Goal: Task Accomplishment & Management: Manage account settings

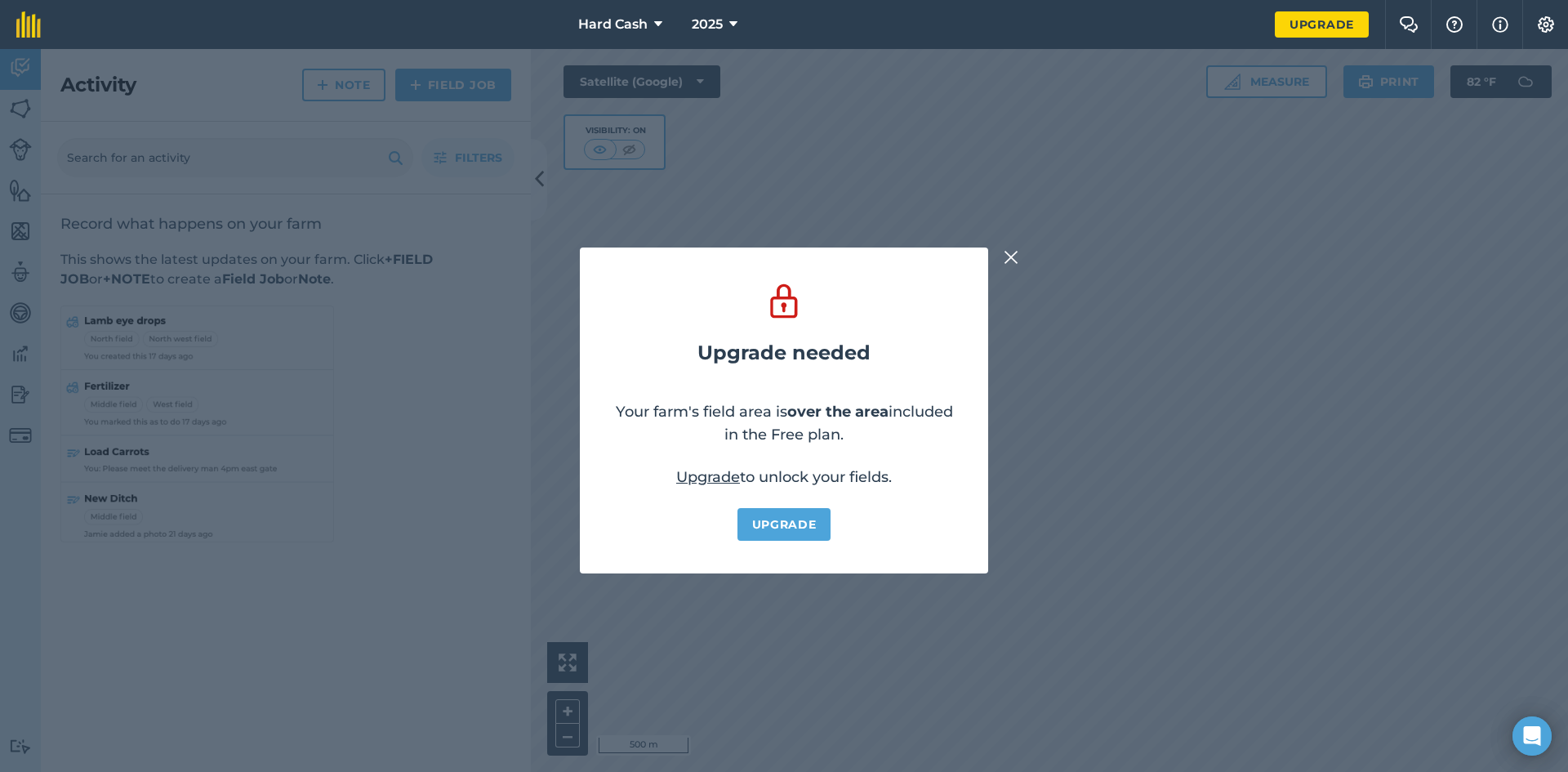
click at [1012, 265] on img at bounding box center [1011, 258] width 15 height 20
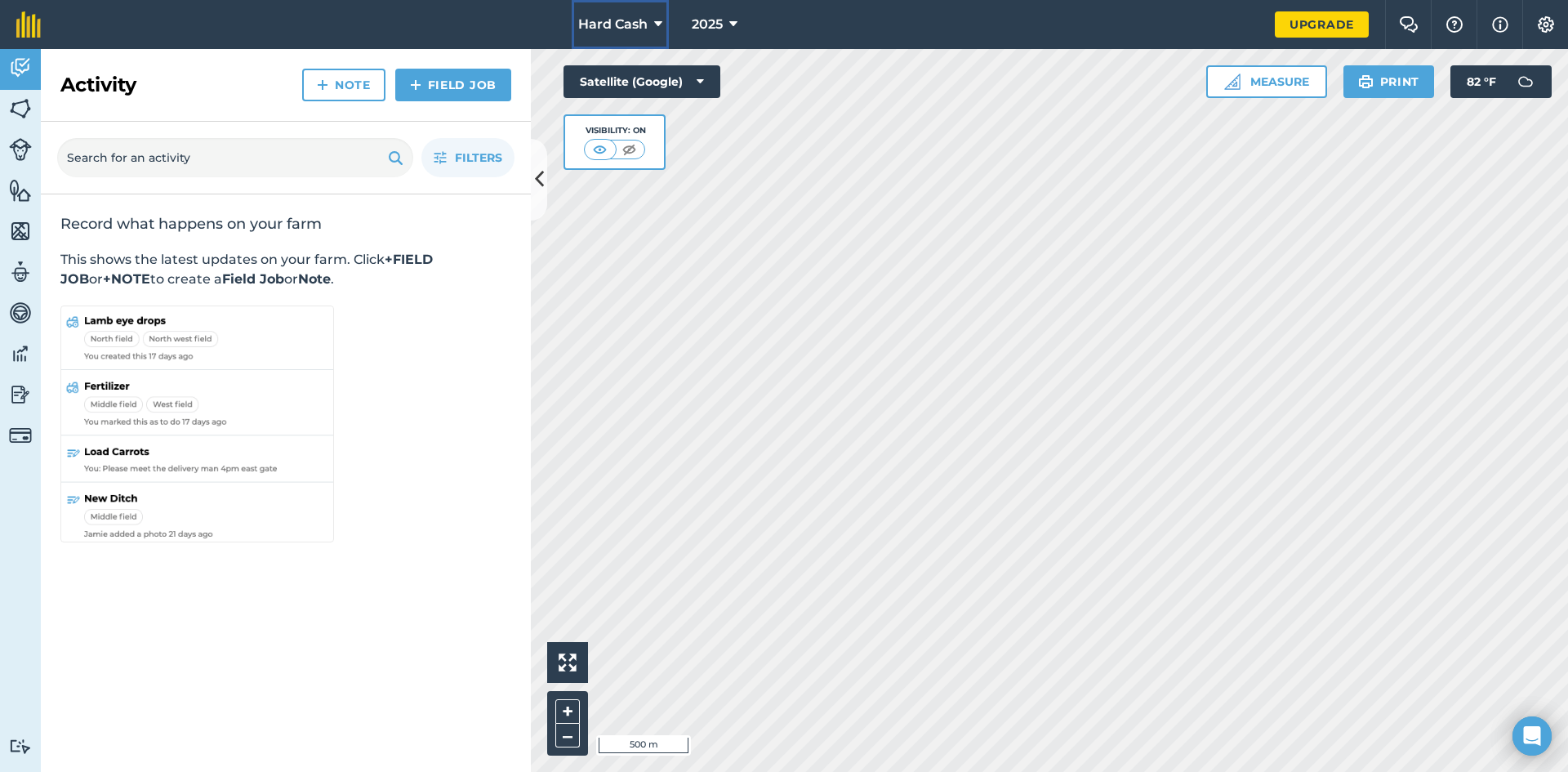
click at [636, 14] on button "Hard Cash" at bounding box center [620, 24] width 97 height 49
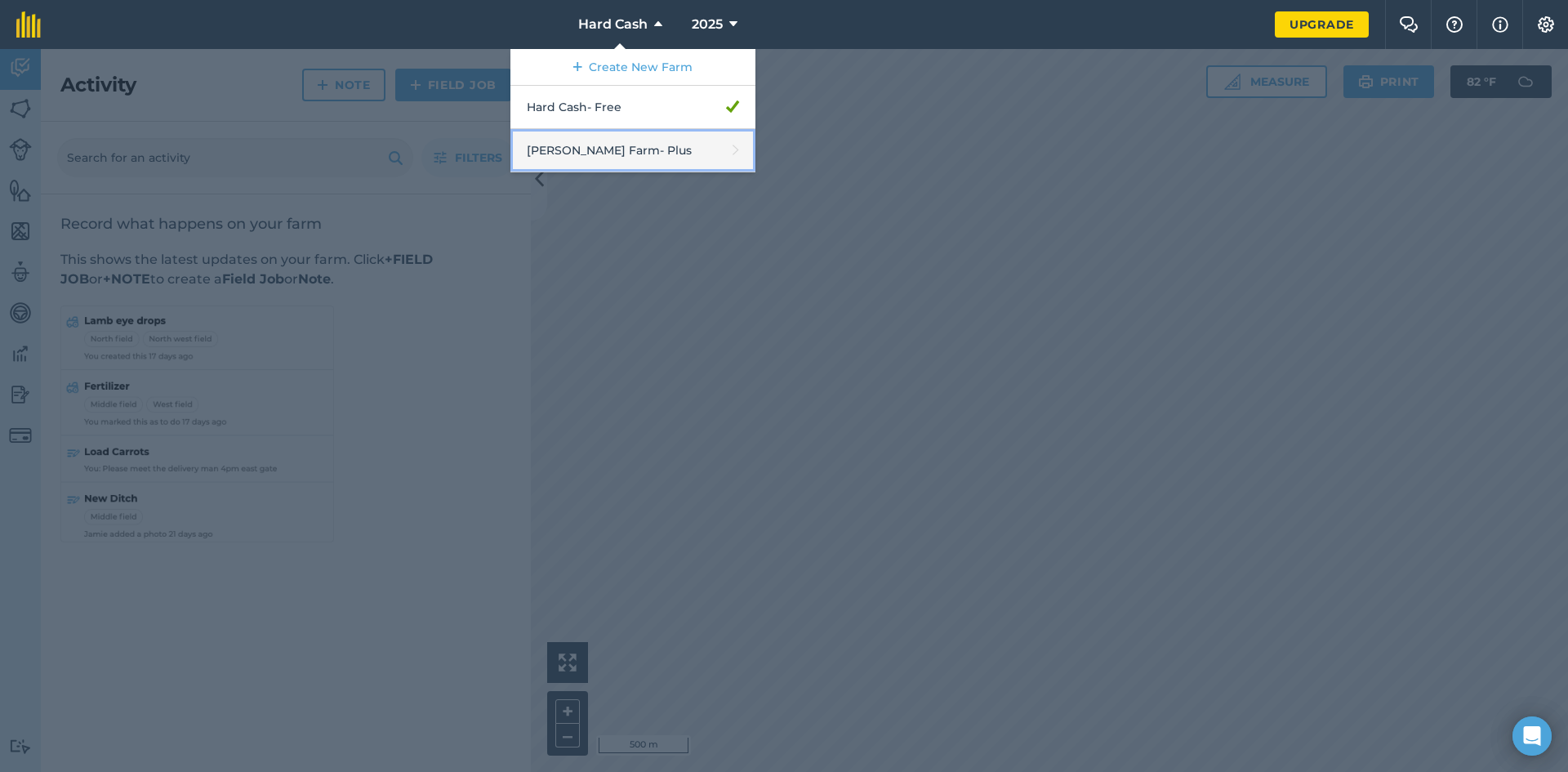
click at [594, 141] on link "[PERSON_NAME] Farm - Plus" at bounding box center [633, 151] width 245 height 43
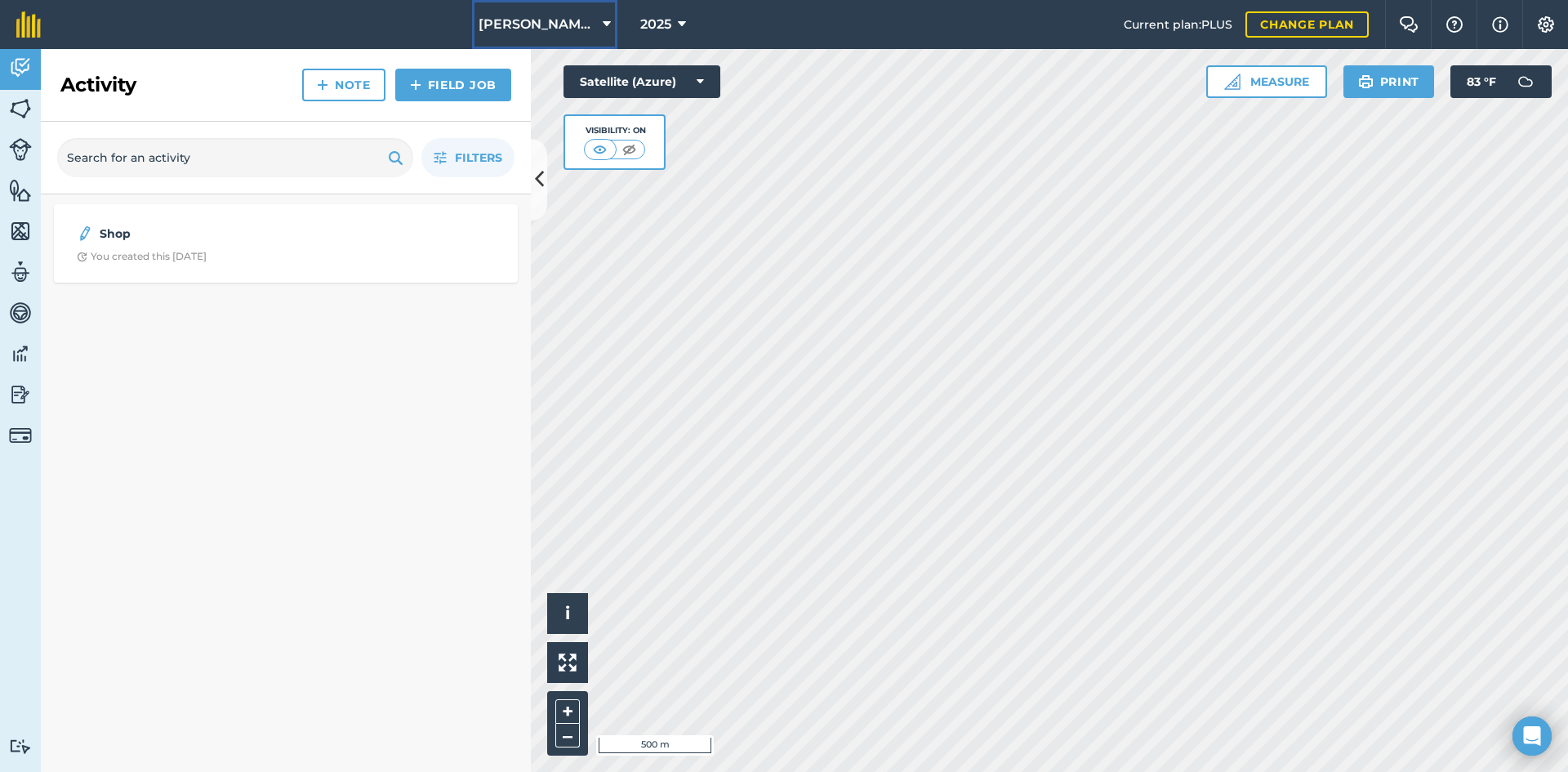
click at [545, 23] on span "[PERSON_NAME] Farm" at bounding box center [537, 25] width 117 height 20
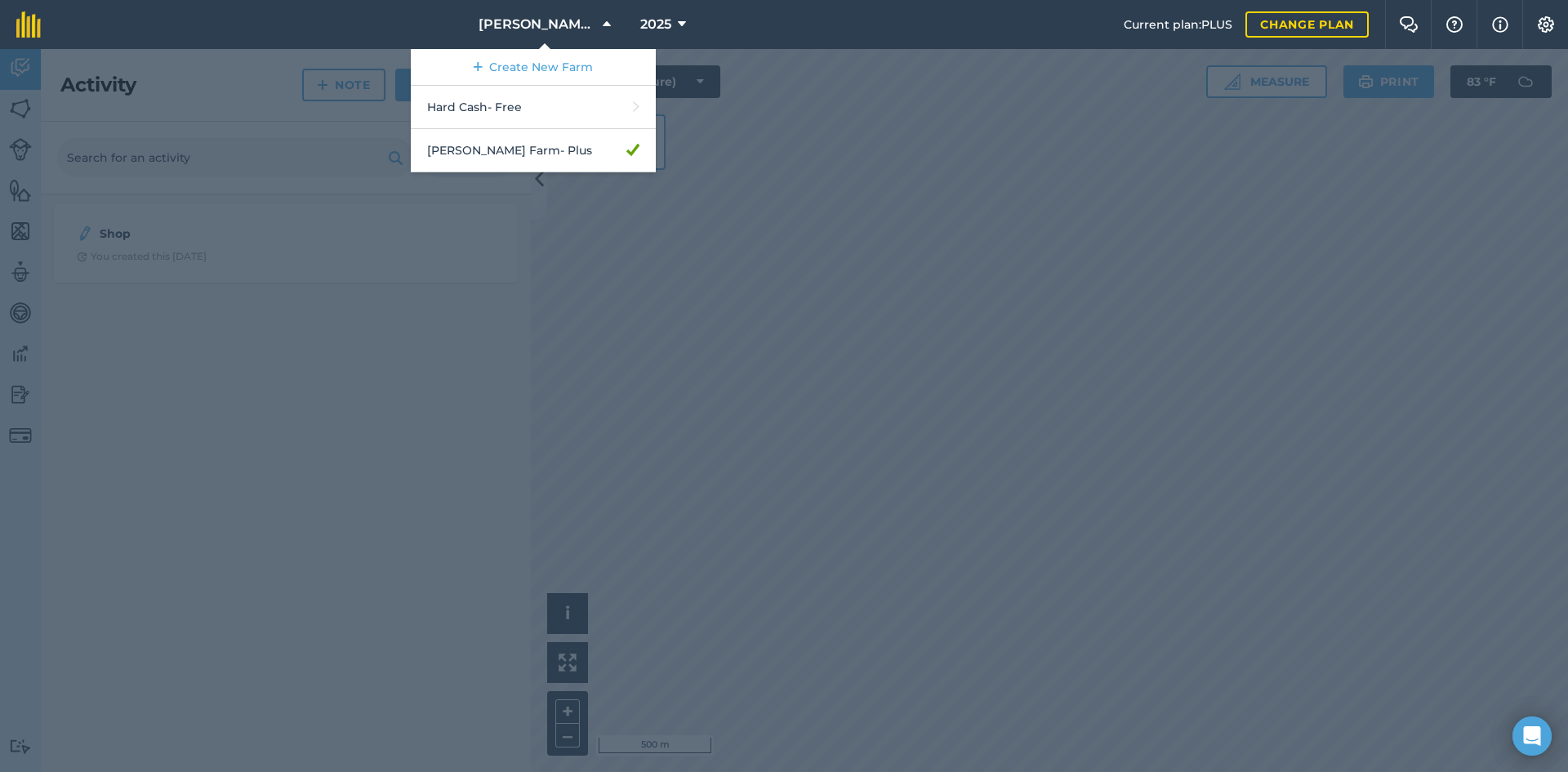
click at [870, 86] on div at bounding box center [784, 411] width 1568 height 724
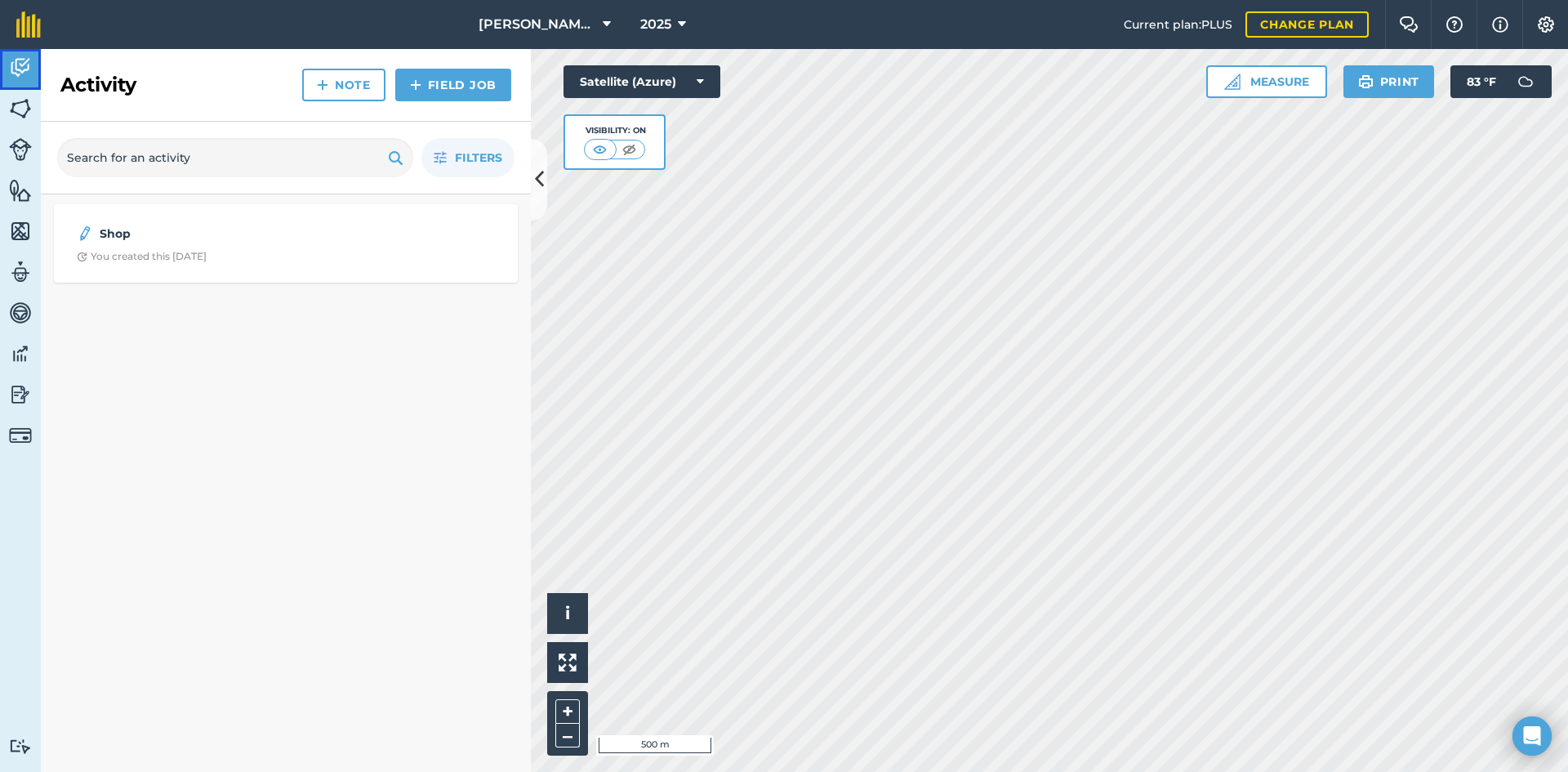
click at [12, 88] on link "Activity" at bounding box center [20, 69] width 41 height 41
click at [15, 101] on img at bounding box center [21, 108] width 23 height 24
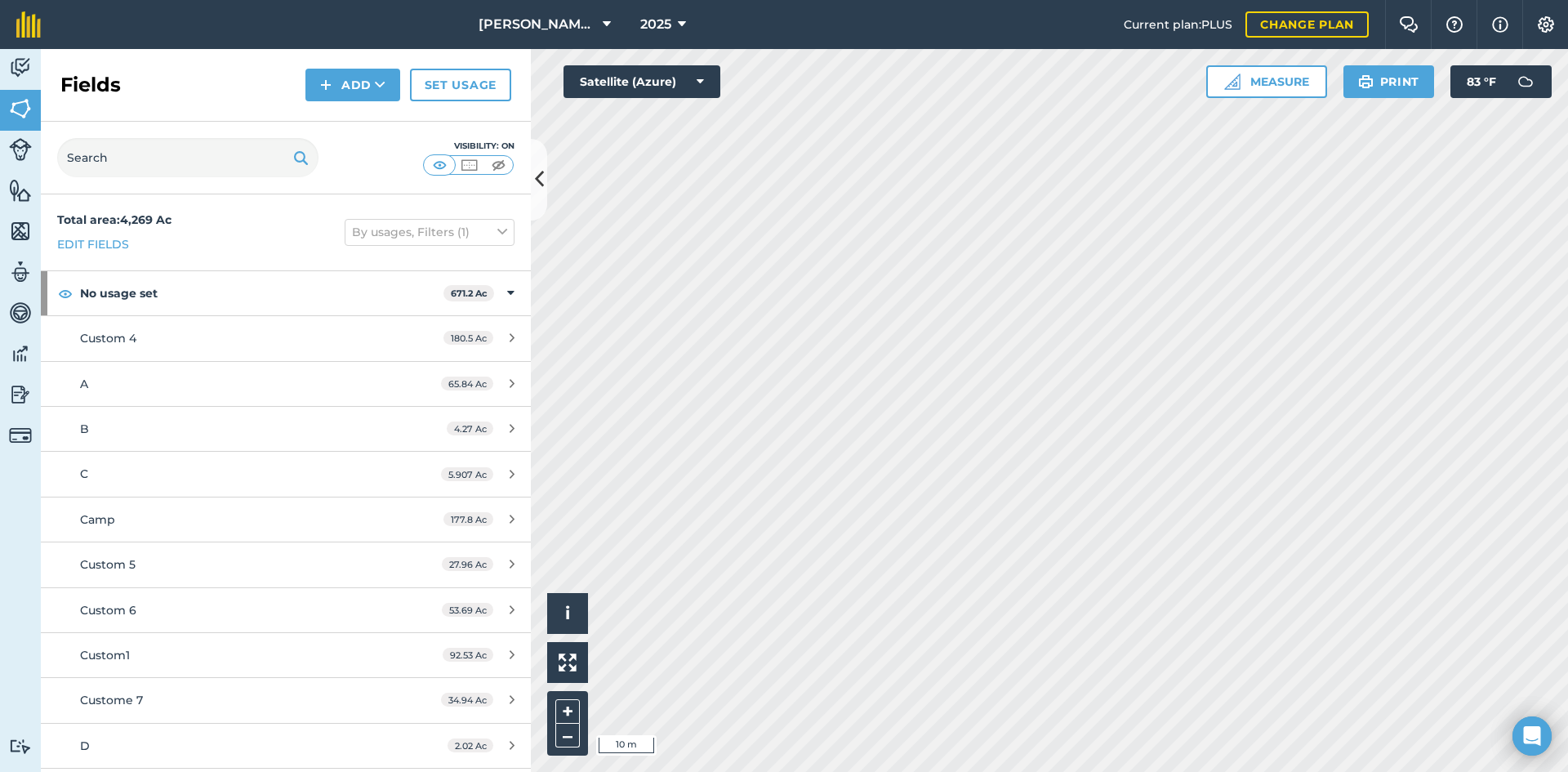
click at [289, 440] on div "Activity Fields Livestock Features Maps Team Vehicles Data Reporting Billing Tu…" at bounding box center [784, 411] width 1568 height 724
click at [1567, 771] on html "[PERSON_NAME] Farm 2025 Current plan : PLUS Change plan Farm Chat Help Info Set…" at bounding box center [784, 386] width 1568 height 772
click at [949, 771] on html "[PERSON_NAME] Farm 2025 Current plan : PLUS Change plan Farm Chat Help Info Set…" at bounding box center [784, 386] width 1568 height 772
click at [683, 80] on button "Satellite (Azure)" at bounding box center [642, 82] width 157 height 32
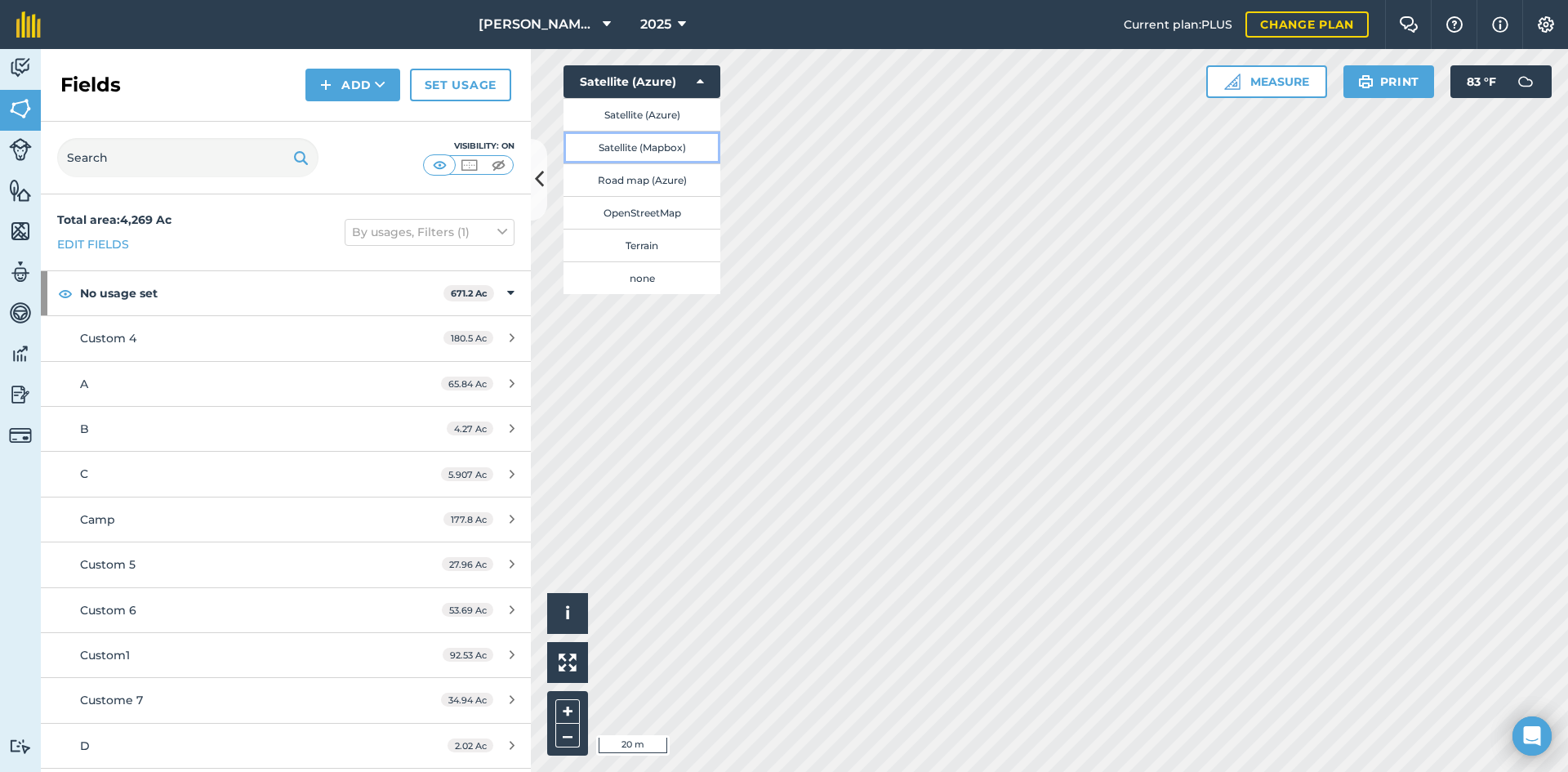
click at [684, 148] on button "Satellite (Mapbox)" at bounding box center [642, 146] width 157 height 32
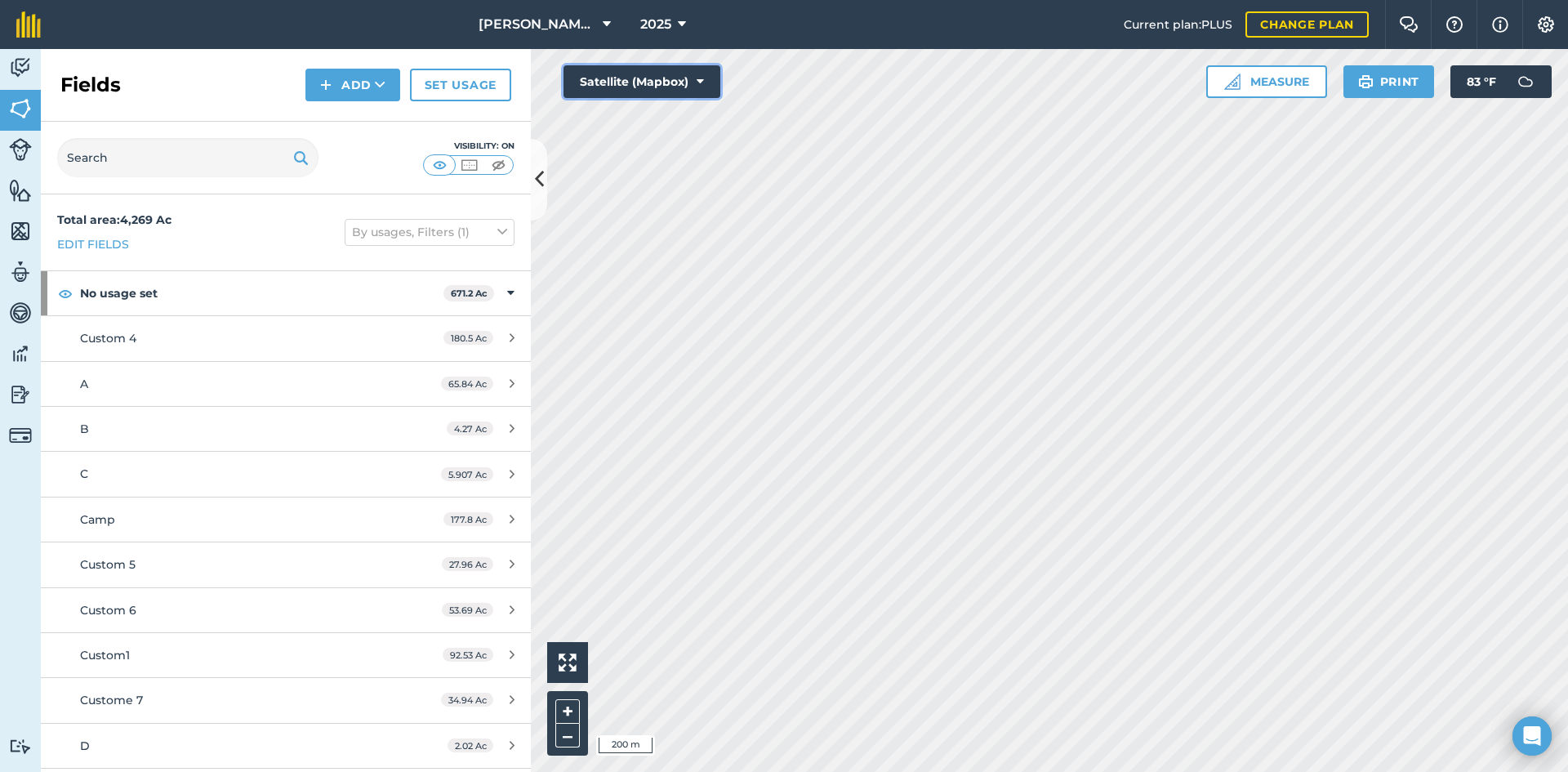
click at [675, 87] on button "Satellite (Mapbox)" at bounding box center [642, 82] width 157 height 32
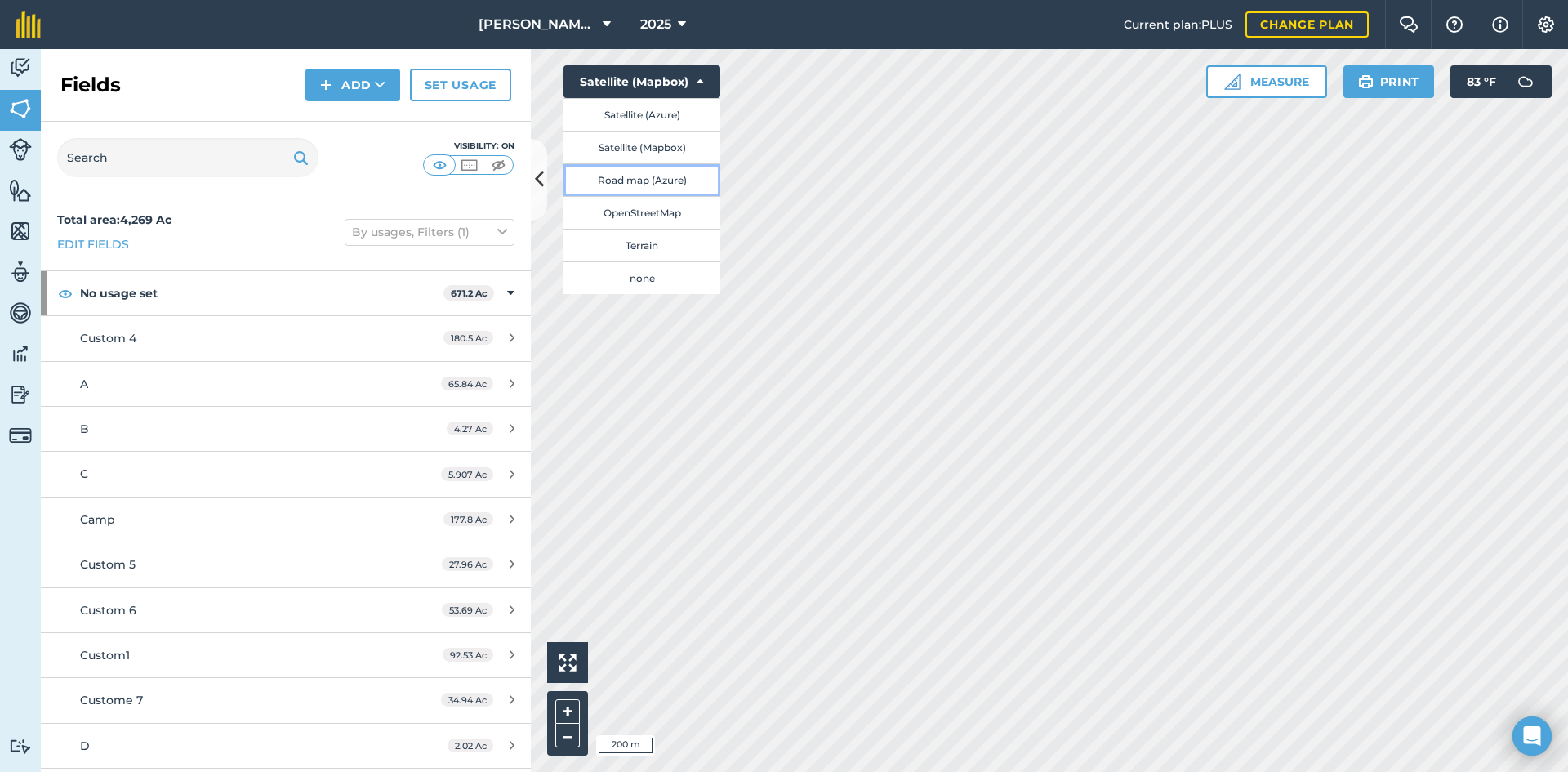
click at [683, 181] on button "Road map (Azure)" at bounding box center [642, 179] width 157 height 32
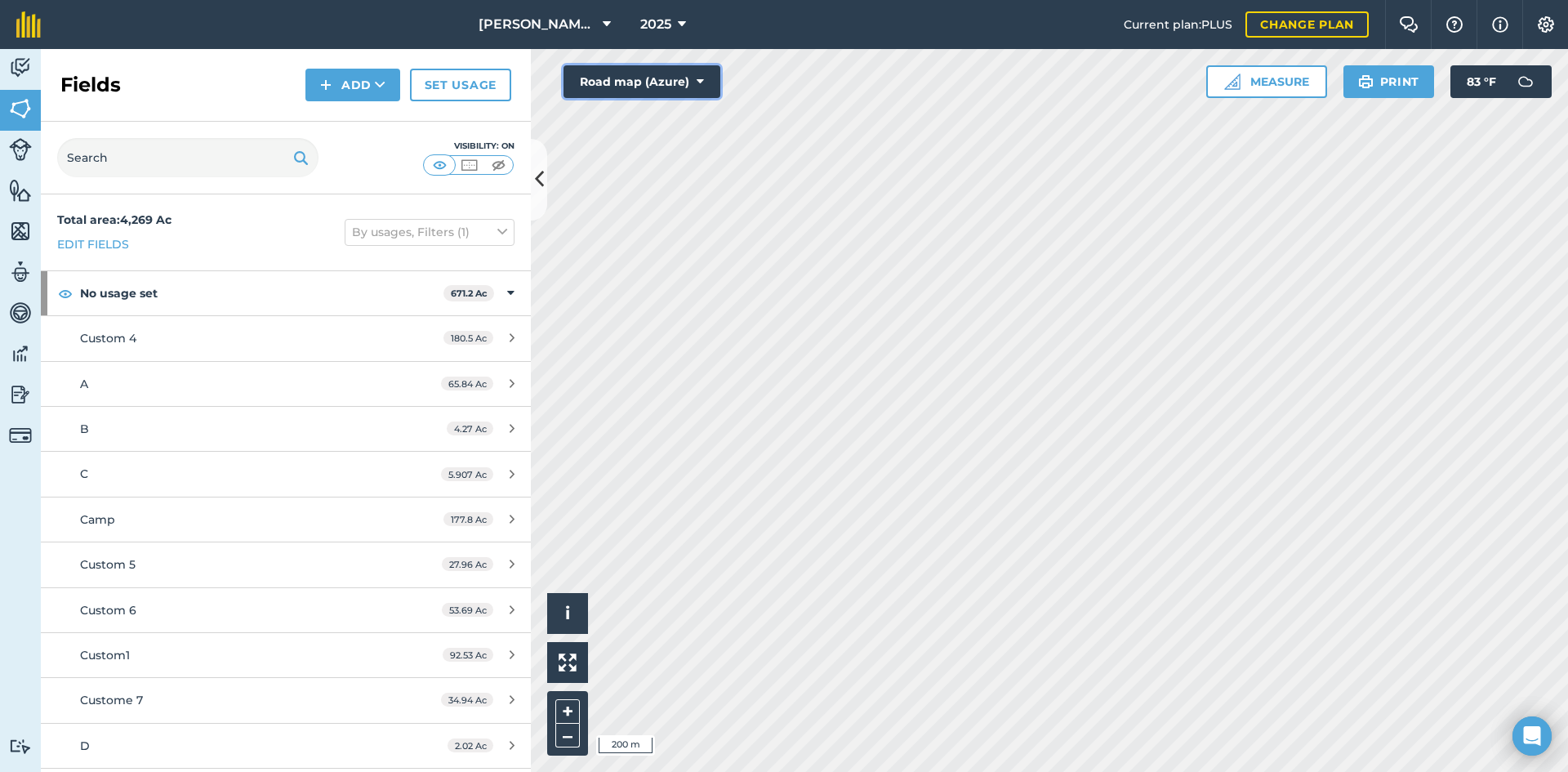
click at [647, 89] on button "Road map (Azure)" at bounding box center [642, 82] width 157 height 32
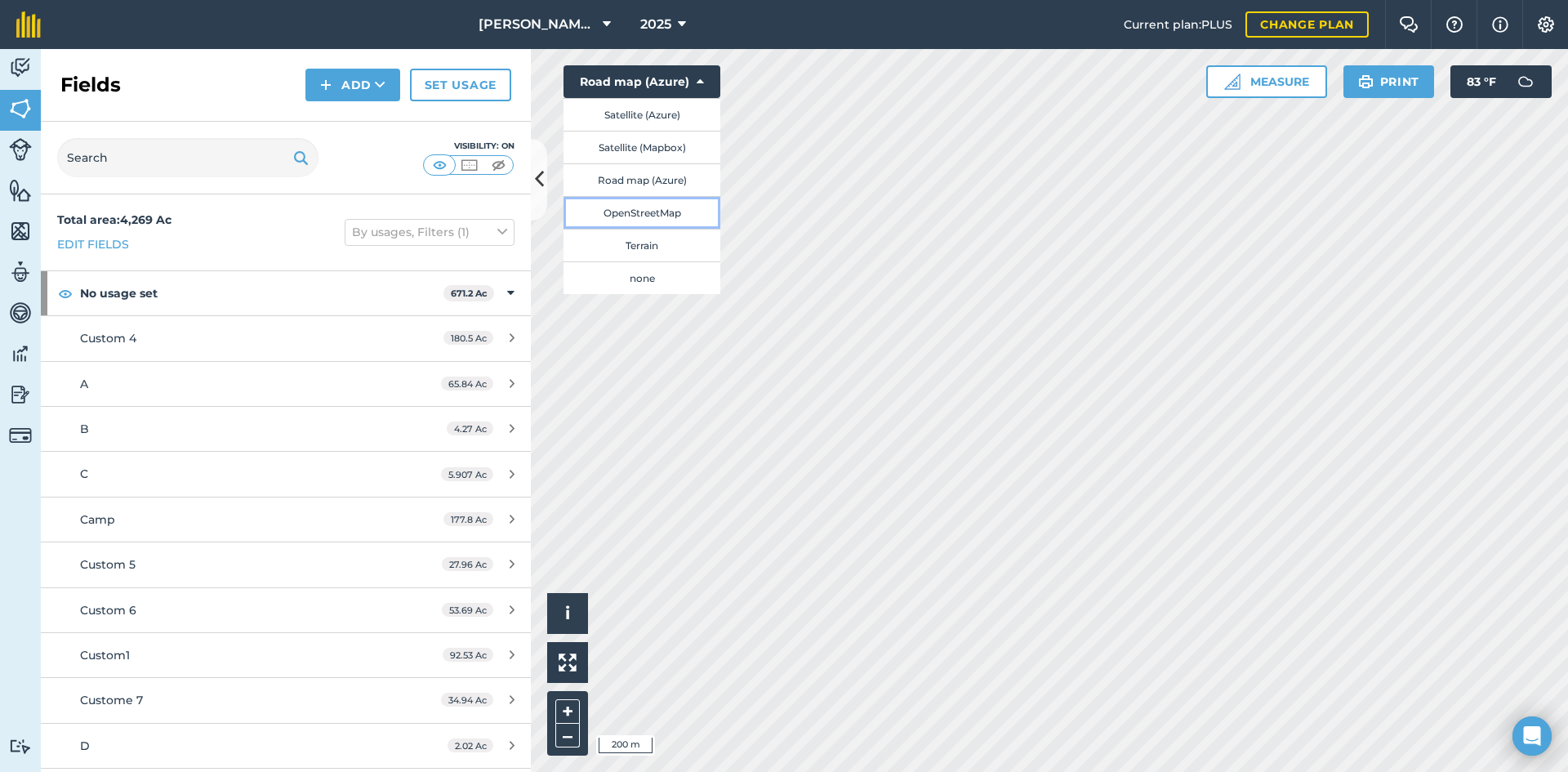
click at [667, 215] on button "OpenStreetMap" at bounding box center [642, 212] width 157 height 32
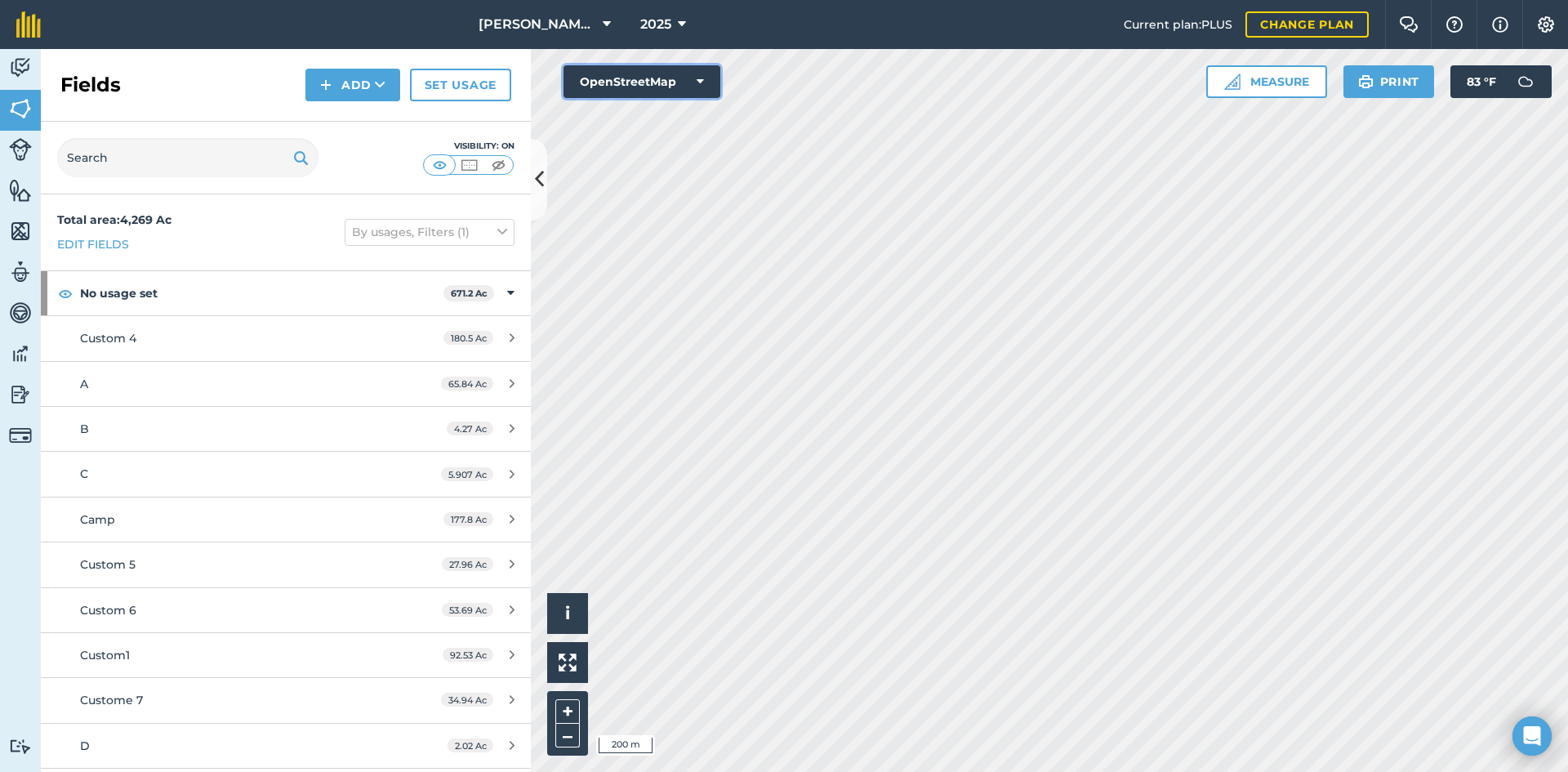
click at [675, 87] on button "OpenStreetMap" at bounding box center [642, 82] width 157 height 32
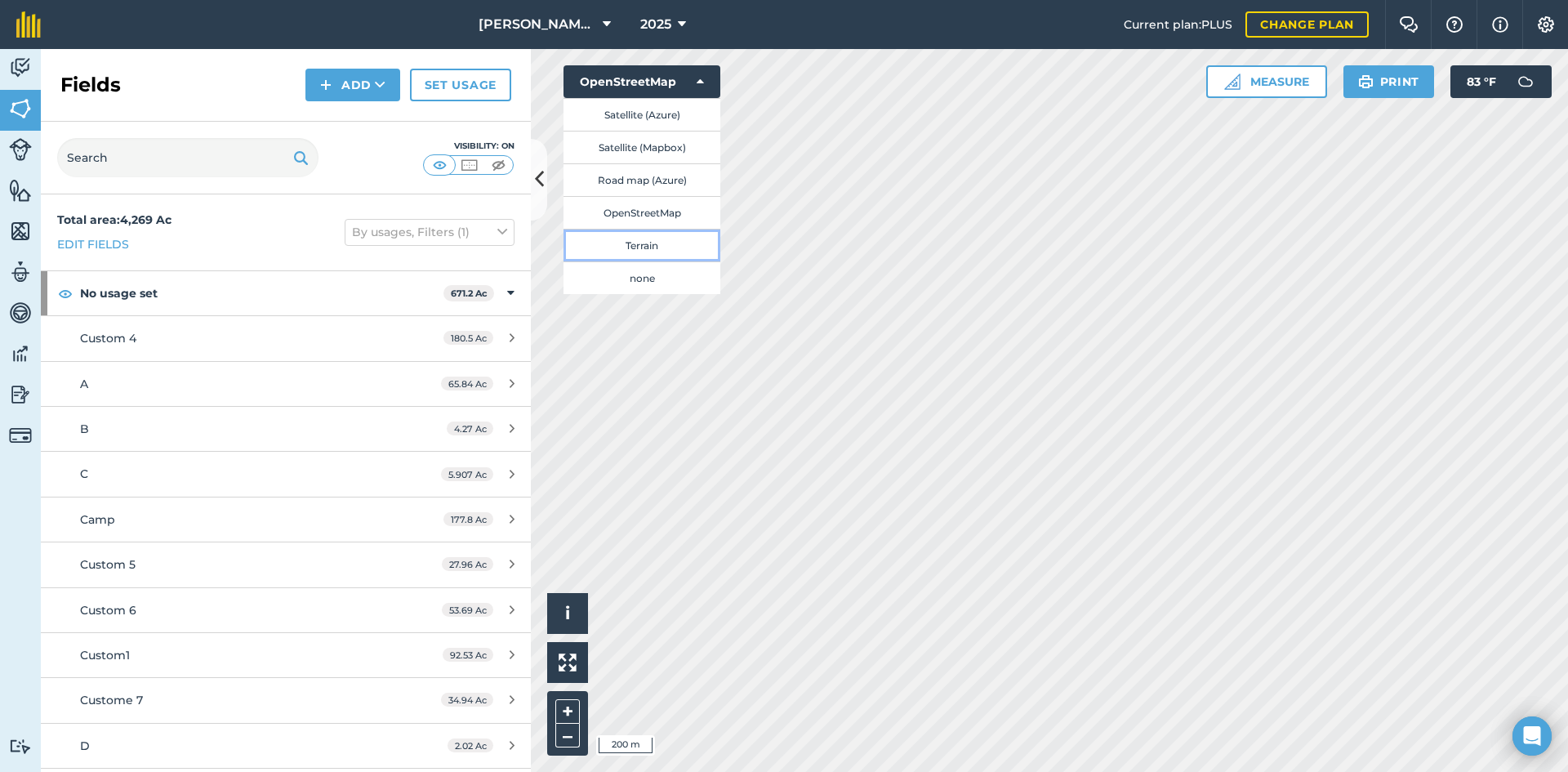
click at [676, 246] on button "Terrain" at bounding box center [642, 245] width 157 height 32
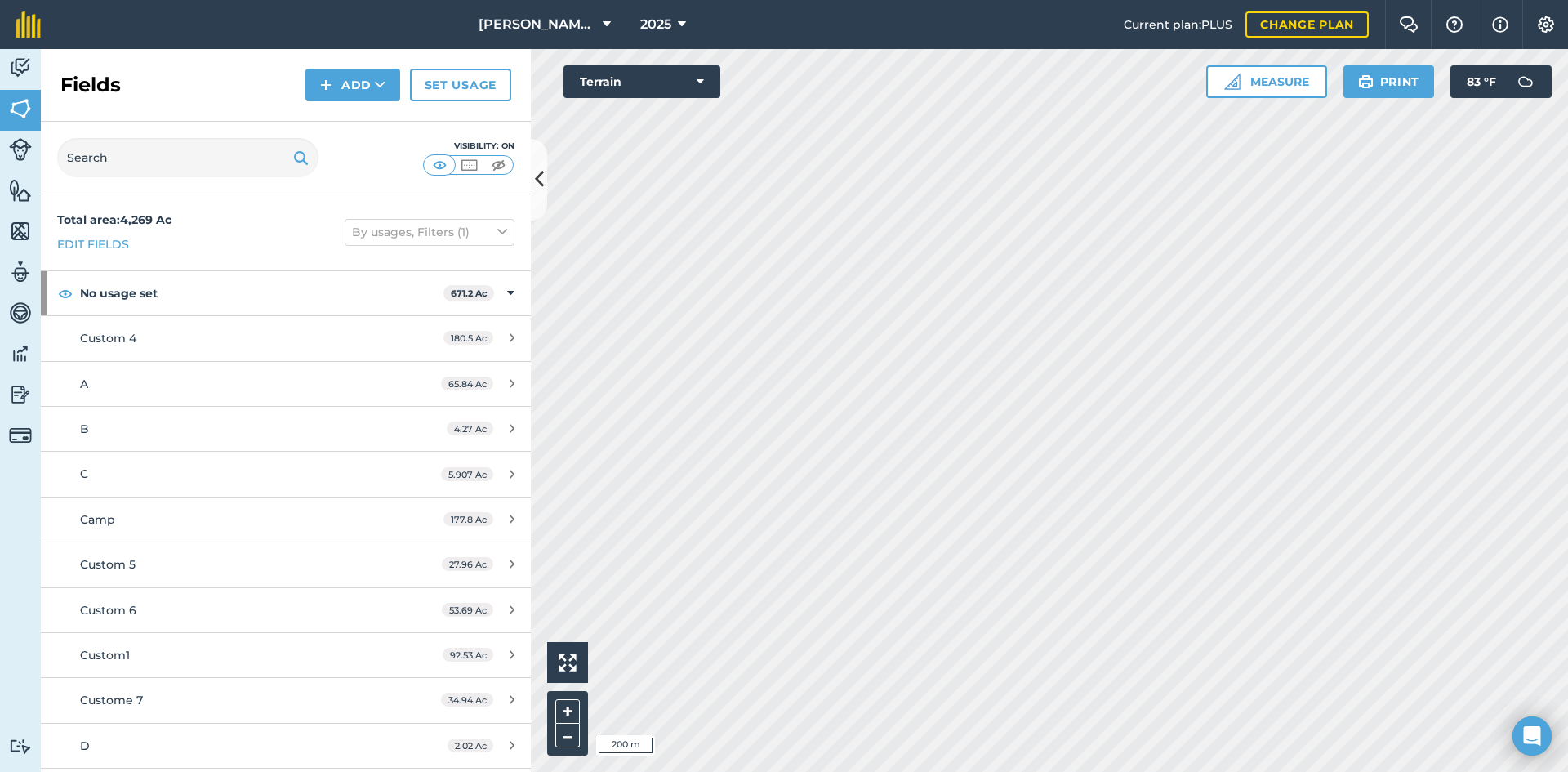
click at [947, 18] on div "[PERSON_NAME] Farm 2025 Current plan : PLUS Change plan Farm Chat Help Info Set…" at bounding box center [784, 386] width 1568 height 772
click at [682, 86] on button "Terrain" at bounding box center [642, 82] width 157 height 32
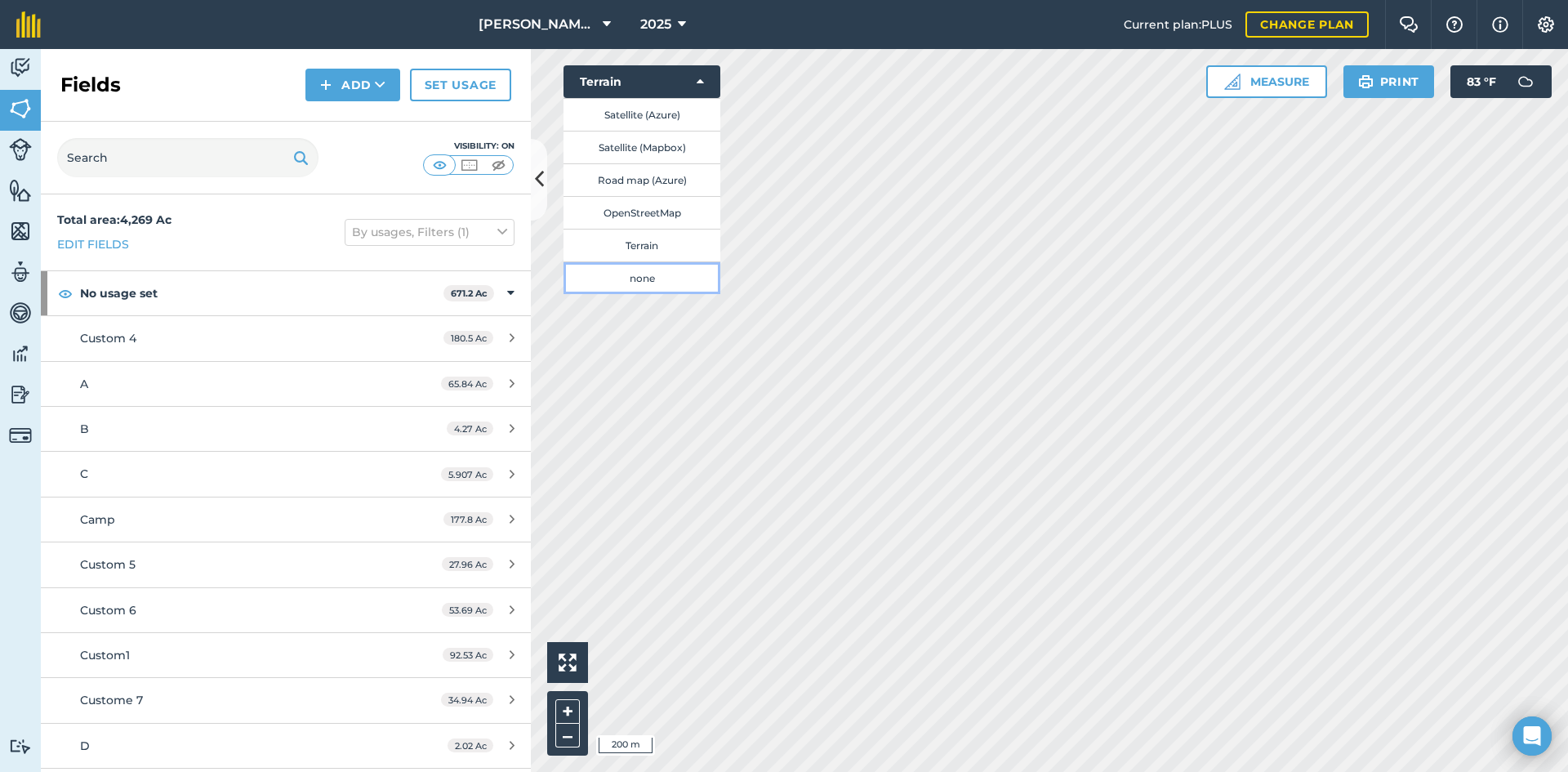
click at [660, 280] on button "none" at bounding box center [642, 277] width 157 height 32
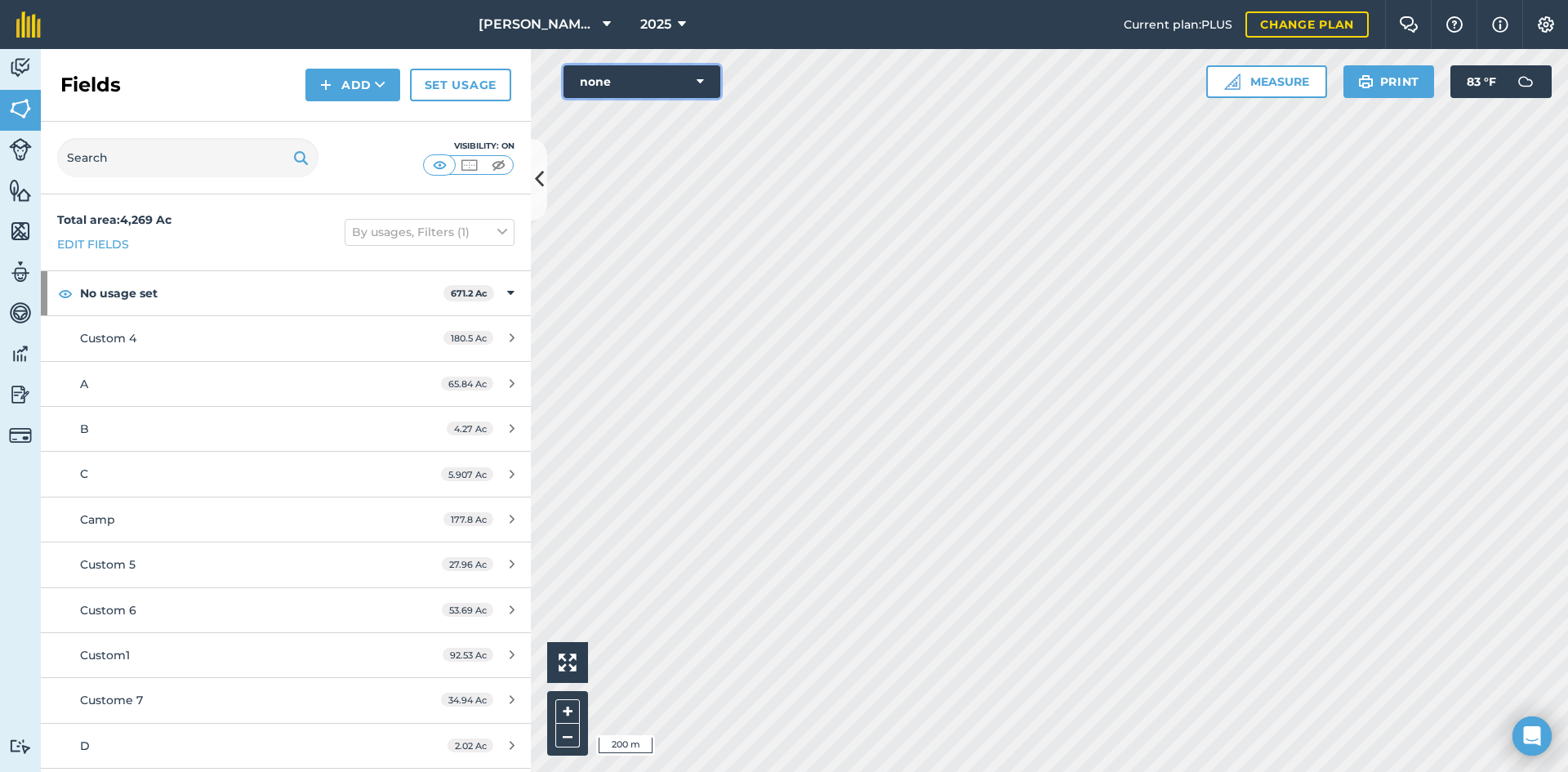
click at [703, 78] on icon at bounding box center [700, 82] width 7 height 17
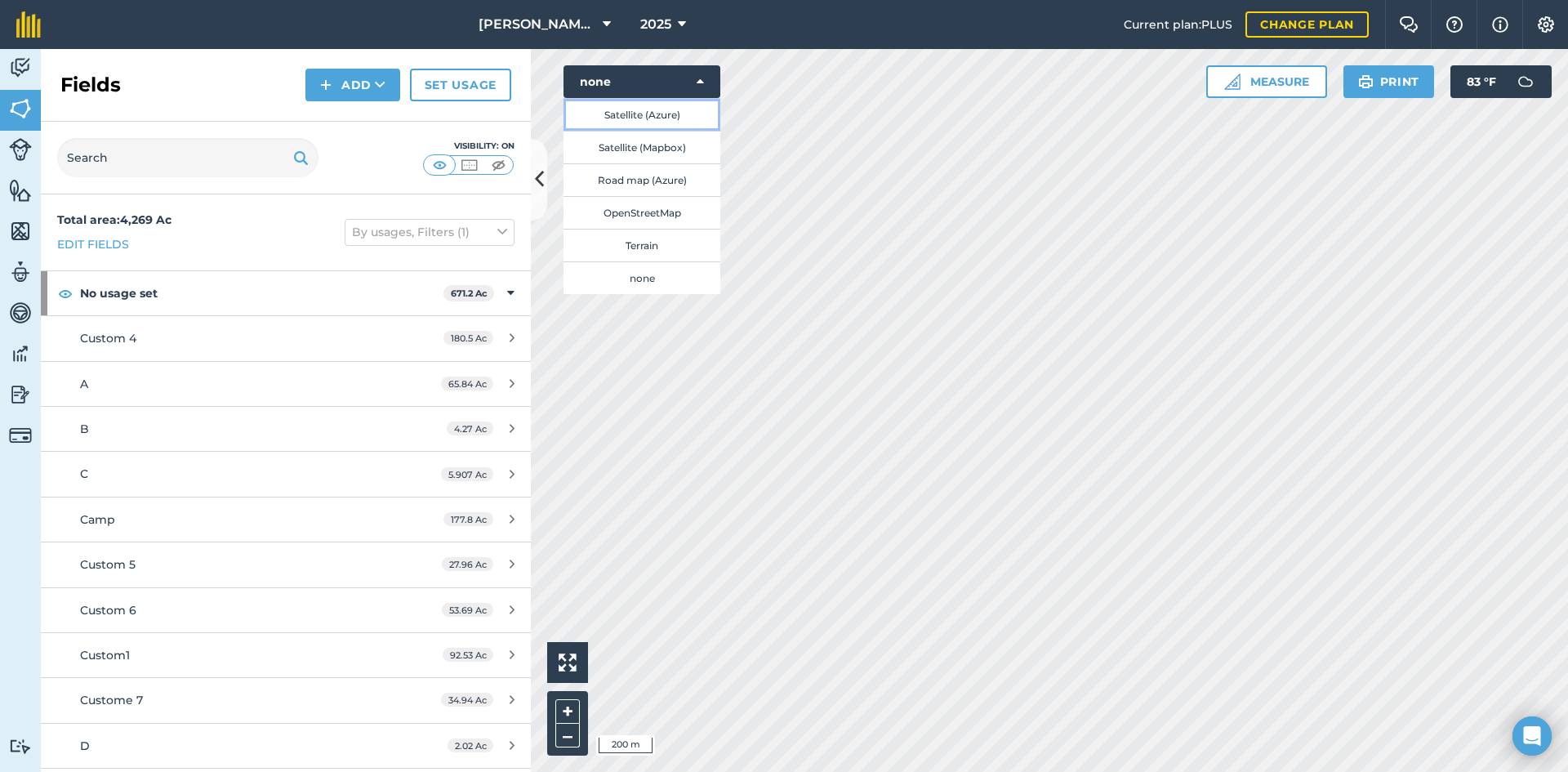
click at [664, 112] on button "Satellite (Azure)" at bounding box center [642, 114] width 157 height 32
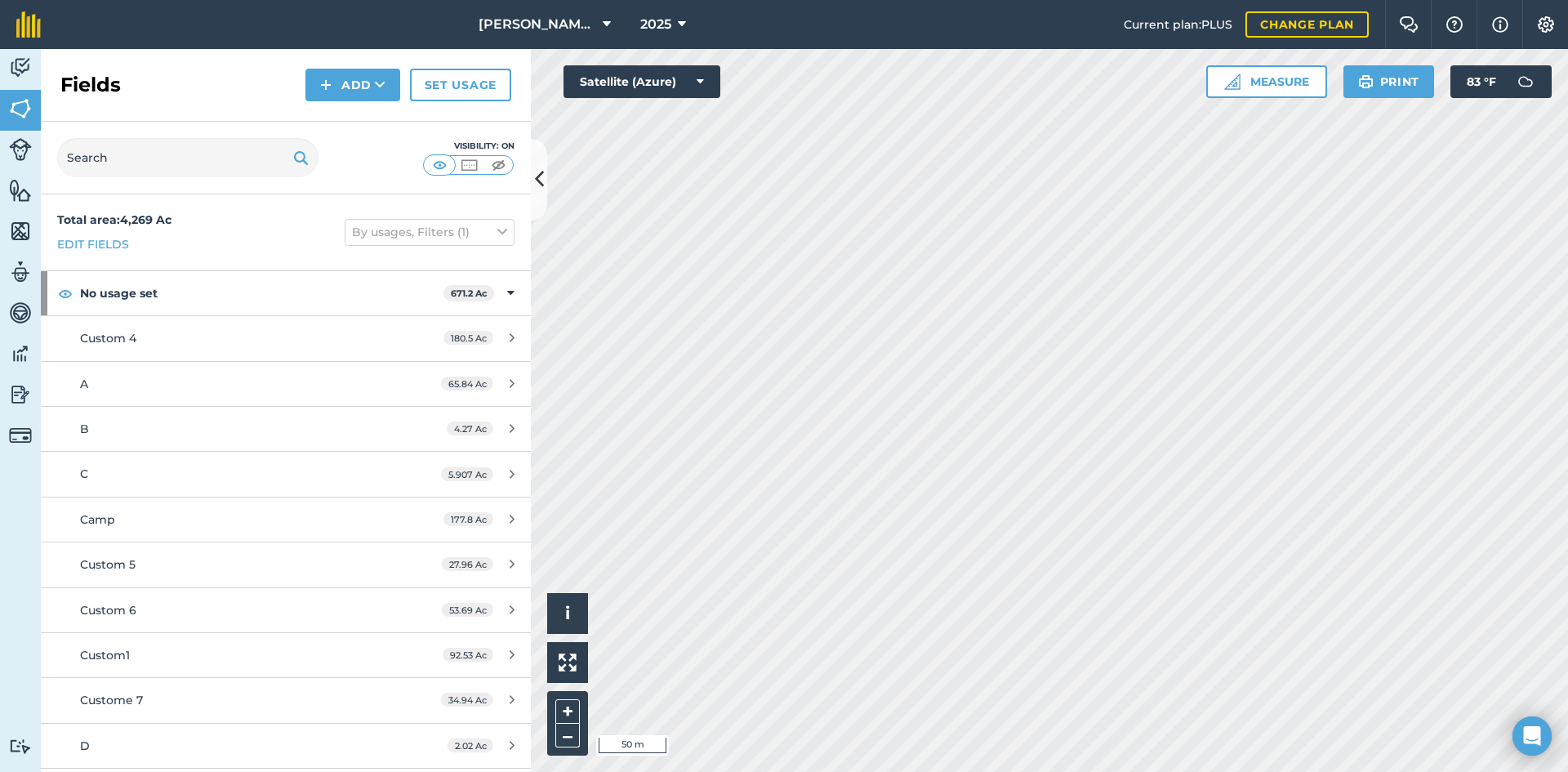
click at [643, 771] on html "[PERSON_NAME] Farm 2025 Current plan : PLUS Change plan Farm Chat Help Info Set…" at bounding box center [784, 386] width 1568 height 772
click at [719, 771] on html "[PERSON_NAME] Farm 2025 Current plan : PLUS Change plan Farm Chat Help Info Set…" at bounding box center [784, 386] width 1568 height 772
click at [7, 429] on link "Billing" at bounding box center [20, 437] width 41 height 41
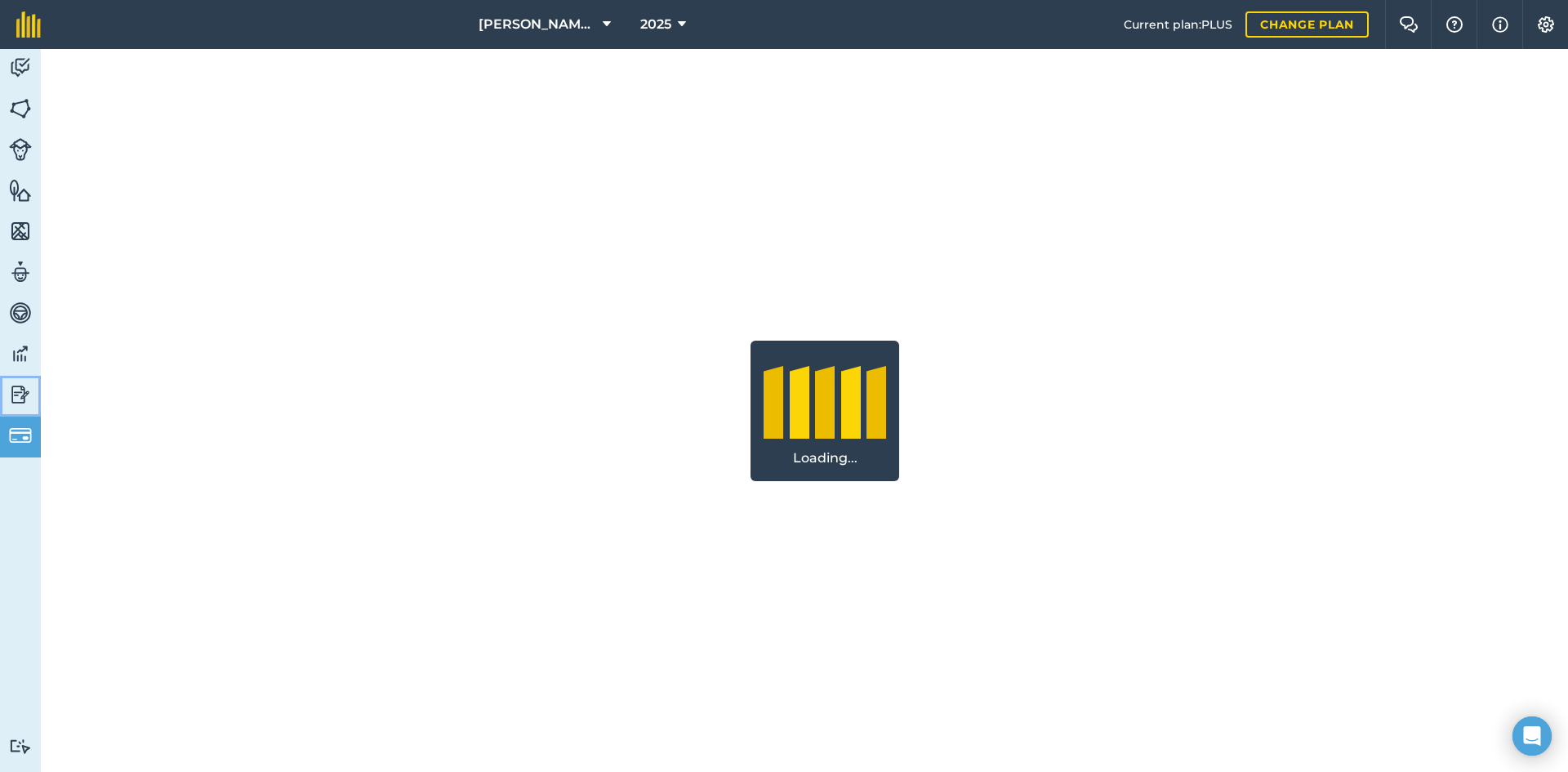
click at [17, 386] on img at bounding box center [21, 394] width 23 height 24
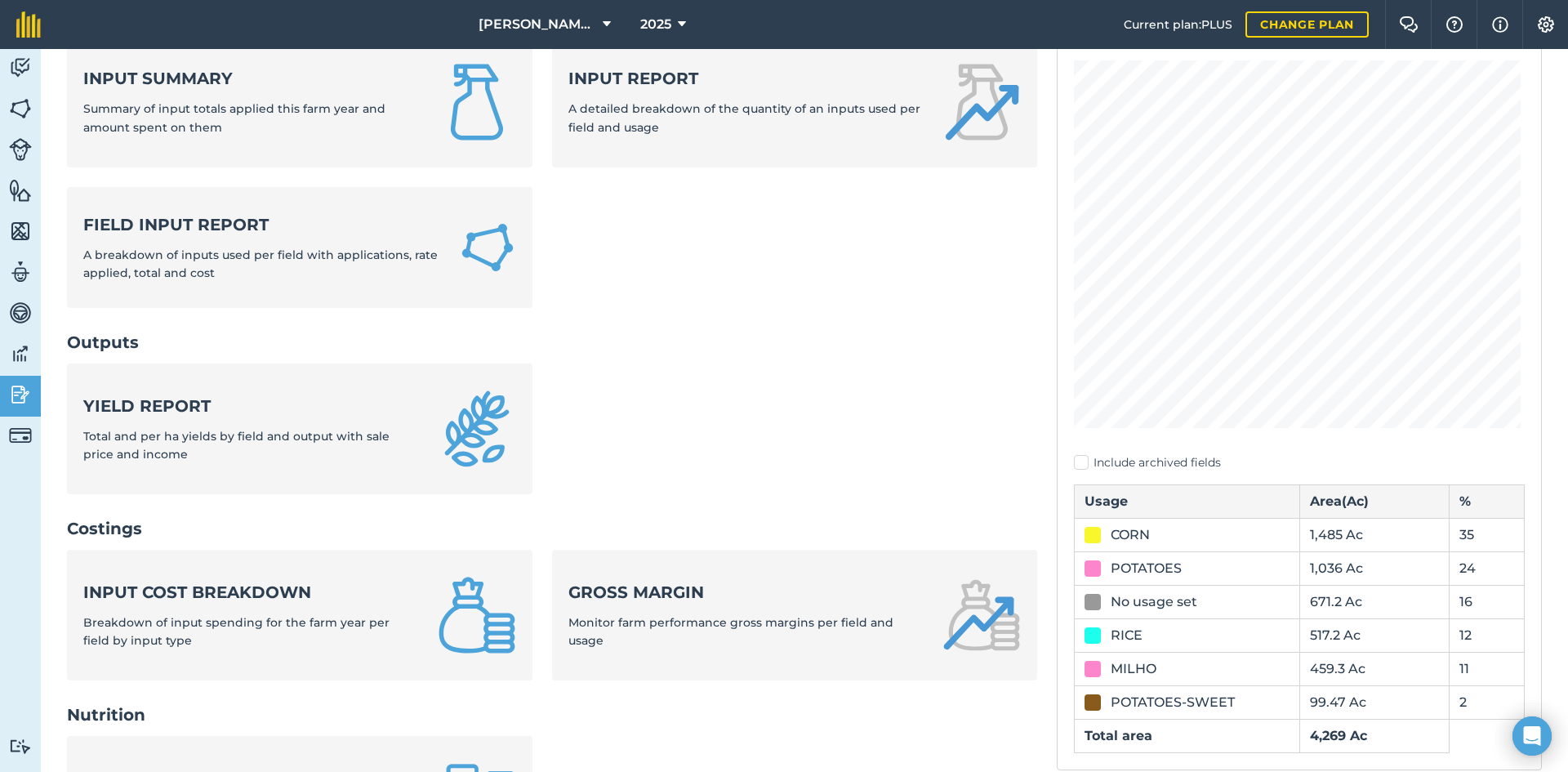
scroll to position [163, 0]
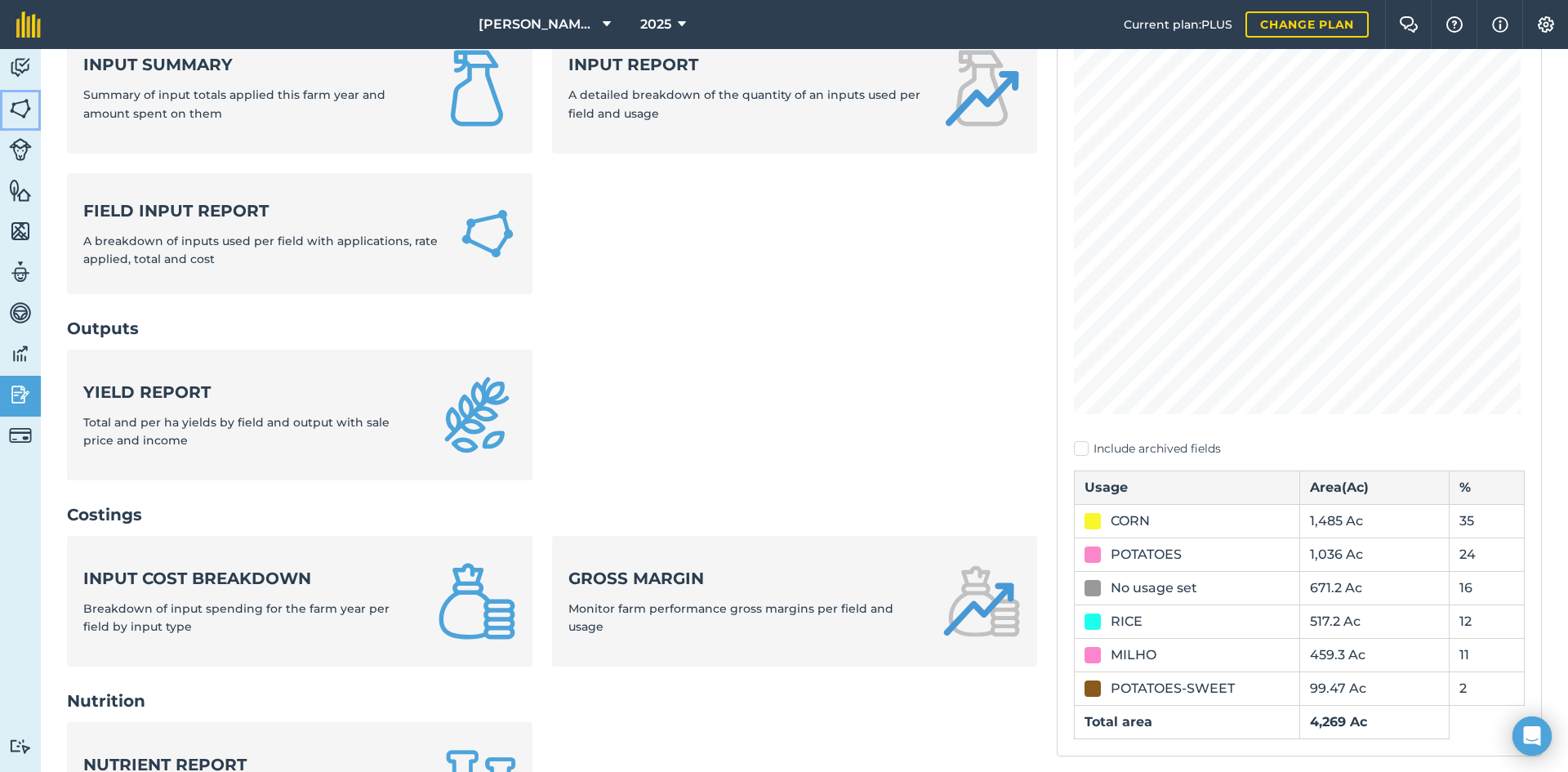
click at [9, 99] on img at bounding box center [21, 108] width 23 height 24
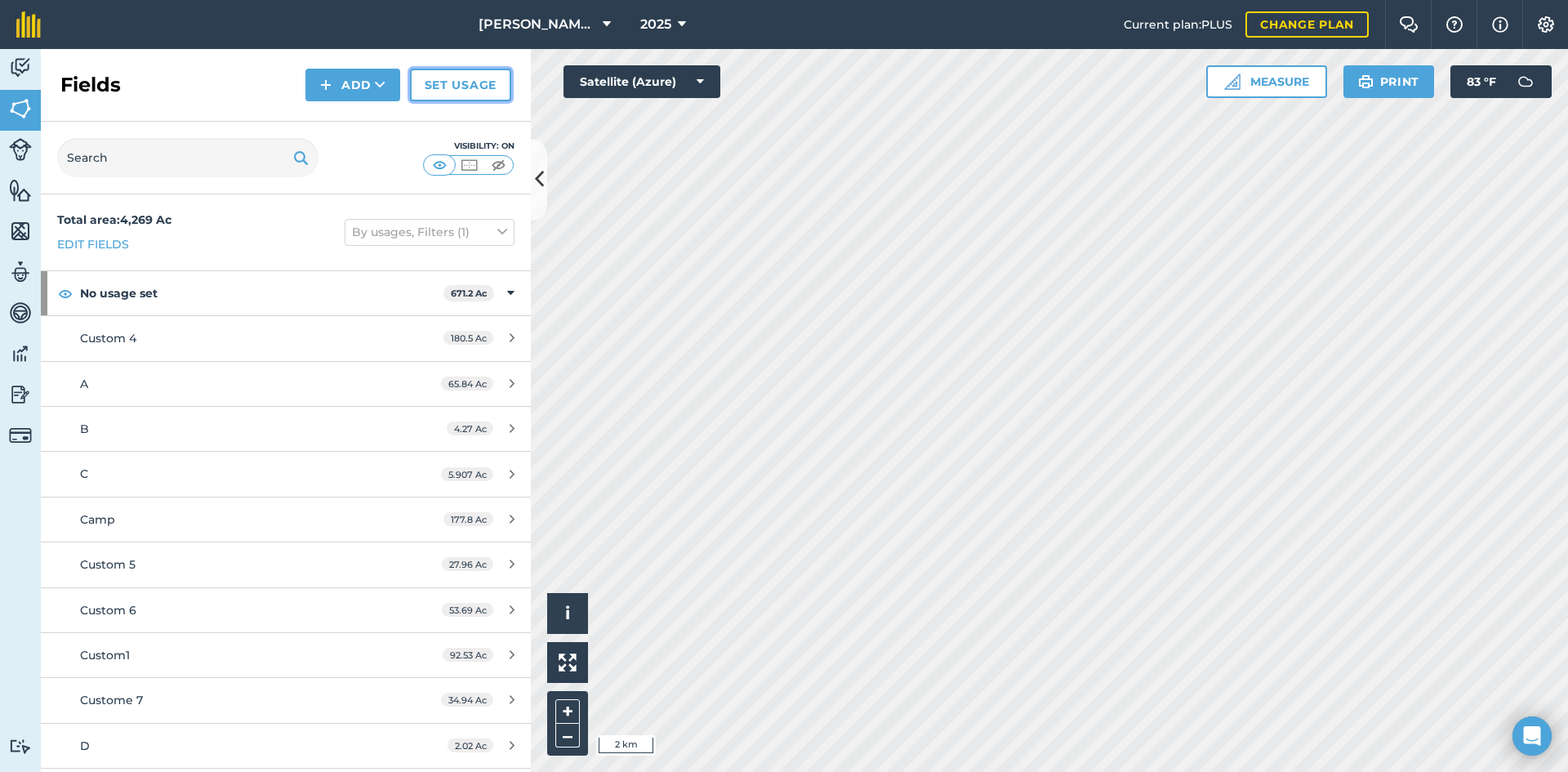
click at [468, 82] on link "Set usage" at bounding box center [461, 85] width 101 height 32
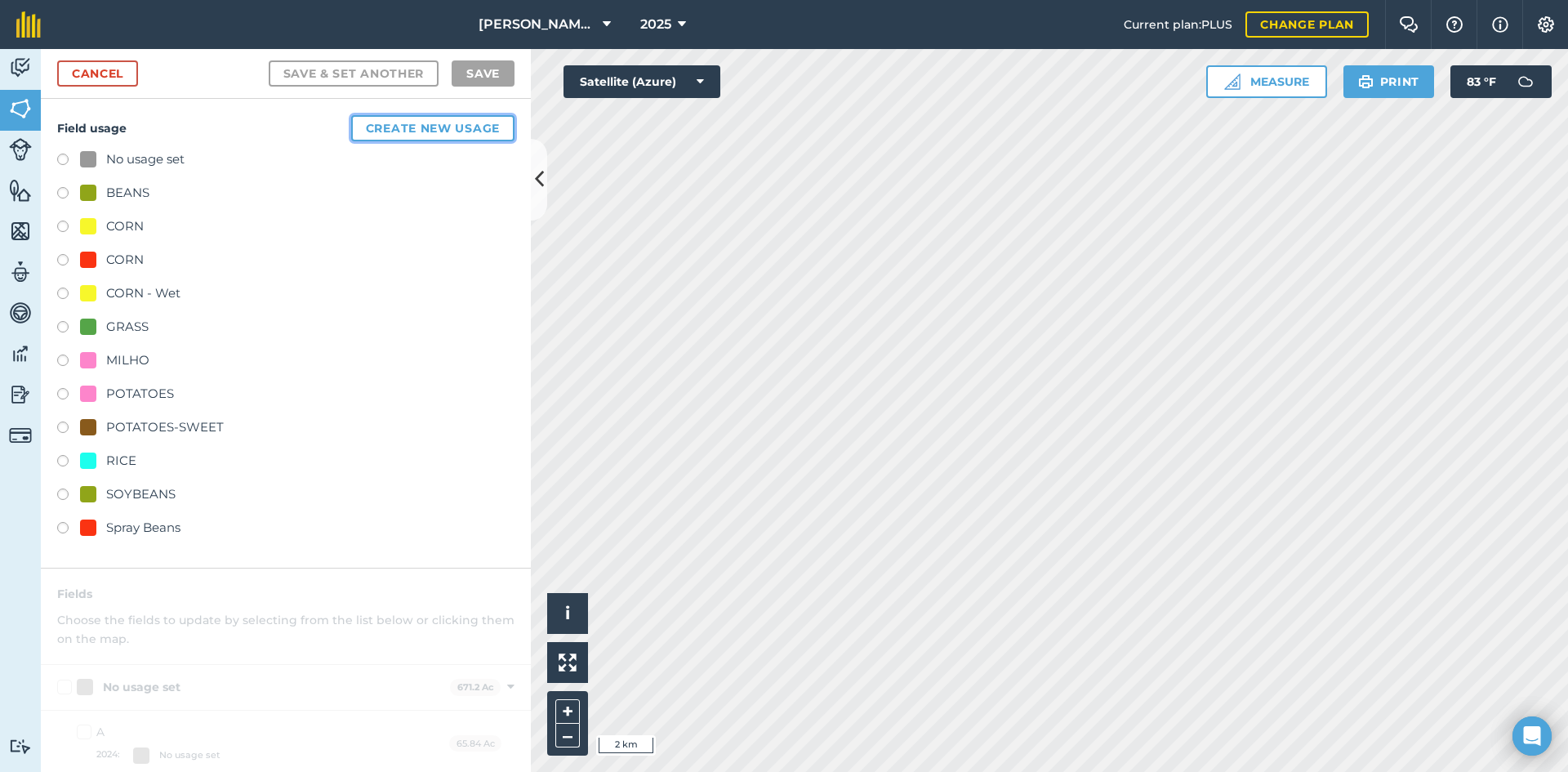
click at [397, 133] on button "Create new usage" at bounding box center [432, 128] width 163 height 26
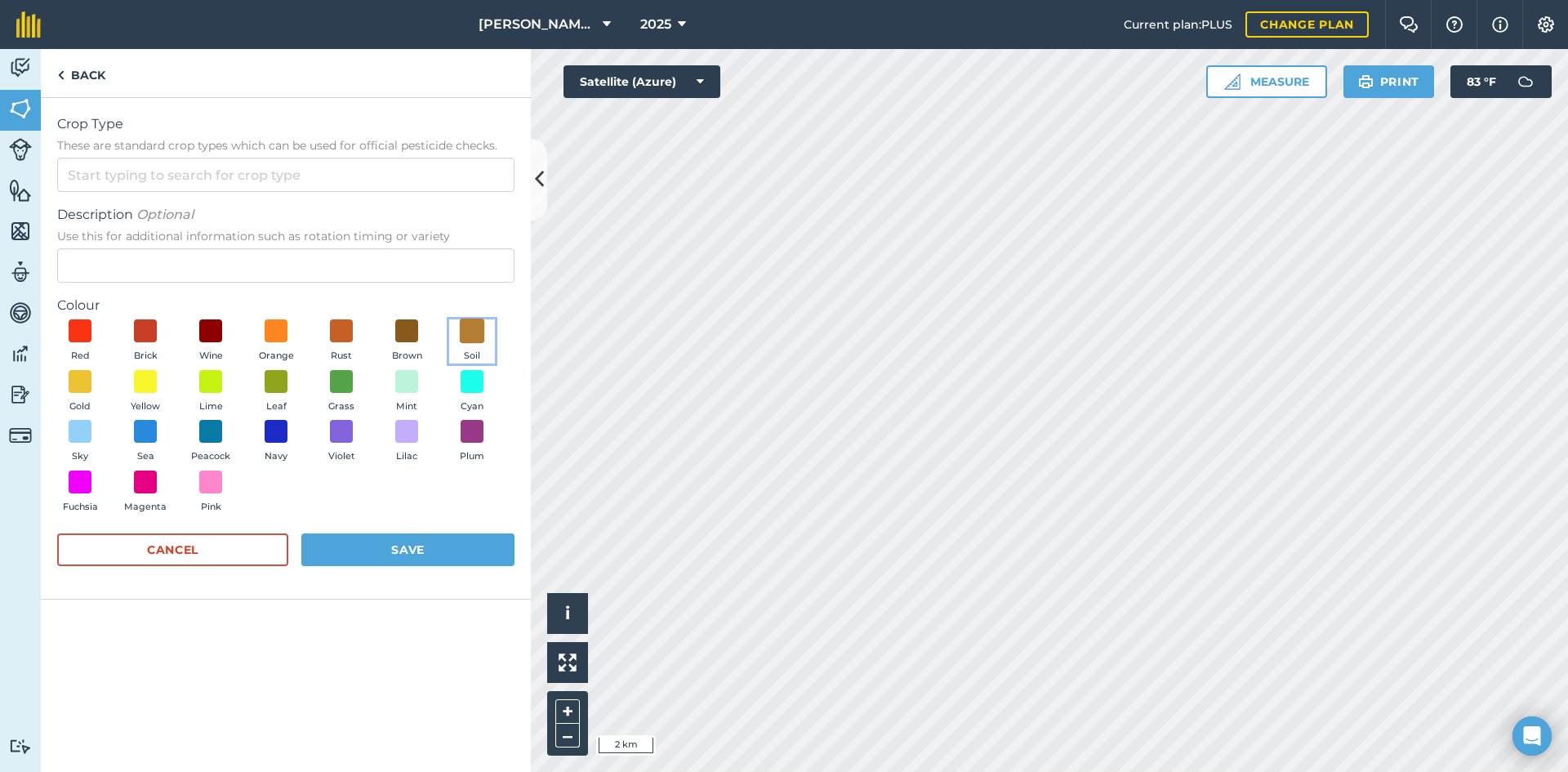
click at [474, 324] on span at bounding box center [472, 331] width 25 height 25
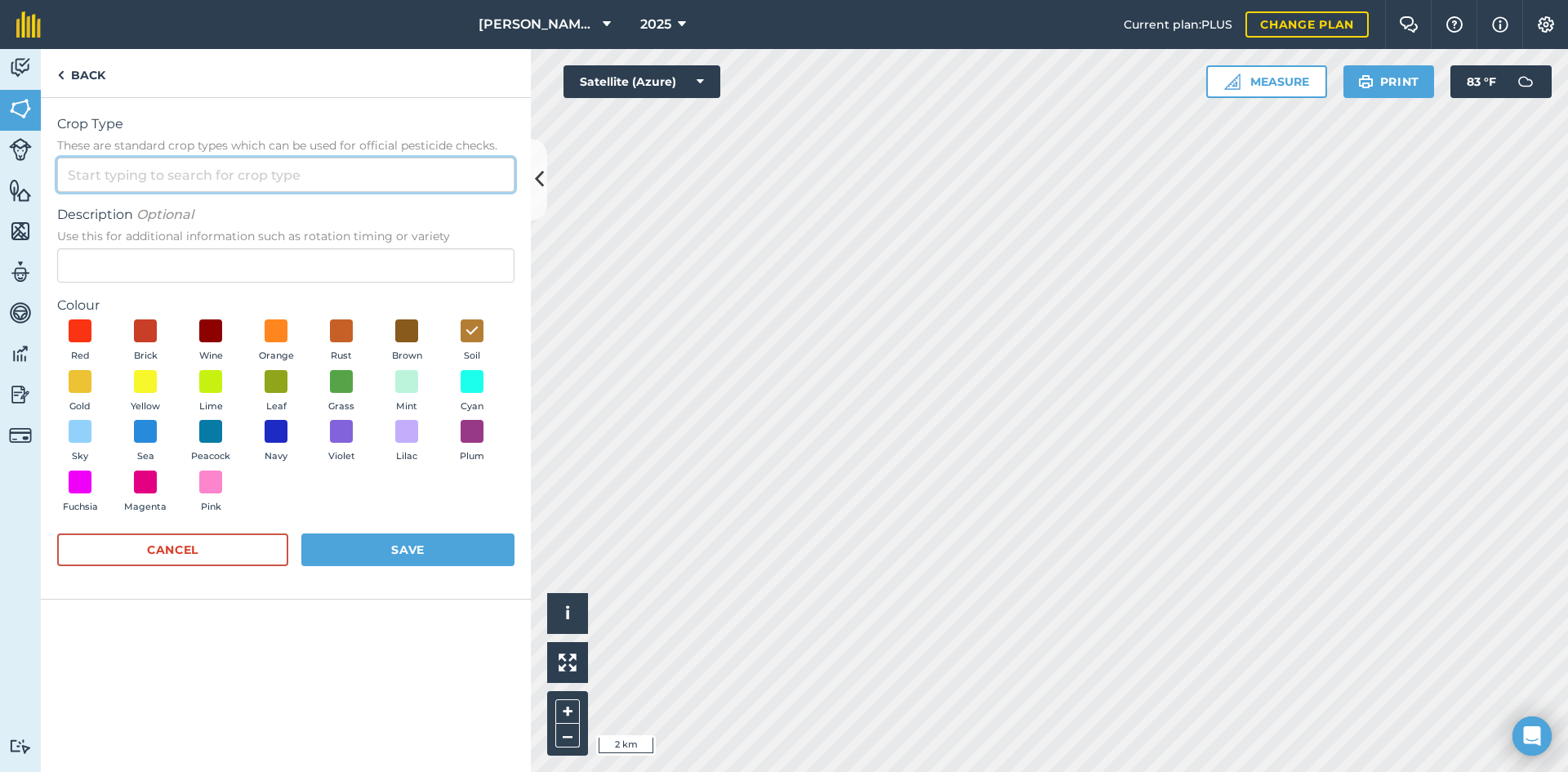
click at [160, 181] on input "Crop Type These are standard crop types which can be used for official pesticid…" at bounding box center [286, 175] width 457 height 34
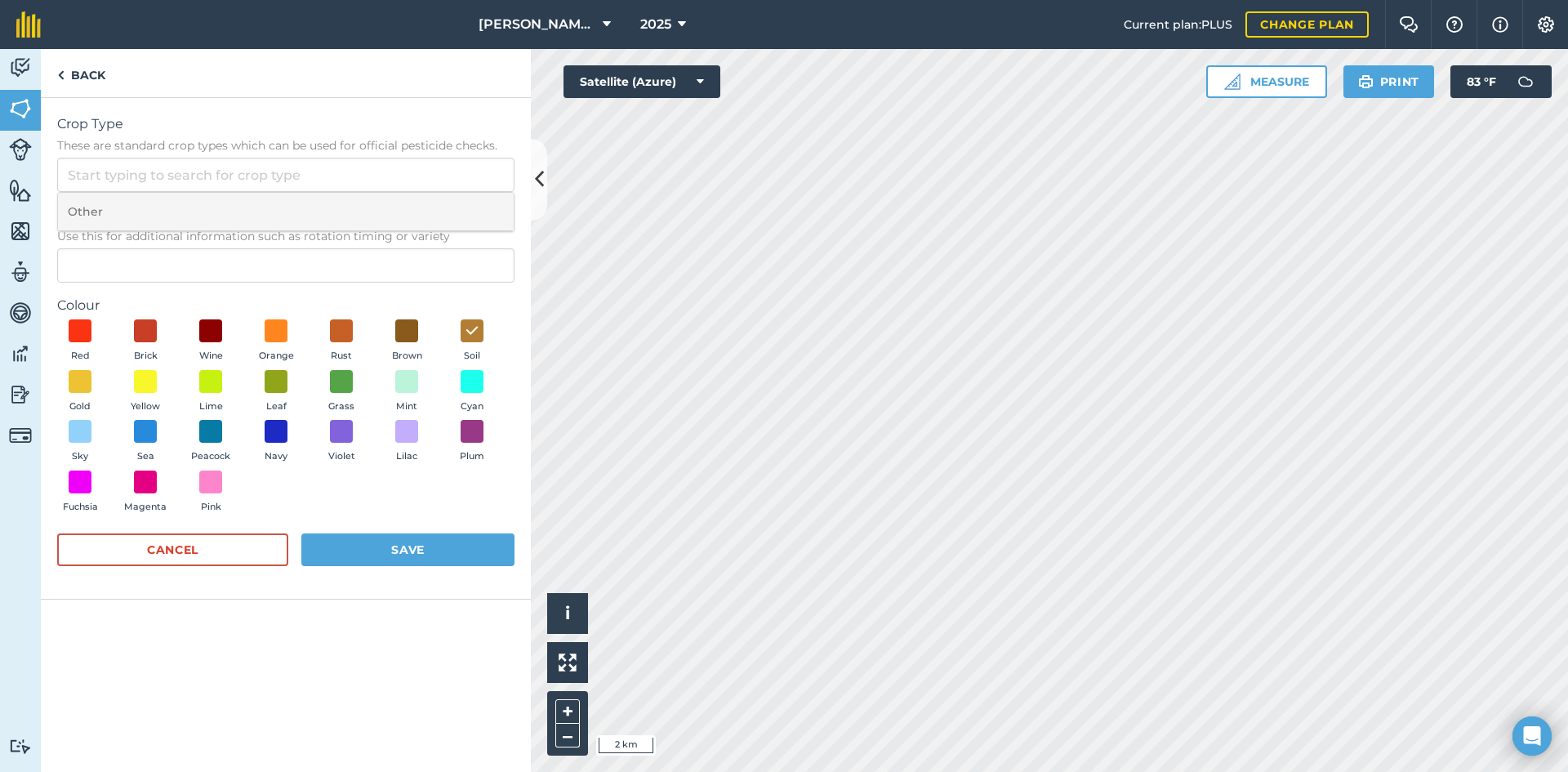
click at [173, 201] on li "Other" at bounding box center [286, 212] width 456 height 38
type input "Other"
click at [136, 266] on input "Description Optional Use this for additional information such as rotation timin…" at bounding box center [286, 265] width 457 height 34
type input "Field Work"
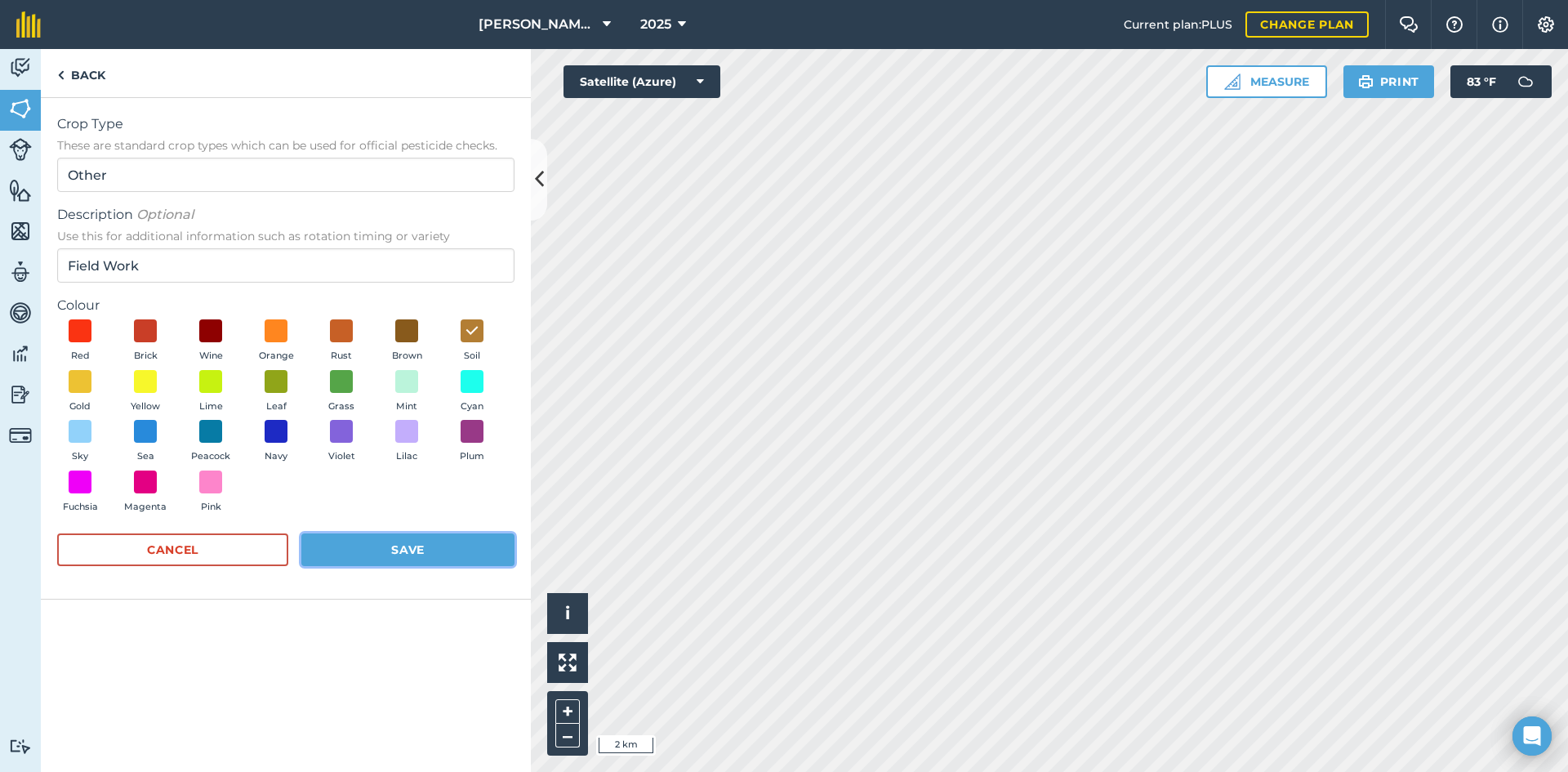
click at [357, 542] on button "Save" at bounding box center [408, 550] width 213 height 32
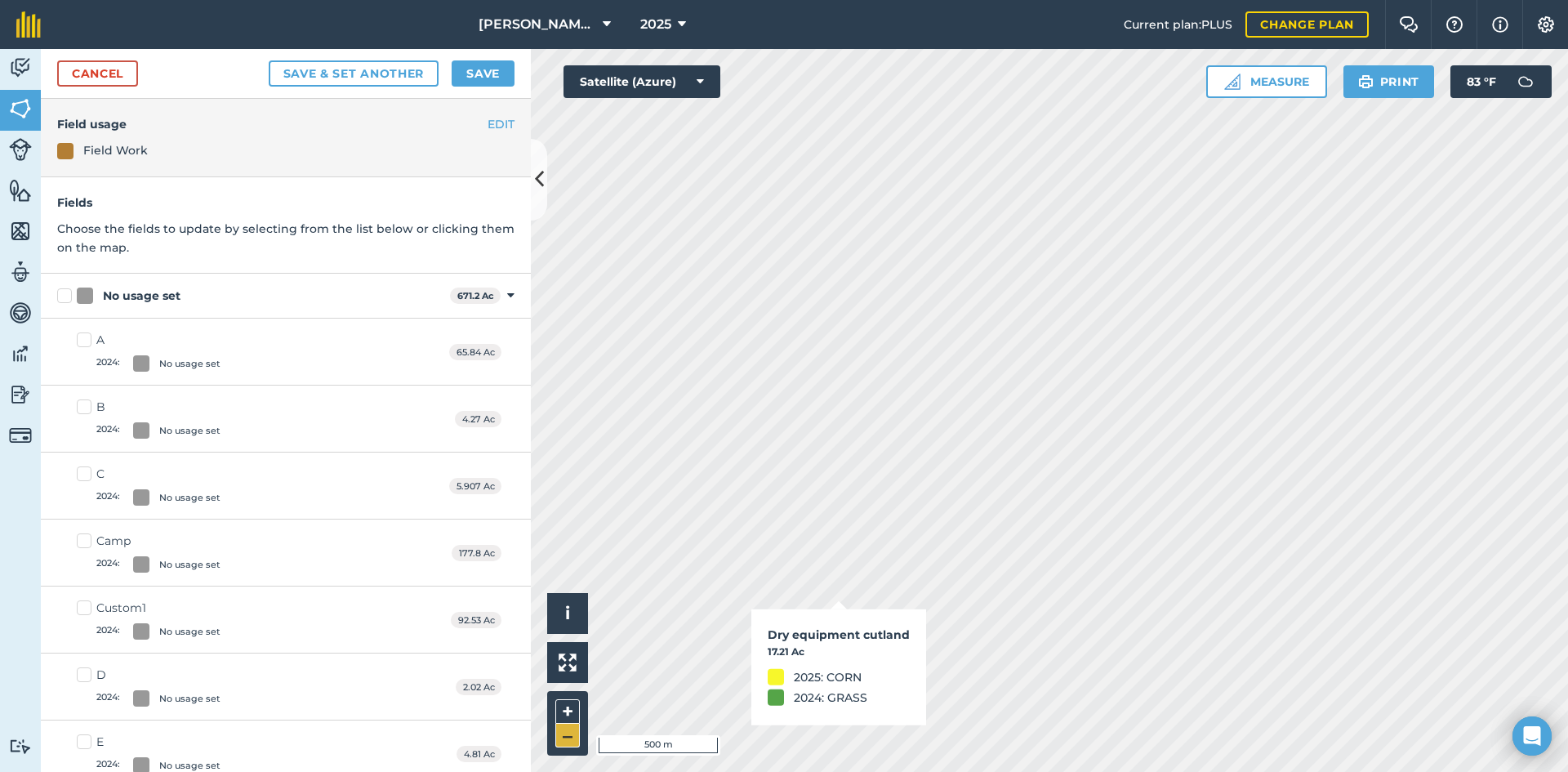
checkbox input "true"
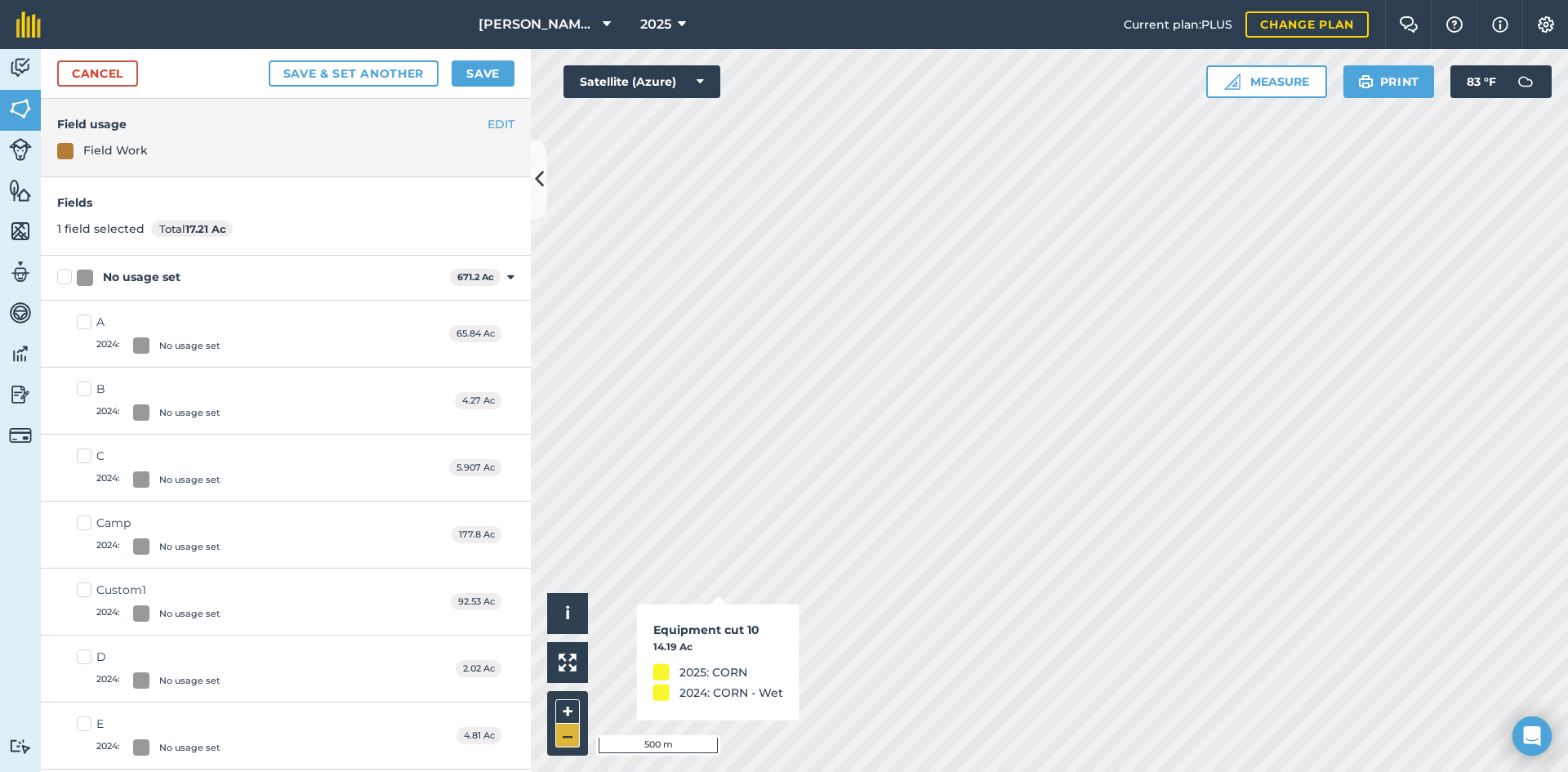
checkbox input "true"
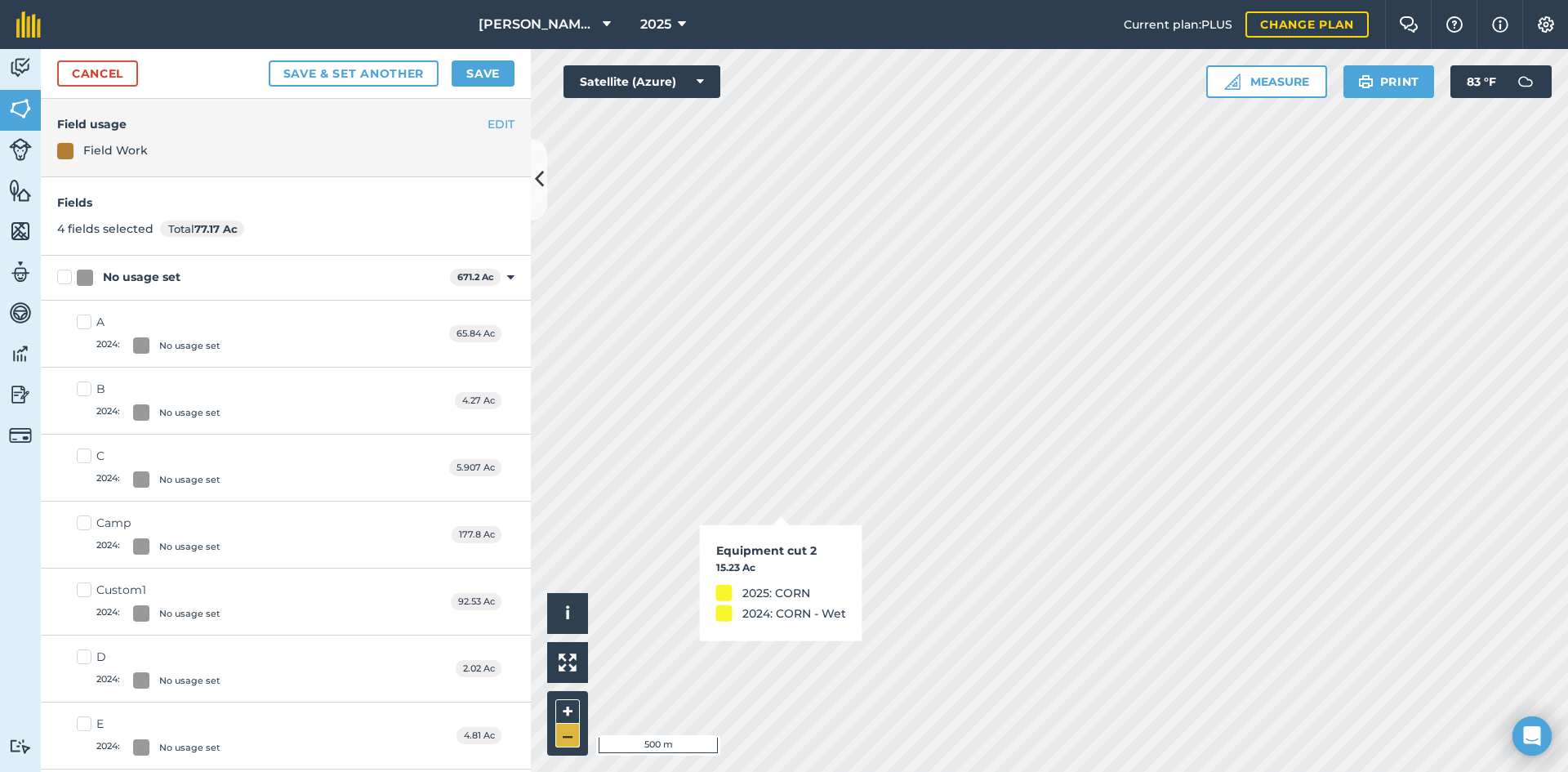
checkbox input "true"
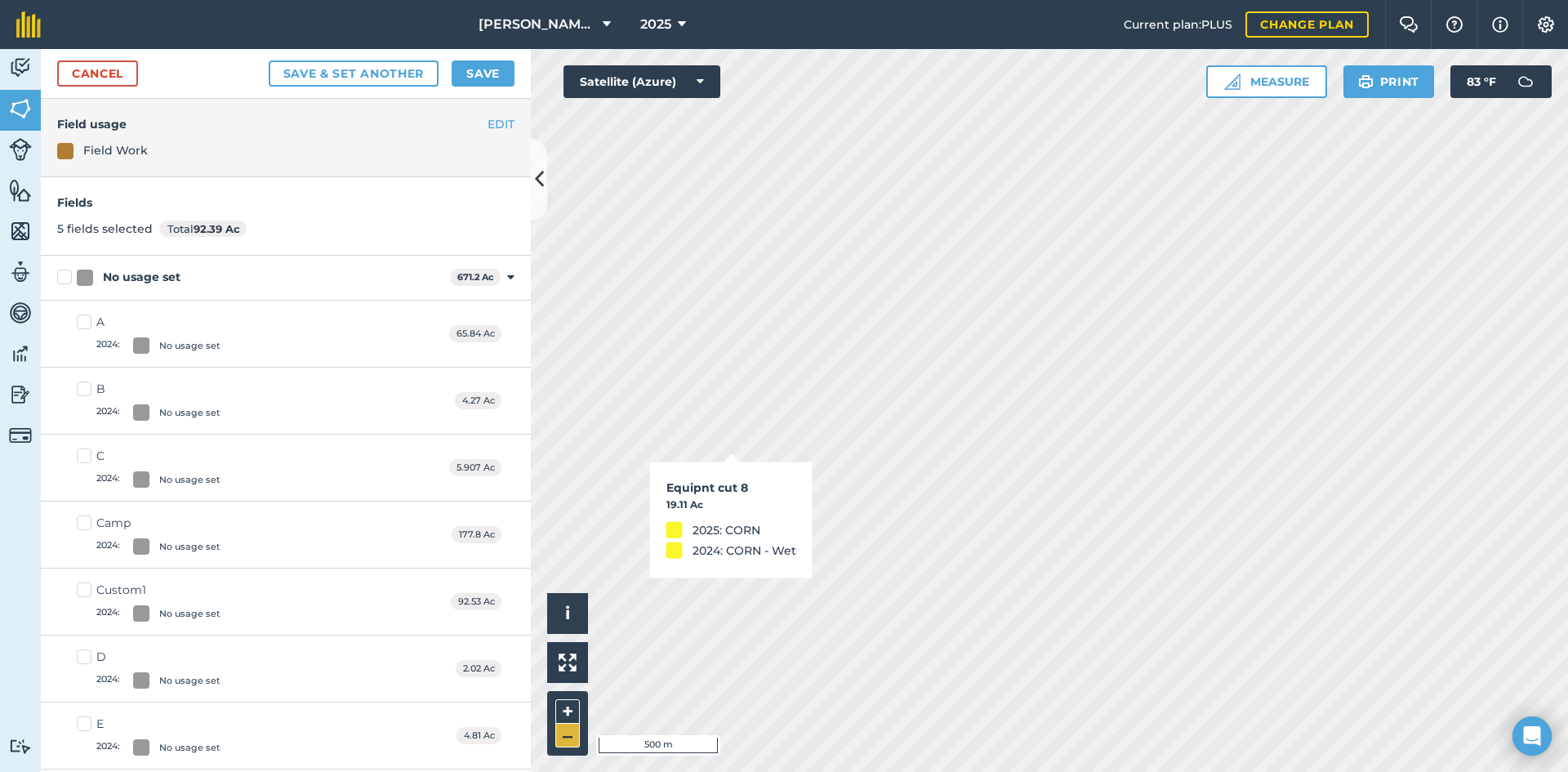
checkbox input "true"
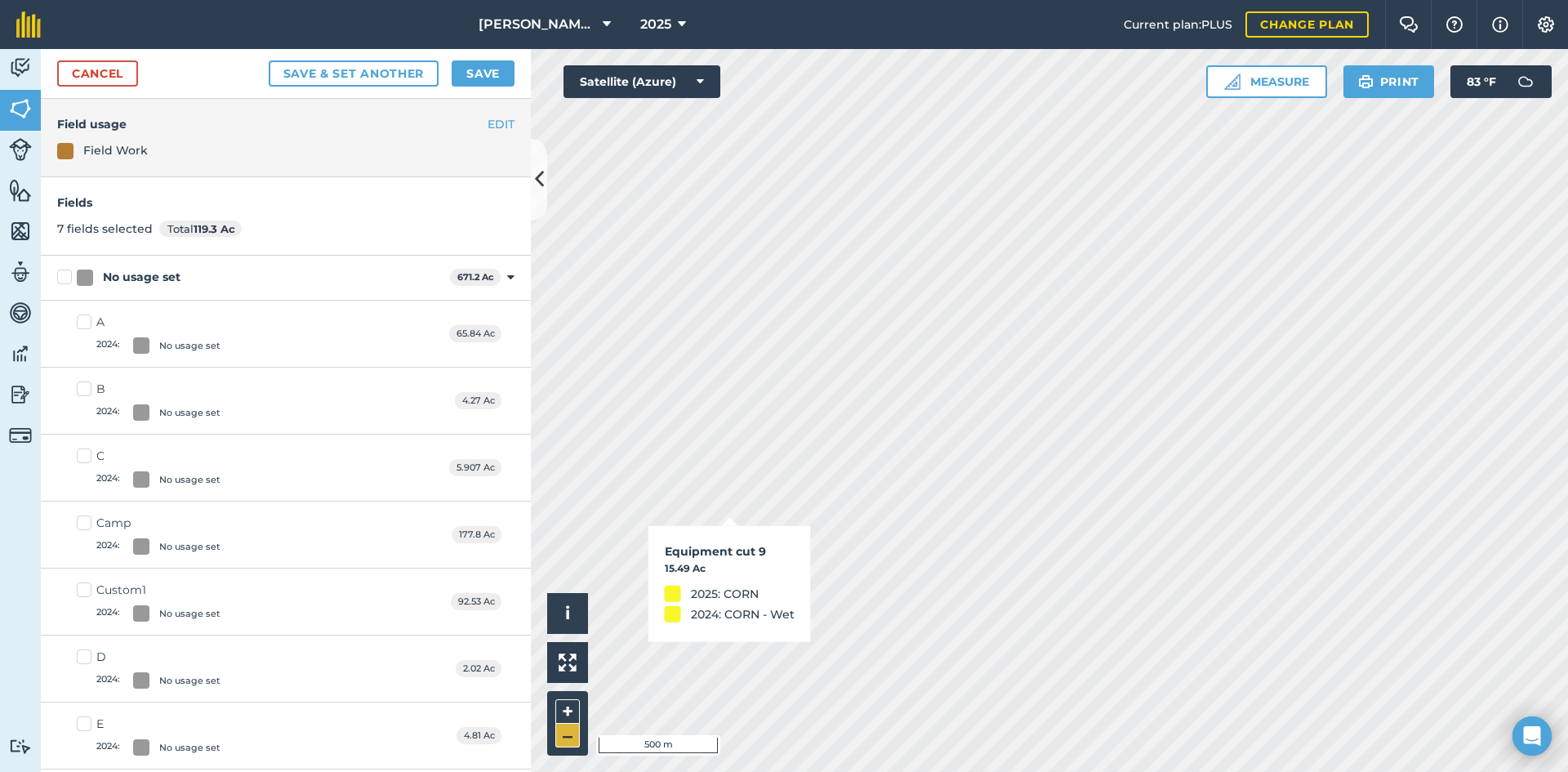
checkbox input "true"
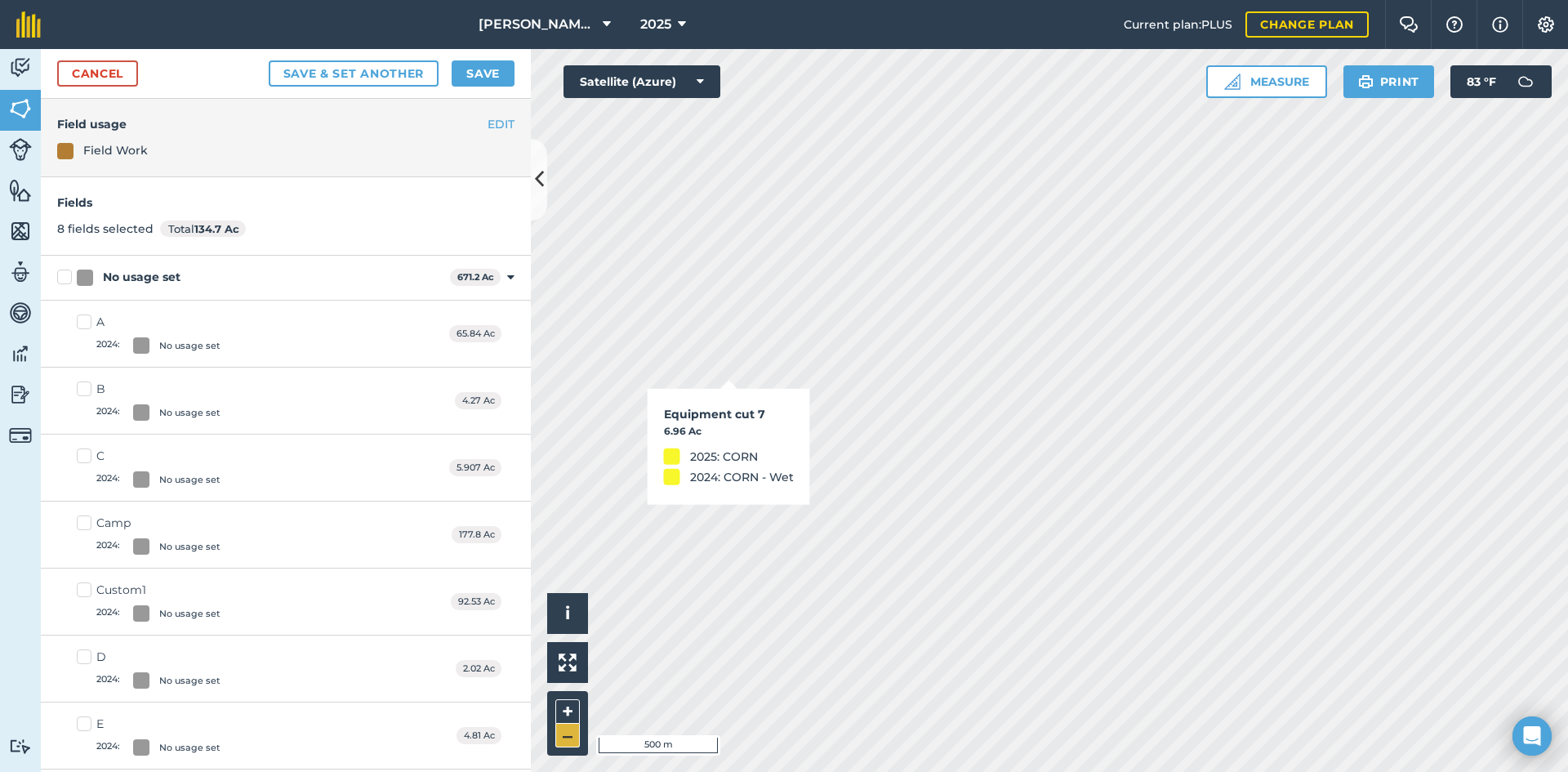
checkbox input "true"
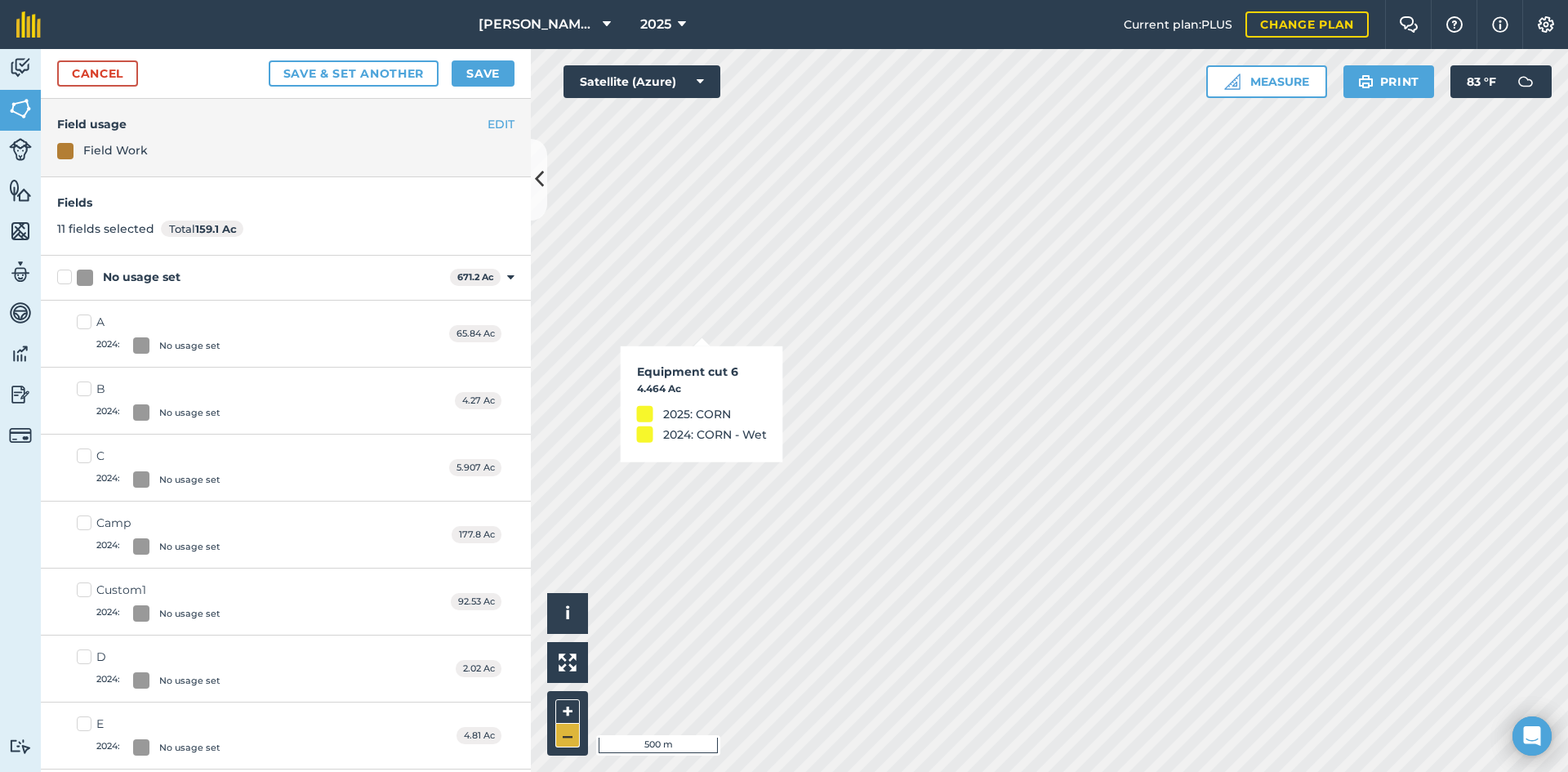
checkbox input "true"
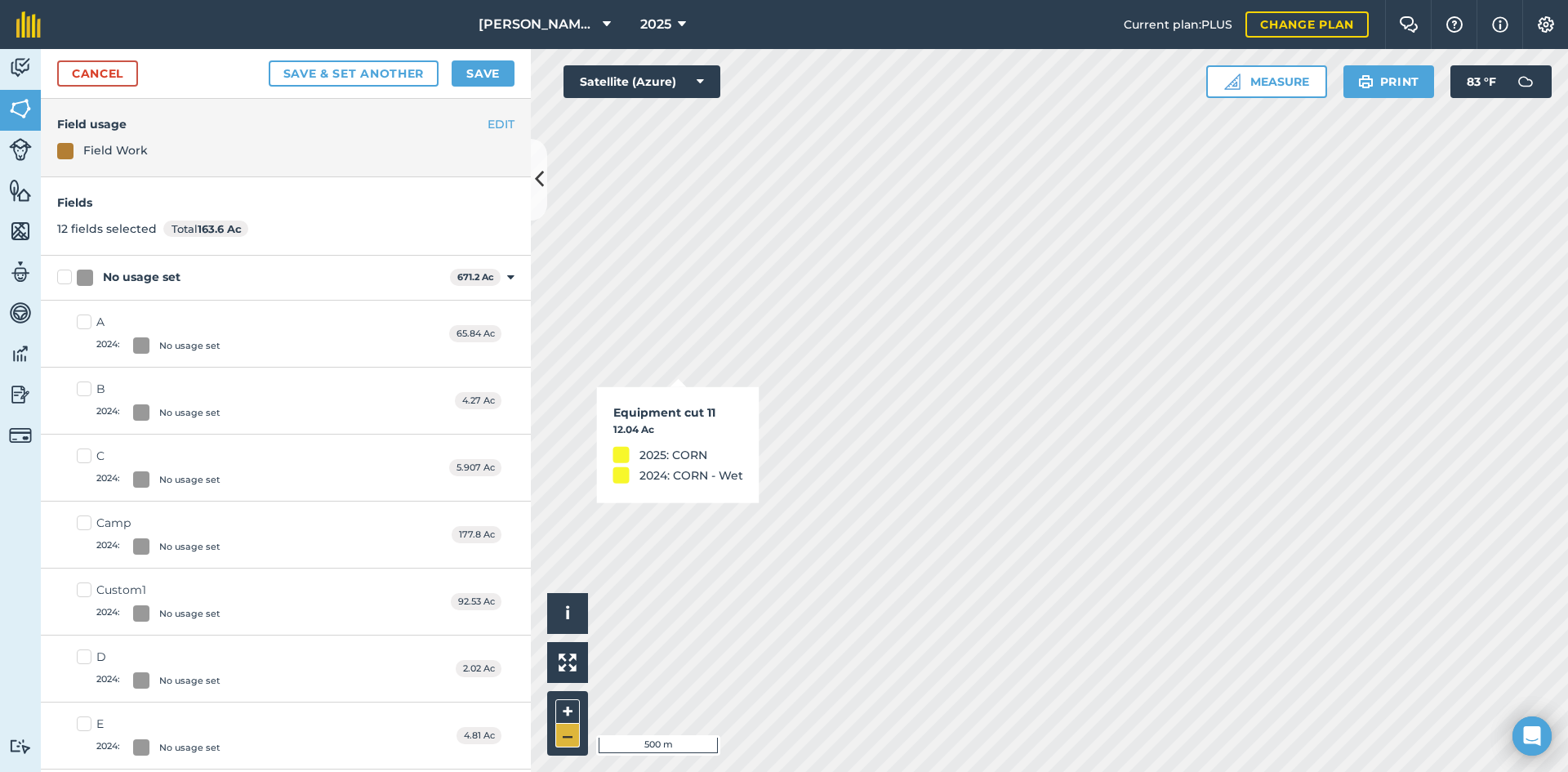
checkbox input "true"
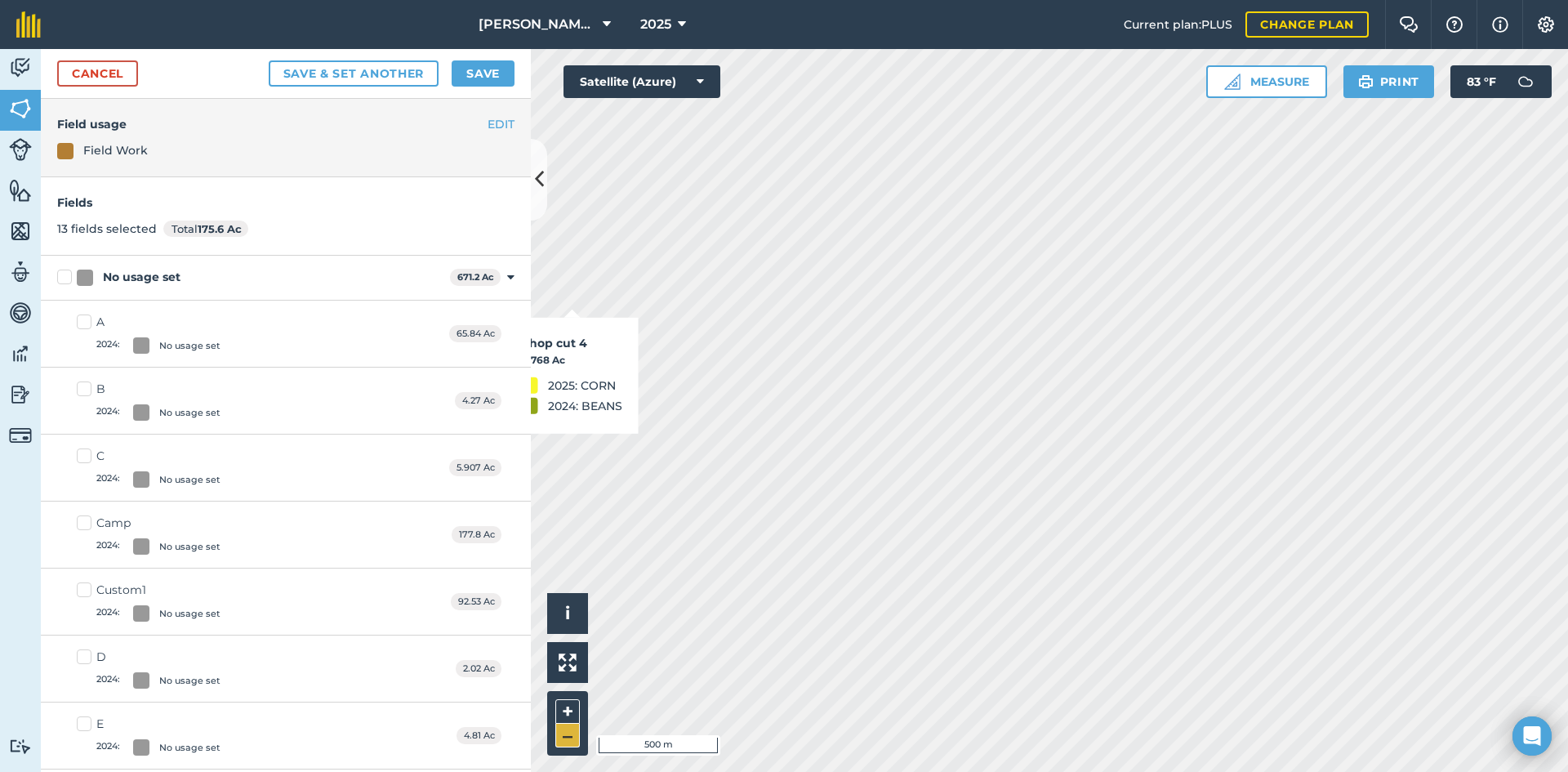
checkbox input "true"
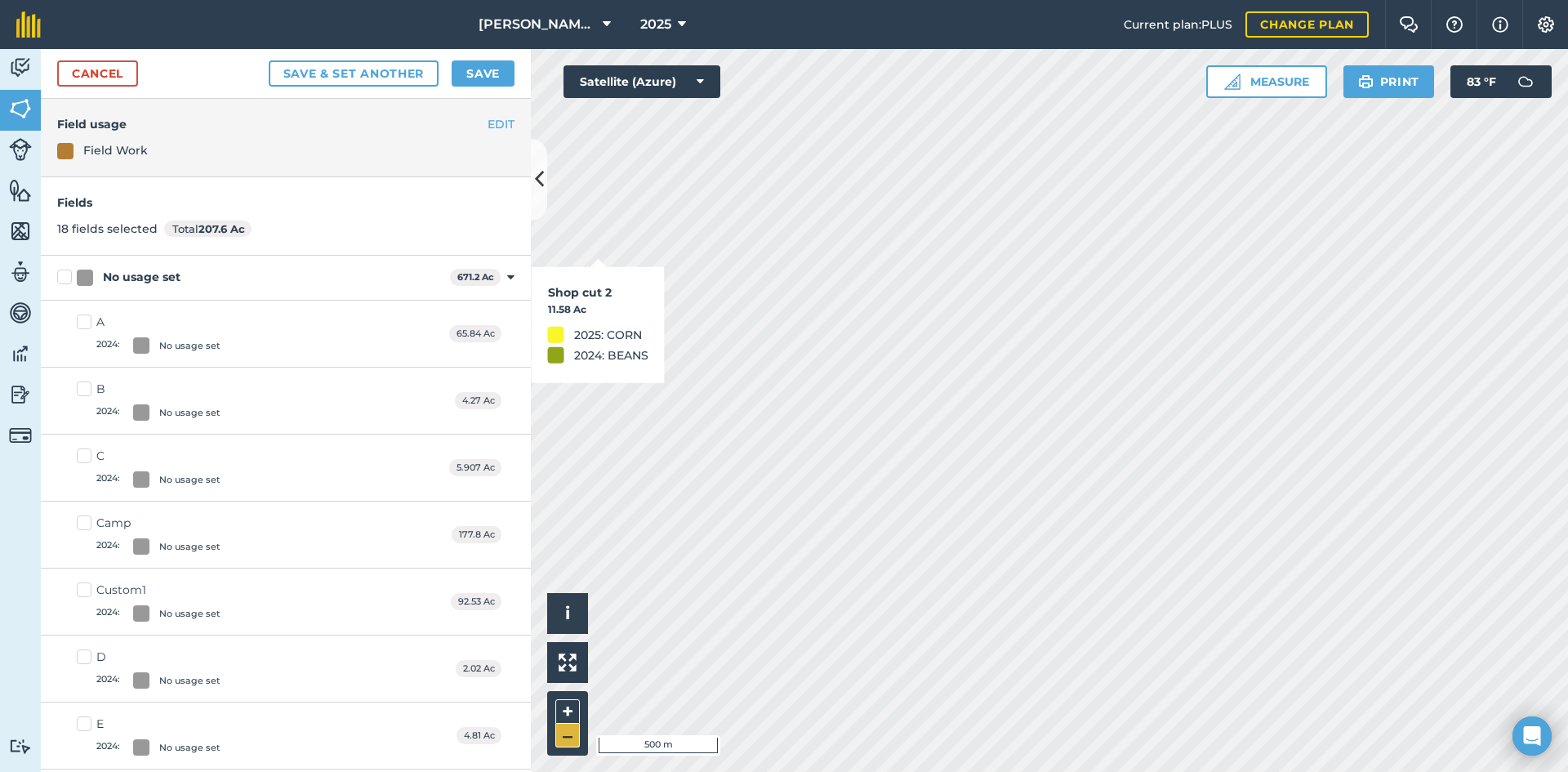
checkbox input "true"
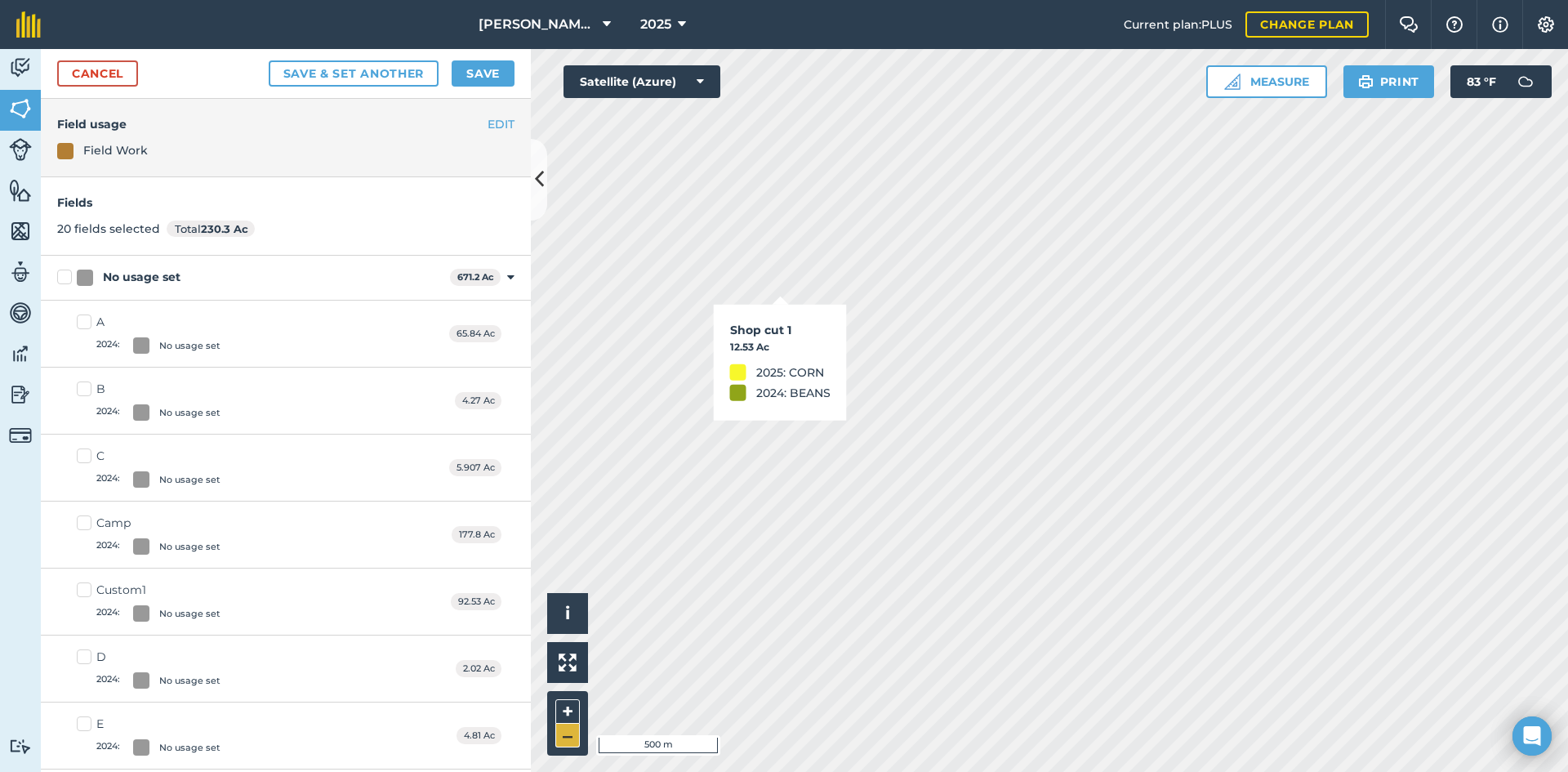
checkbox input "true"
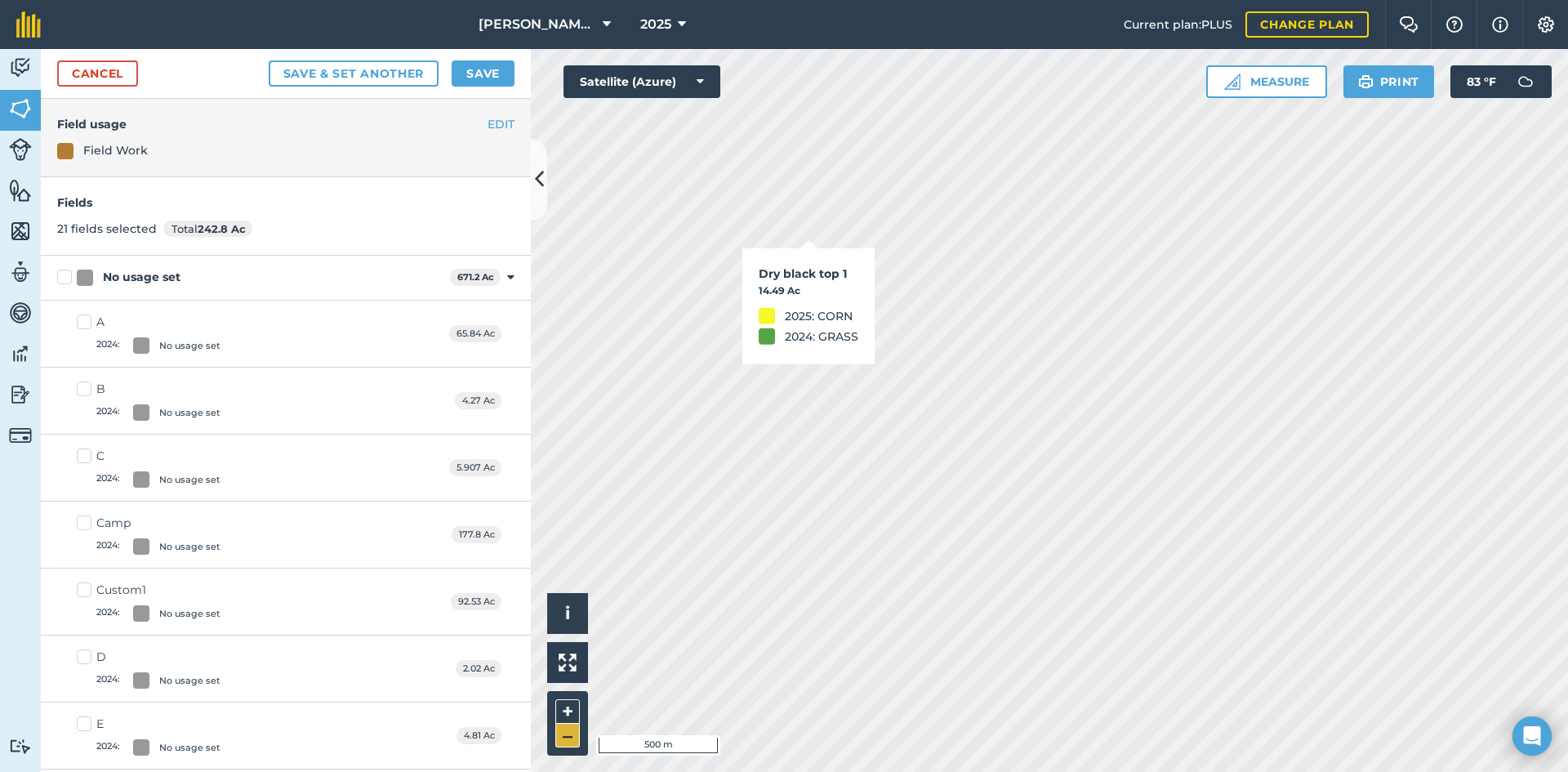
checkbox input "true"
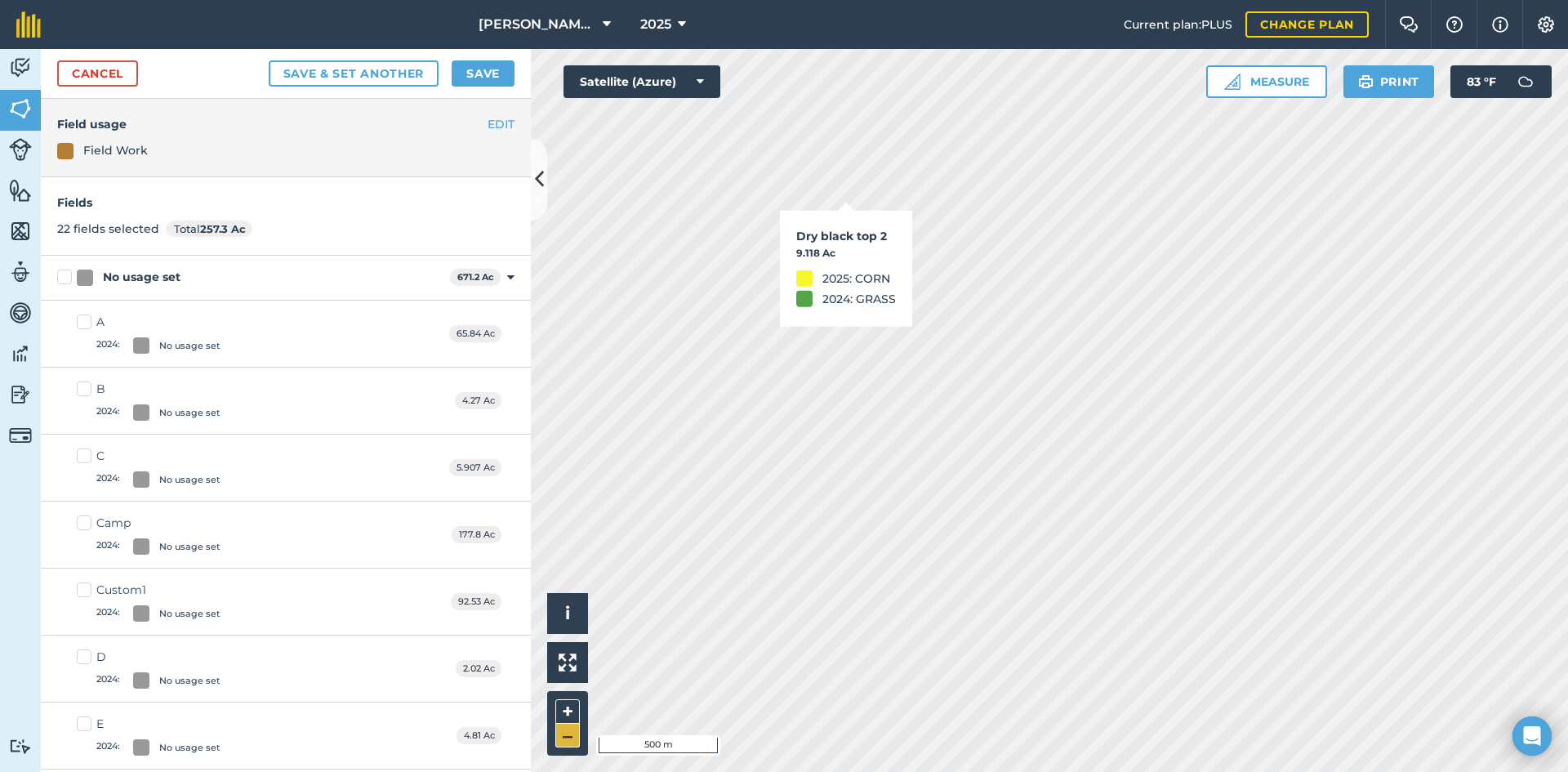
checkbox input "true"
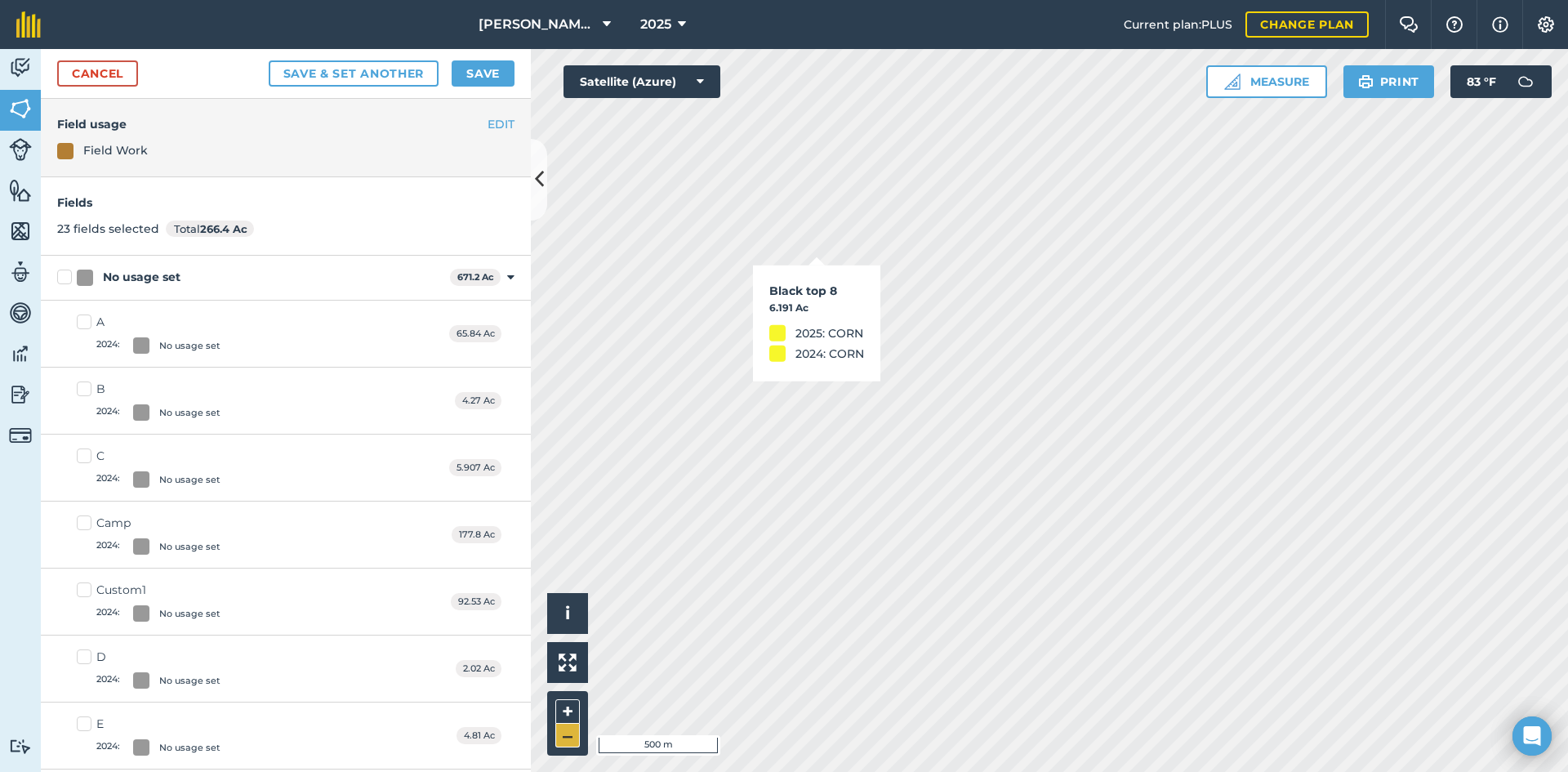
checkbox input "true"
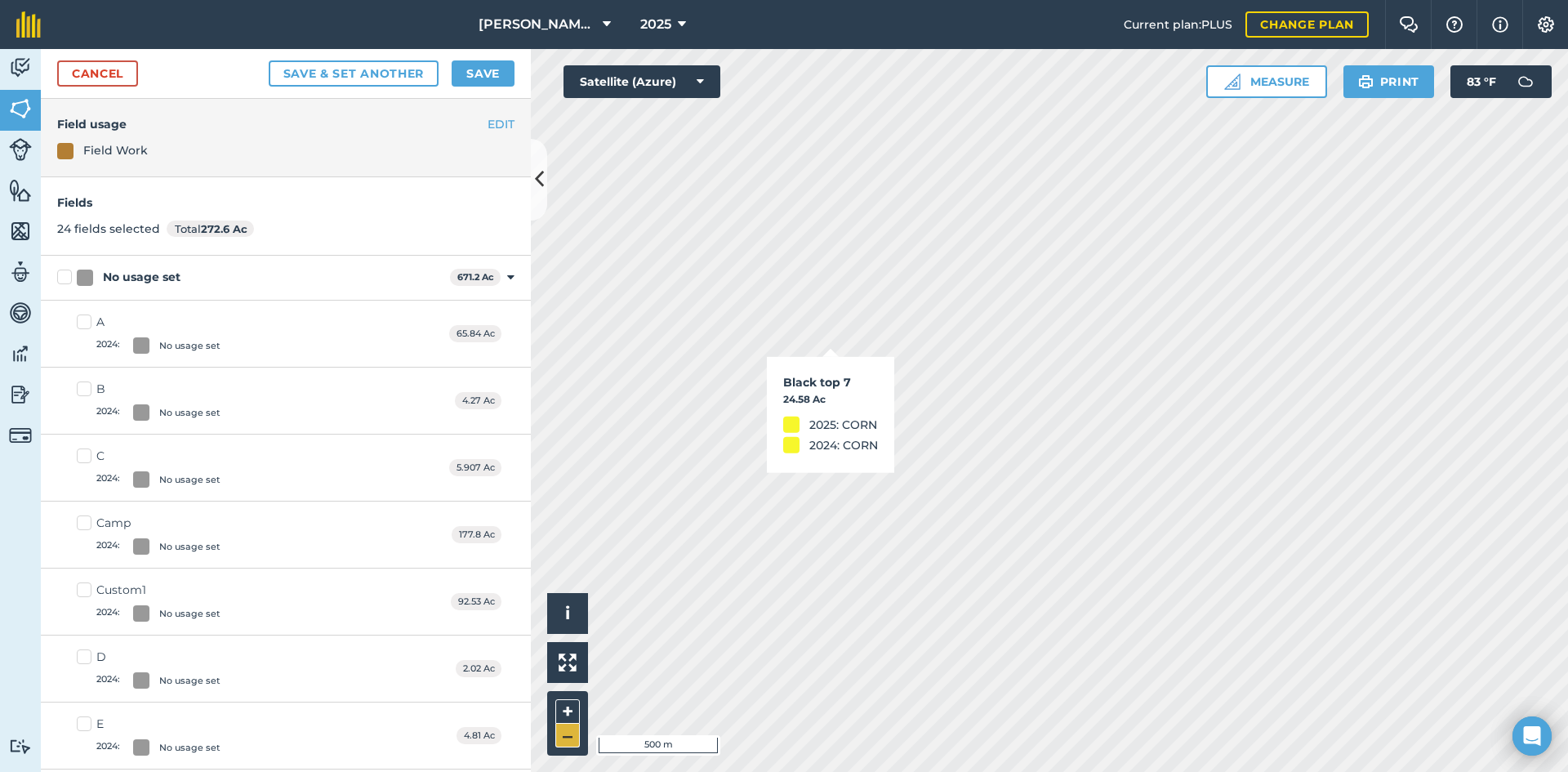
checkbox input "true"
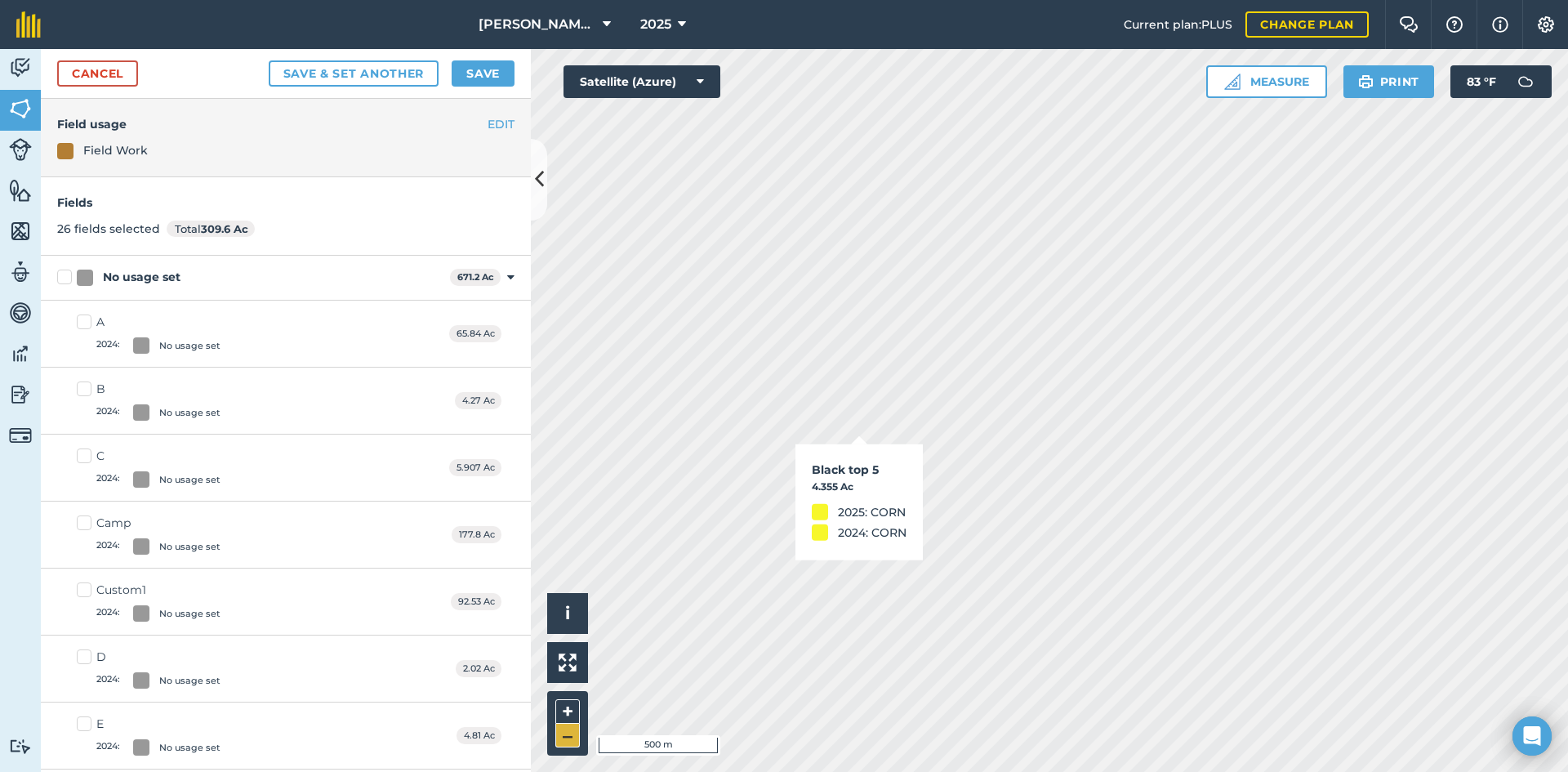
checkbox input "true"
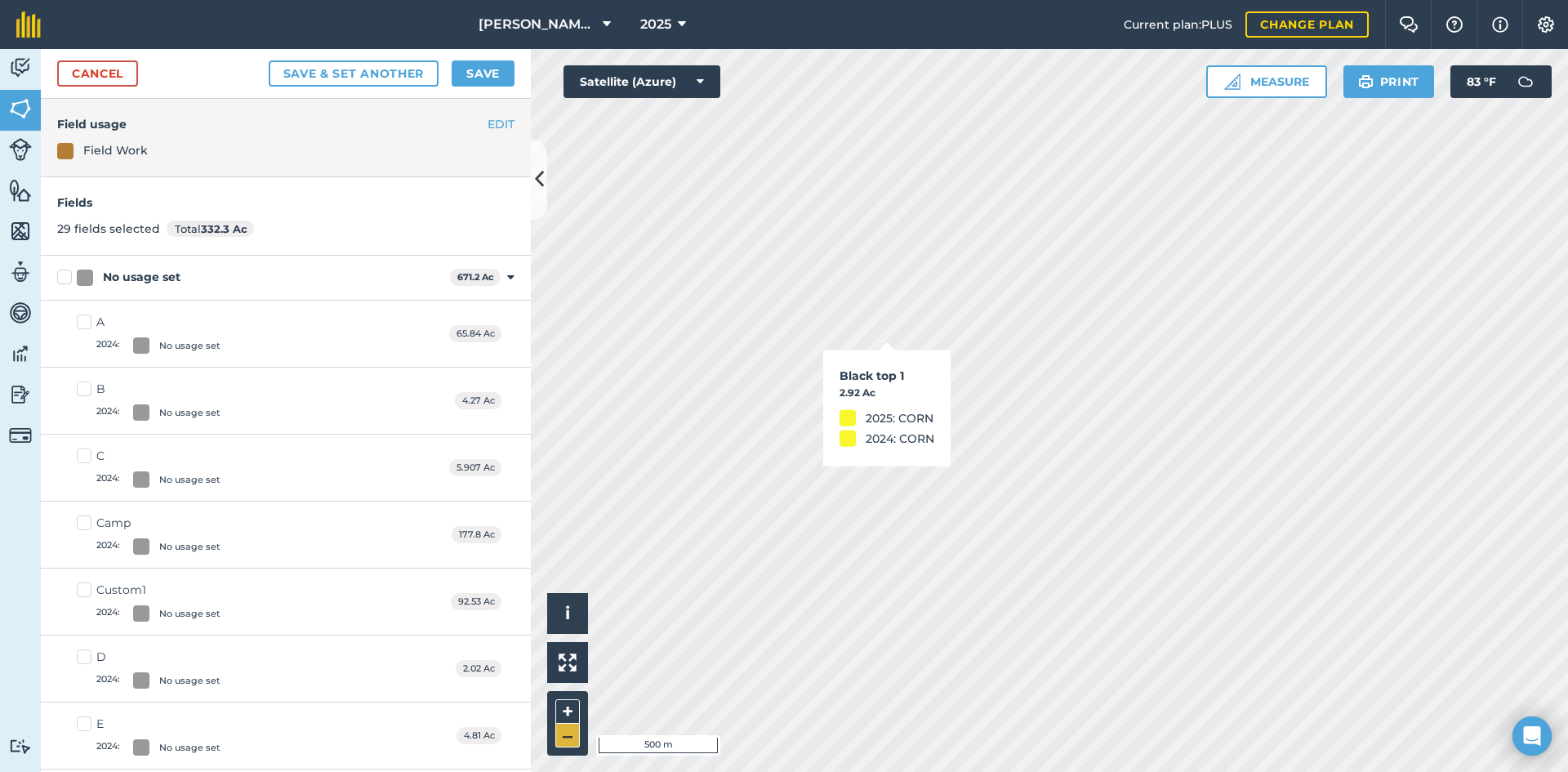
checkbox input "true"
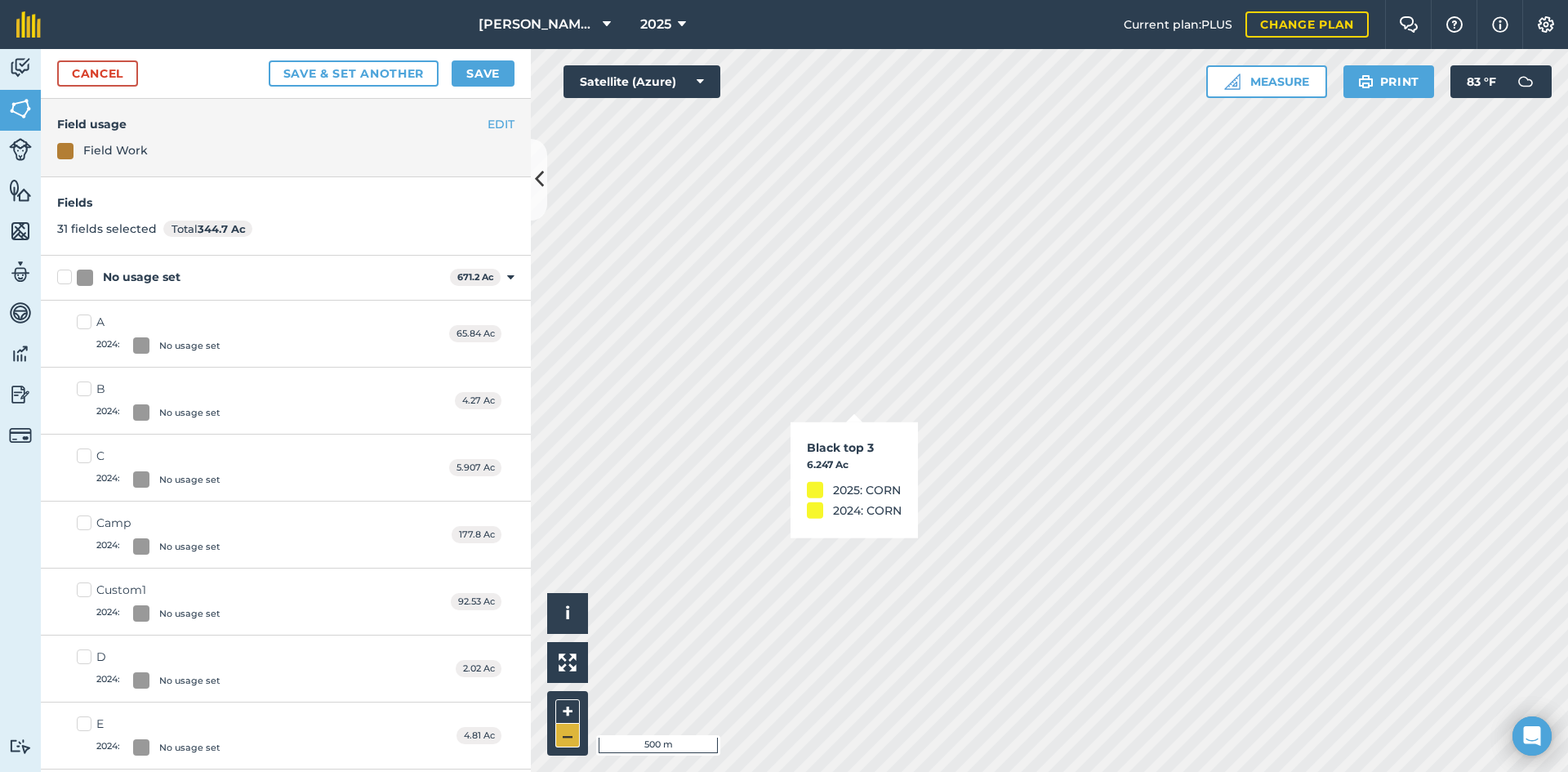
checkbox input "true"
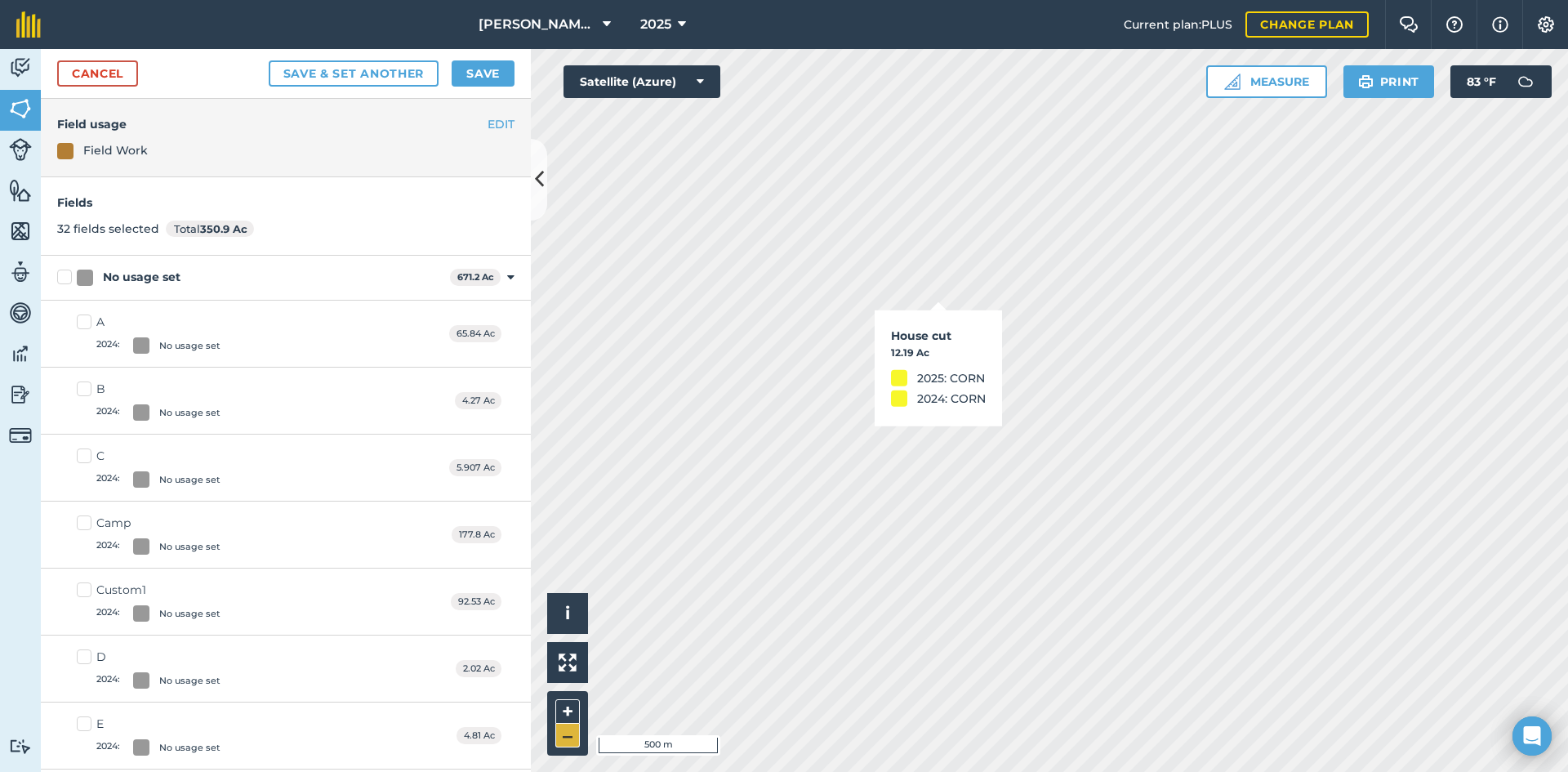
checkbox input "true"
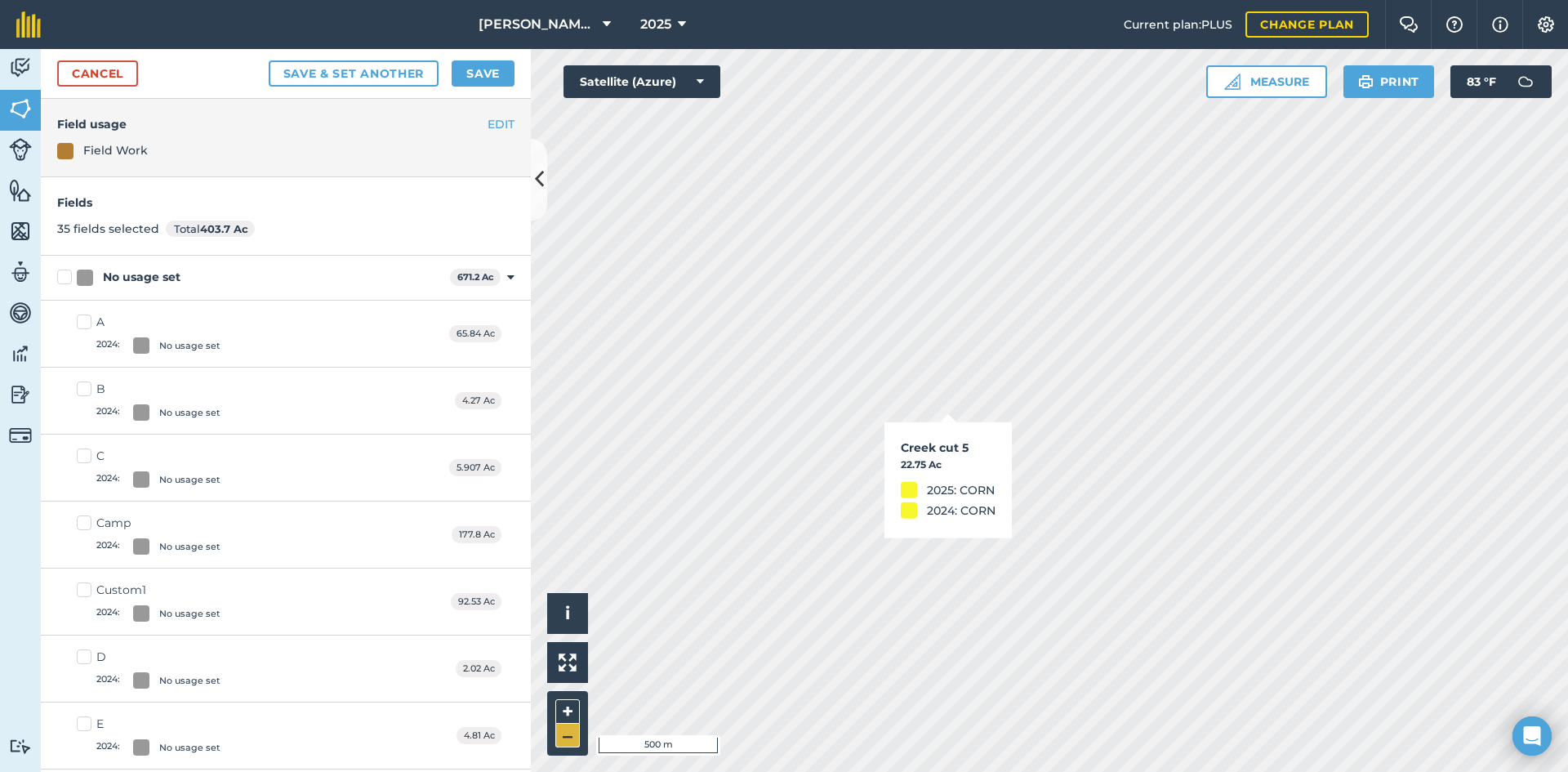
checkbox input "true"
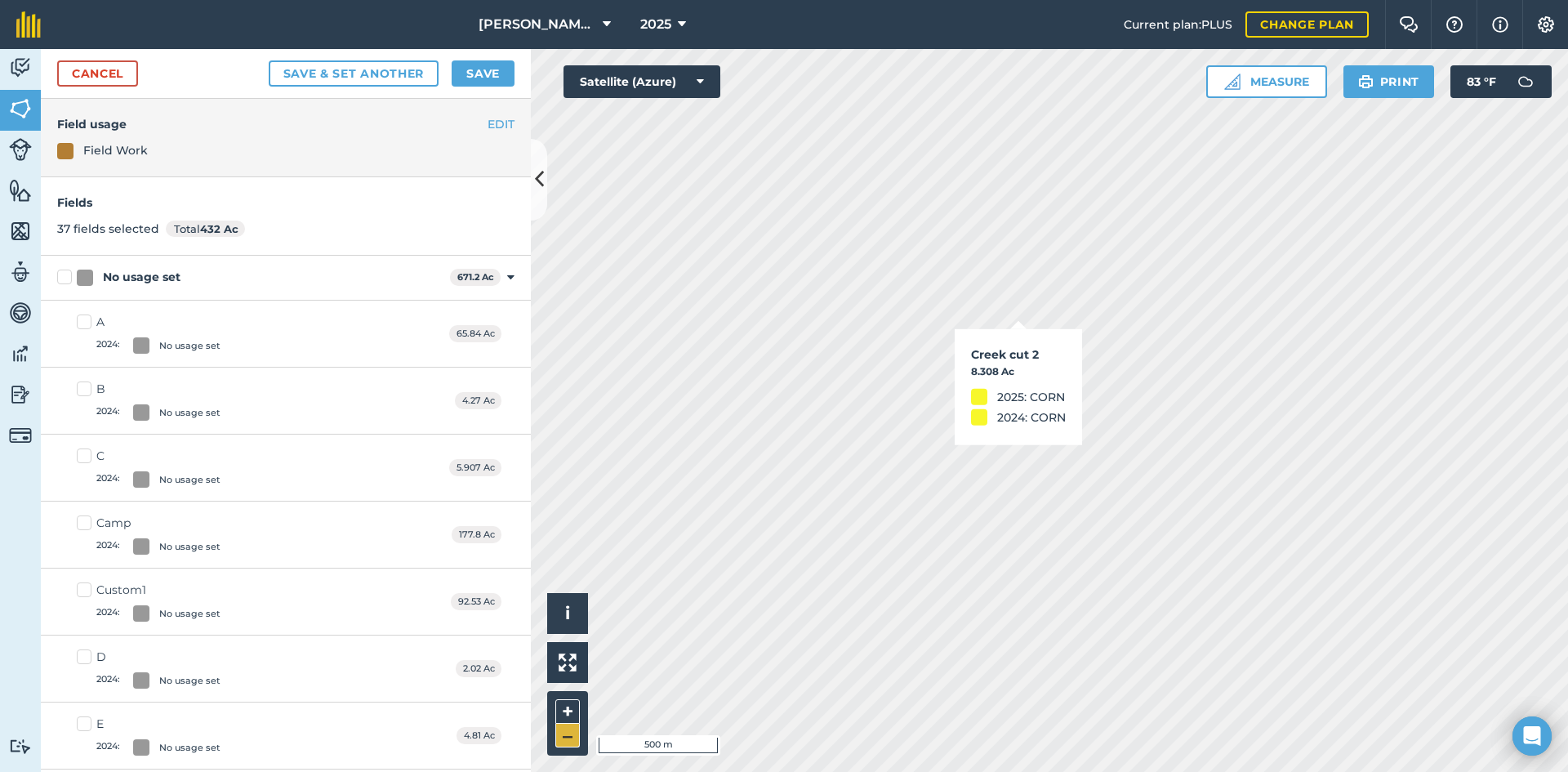
checkbox input "true"
click at [733, 771] on html "[PERSON_NAME] Farm 2025 Current plan : PLUS Change plan Farm Chat Help Info Set…" at bounding box center [784, 386] width 1568 height 772
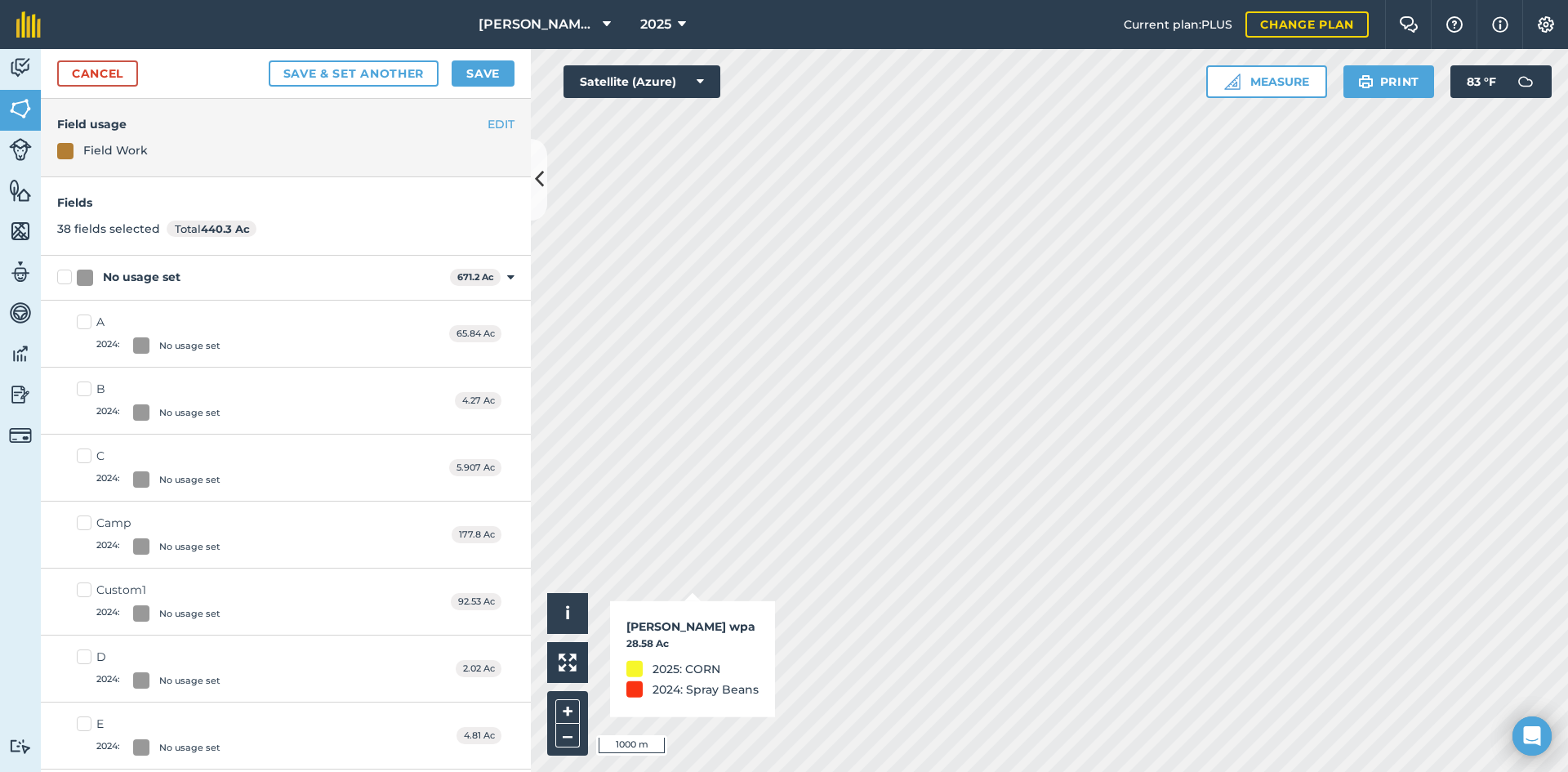
checkbox input "true"
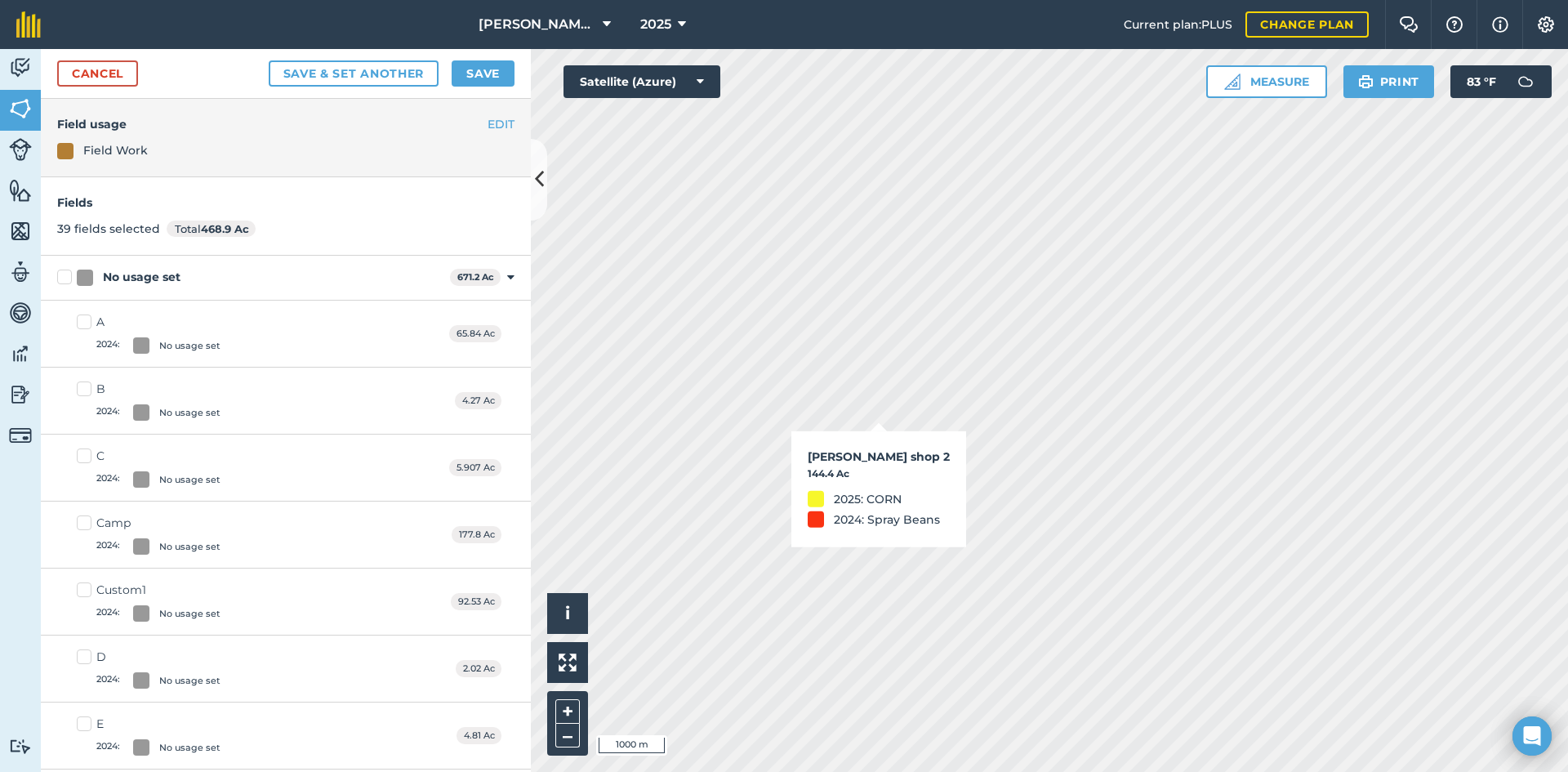
checkbox input "true"
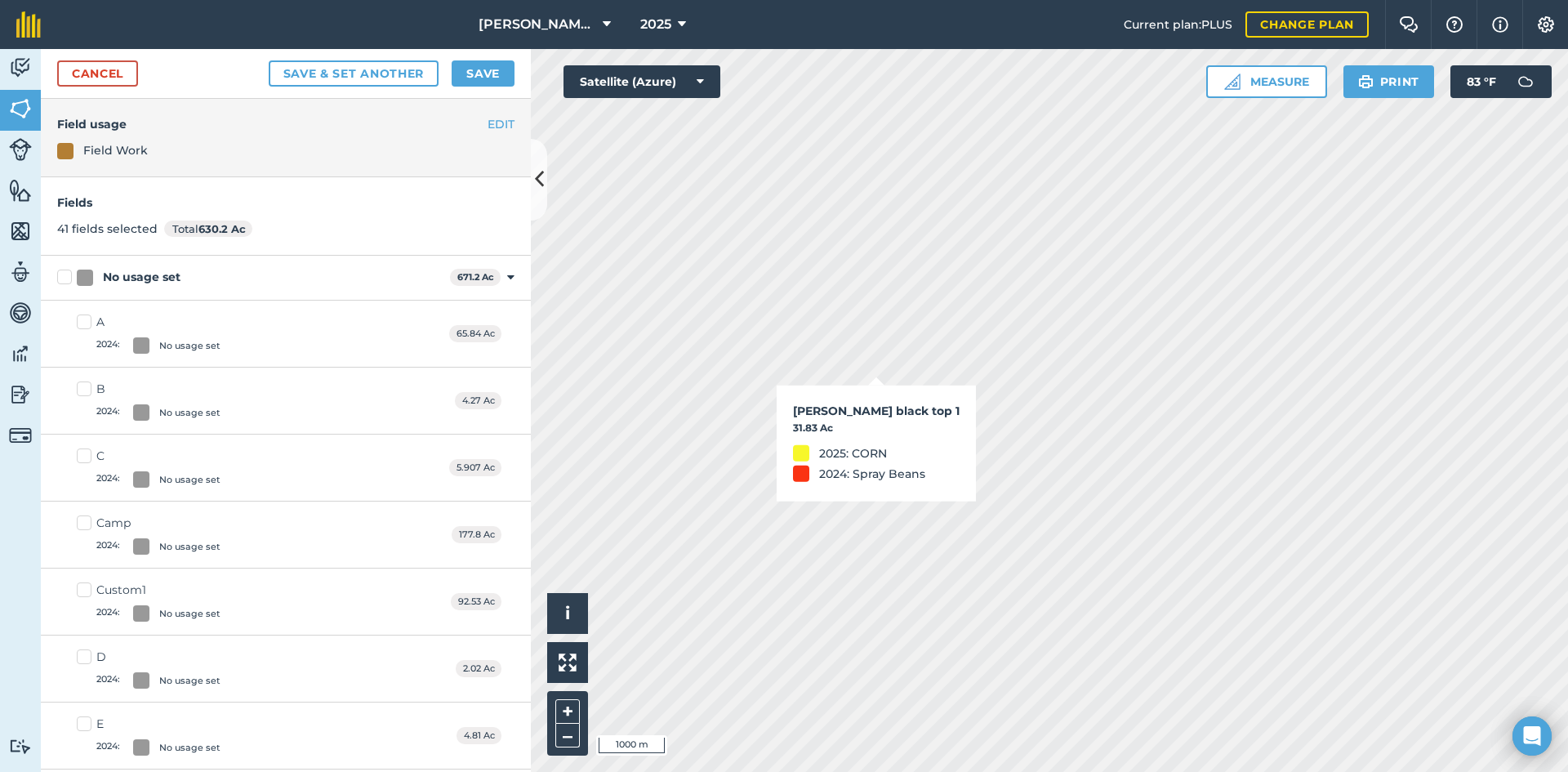
checkbox input "true"
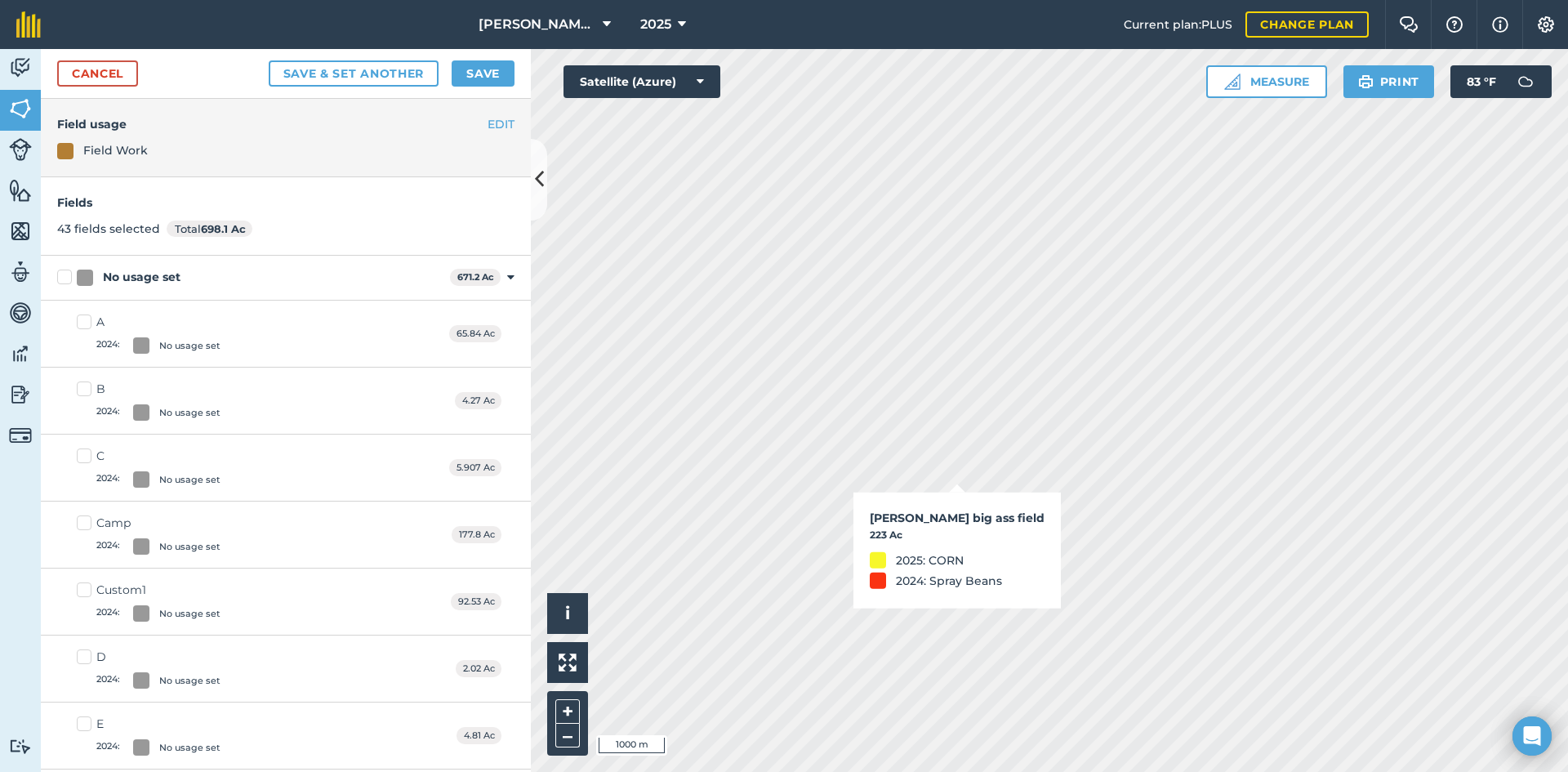
checkbox input "true"
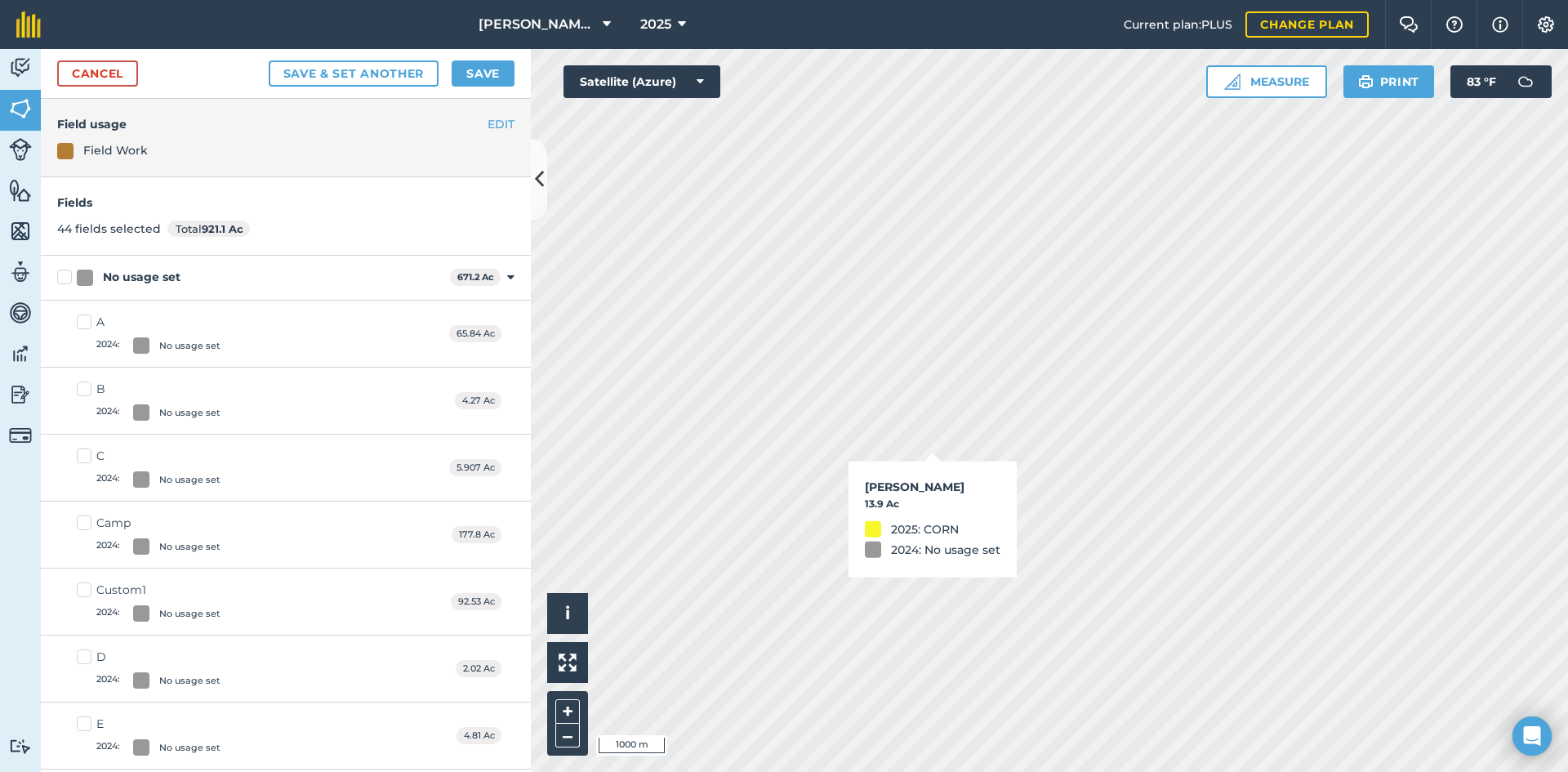
checkbox input "true"
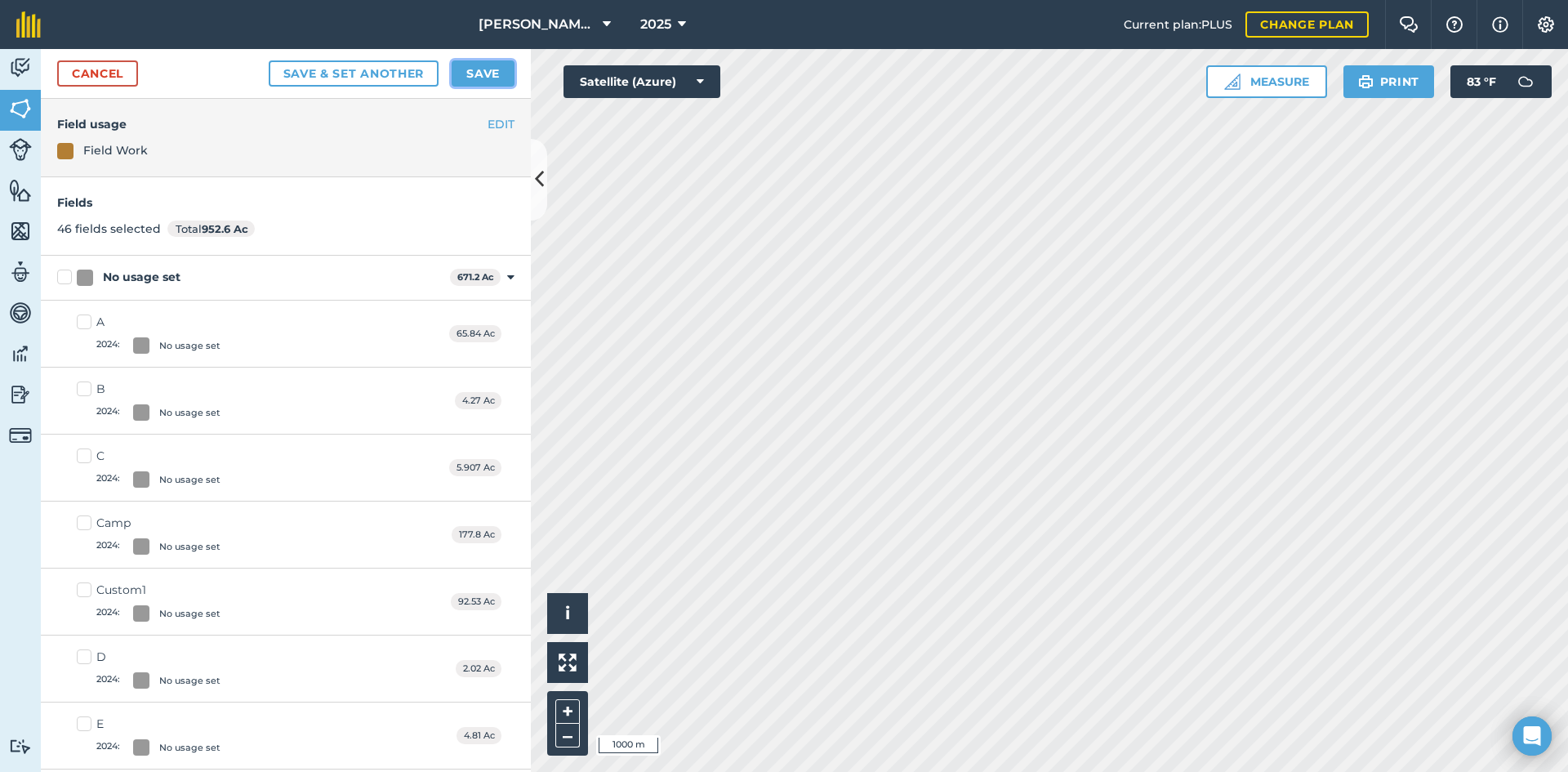
click at [500, 77] on button "Save" at bounding box center [483, 73] width 63 height 26
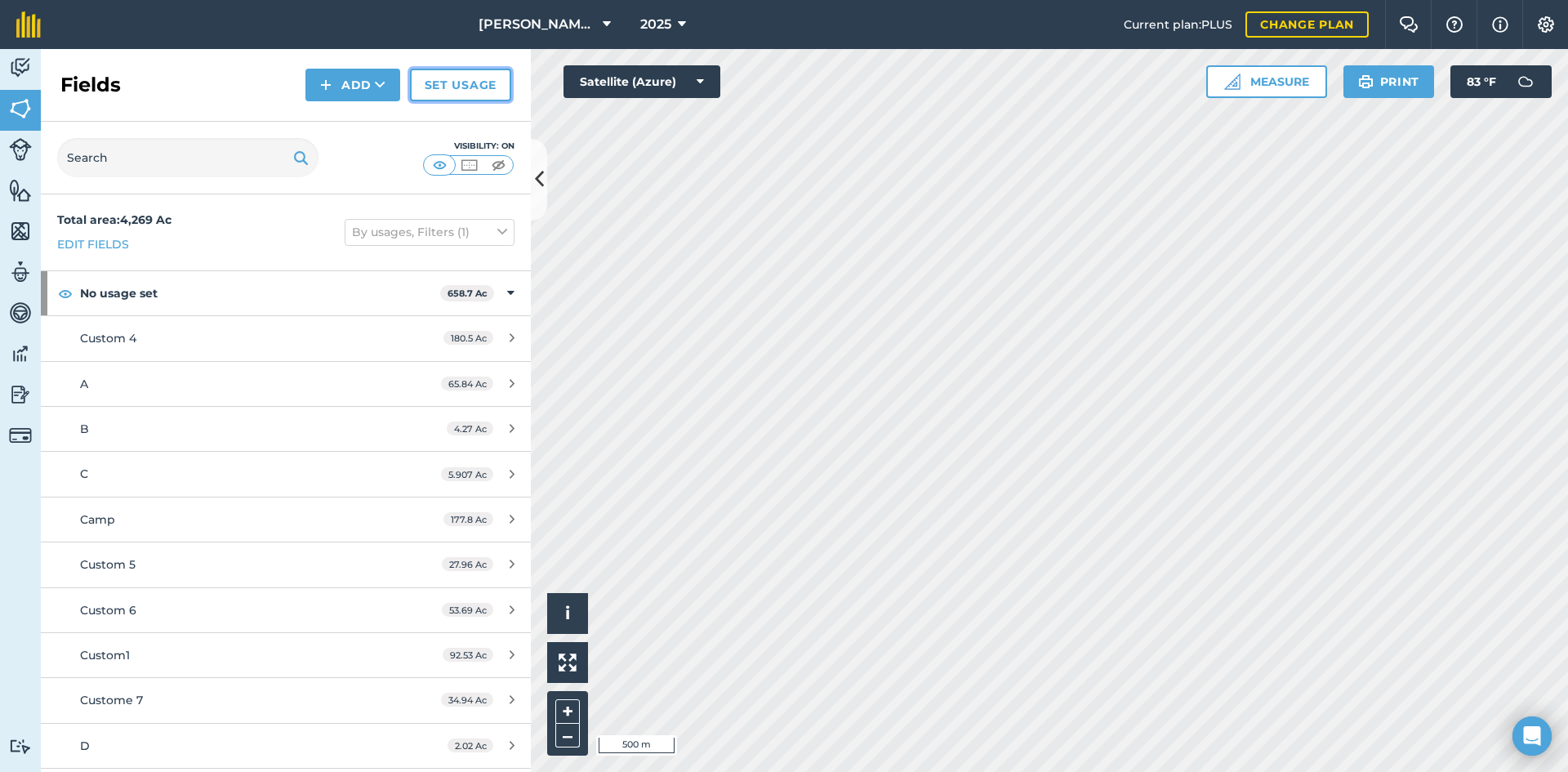
click at [450, 88] on link "Set usage" at bounding box center [461, 85] width 101 height 32
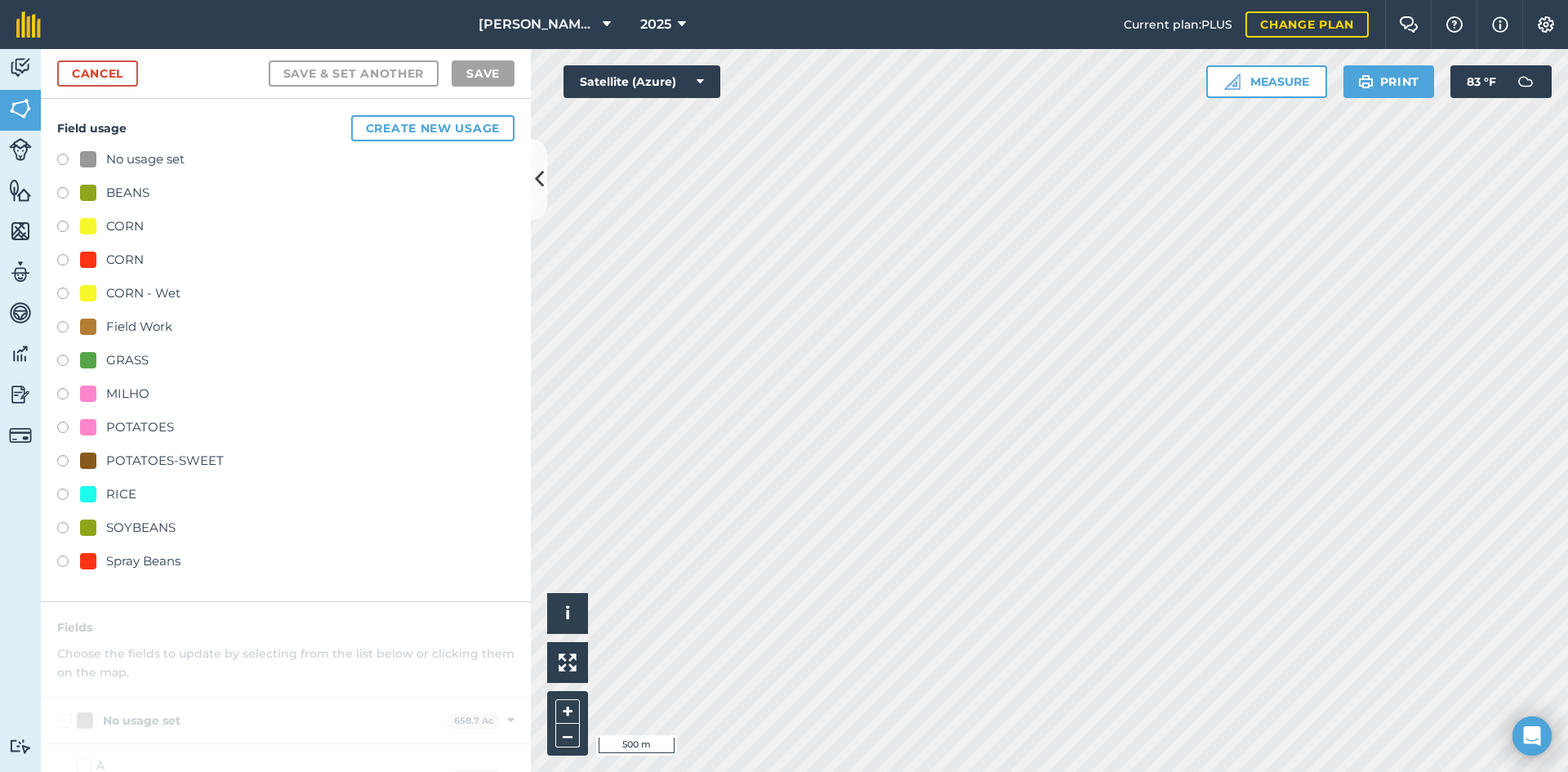
click at [155, 163] on div "No usage set" at bounding box center [145, 160] width 78 height 20
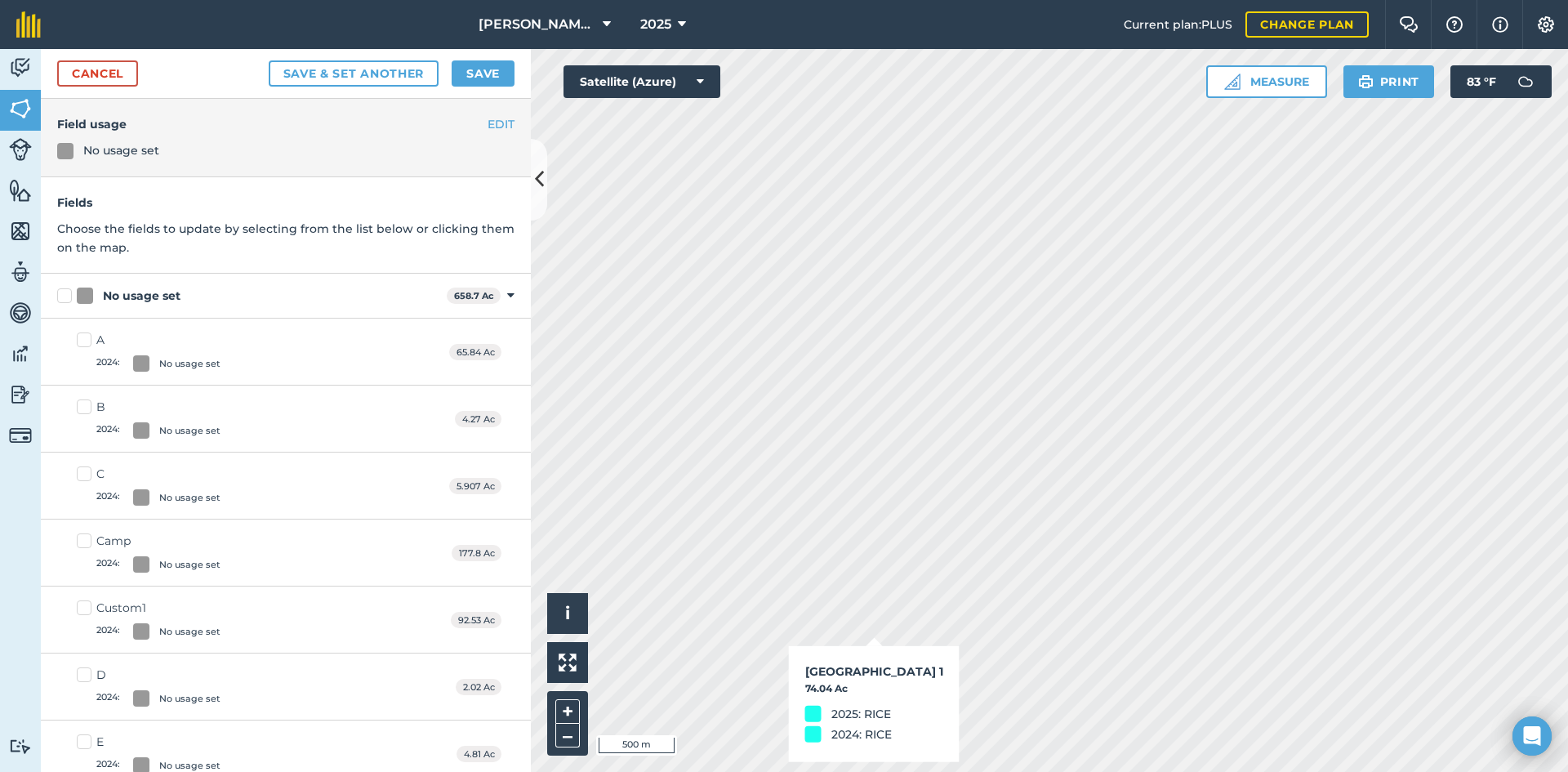
checkbox input "true"
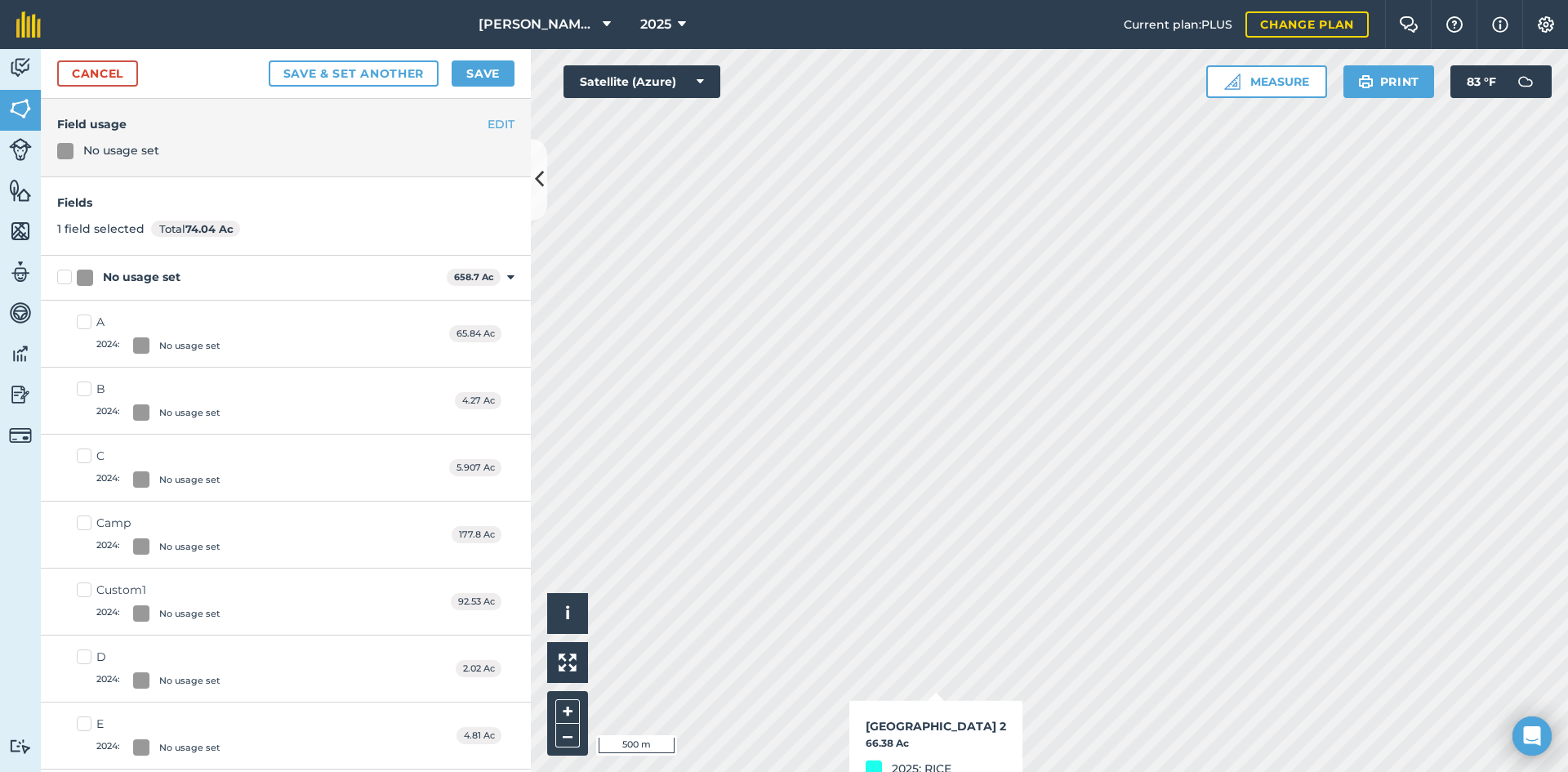
checkbox input "true"
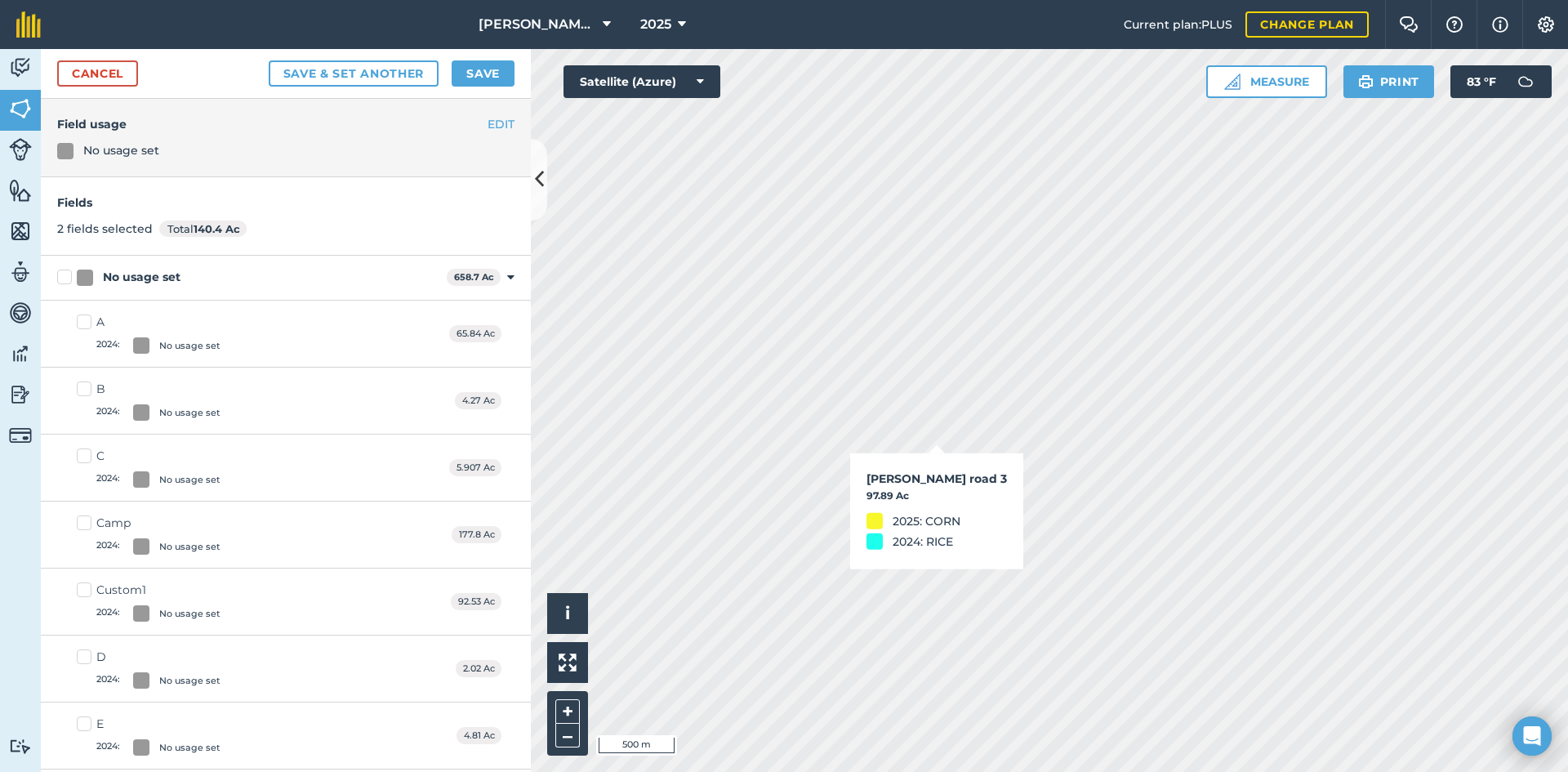
checkbox input "true"
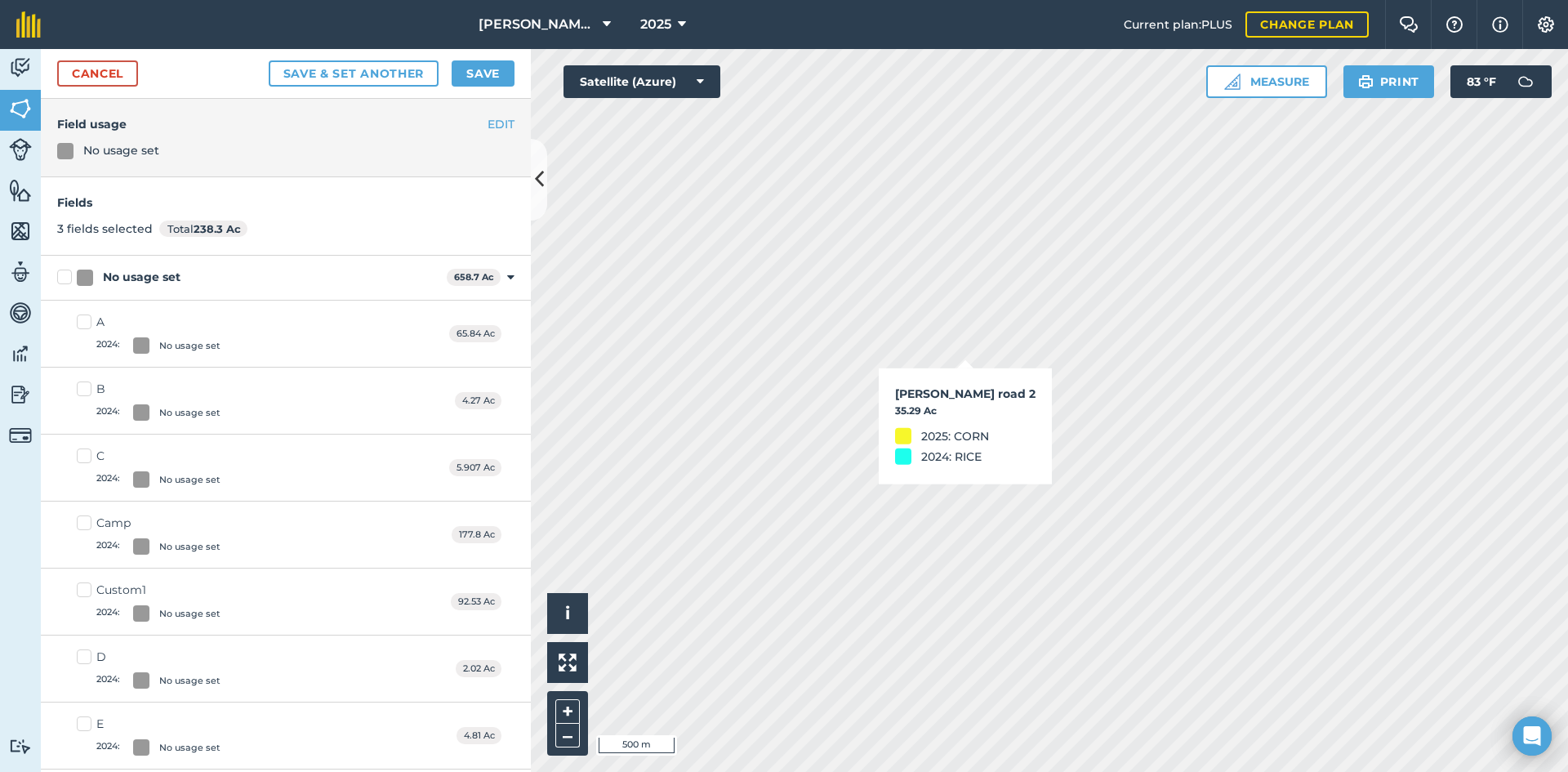
checkbox input "true"
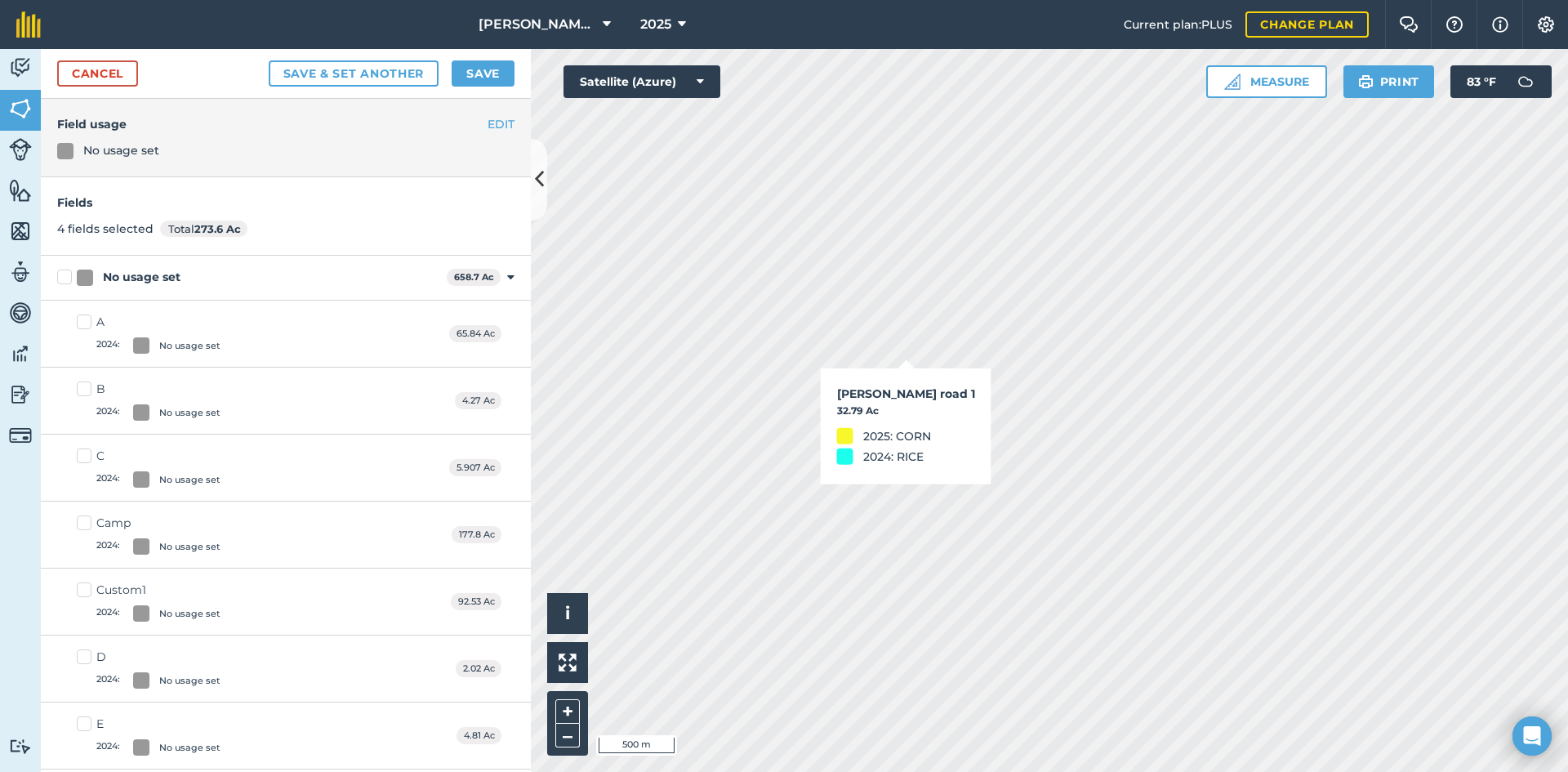
checkbox input "true"
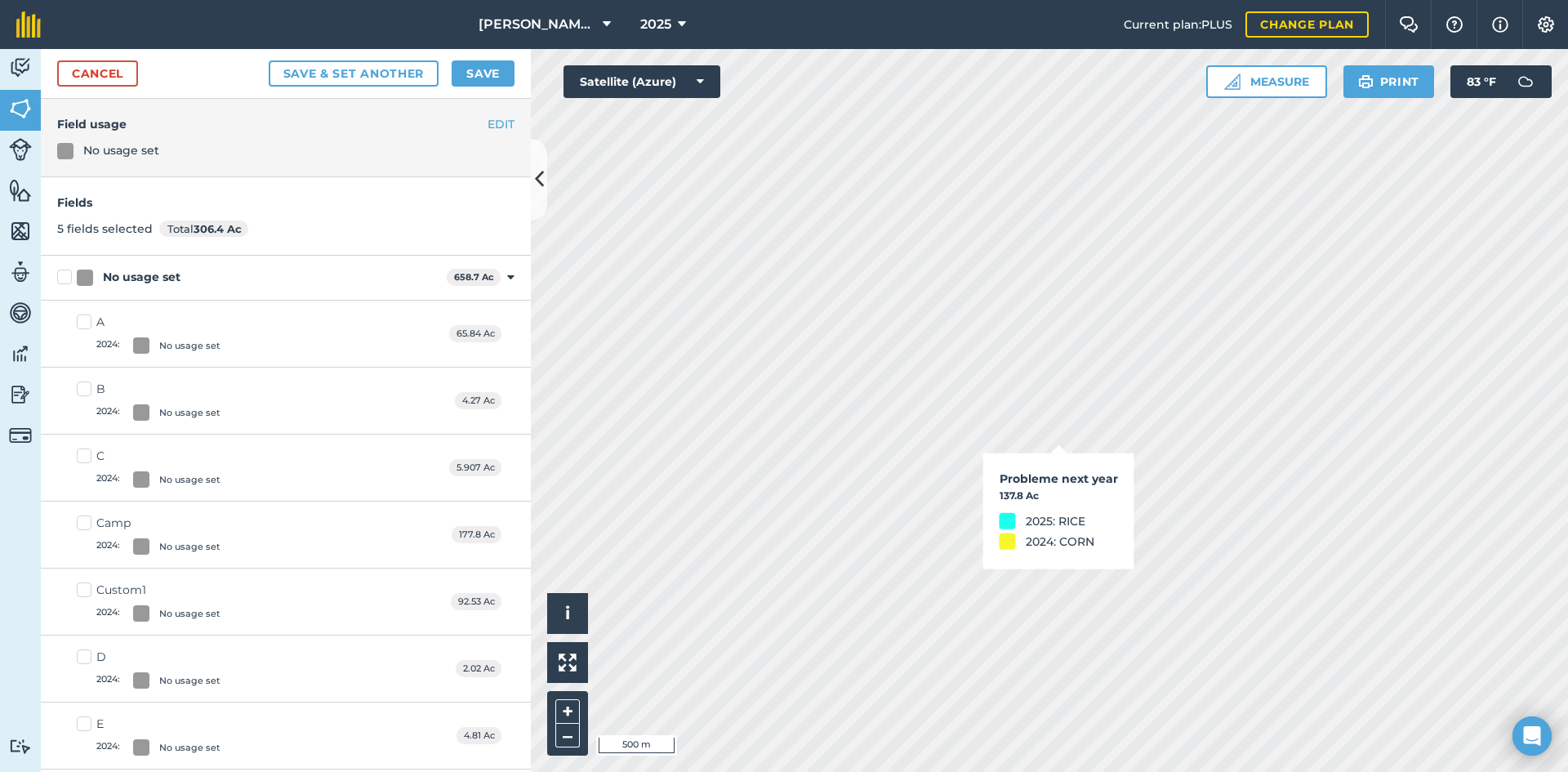
checkbox input "true"
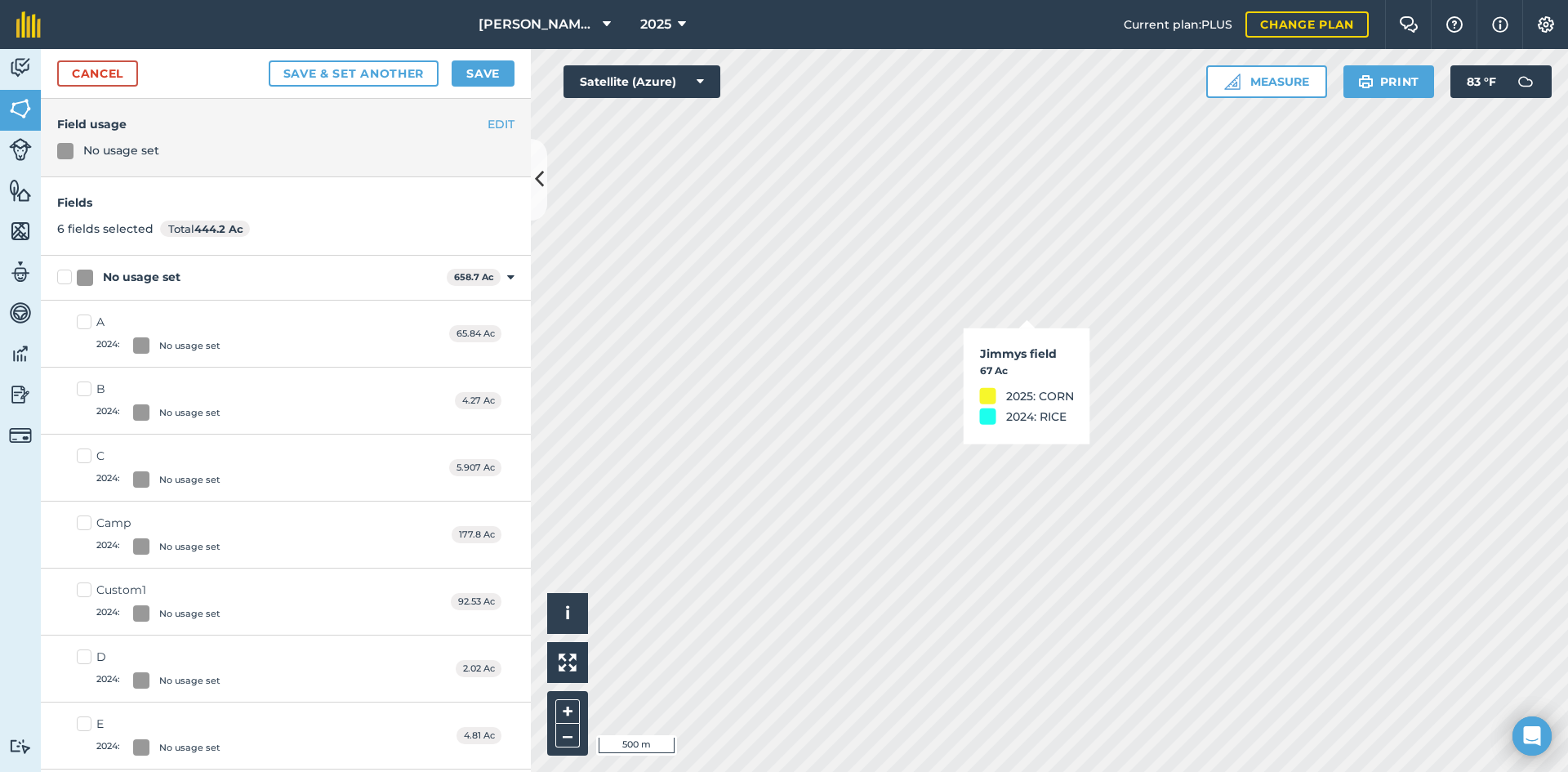
checkbox input "true"
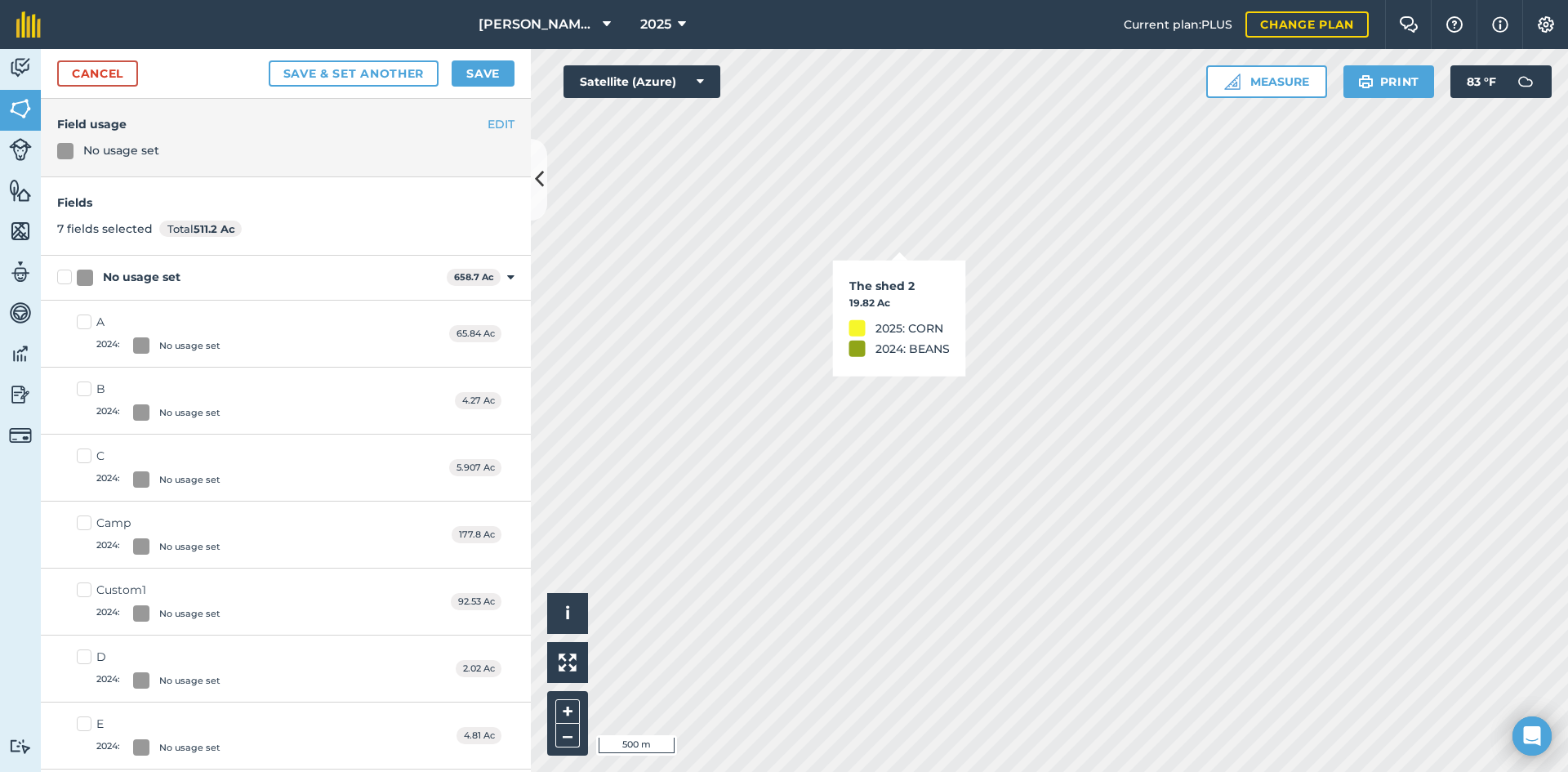
checkbox input "true"
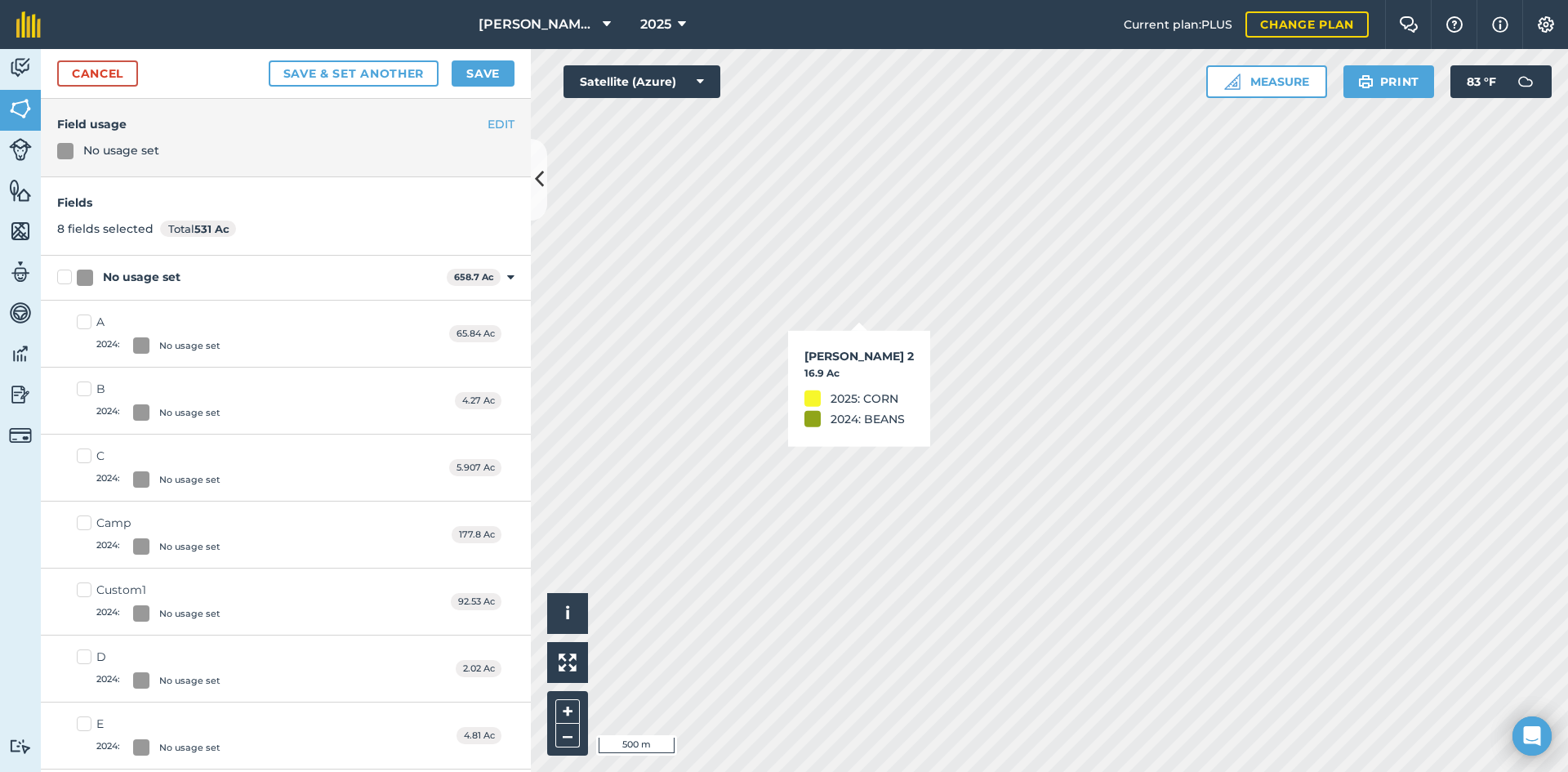
checkbox input "true"
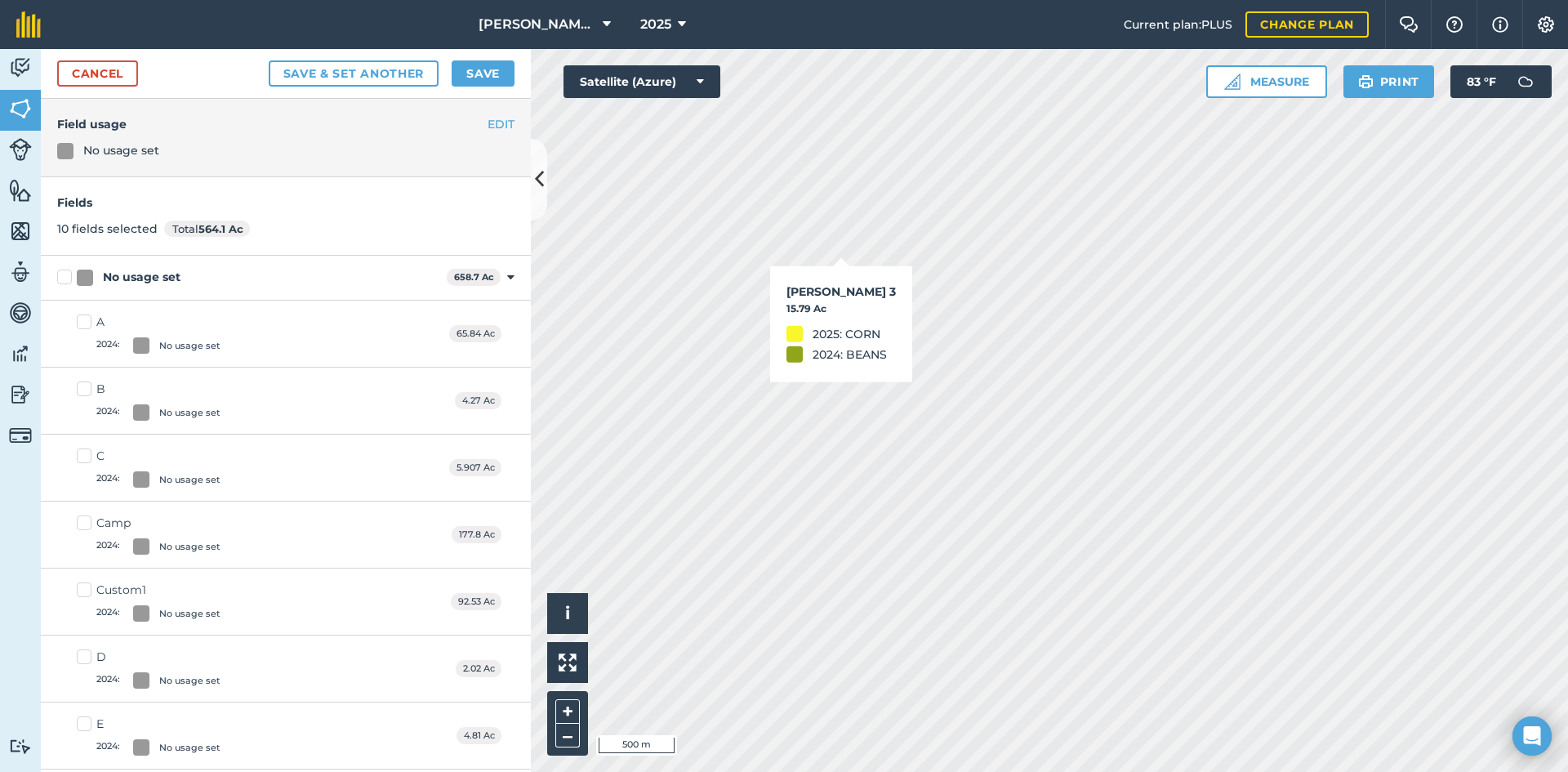
checkbox input "true"
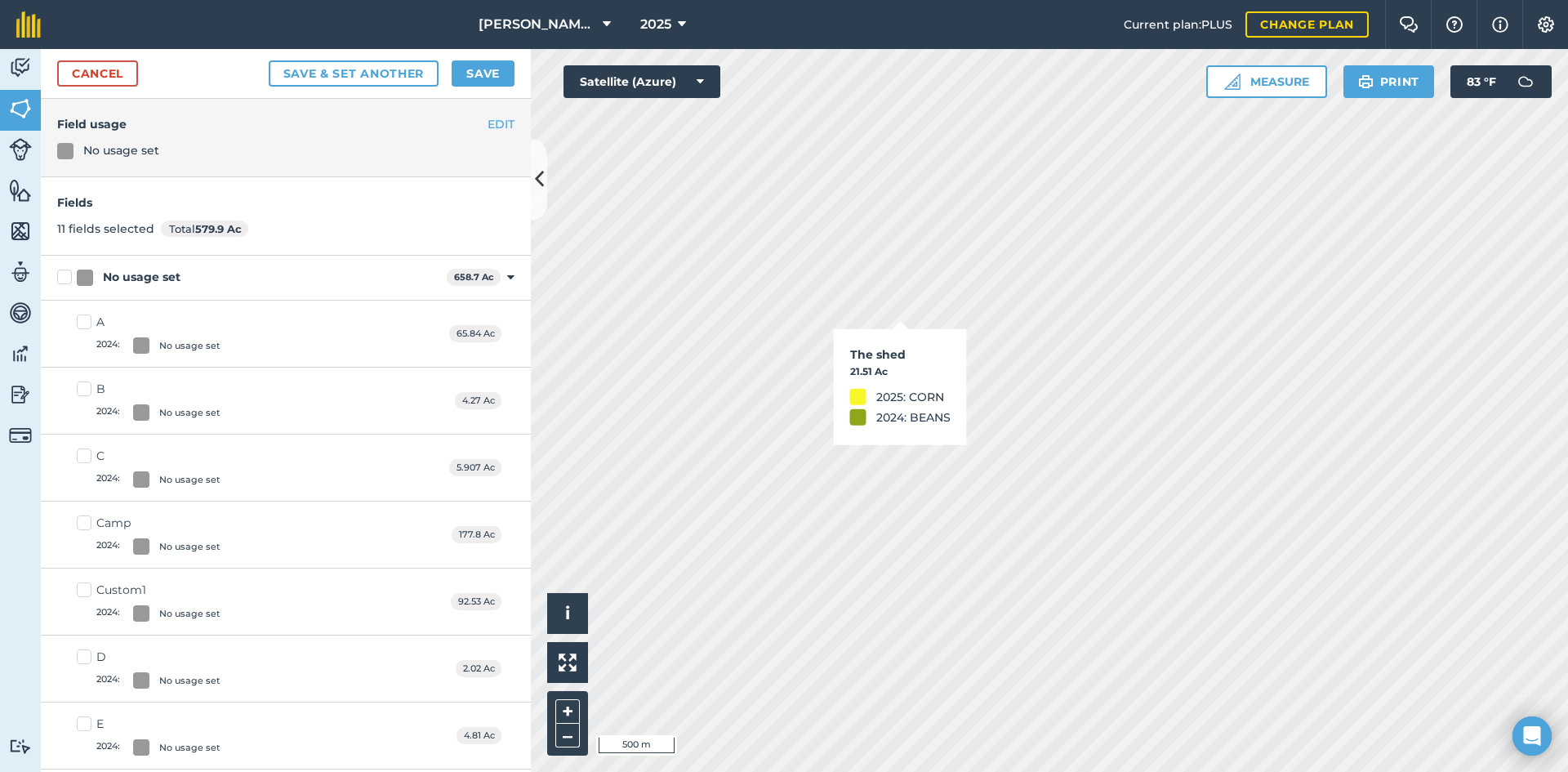
checkbox input "true"
click at [116, 68] on link "Cancel" at bounding box center [97, 73] width 81 height 26
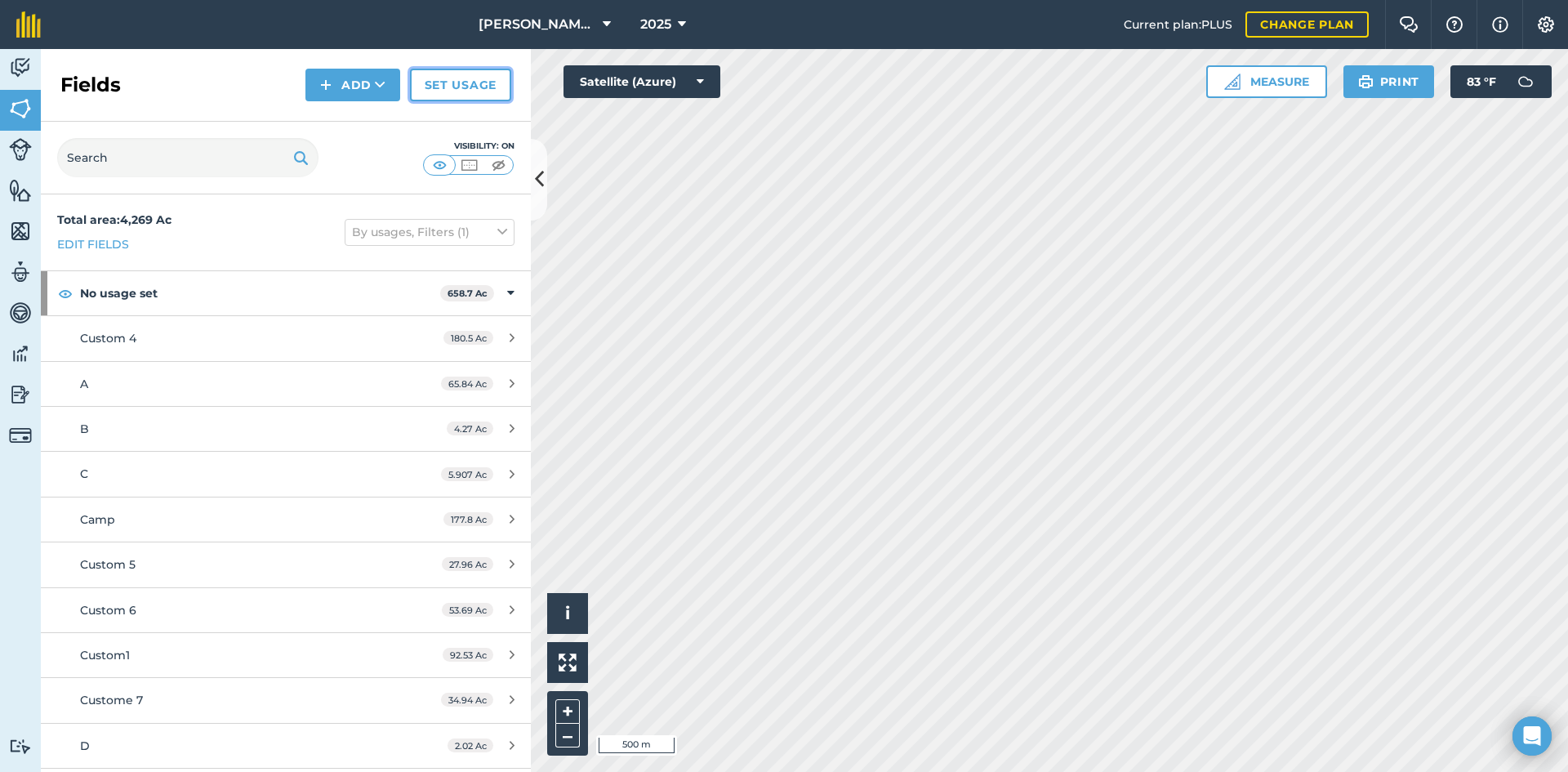
click at [435, 87] on link "Set usage" at bounding box center [461, 85] width 101 height 32
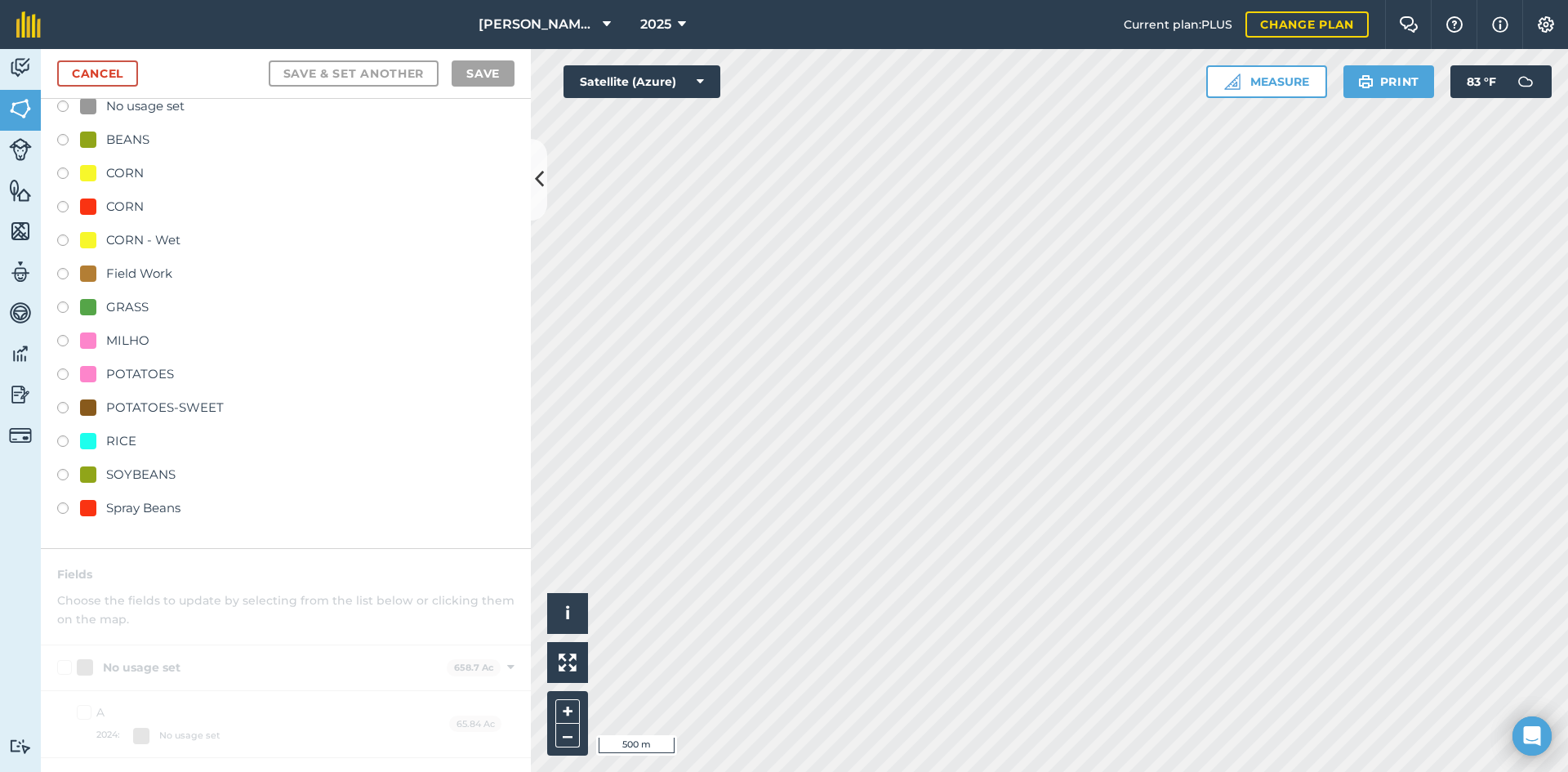
scroll to position [82, 0]
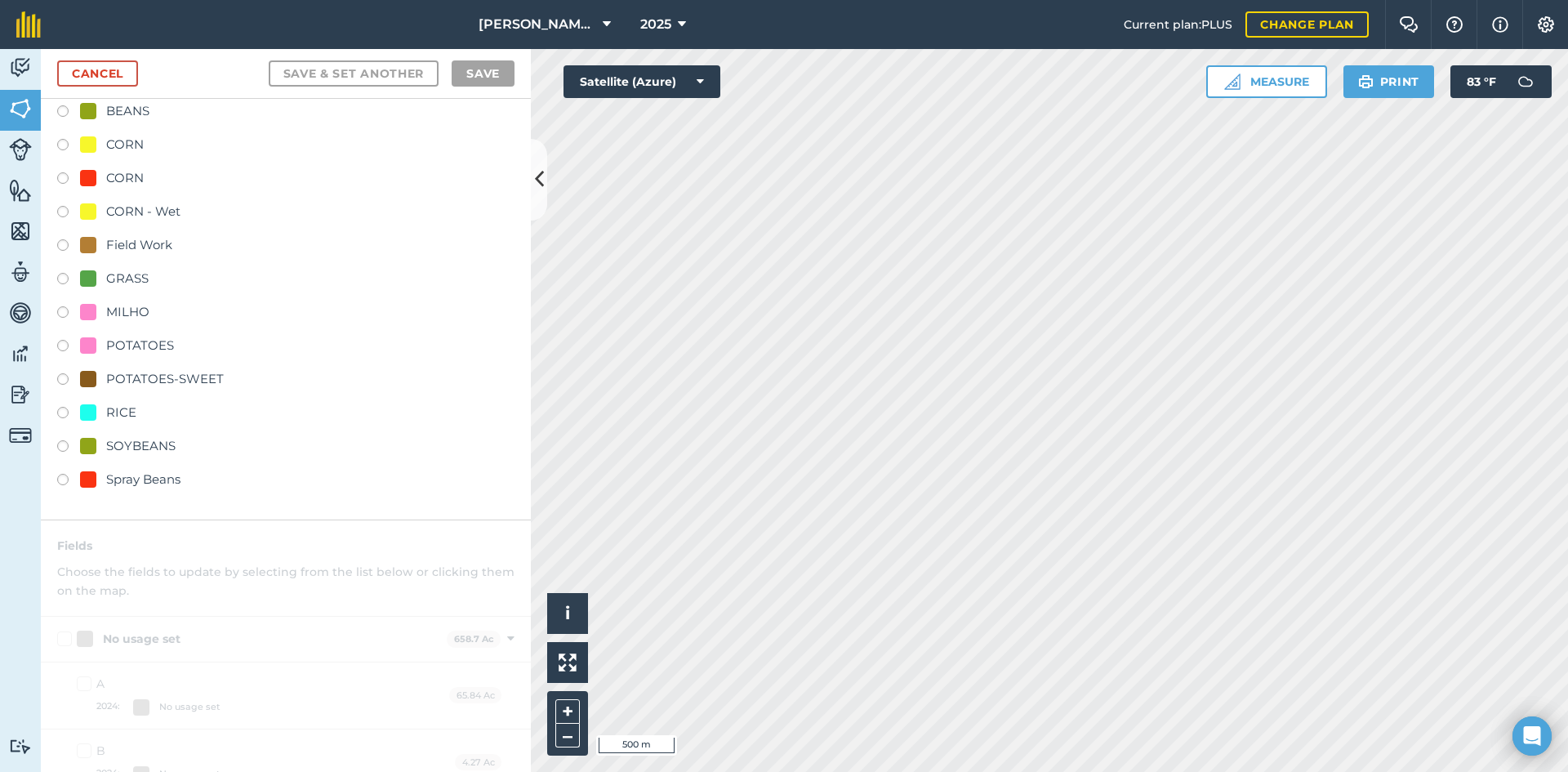
click at [141, 242] on div "Field Work" at bounding box center [140, 245] width 67 height 20
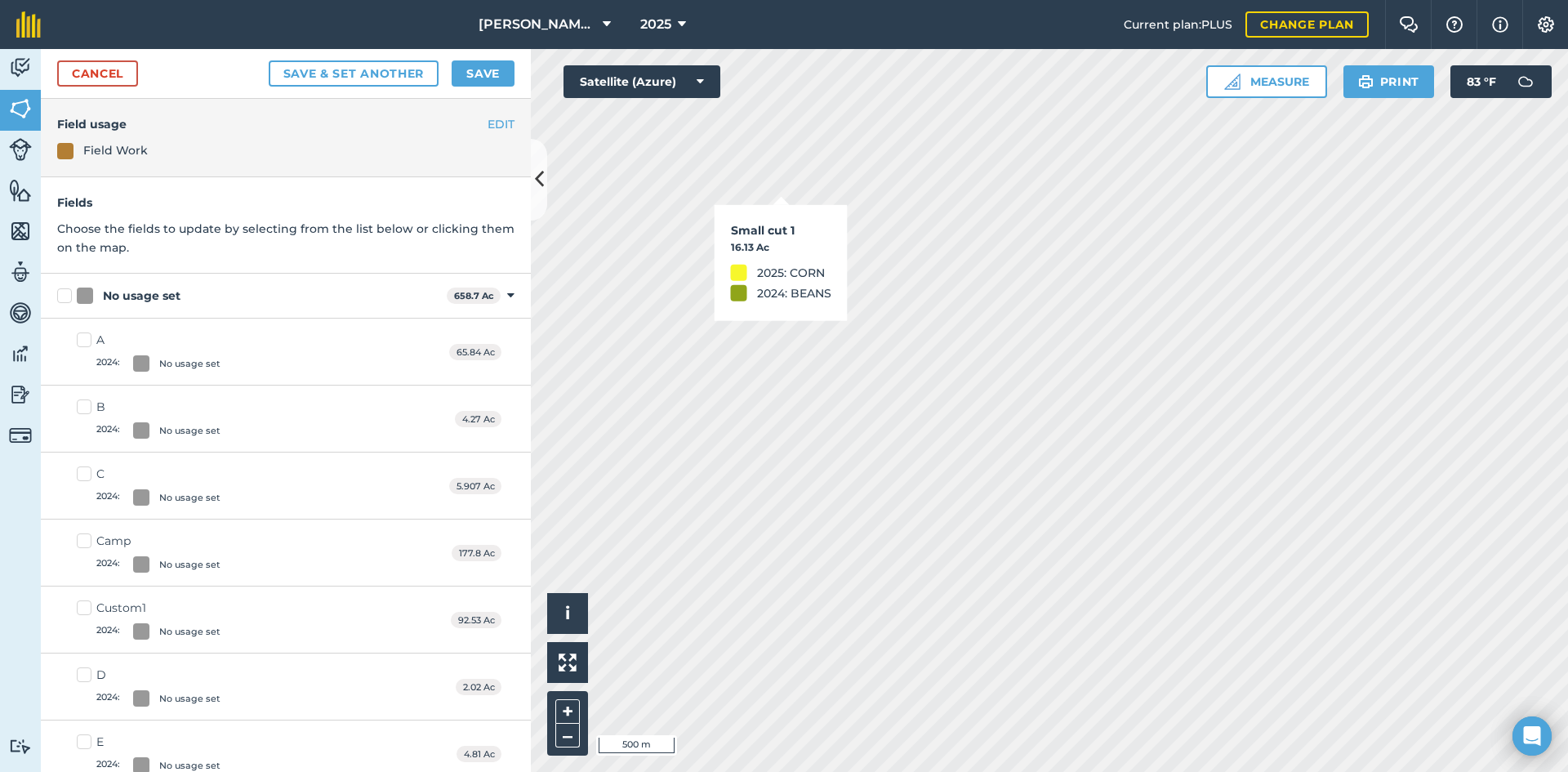
checkbox input "true"
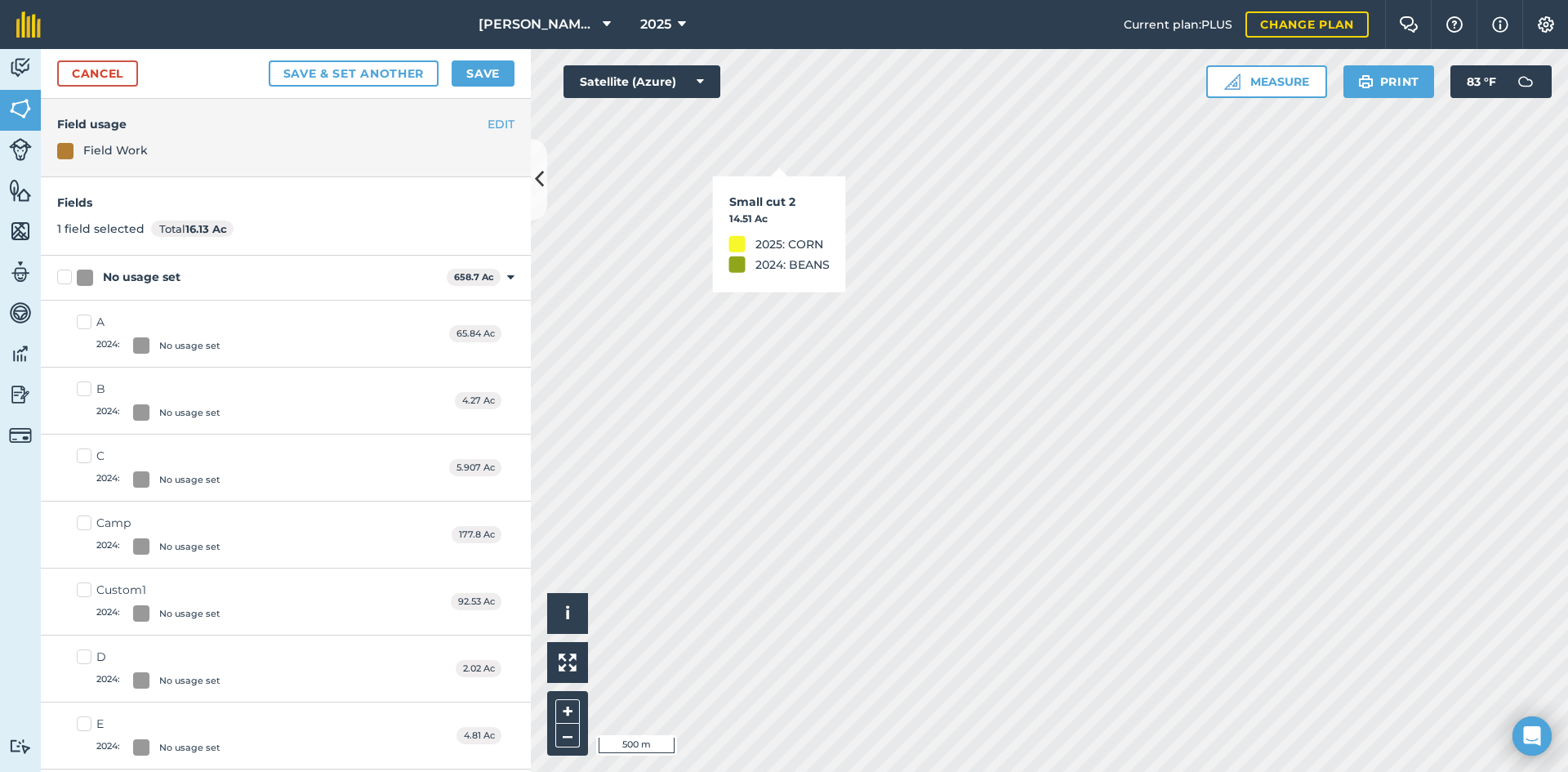
checkbox input "true"
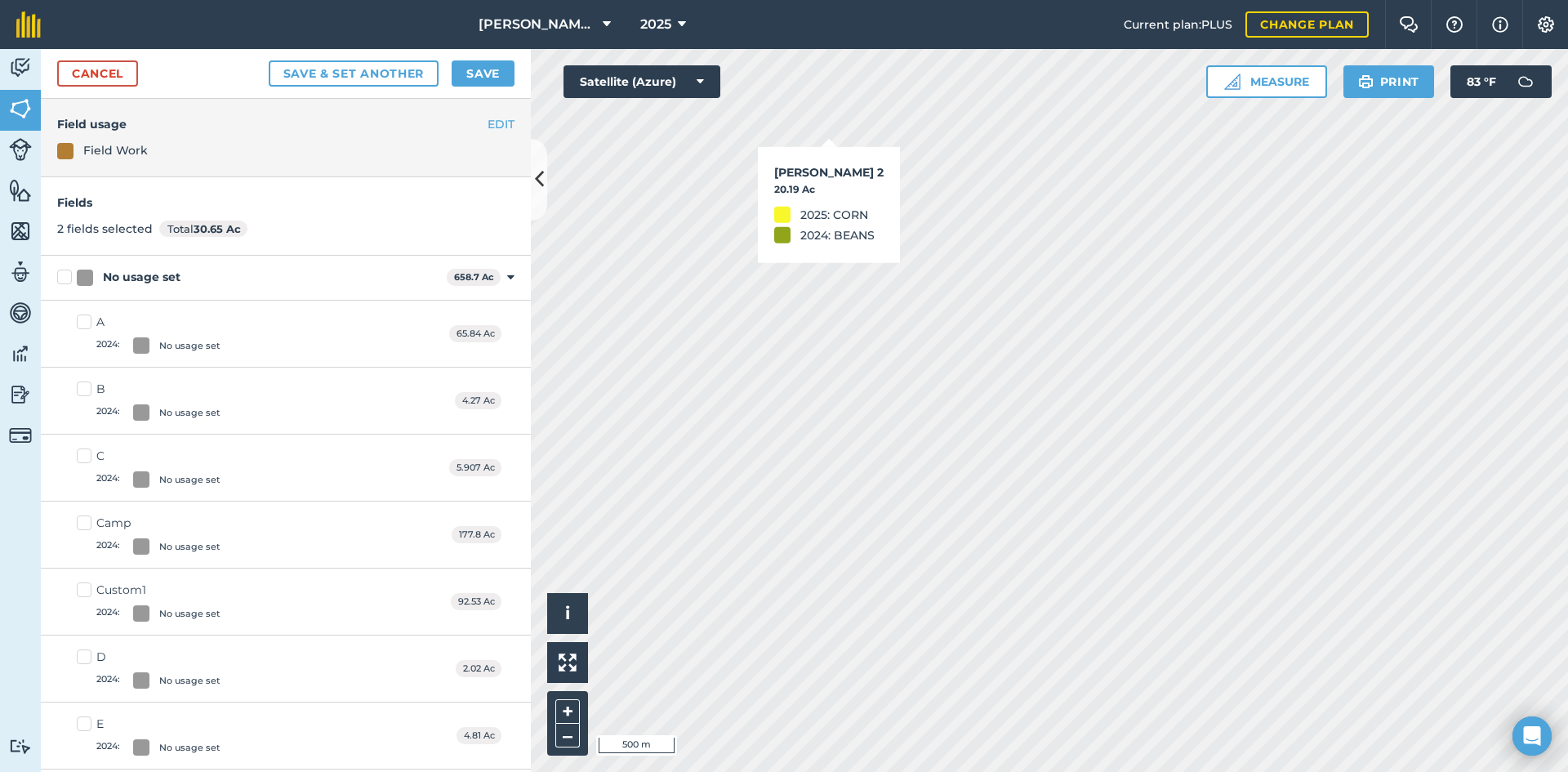
checkbox input "true"
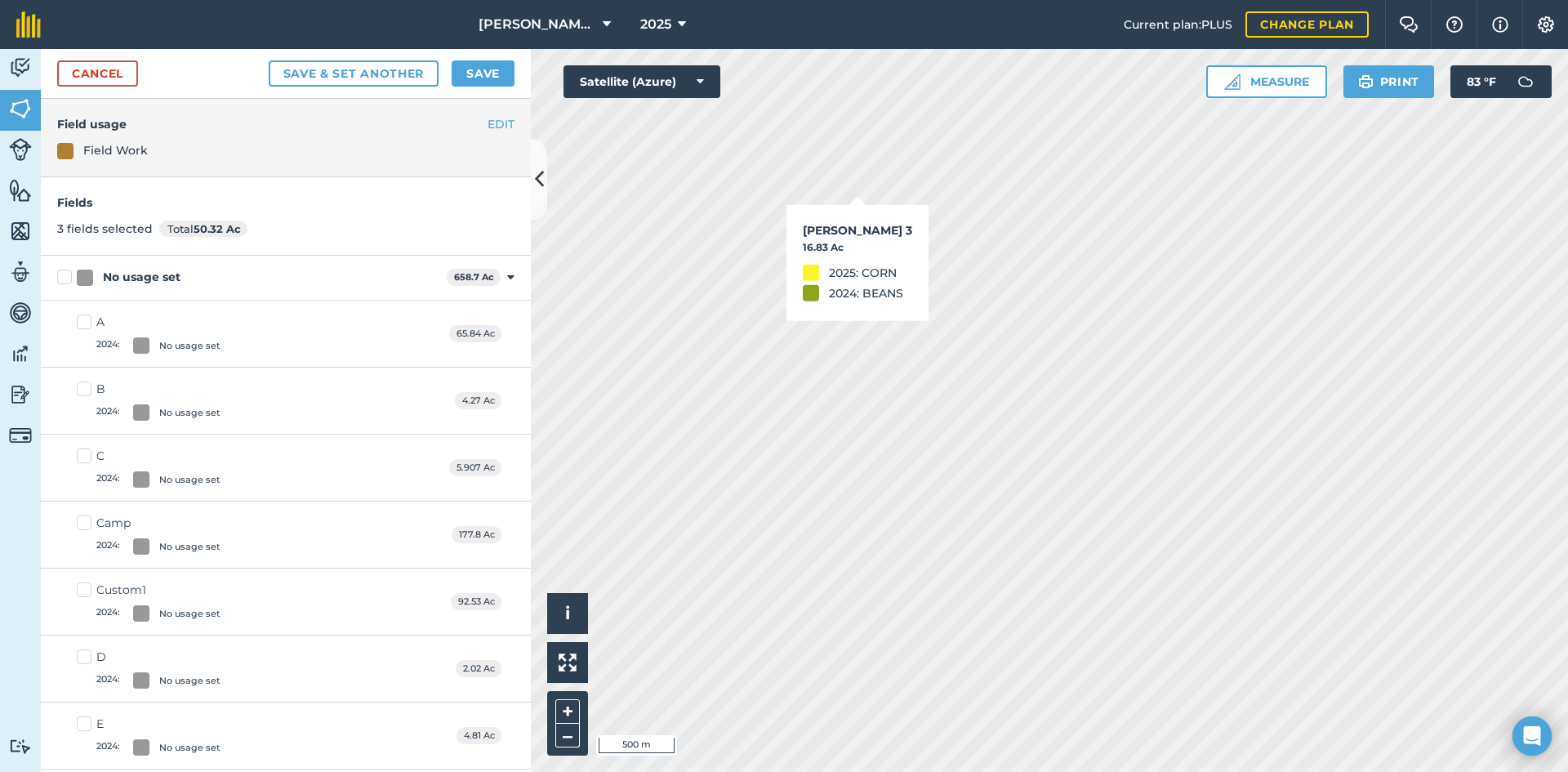
checkbox input "true"
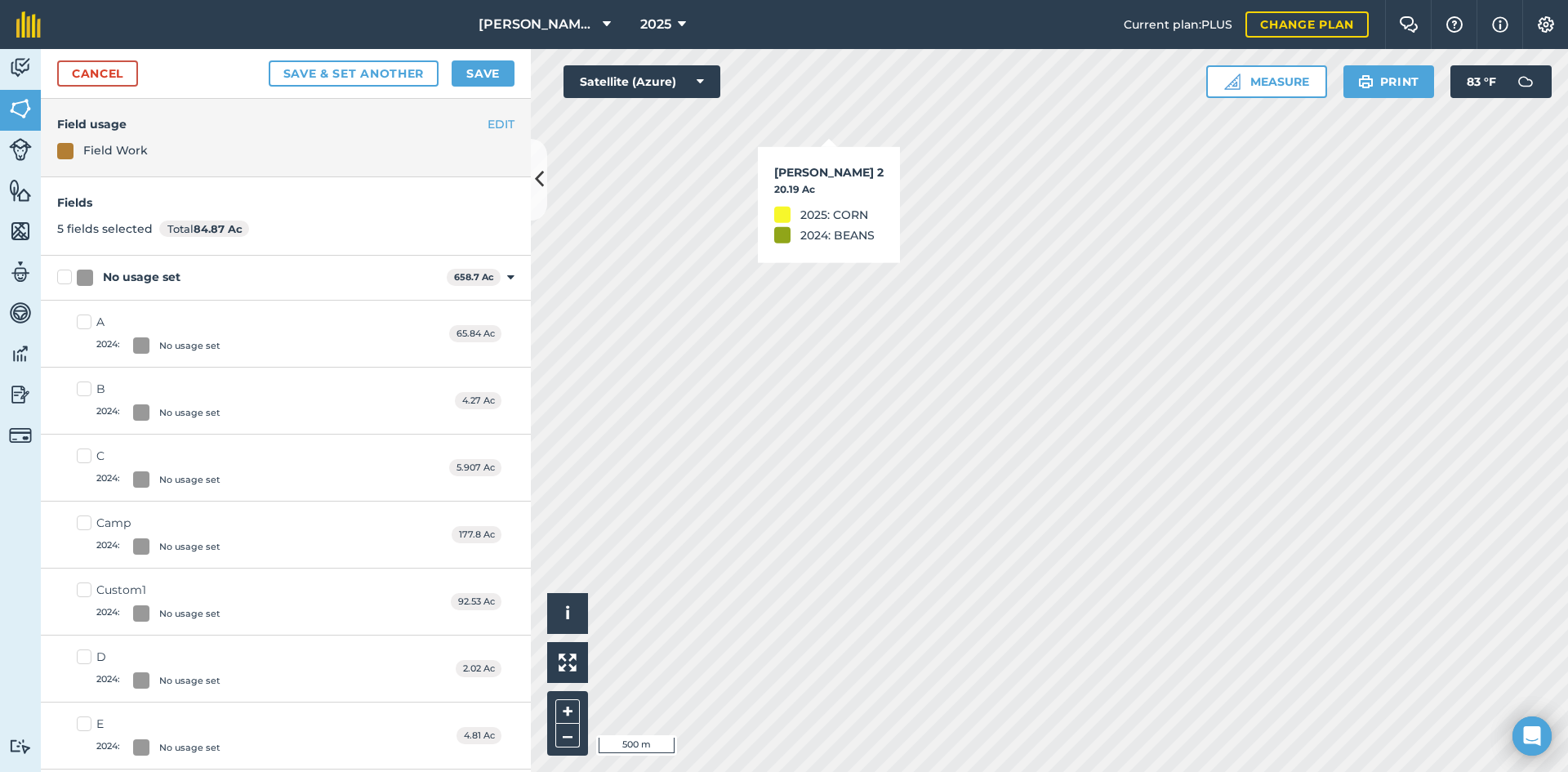
checkbox input "true"
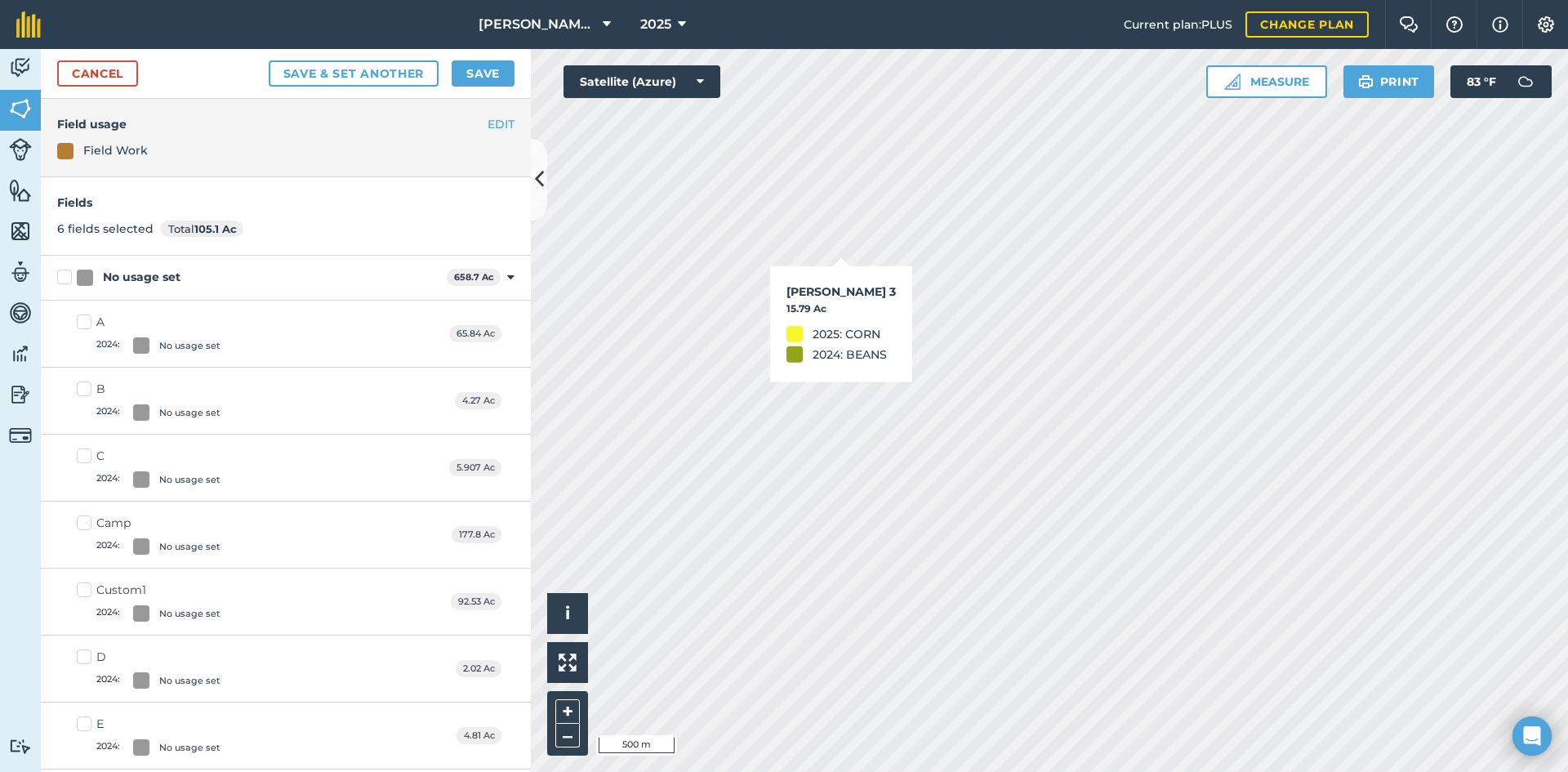
checkbox input "true"
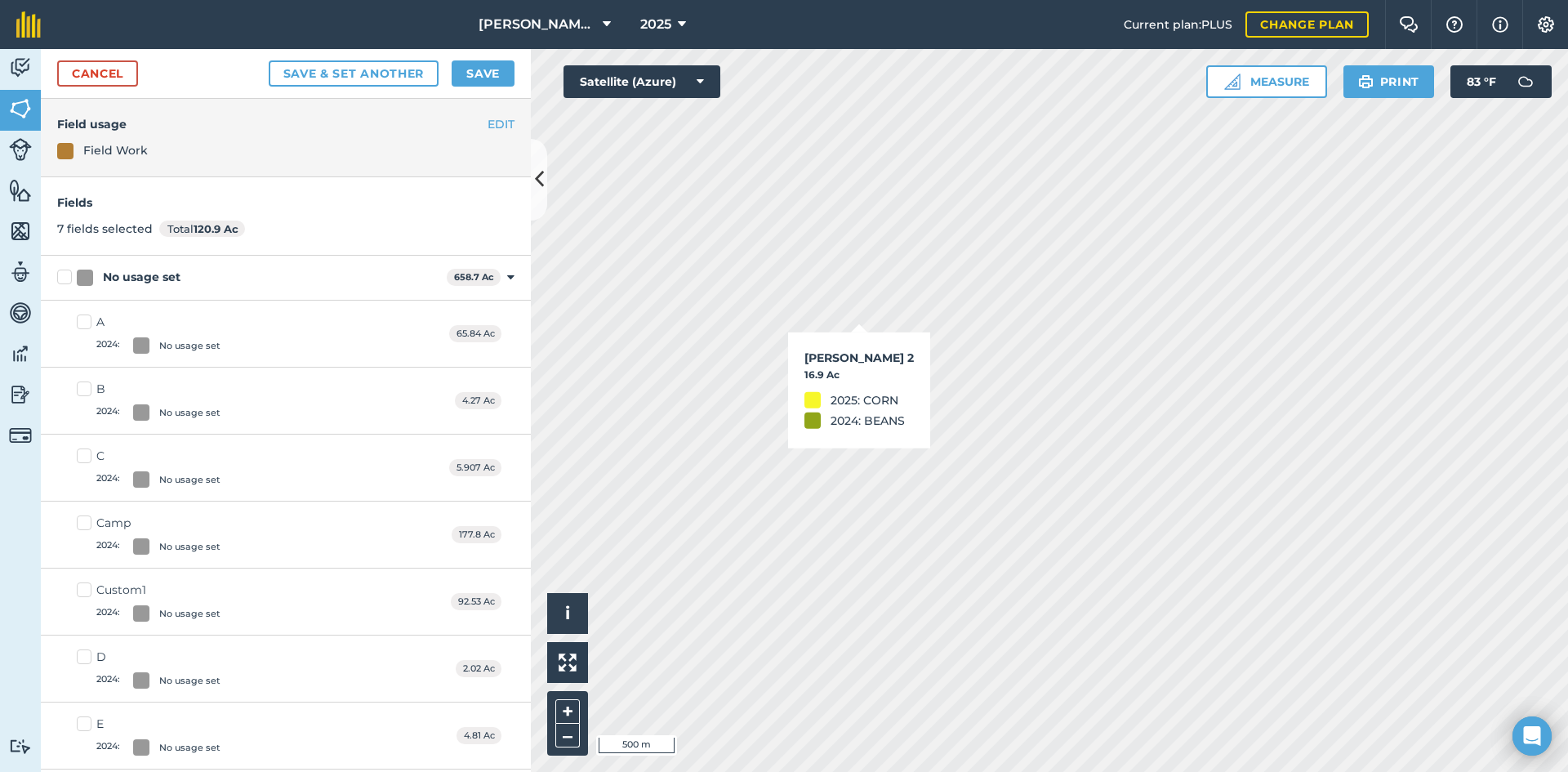
checkbox input "true"
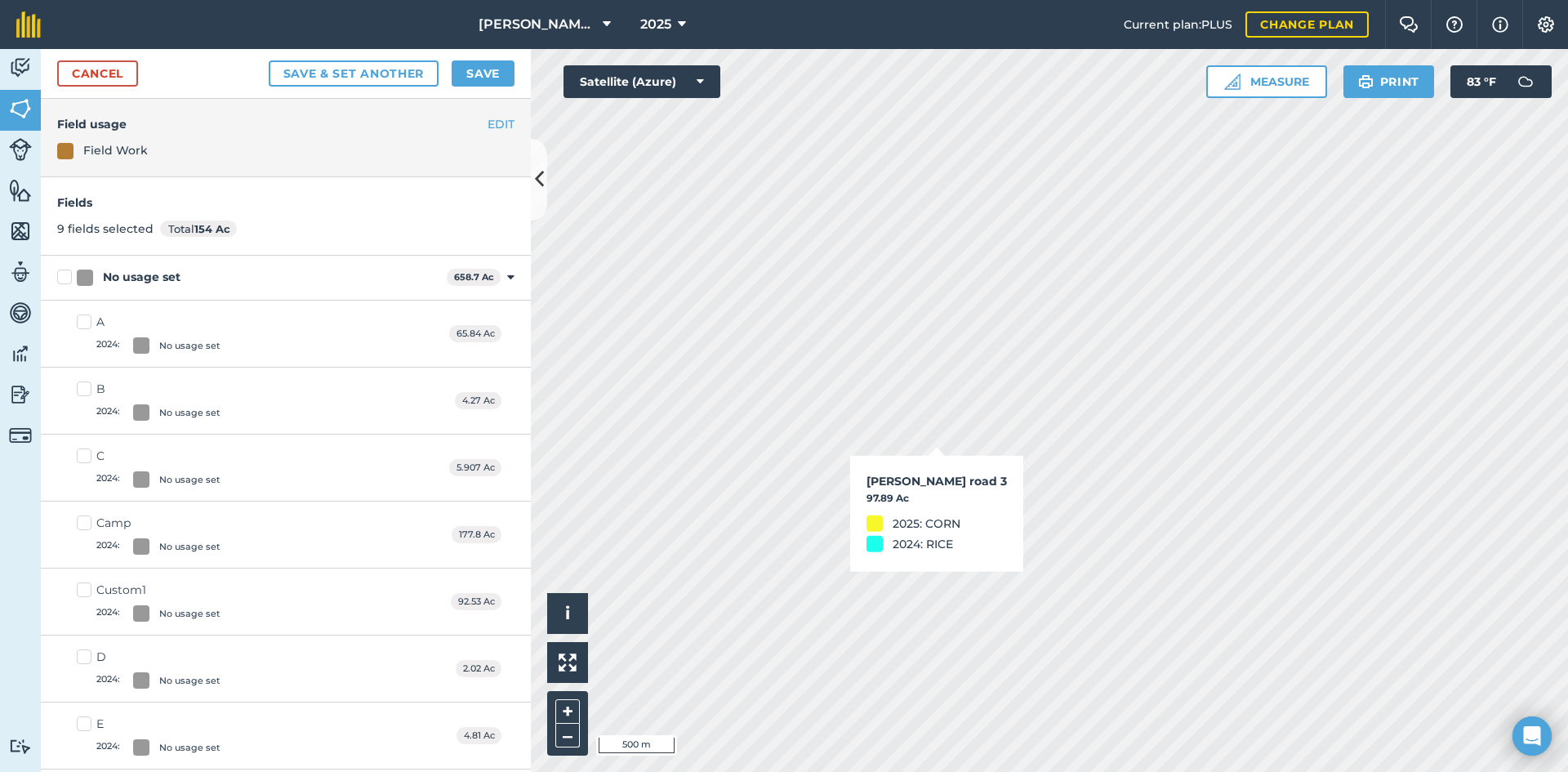
checkbox input "true"
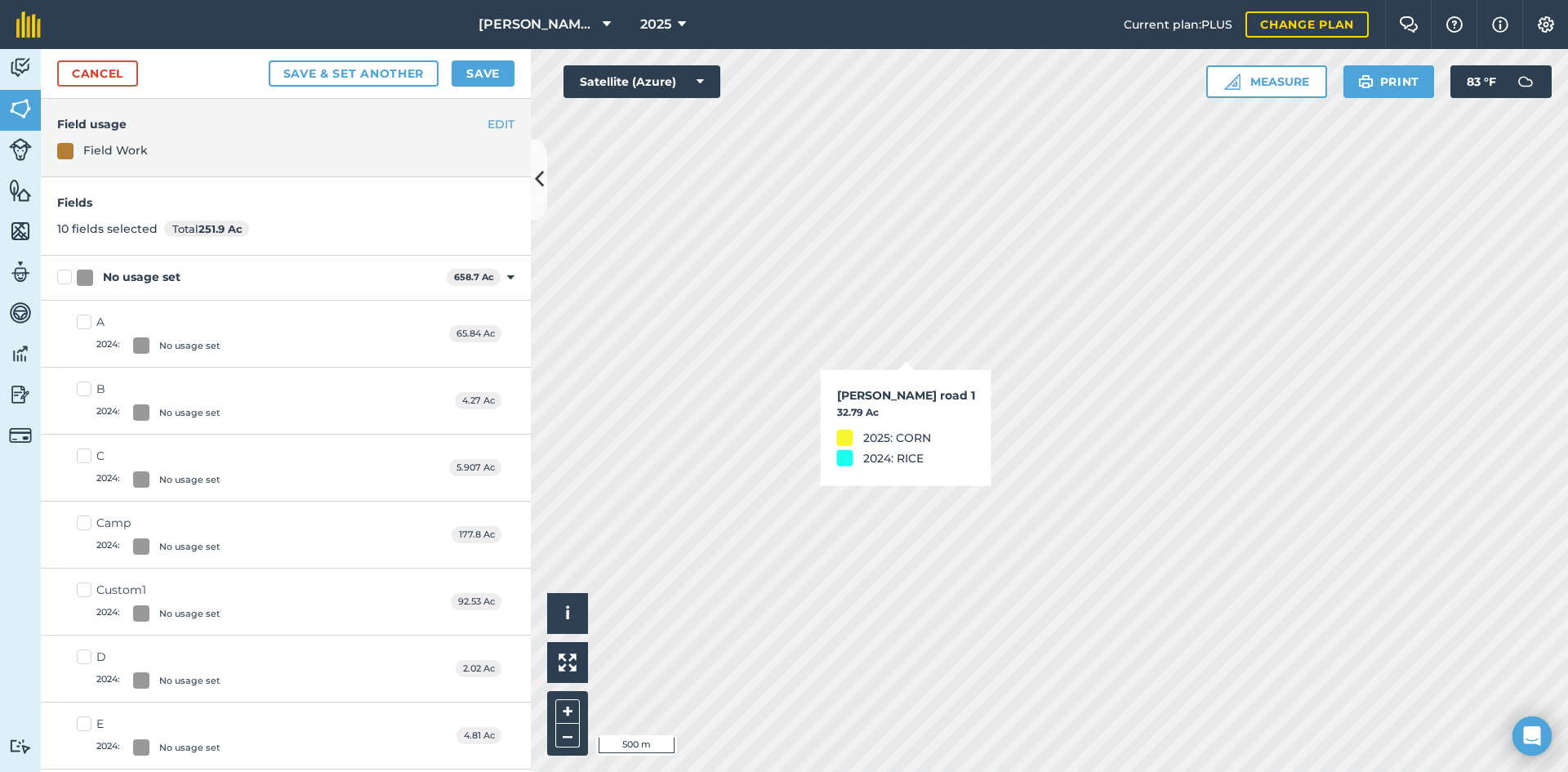
checkbox input "true"
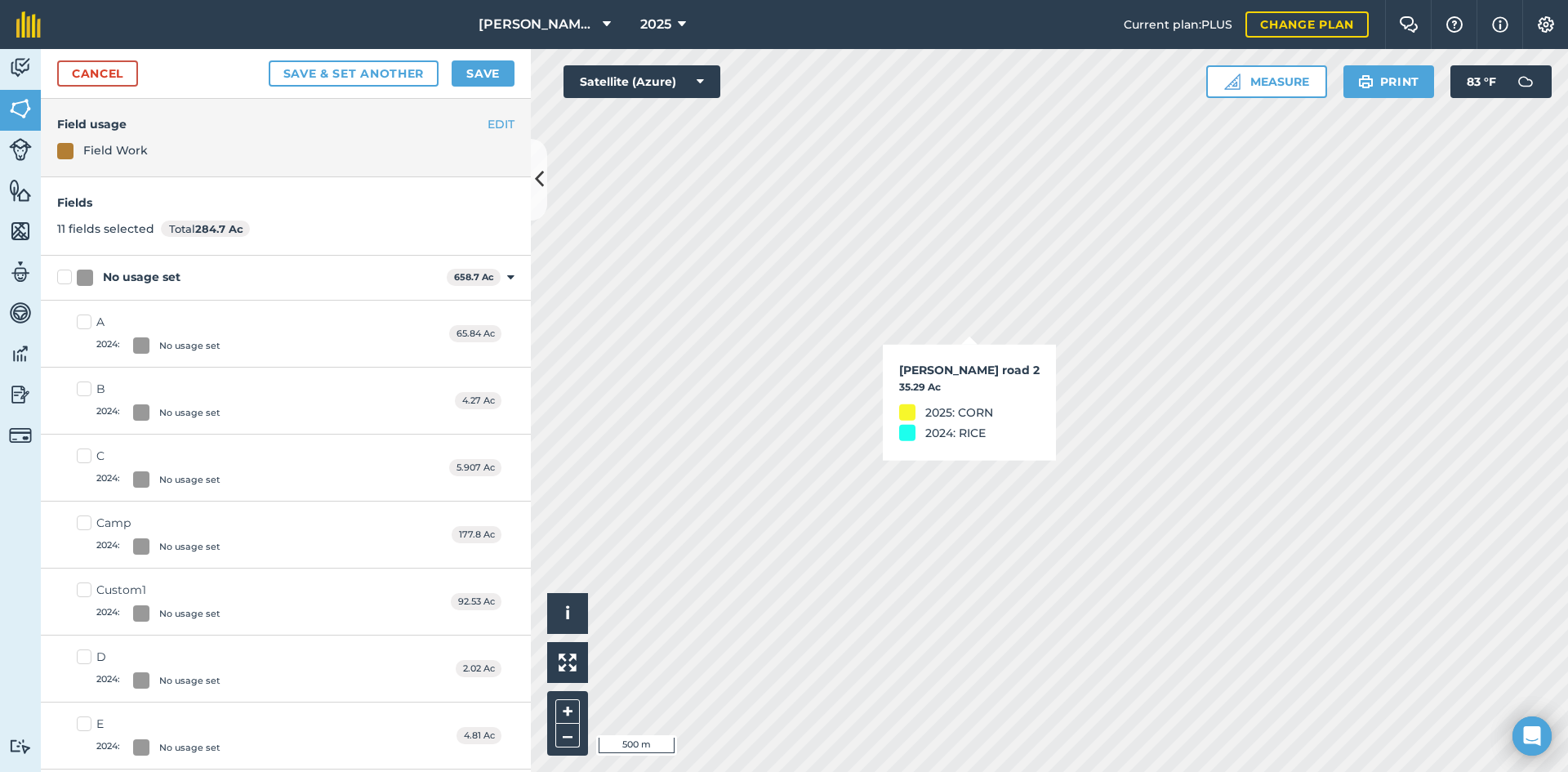
checkbox input "true"
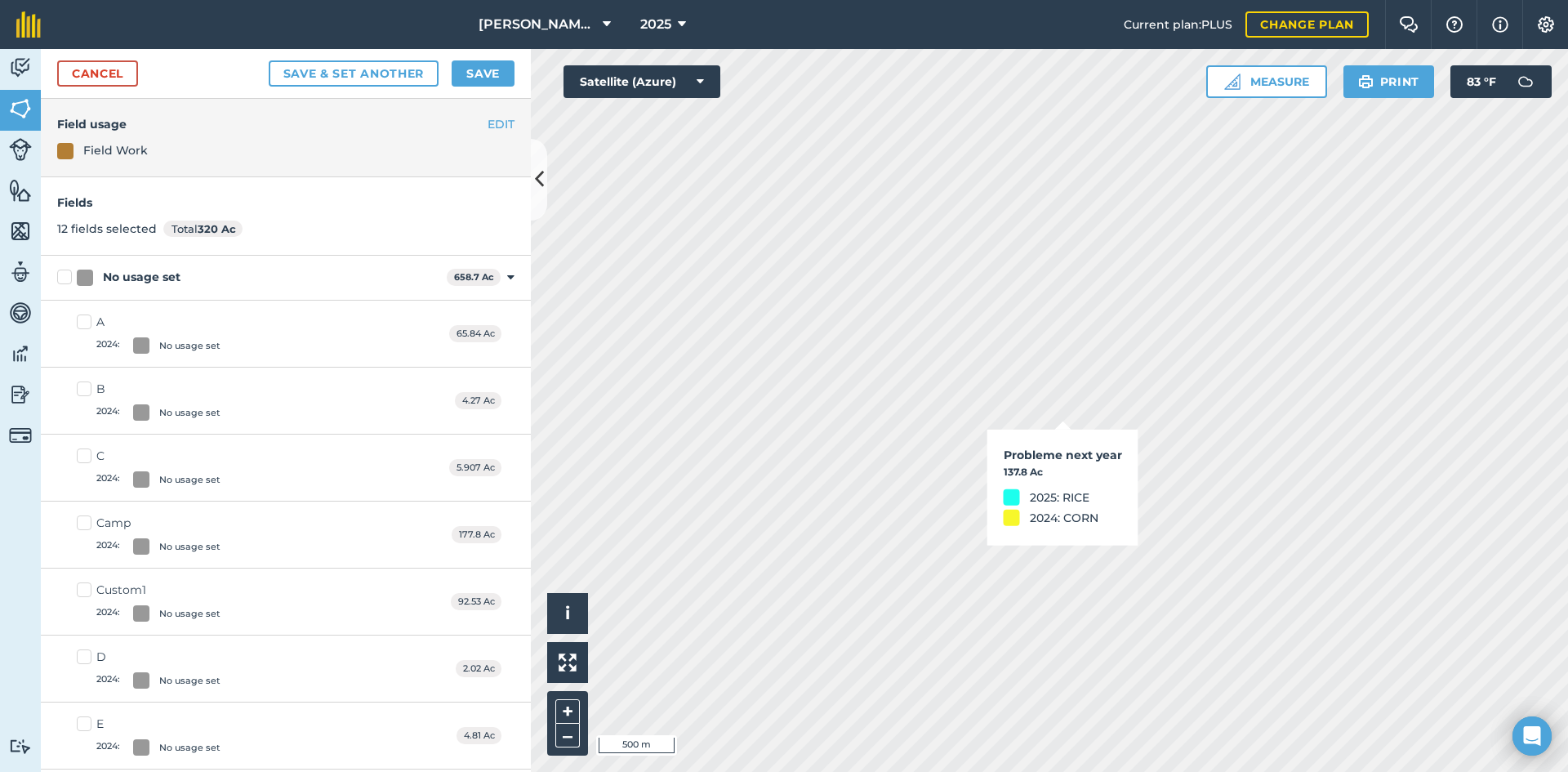
checkbox input "true"
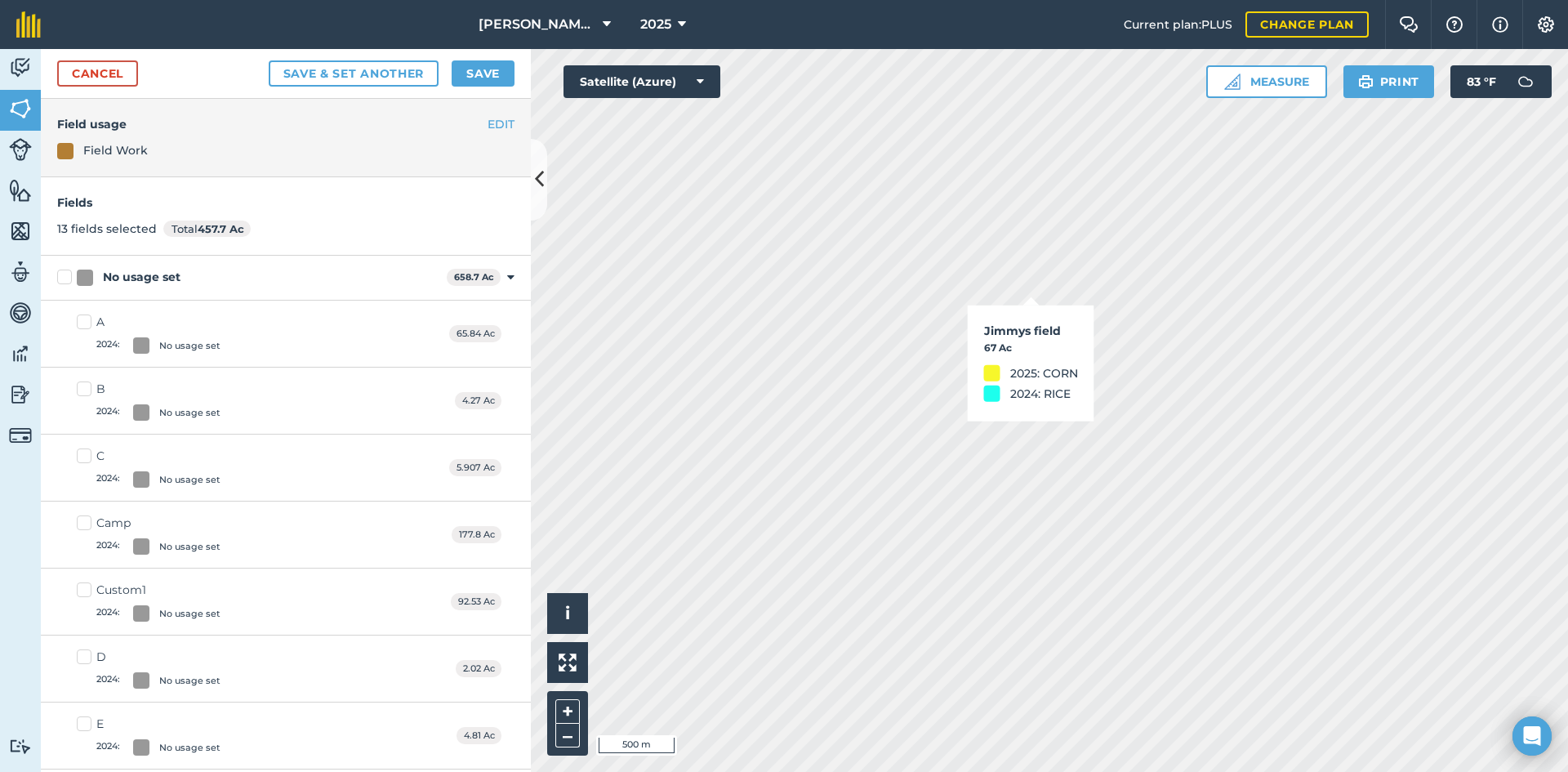
checkbox input "true"
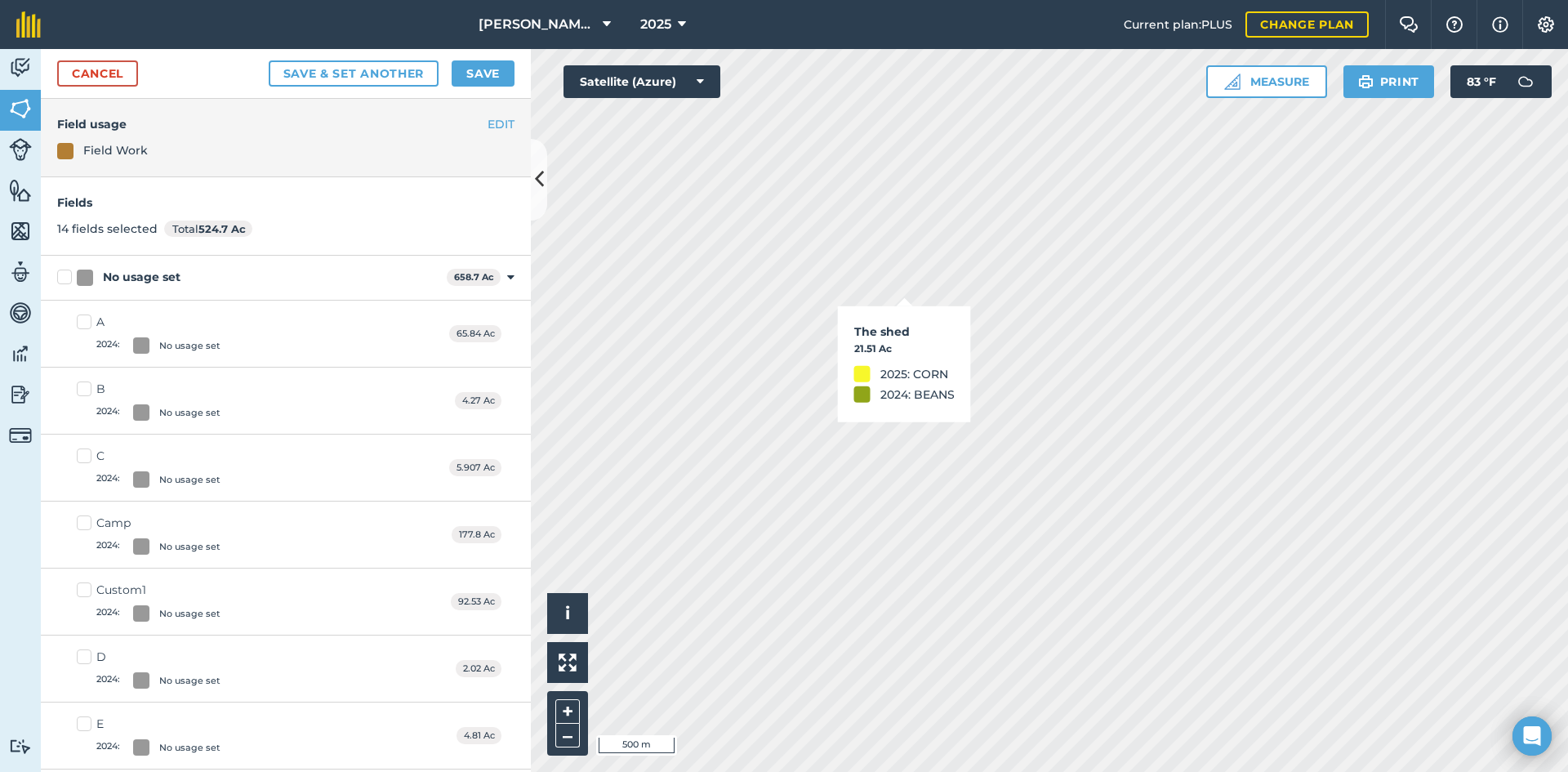
checkbox input "true"
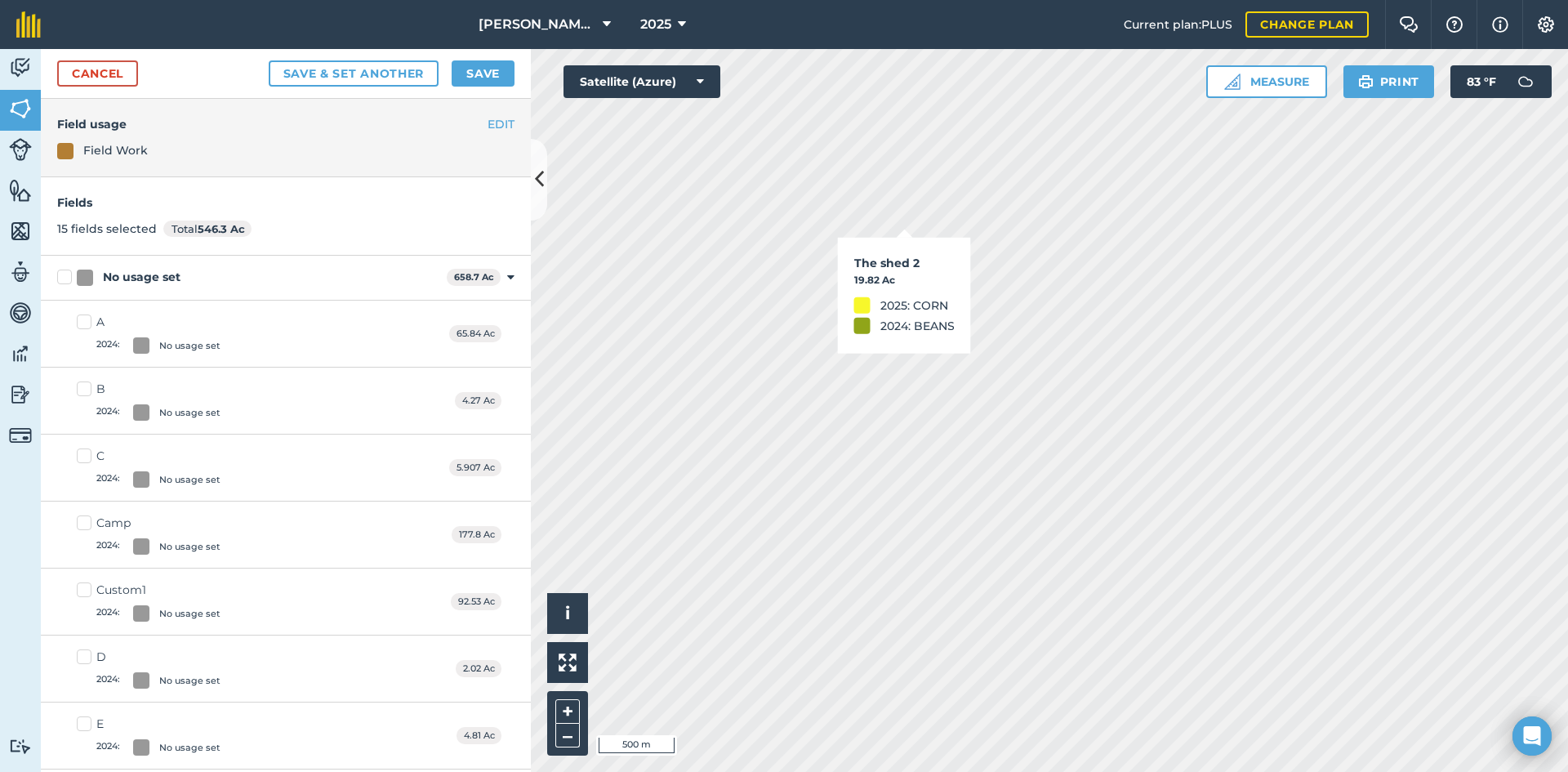
checkbox input "true"
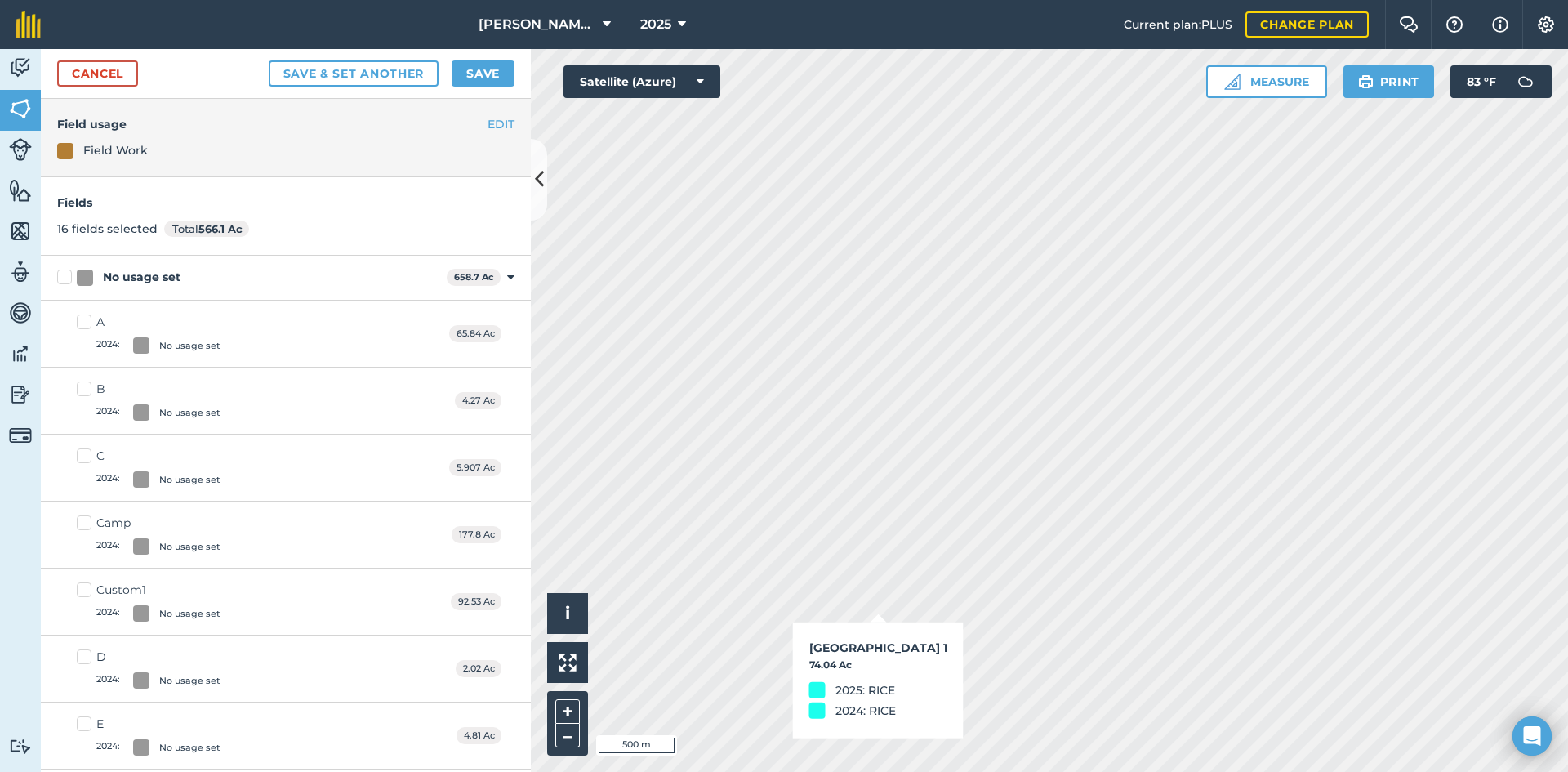
checkbox input "true"
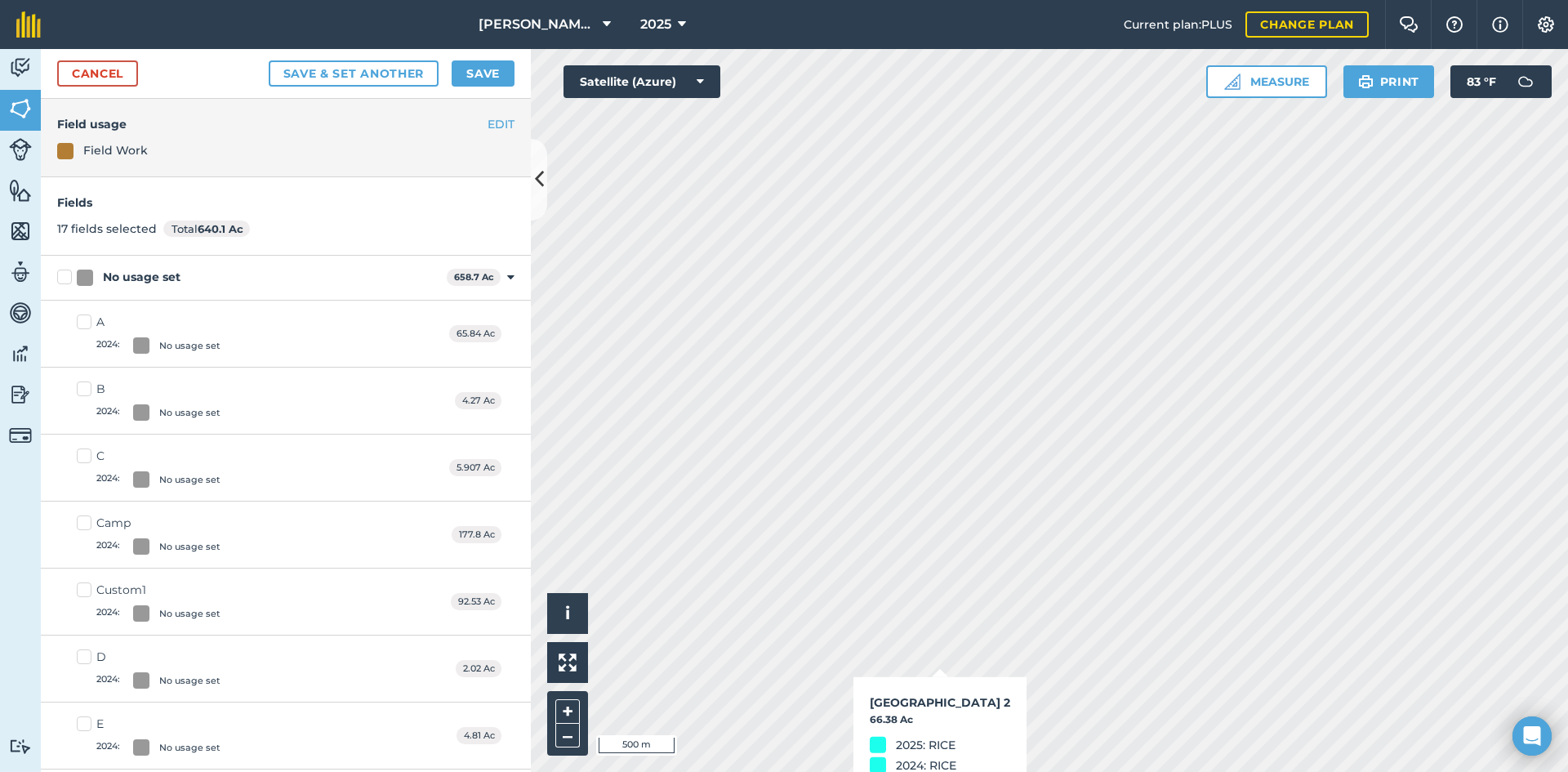
checkbox input "true"
click at [490, 72] on button "Save" at bounding box center [483, 73] width 63 height 26
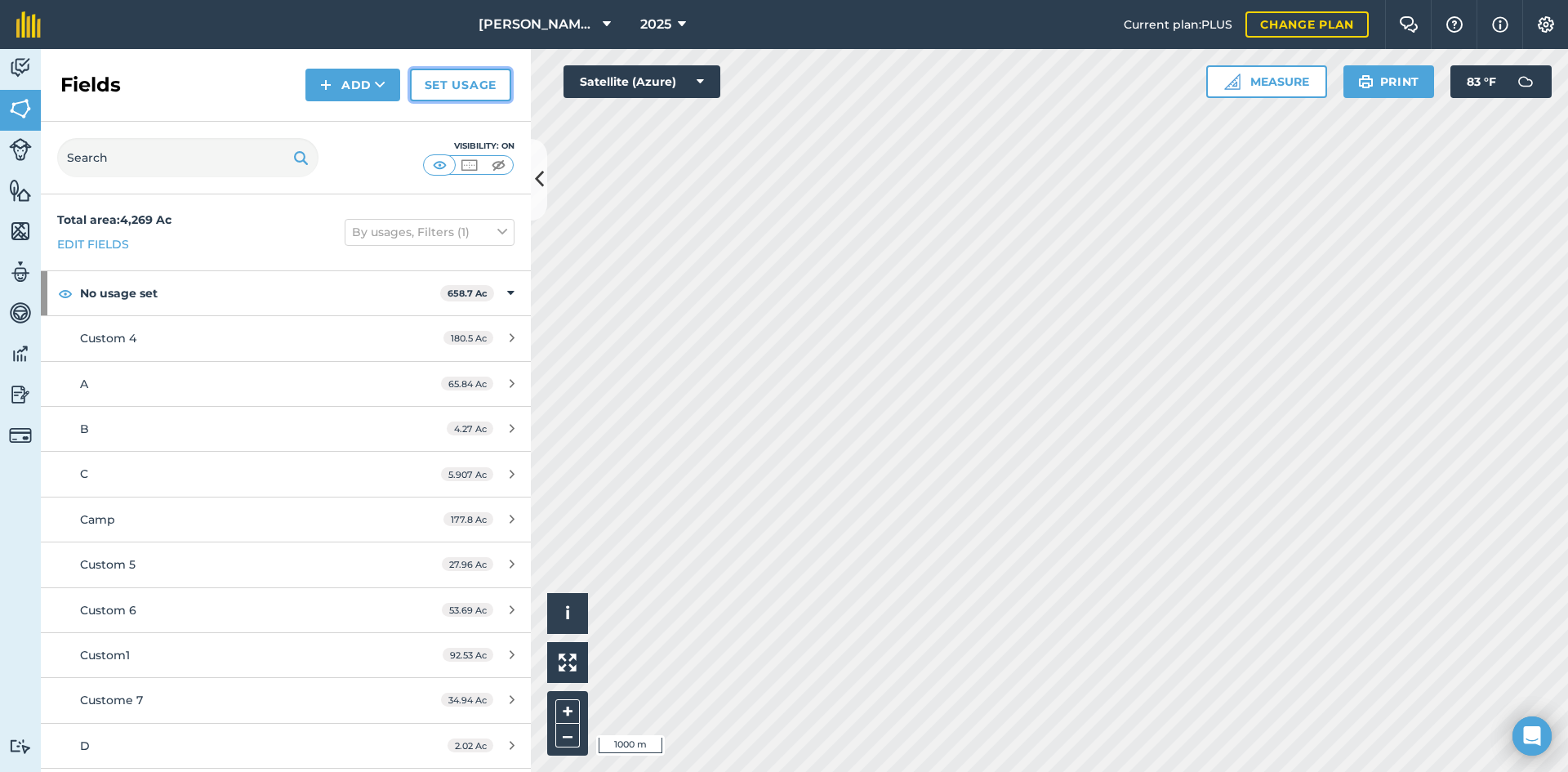
click at [452, 100] on link "Set usage" at bounding box center [461, 85] width 101 height 32
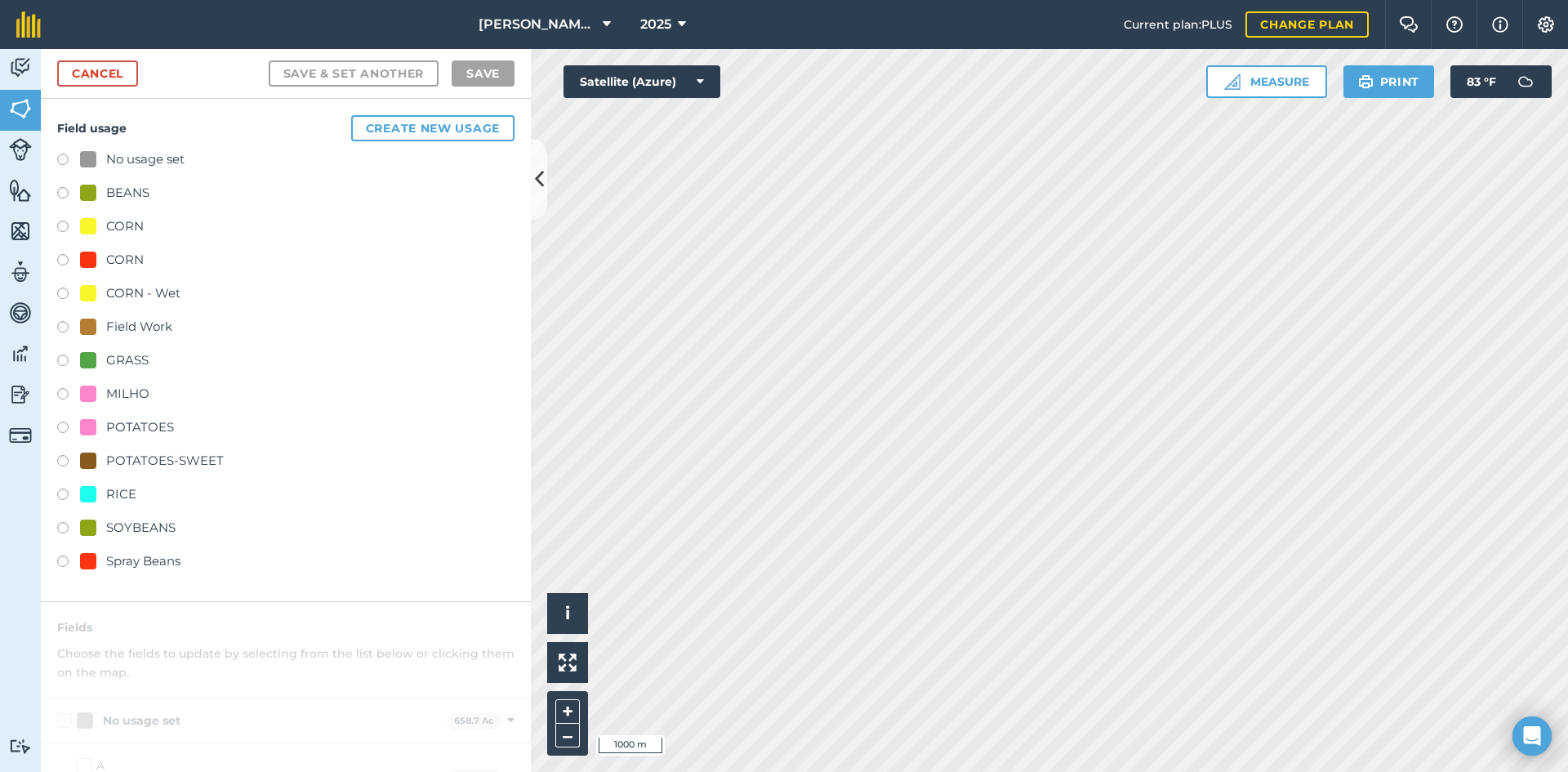
click at [125, 500] on div "RICE" at bounding box center [121, 495] width 30 height 20
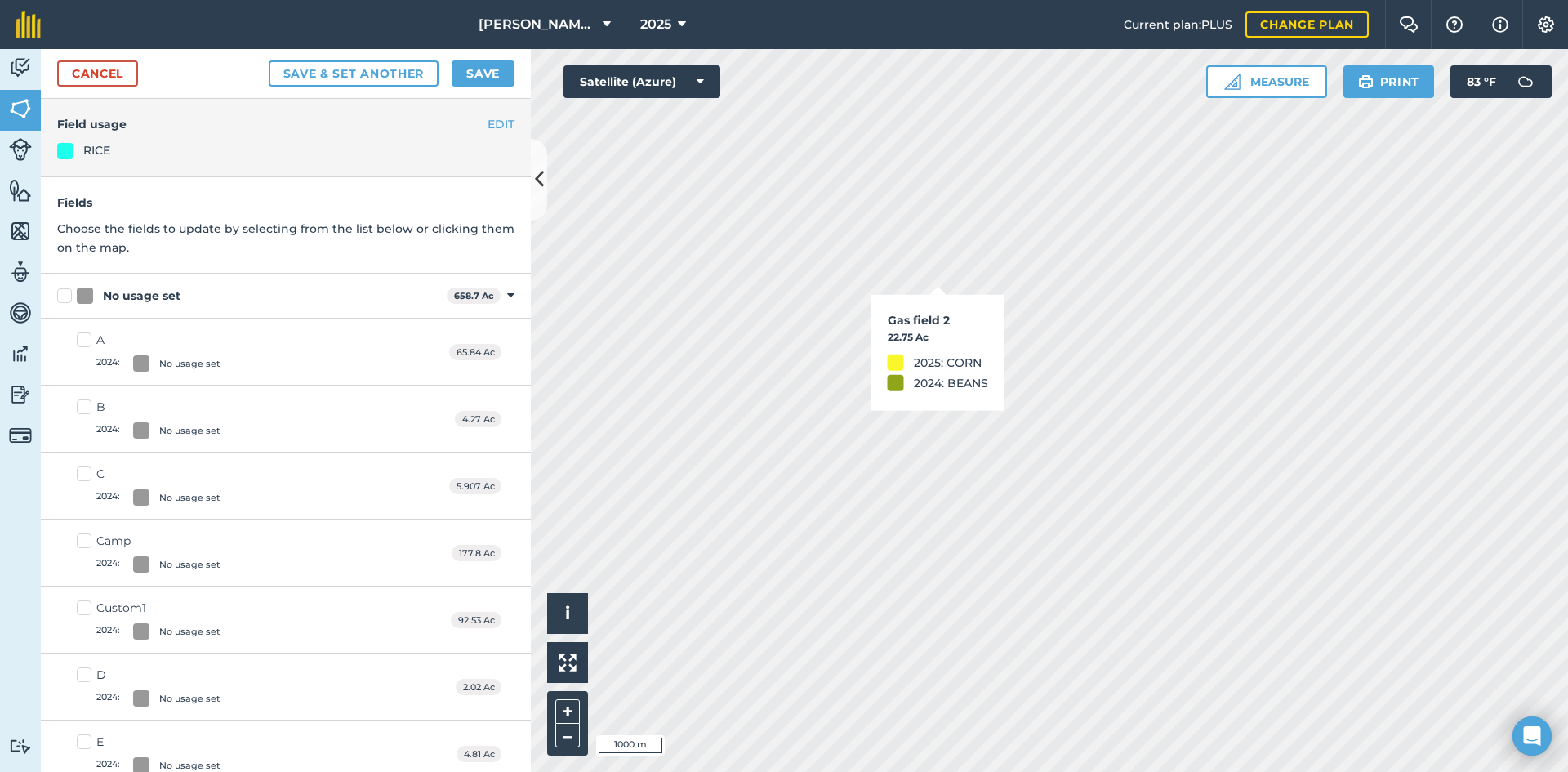
checkbox input "true"
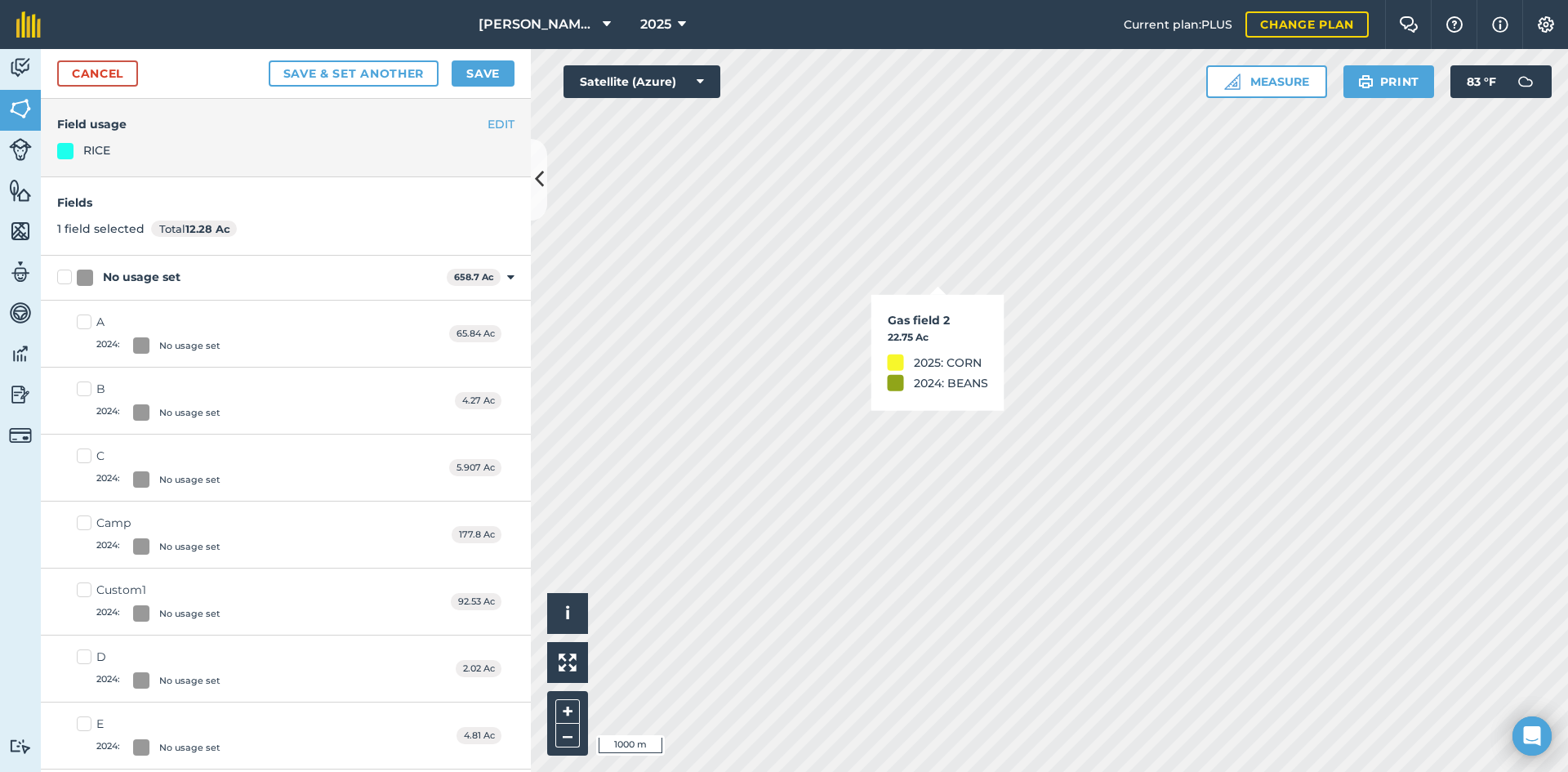
checkbox input "true"
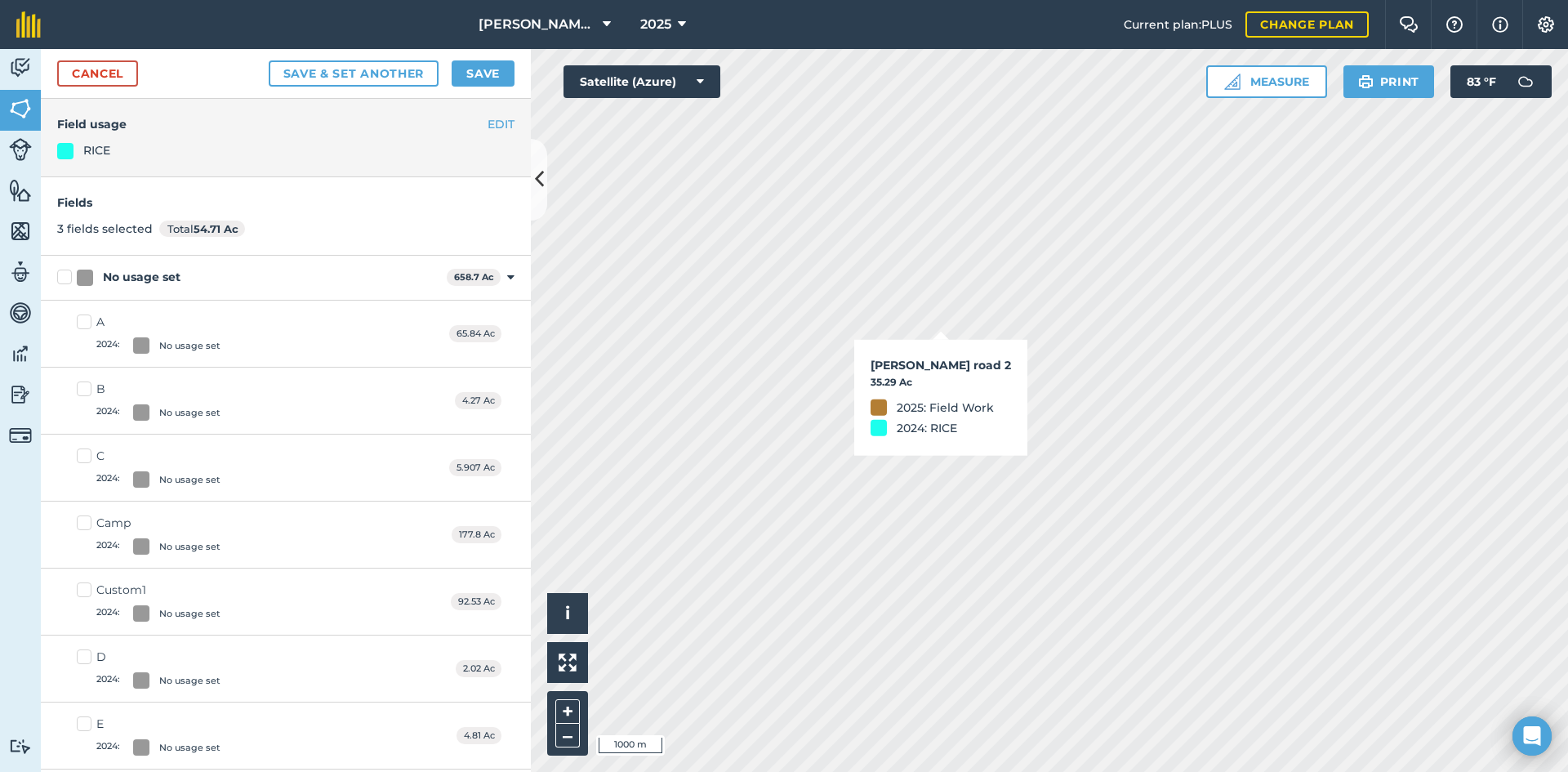
checkbox input "true"
click at [505, 68] on button "Save" at bounding box center [483, 73] width 63 height 26
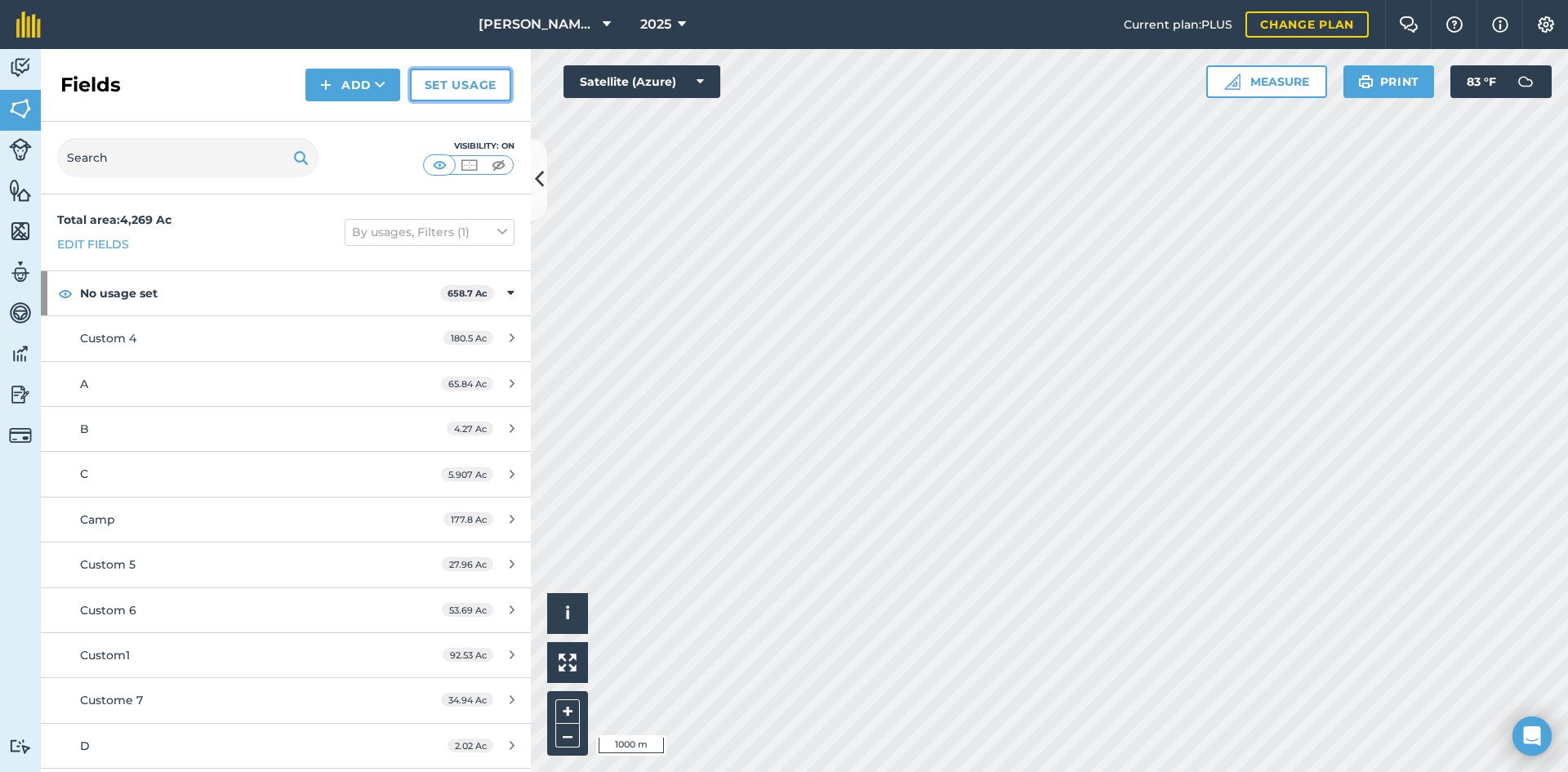
click at [424, 81] on link "Set usage" at bounding box center [461, 85] width 101 height 32
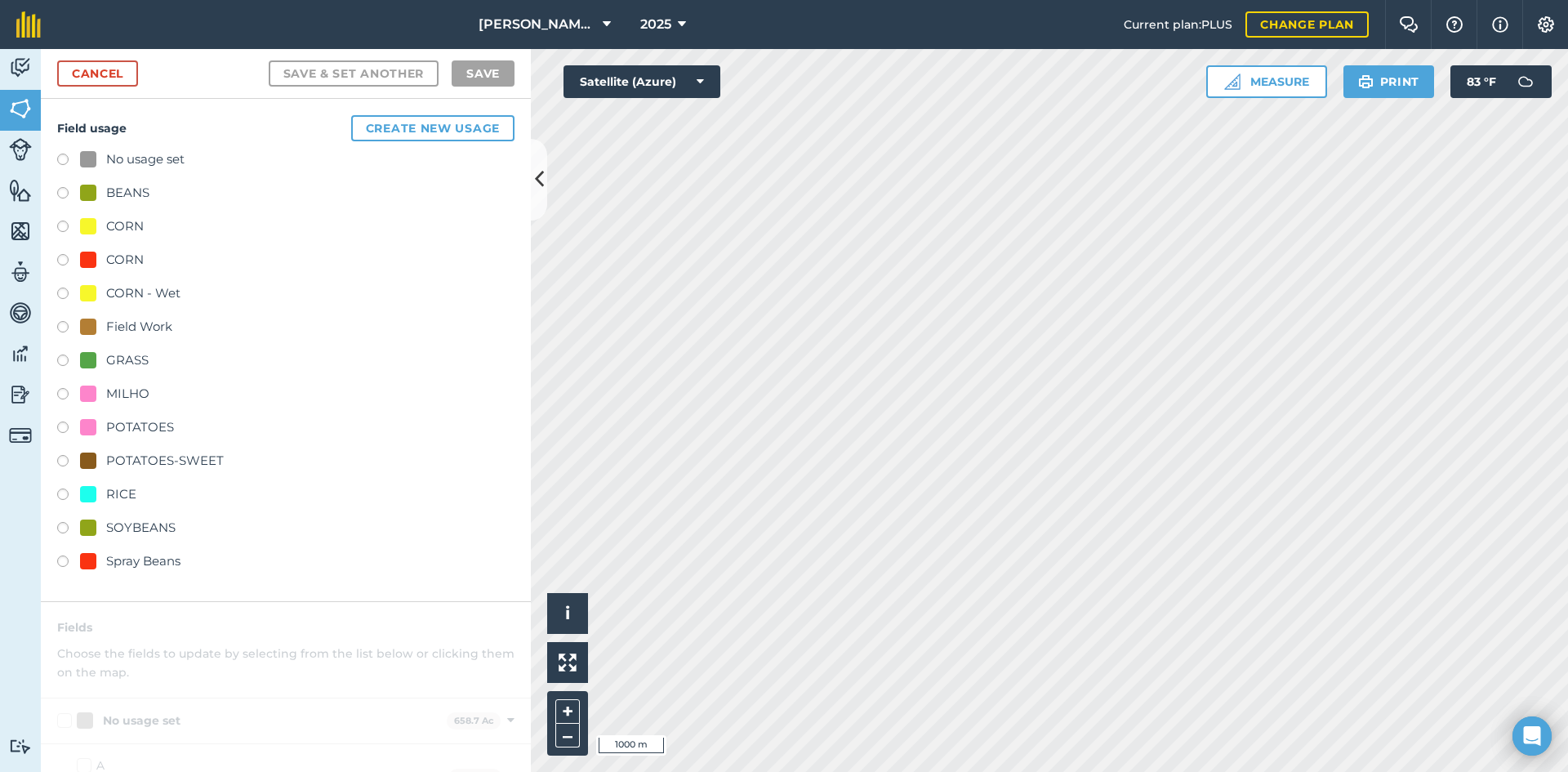
click at [197, 155] on div "No usage set" at bounding box center [286, 161] width 457 height 23
click at [134, 157] on div "No usage set" at bounding box center [145, 160] width 78 height 20
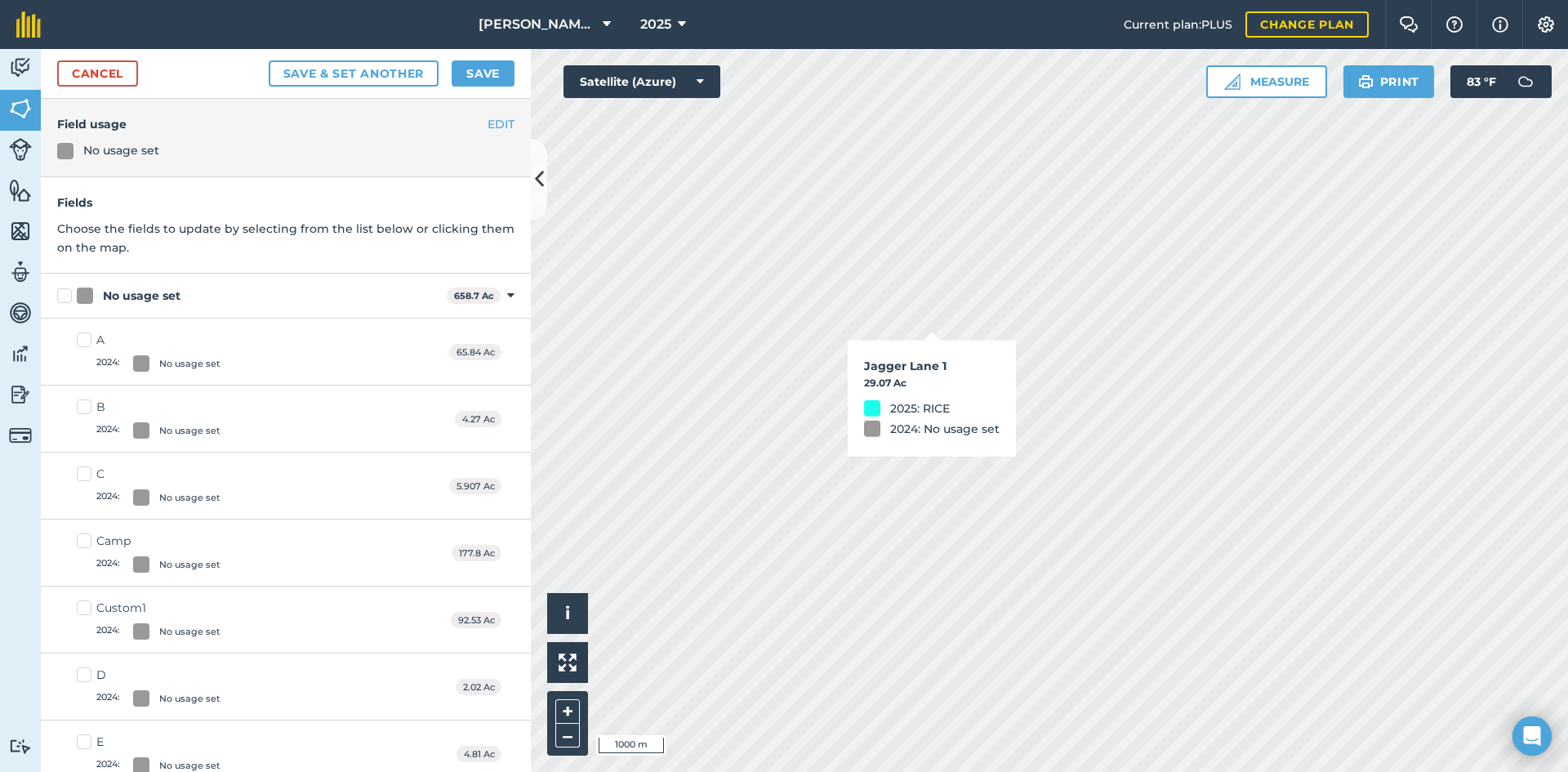
checkbox input "true"
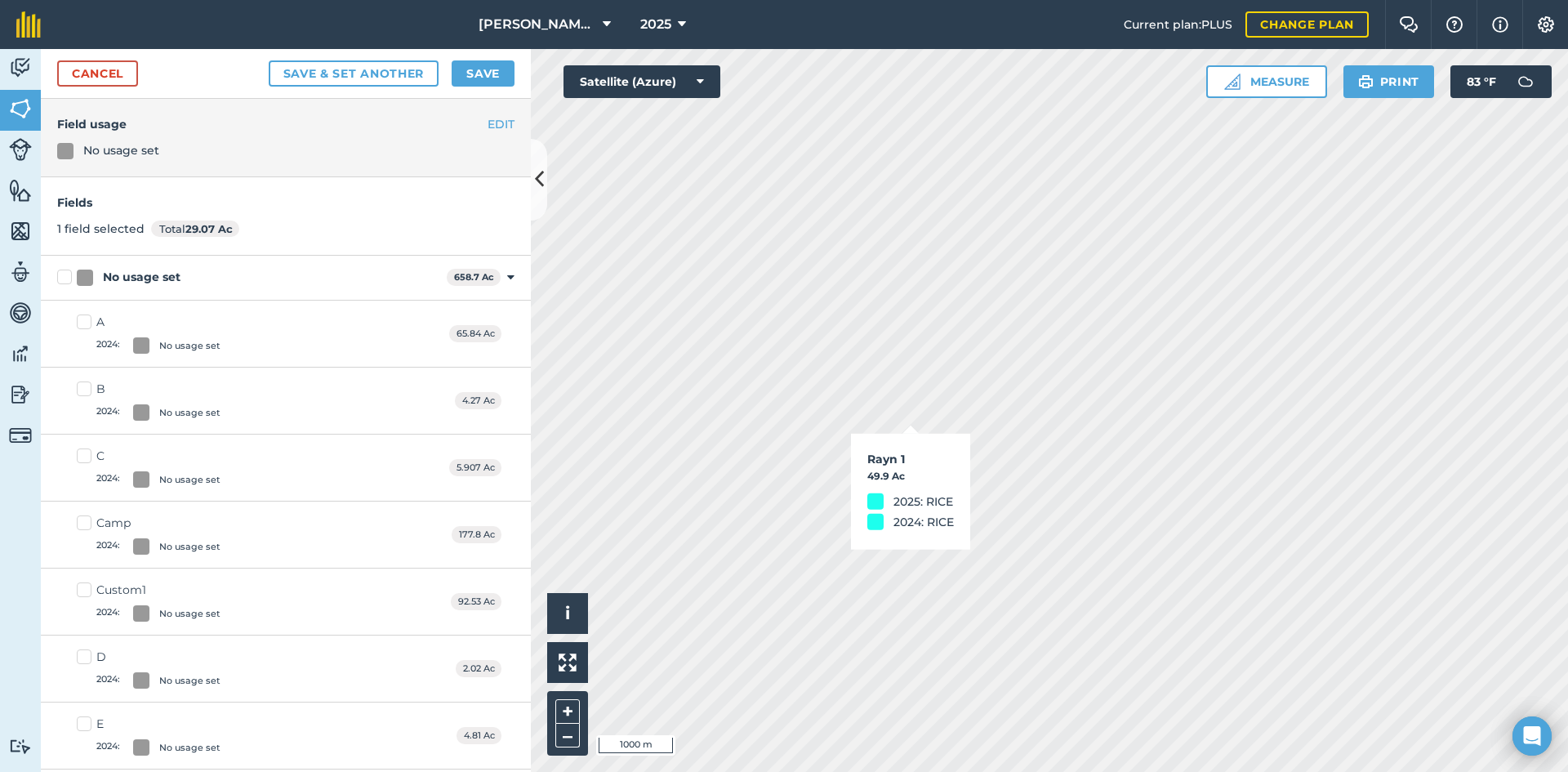
checkbox input "true"
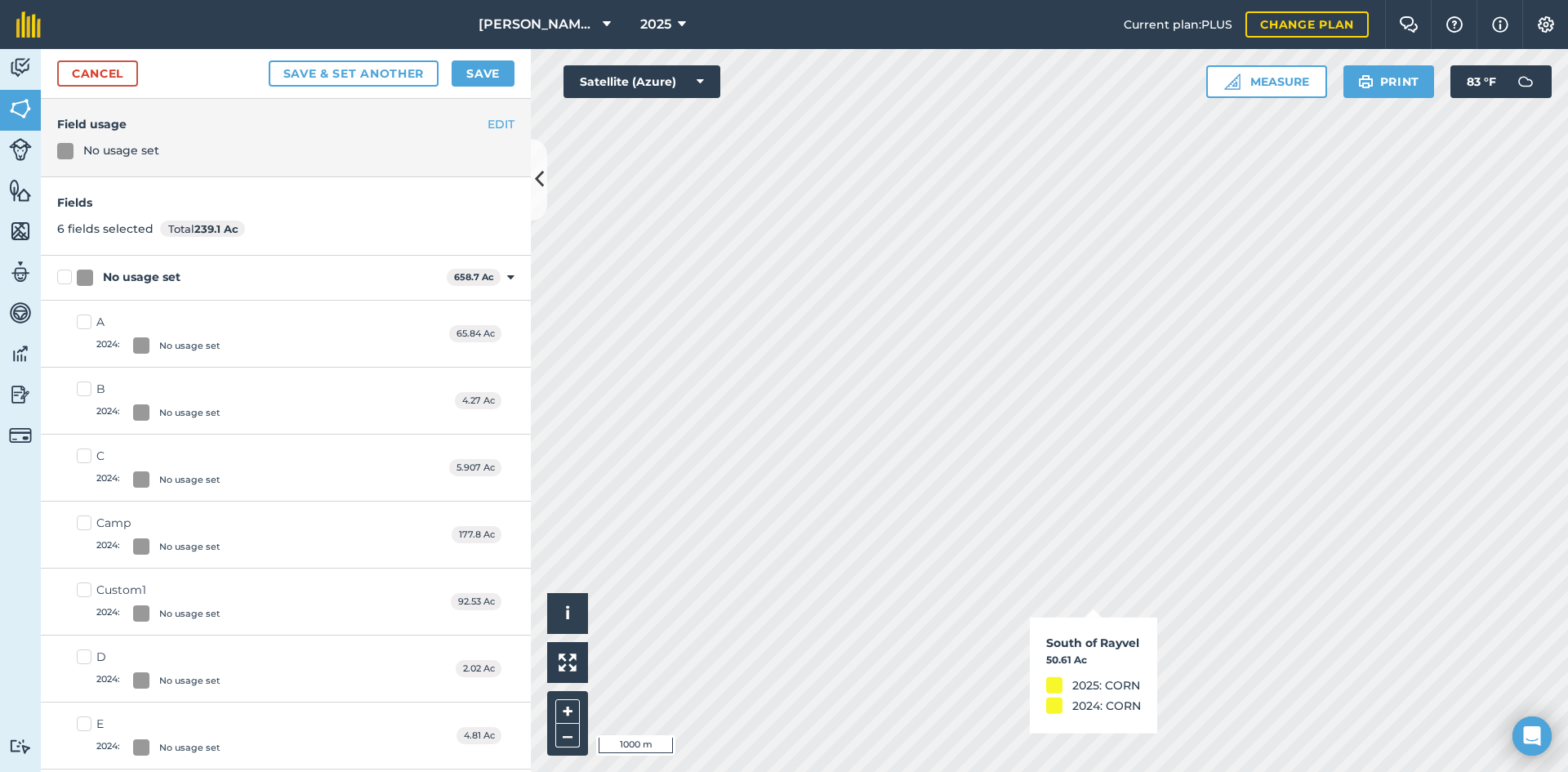
checkbox input "true"
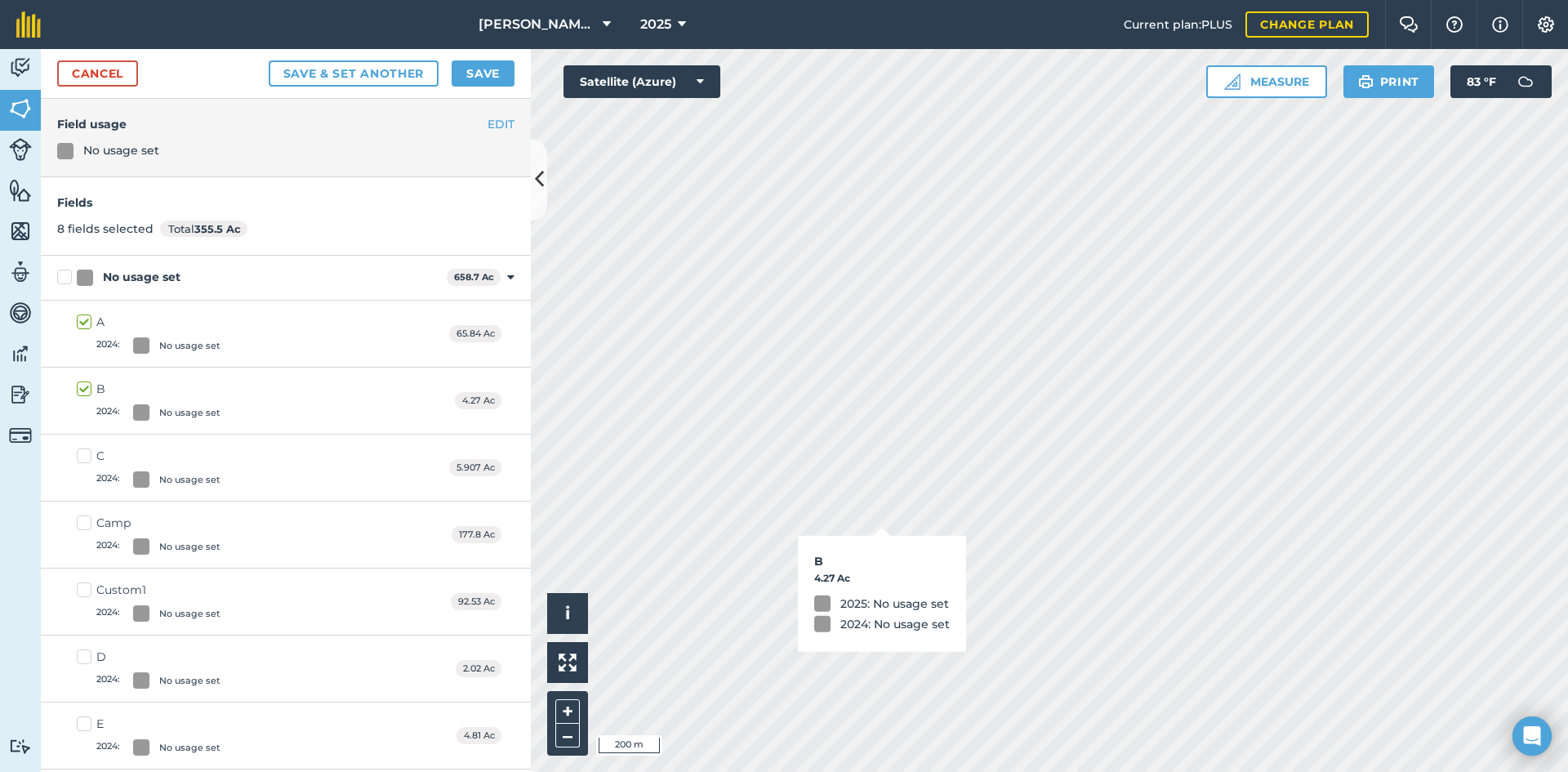
checkbox input "true"
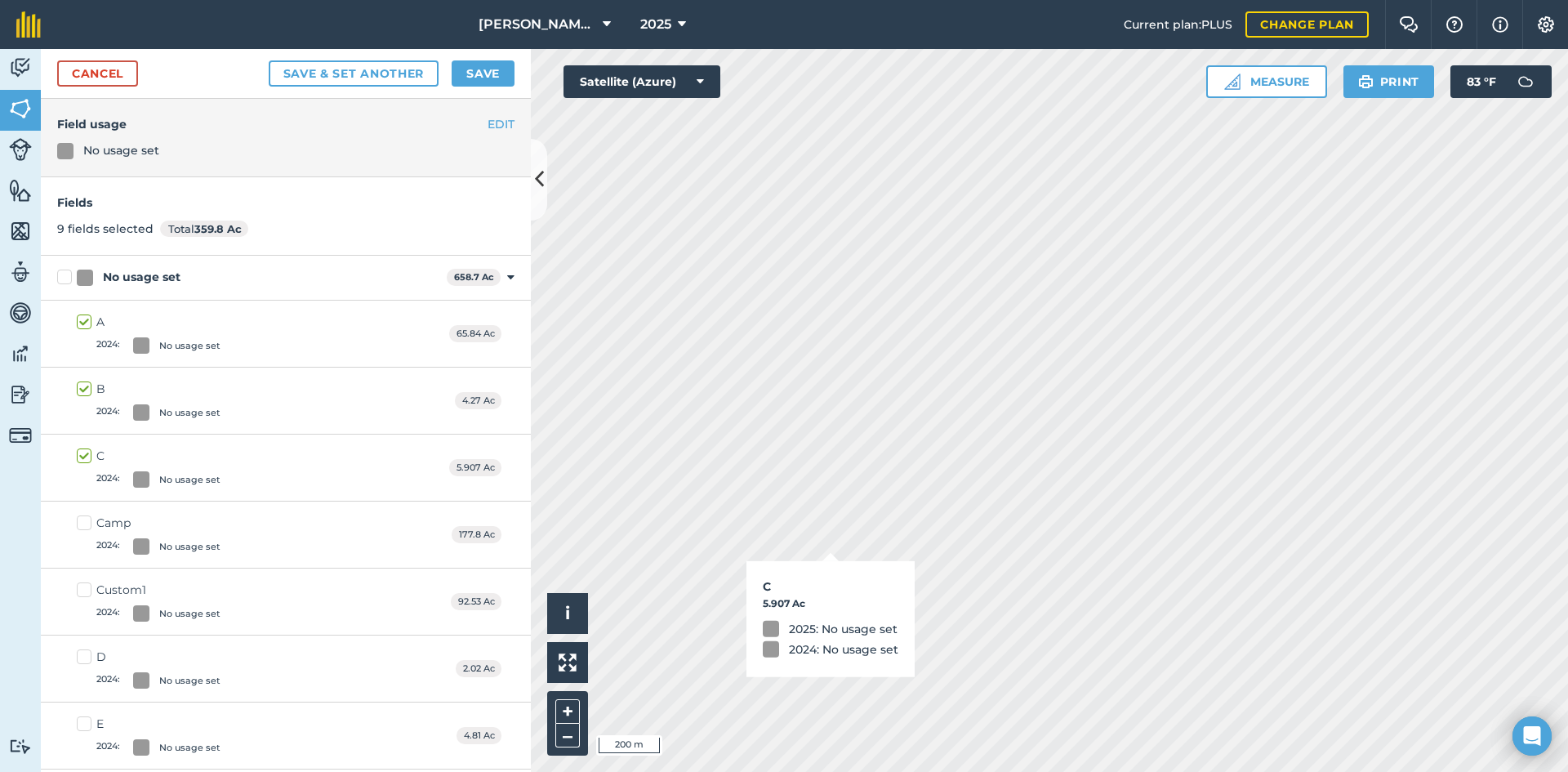
checkbox input "true"
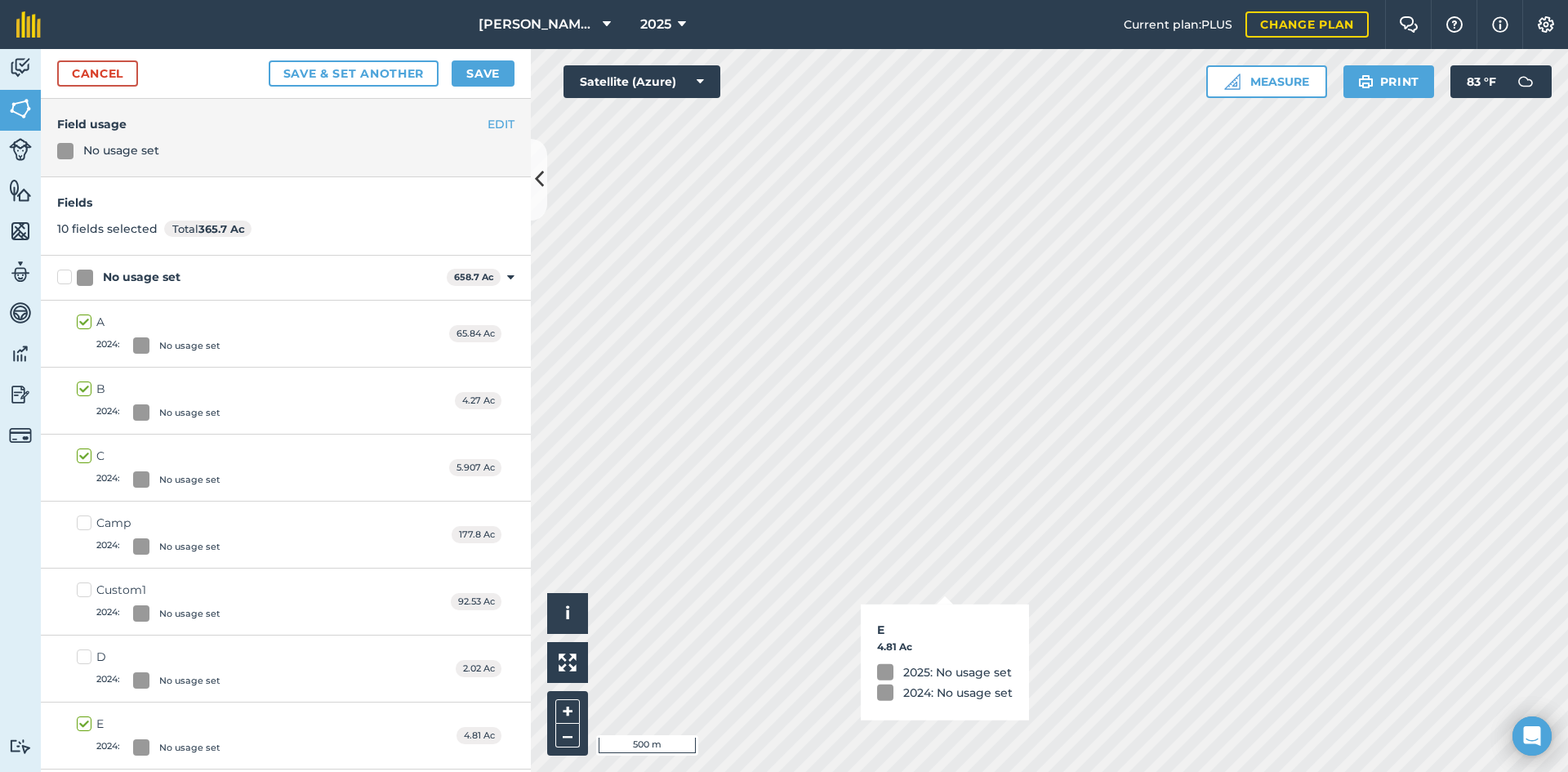
checkbox input "true"
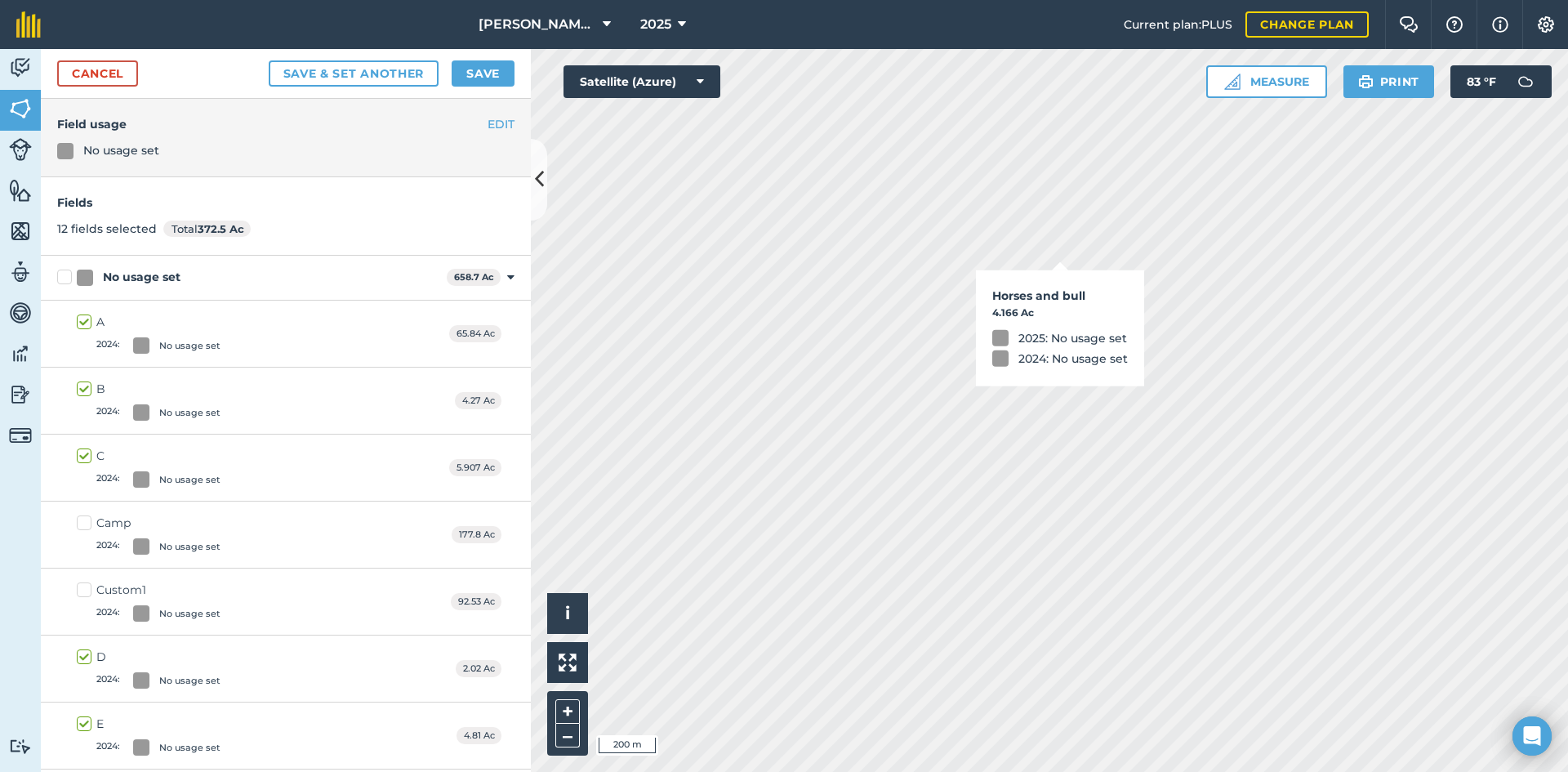
checkbox input "true"
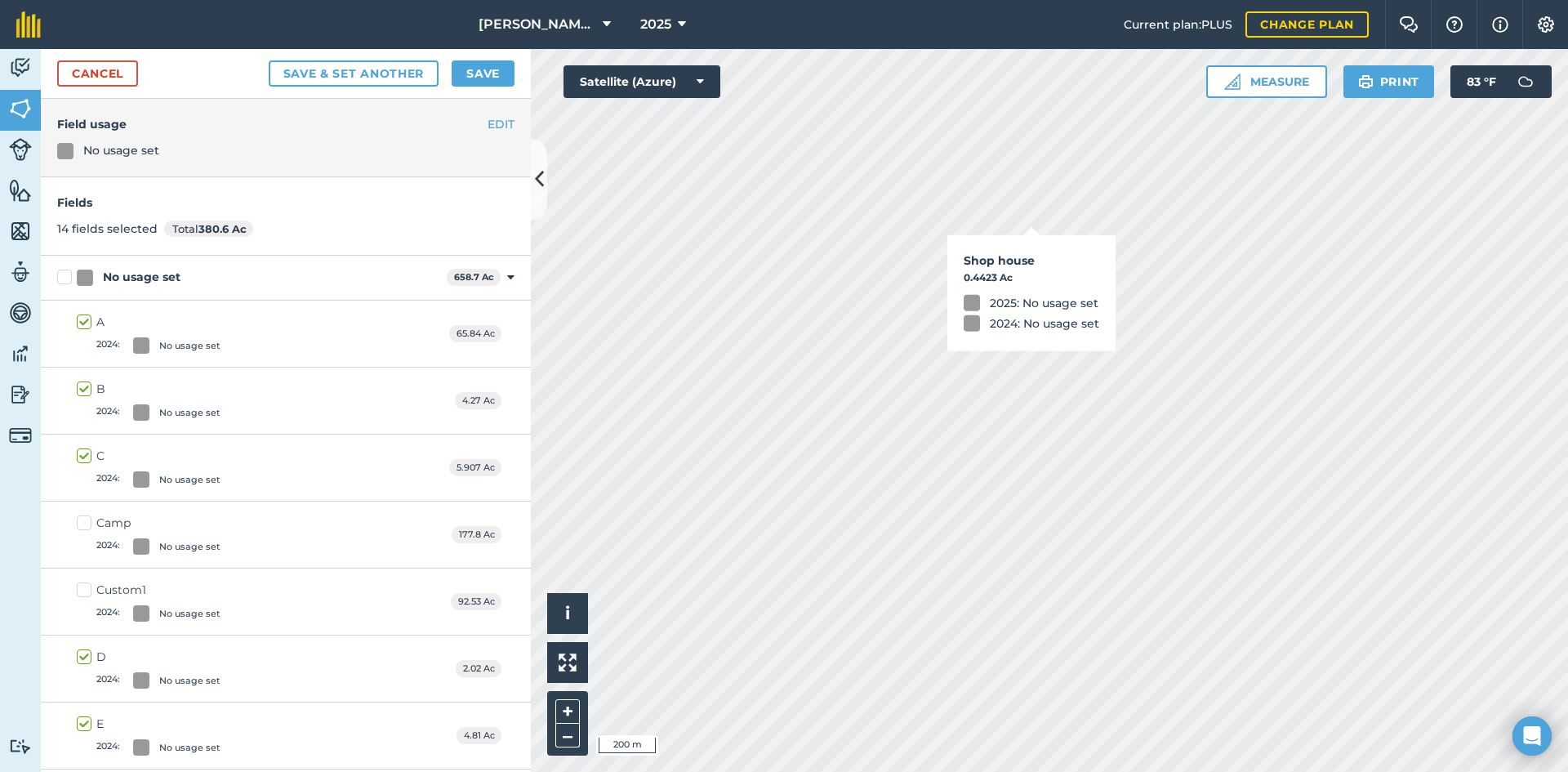
checkbox input "true"
click at [746, 771] on html "[PERSON_NAME] Farm 2025 Current plan : PLUS Change plan Farm Chat Help Info Set…" at bounding box center [784, 386] width 1568 height 772
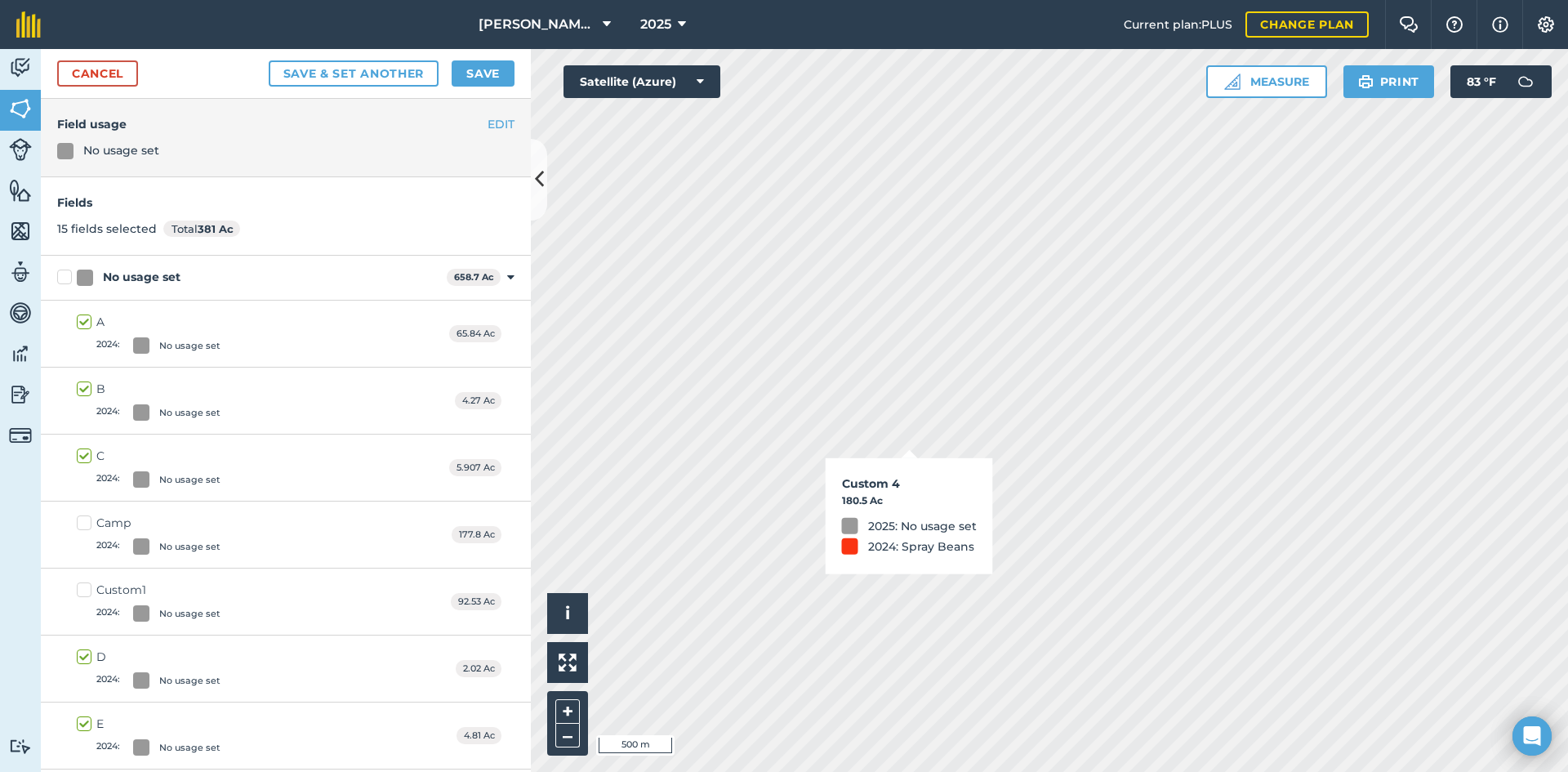
checkbox input "true"
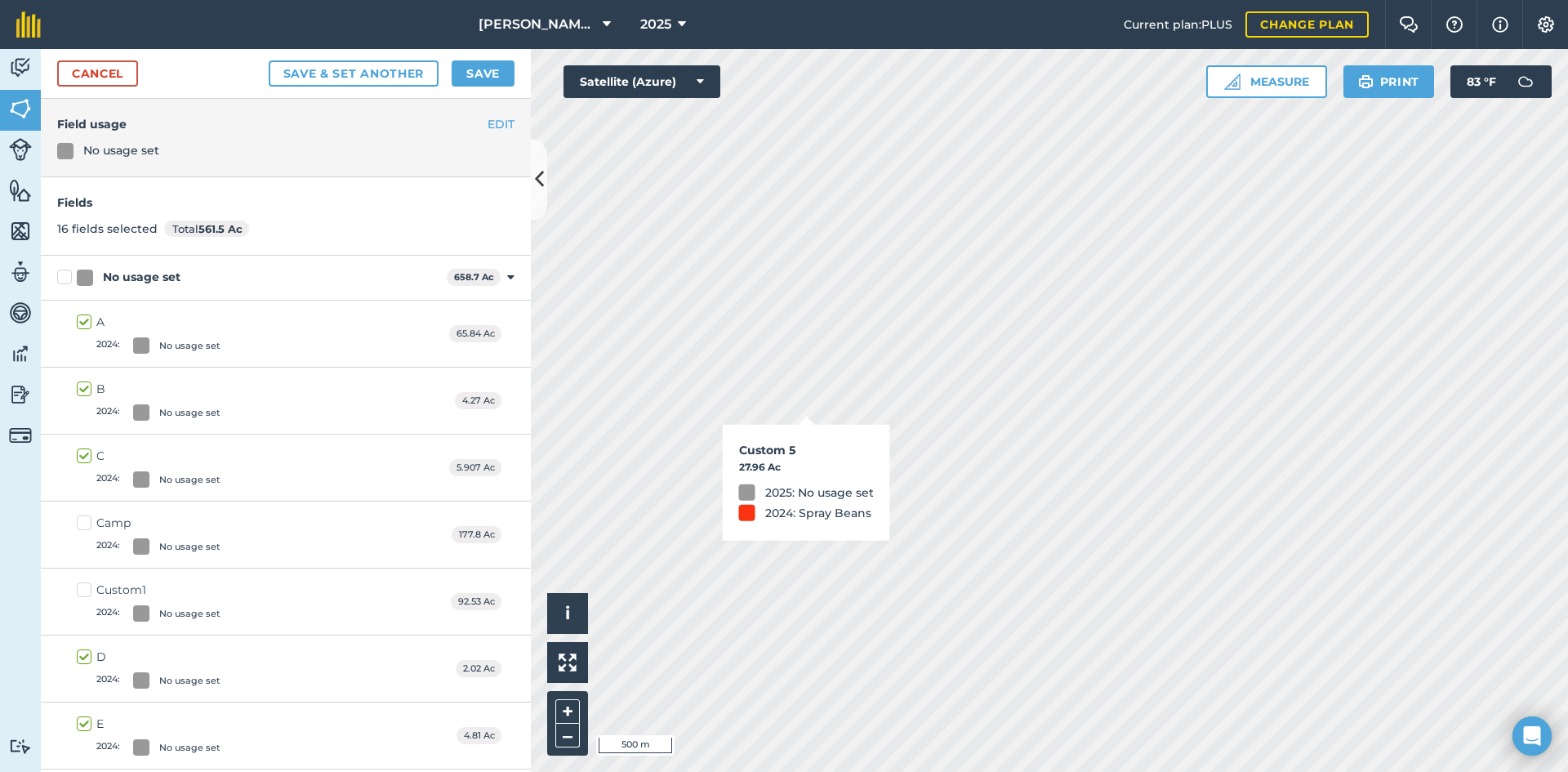
checkbox input "true"
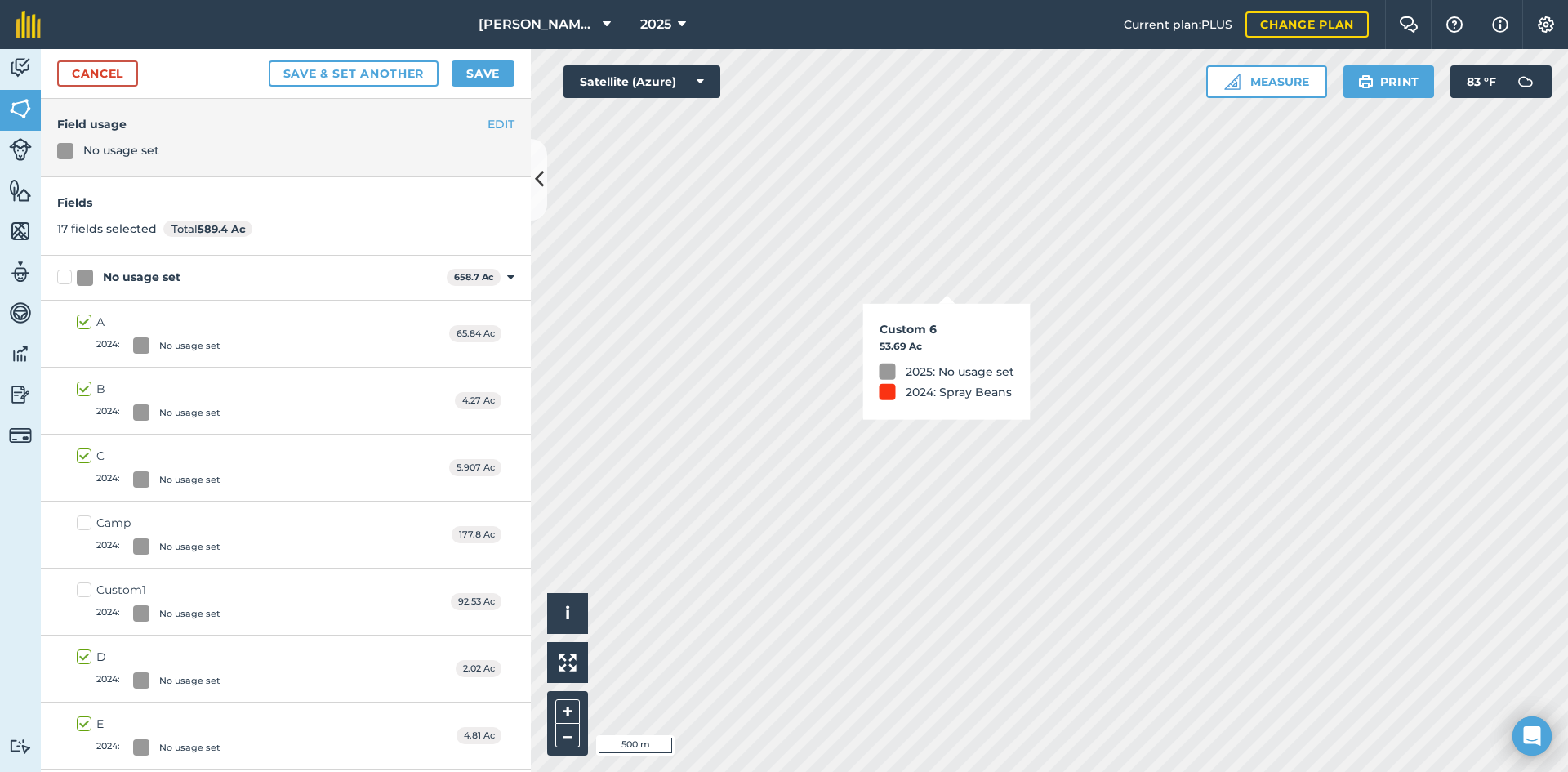
checkbox input "true"
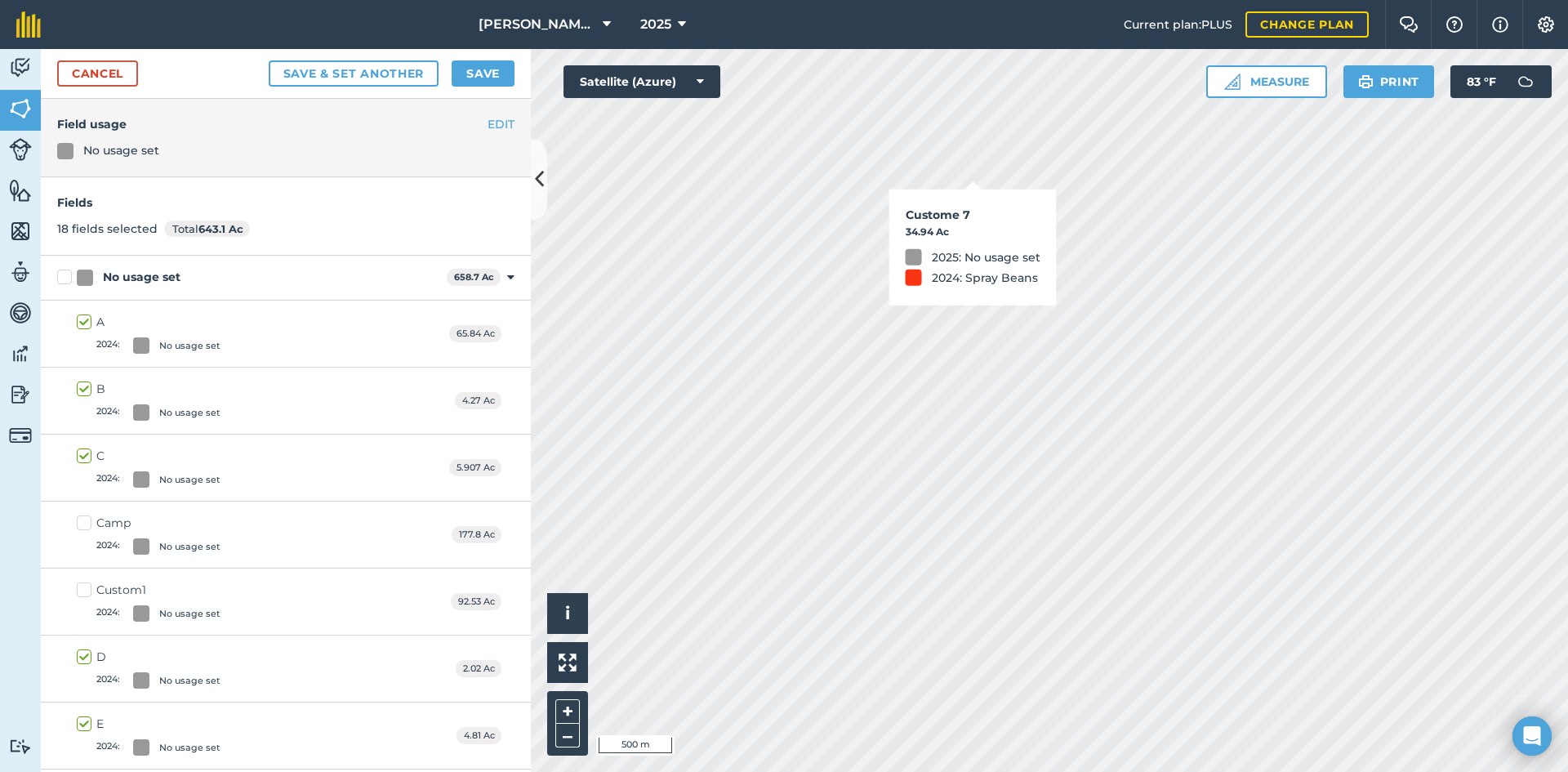
checkbox input "true"
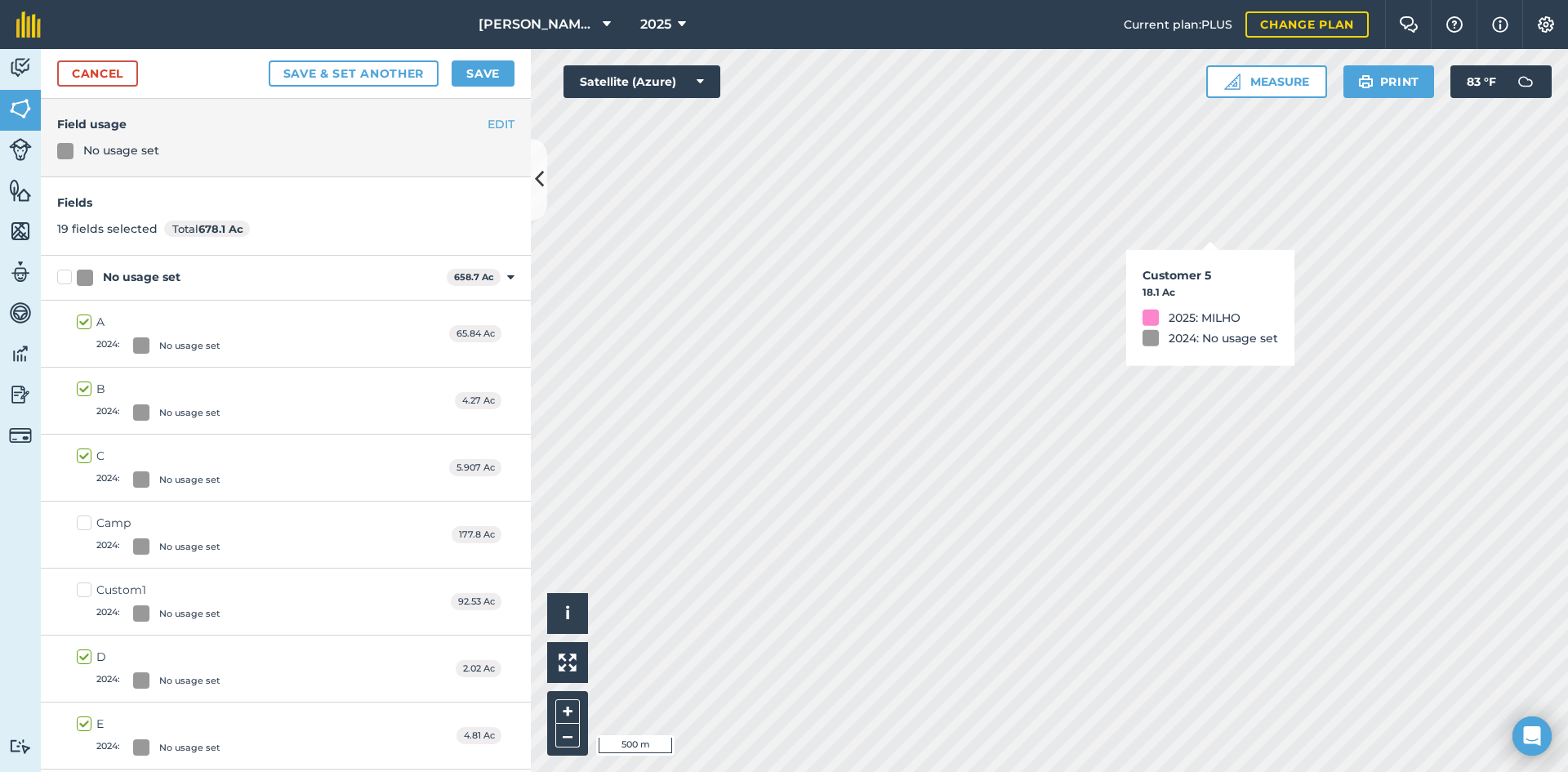
checkbox input "true"
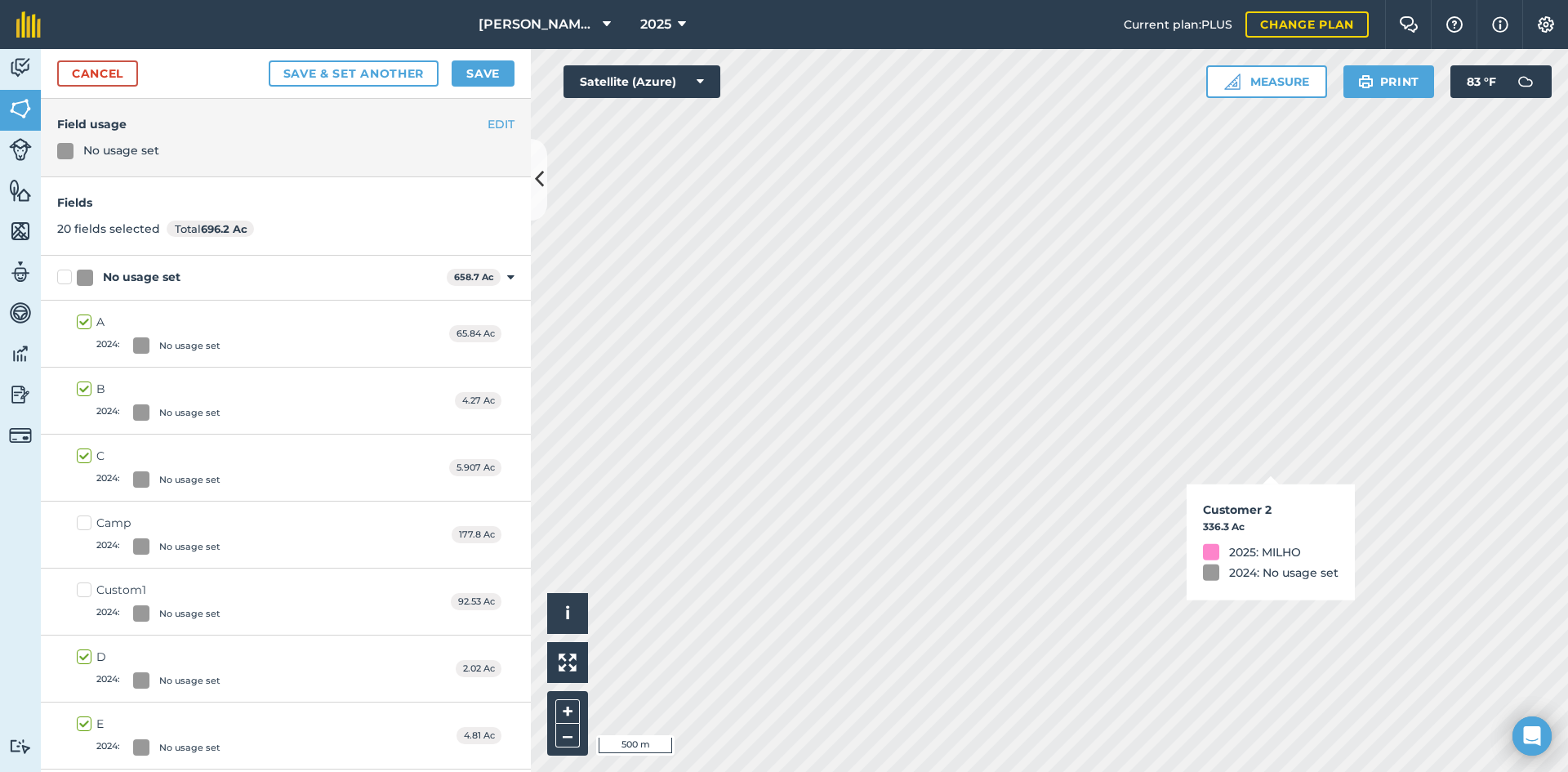
checkbox input "true"
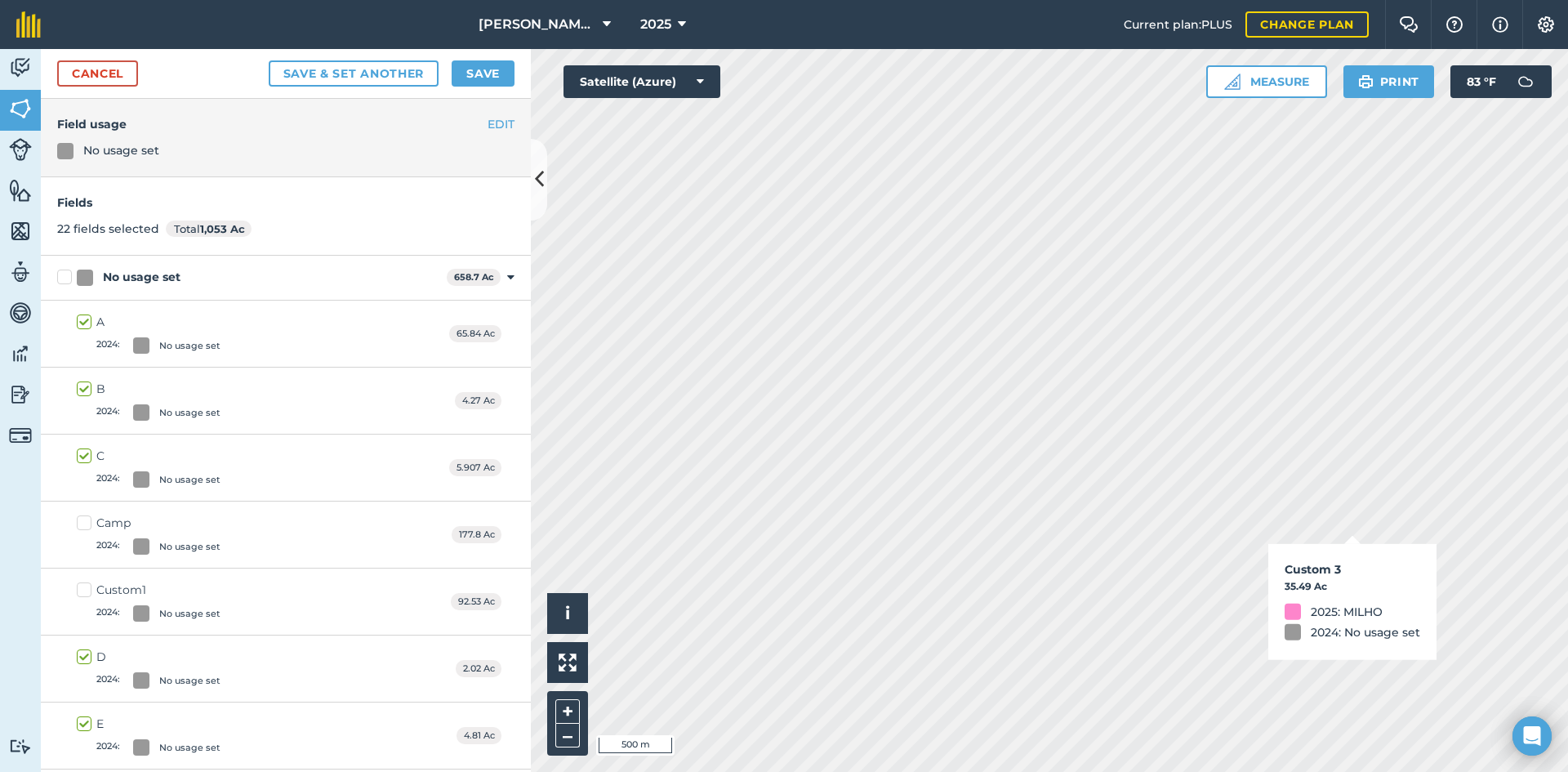
checkbox input "true"
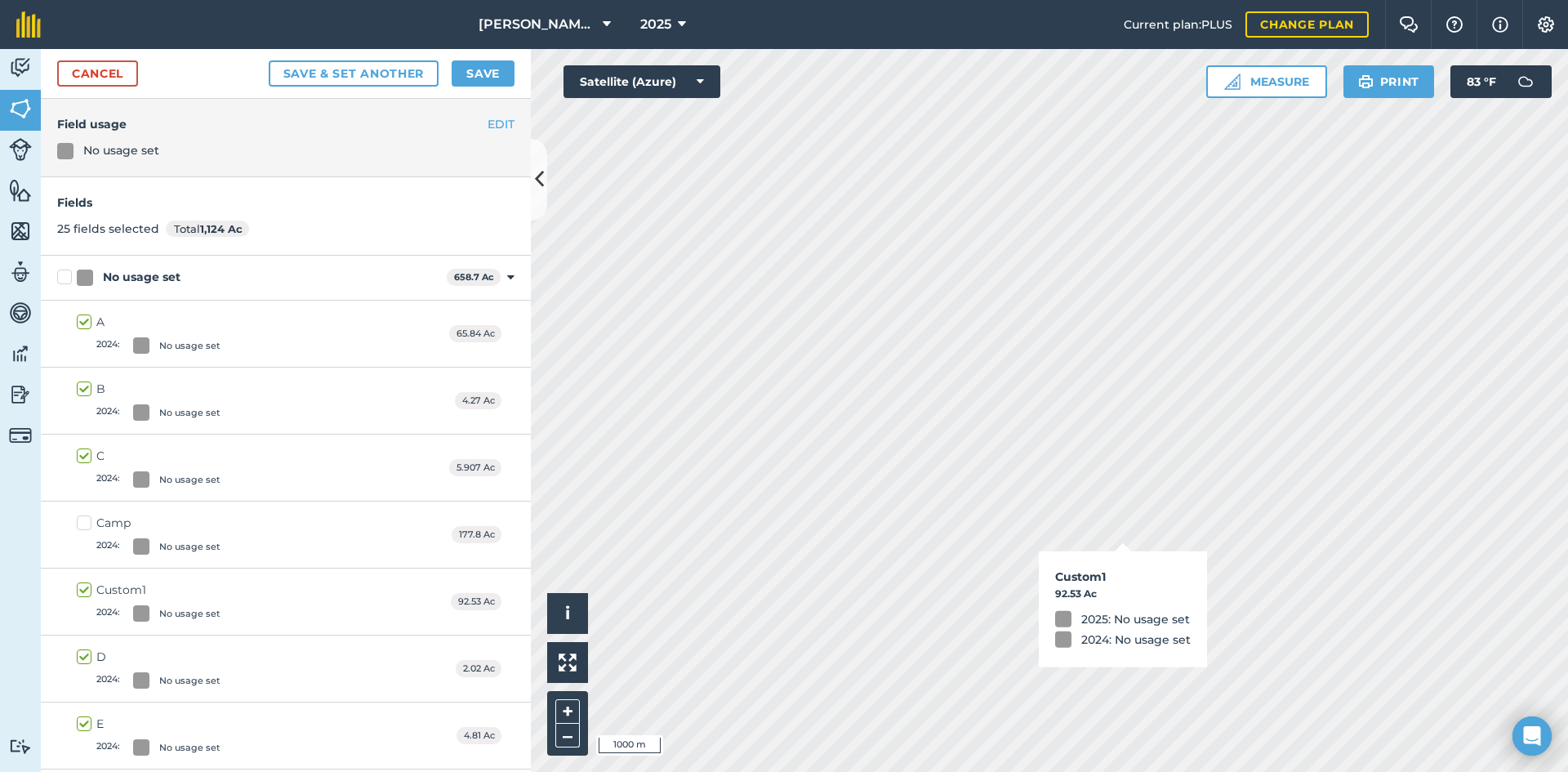
checkbox input "true"
click at [481, 81] on button "Save" at bounding box center [483, 73] width 63 height 26
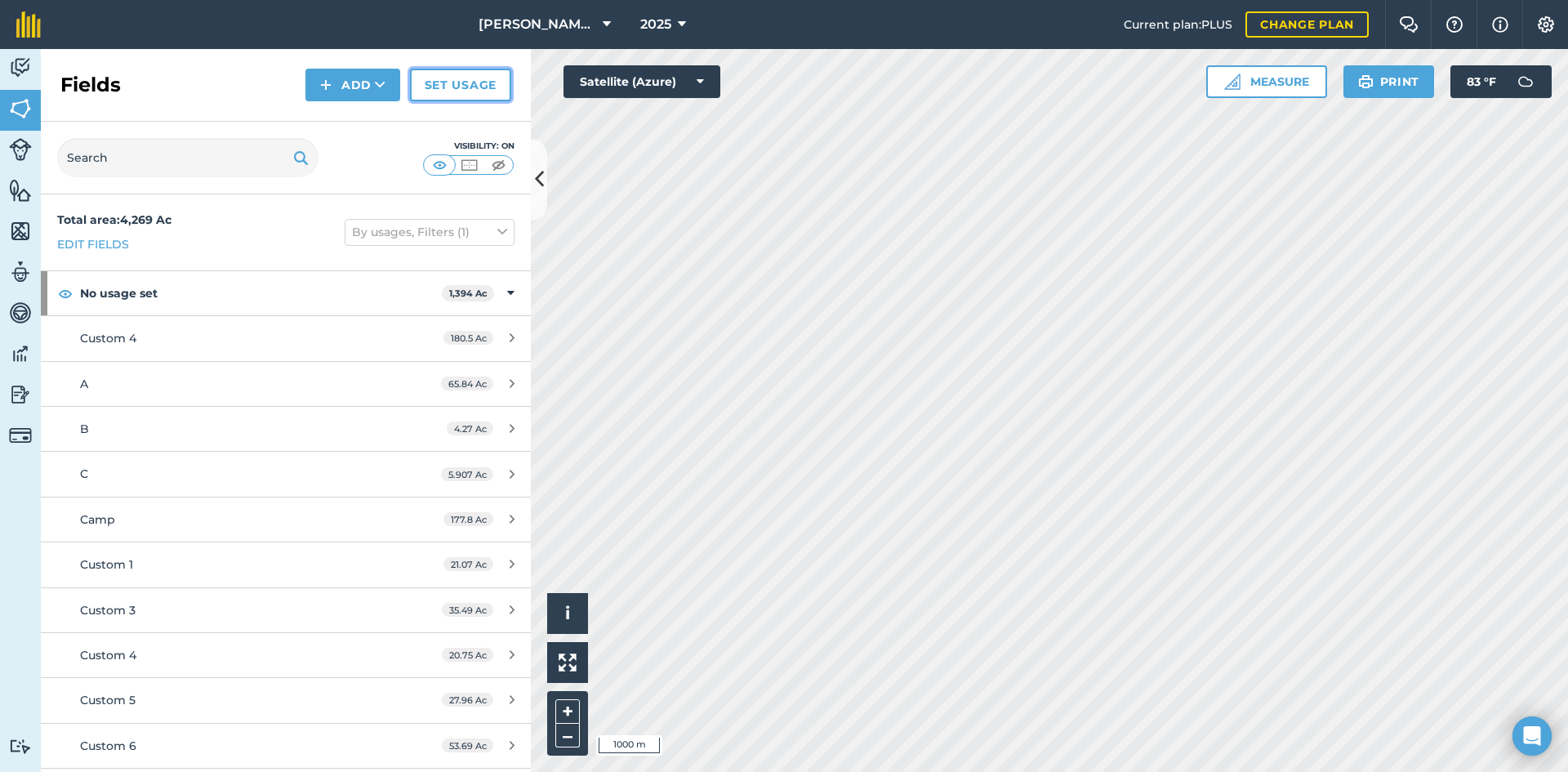
click at [454, 82] on link "Set usage" at bounding box center [461, 85] width 101 height 32
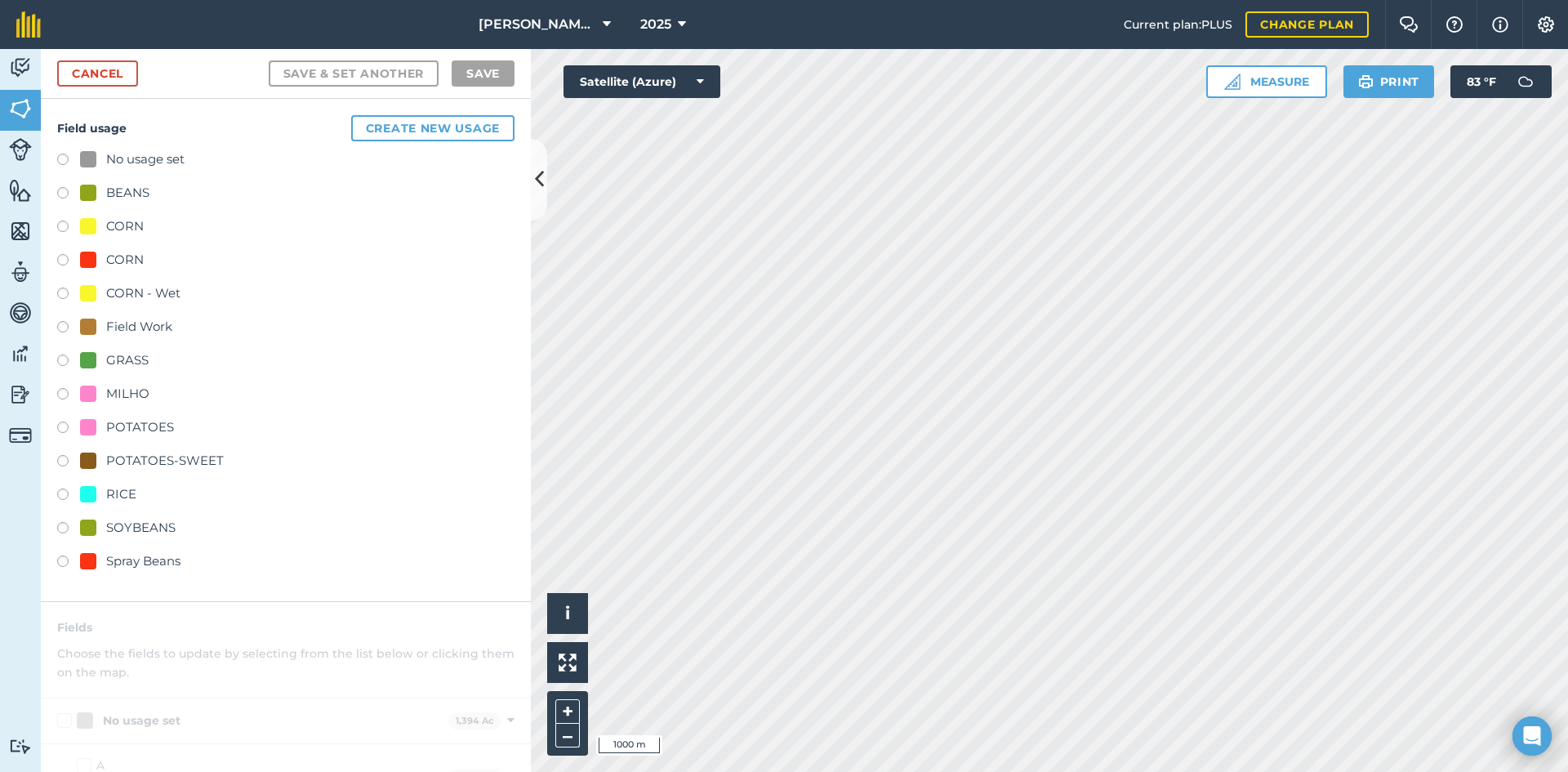
click at [159, 562] on div "Spray Beans" at bounding box center [143, 562] width 74 height 20
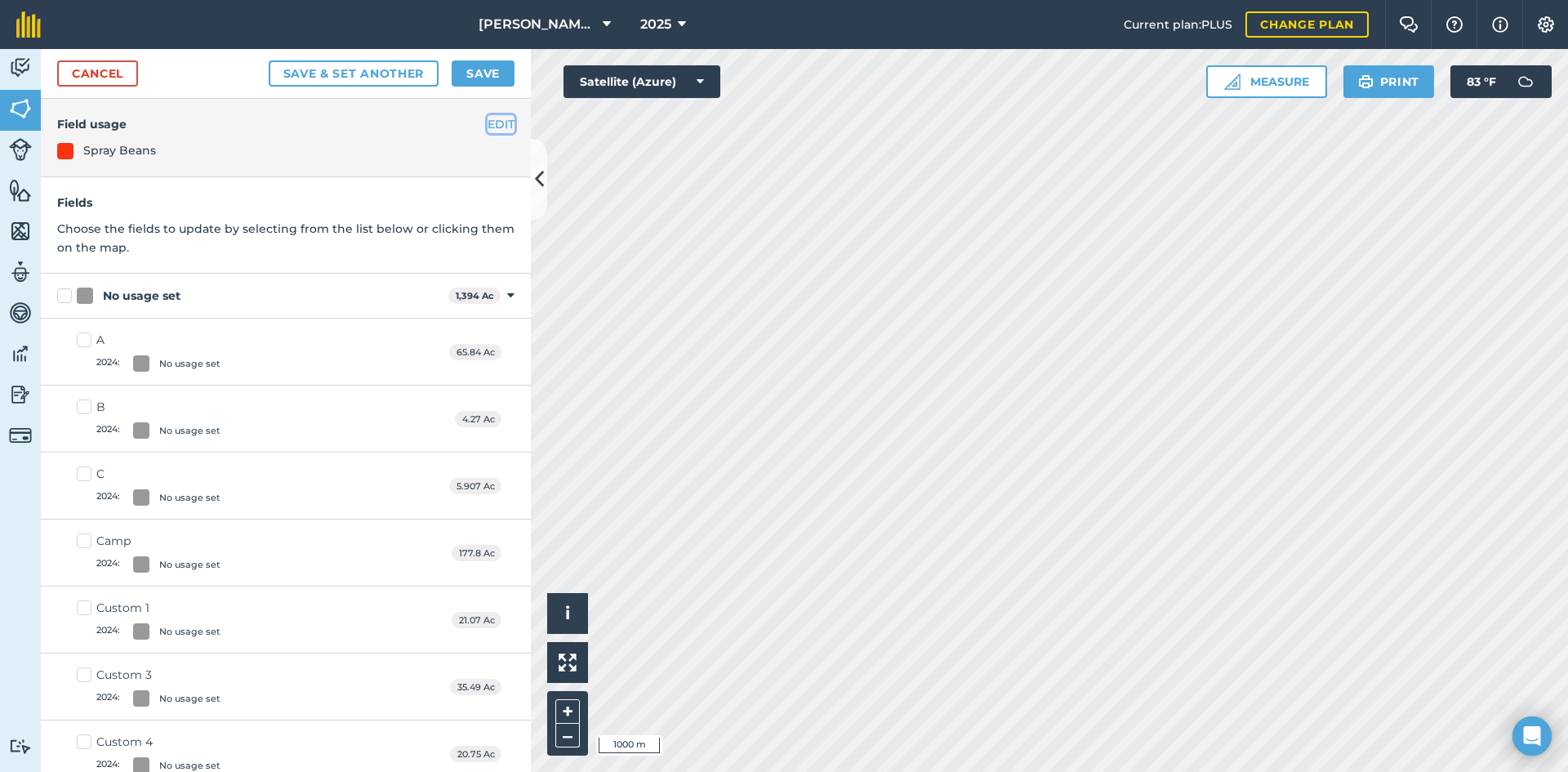
click at [488, 121] on button "EDIT" at bounding box center [501, 125] width 27 height 18
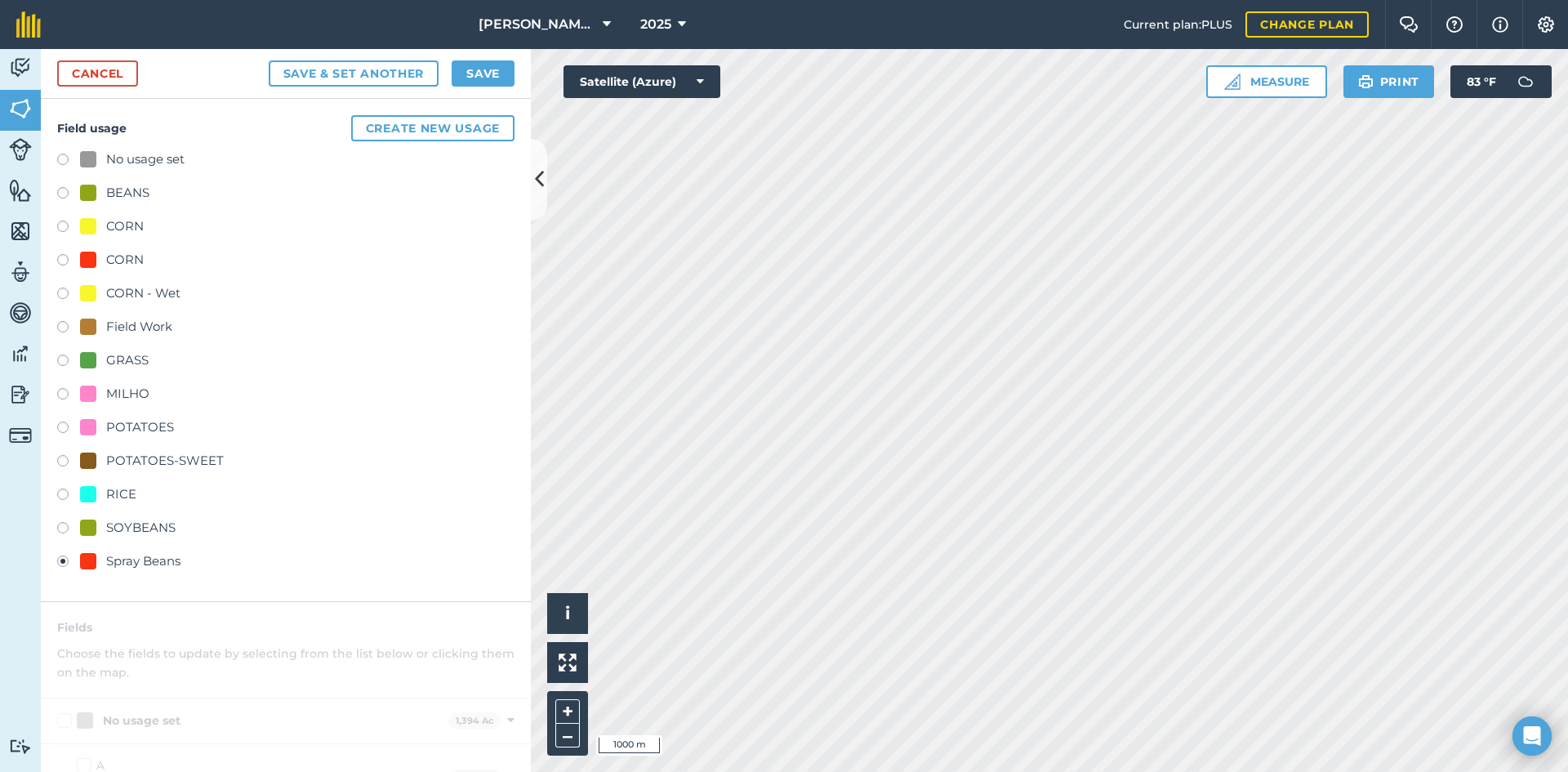
click at [165, 580] on div "Field usage Create new usage No usage set BEANS CORN CORN CORN - Wet Field Work…" at bounding box center [285, 350] width 490 height 503
click at [132, 72] on link "Cancel" at bounding box center [97, 73] width 81 height 26
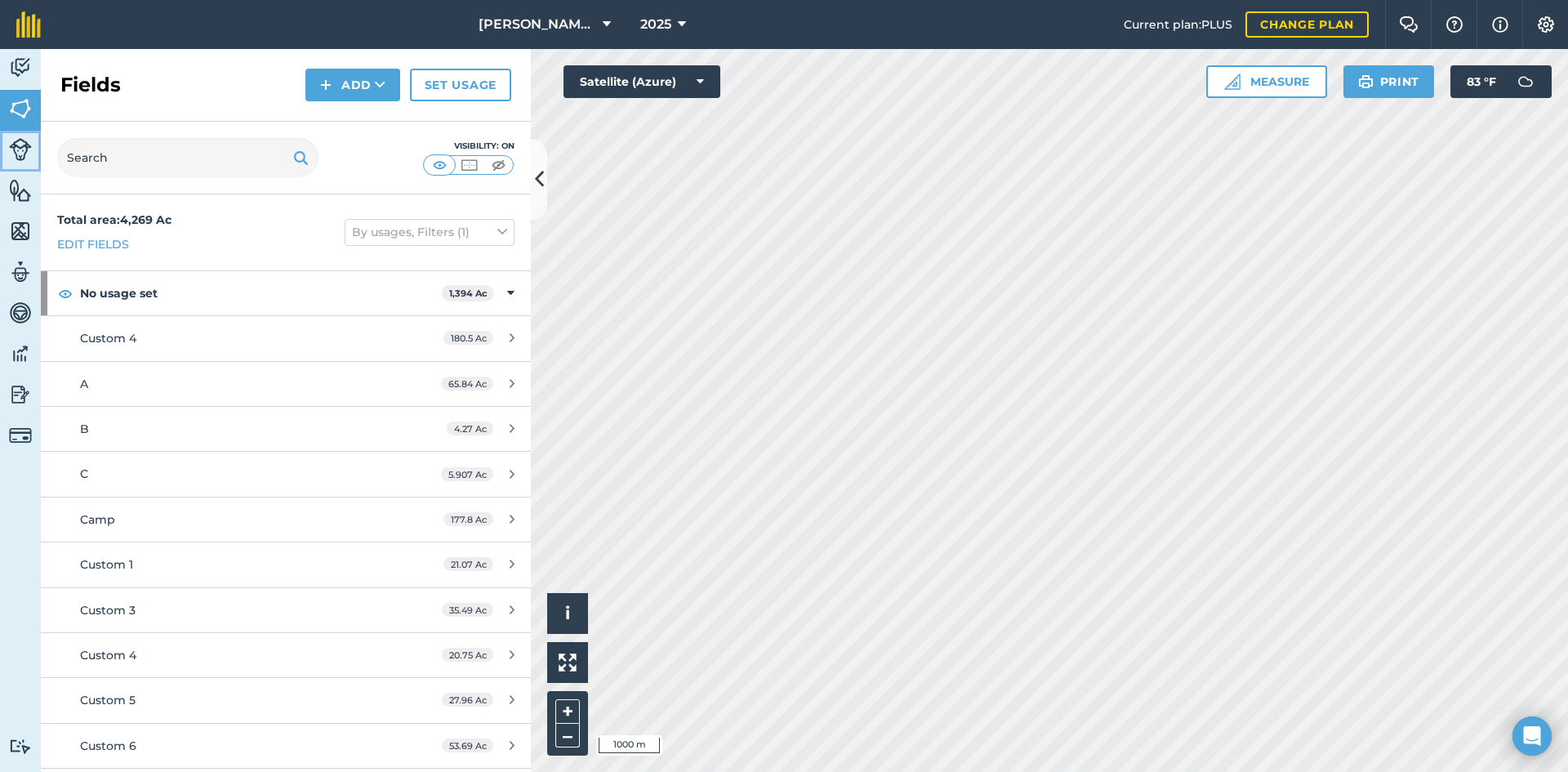
click at [11, 146] on img at bounding box center [21, 150] width 23 height 23
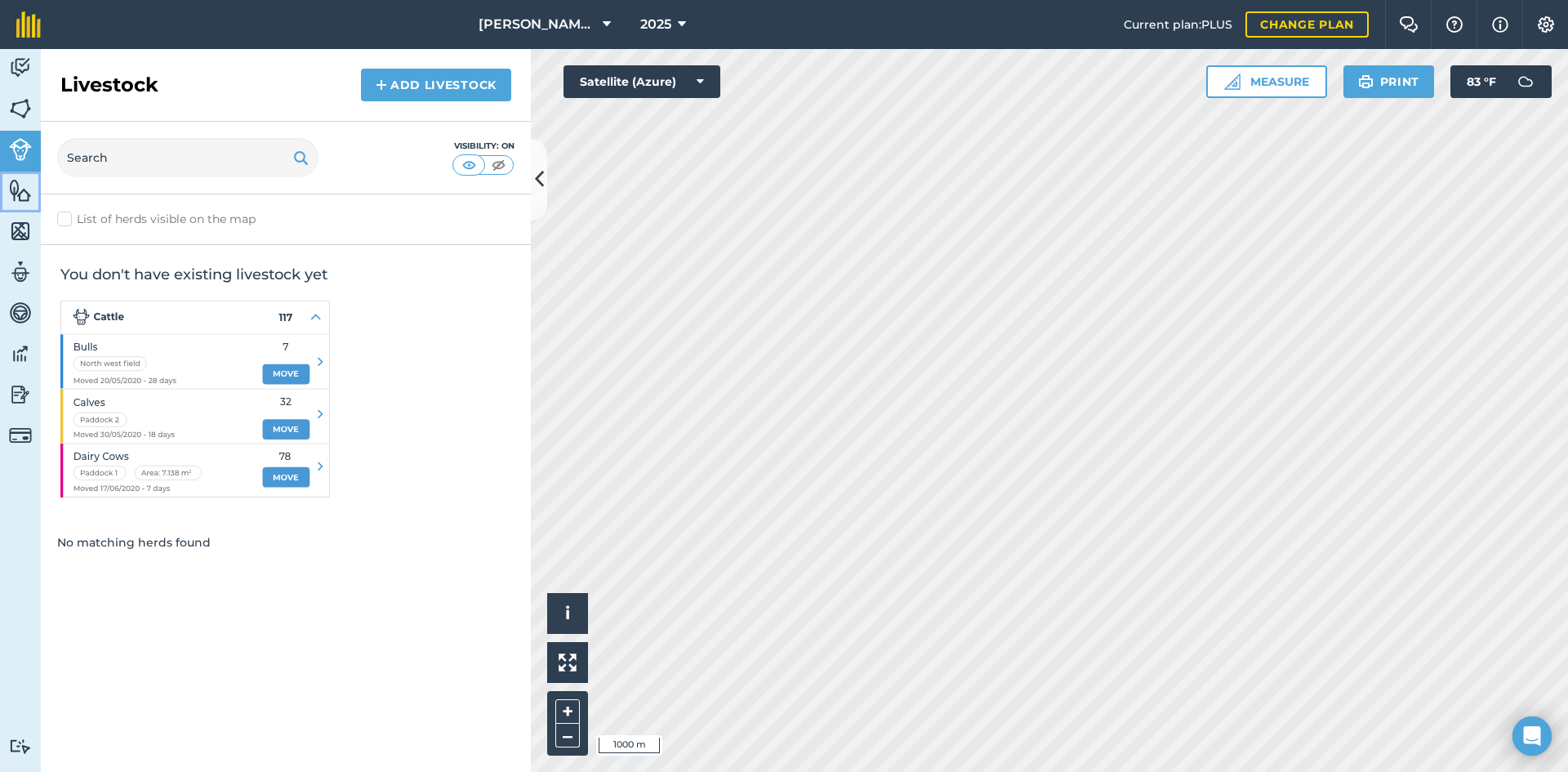
click at [12, 199] on img at bounding box center [21, 190] width 23 height 24
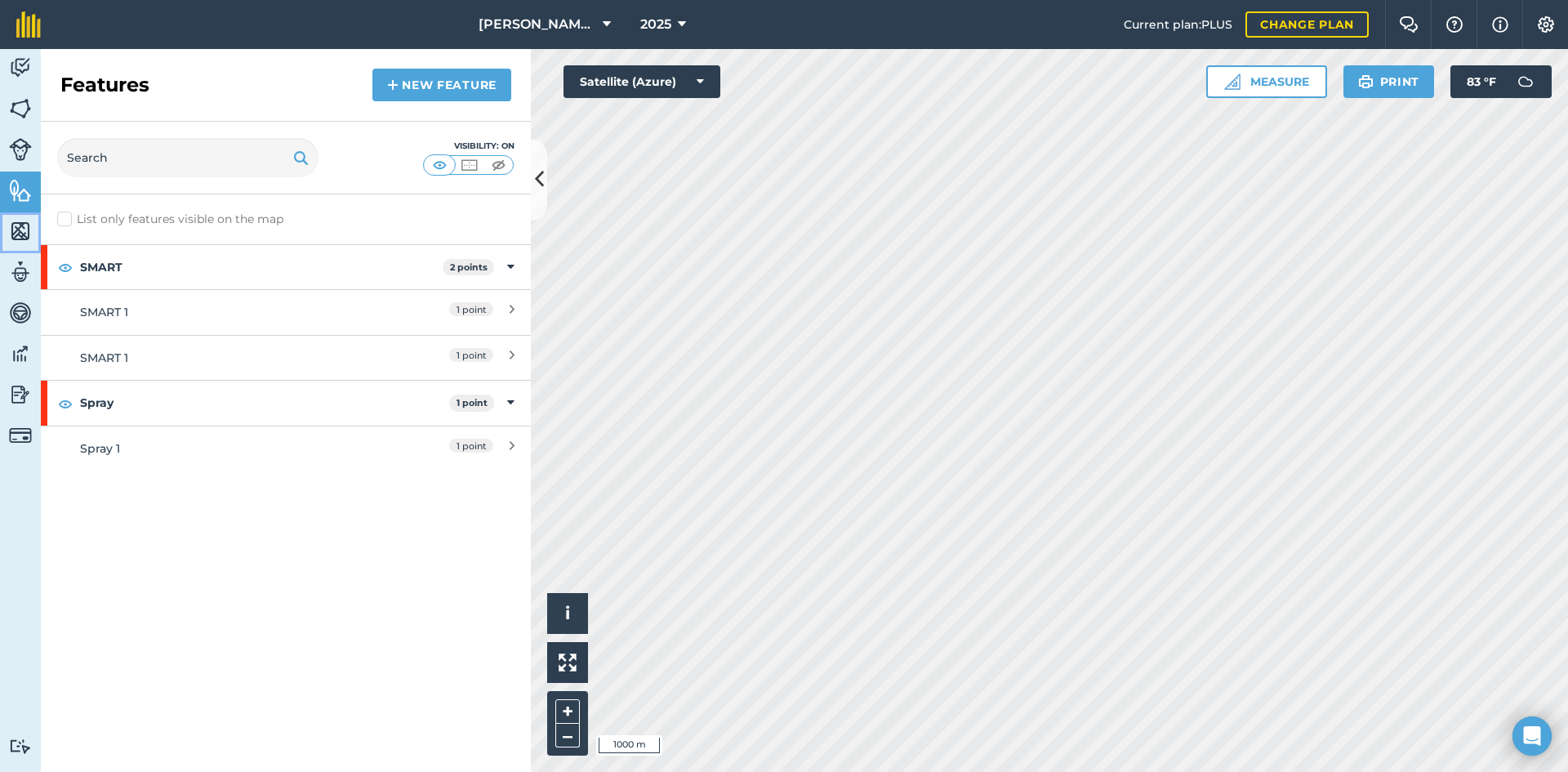
click at [12, 229] on img at bounding box center [21, 230] width 23 height 24
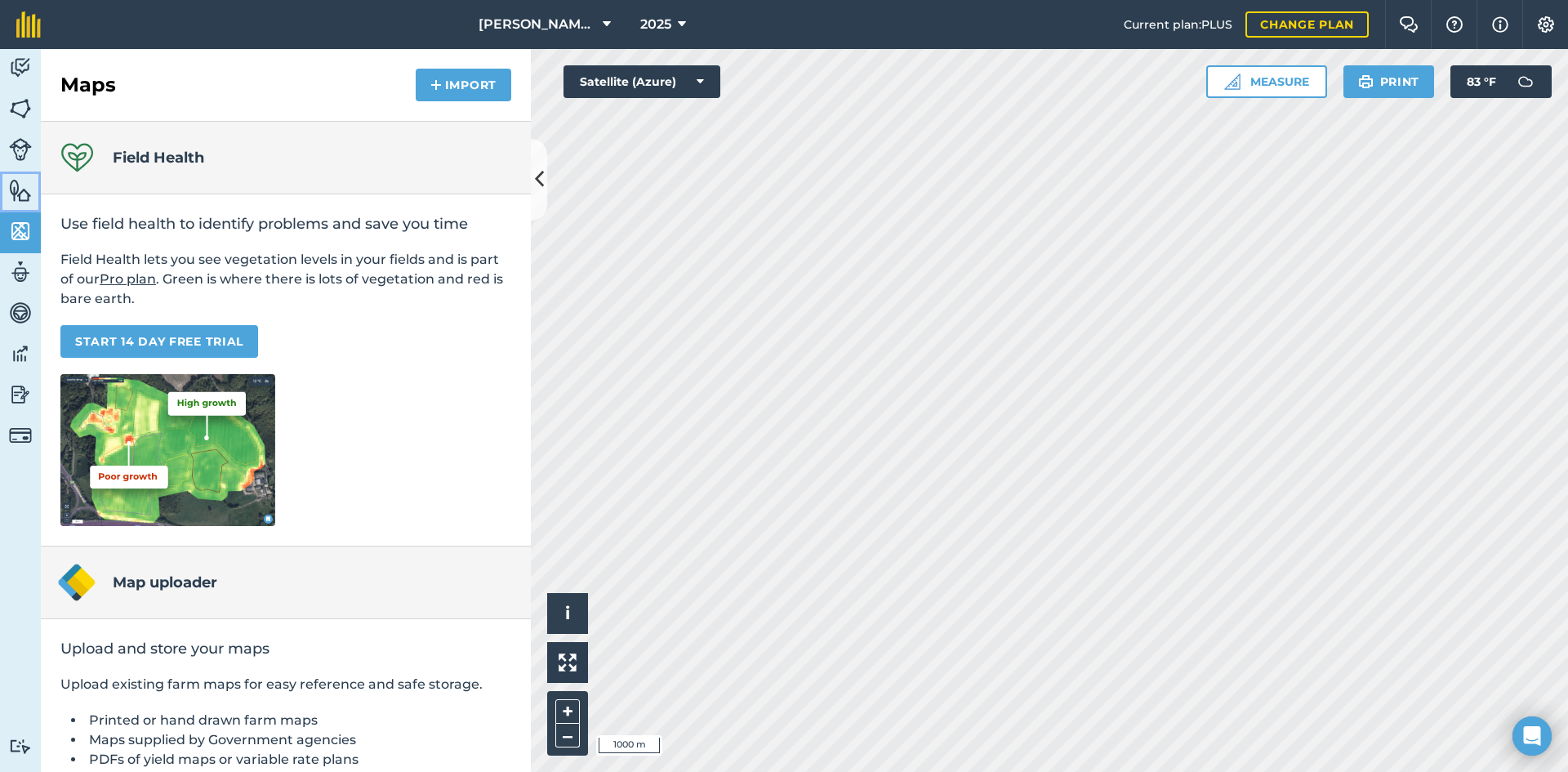
click at [21, 198] on img at bounding box center [21, 190] width 23 height 24
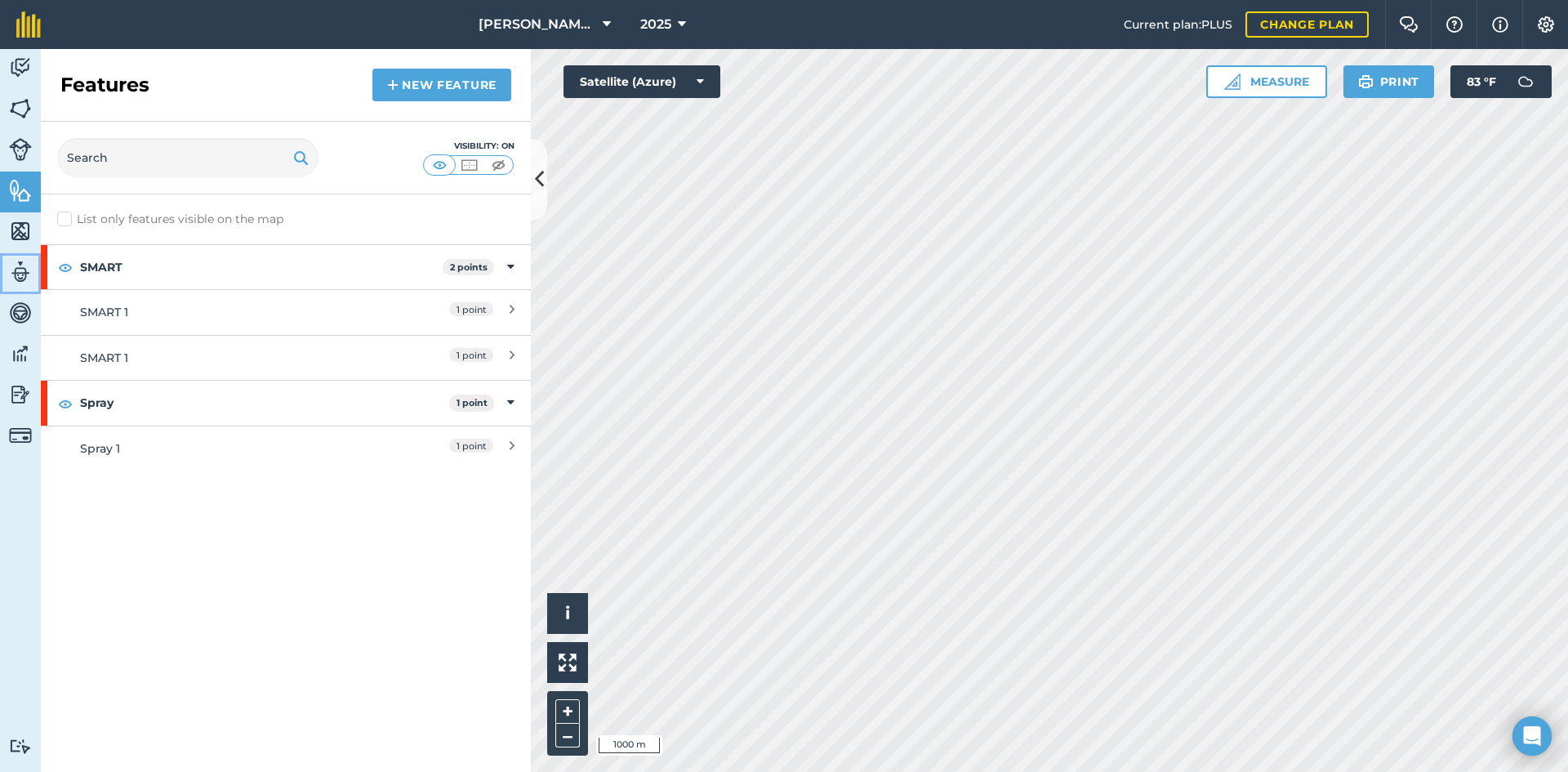
click at [23, 268] on img at bounding box center [21, 271] width 23 height 24
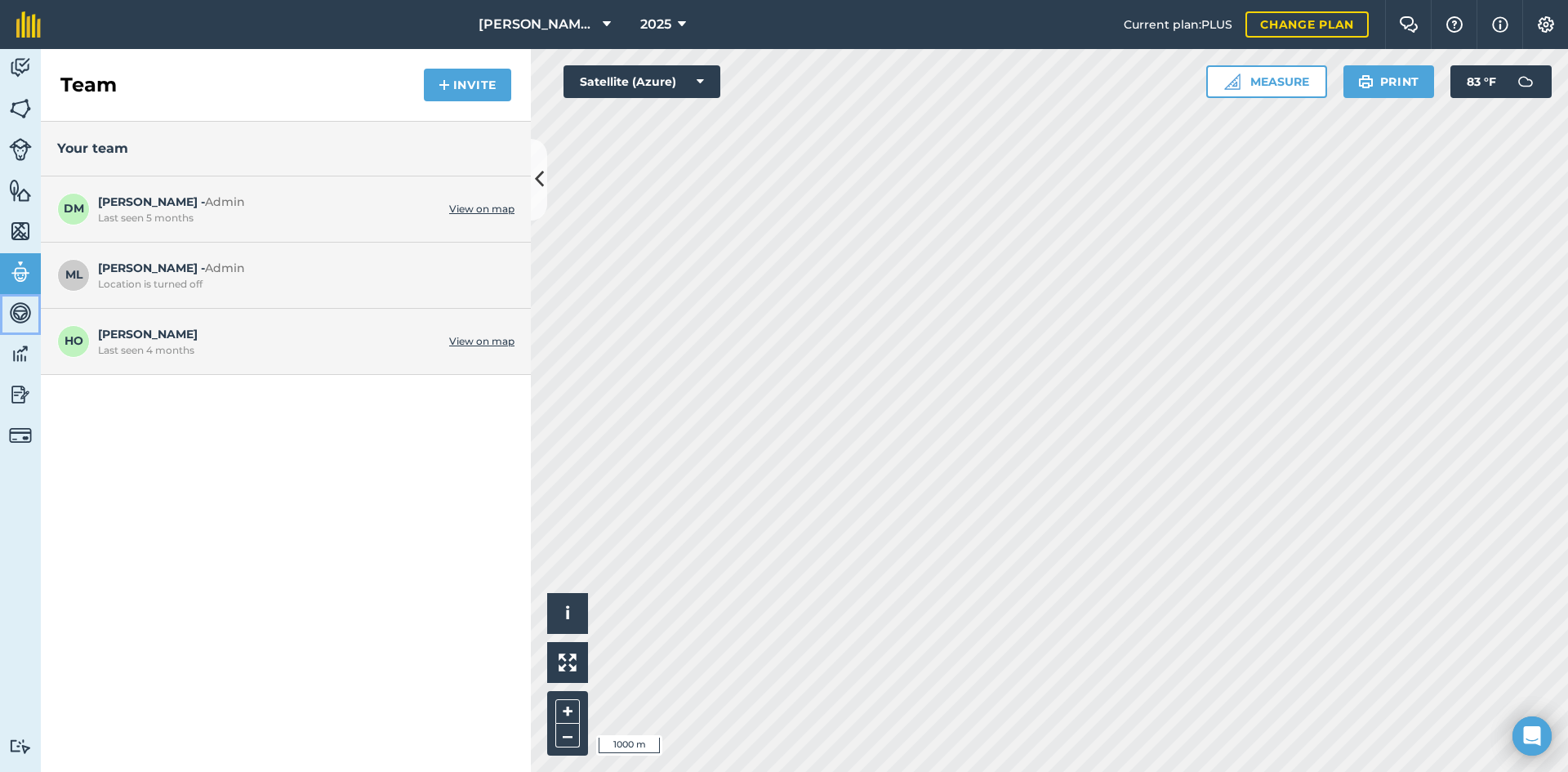
click at [12, 307] on img at bounding box center [21, 313] width 23 height 24
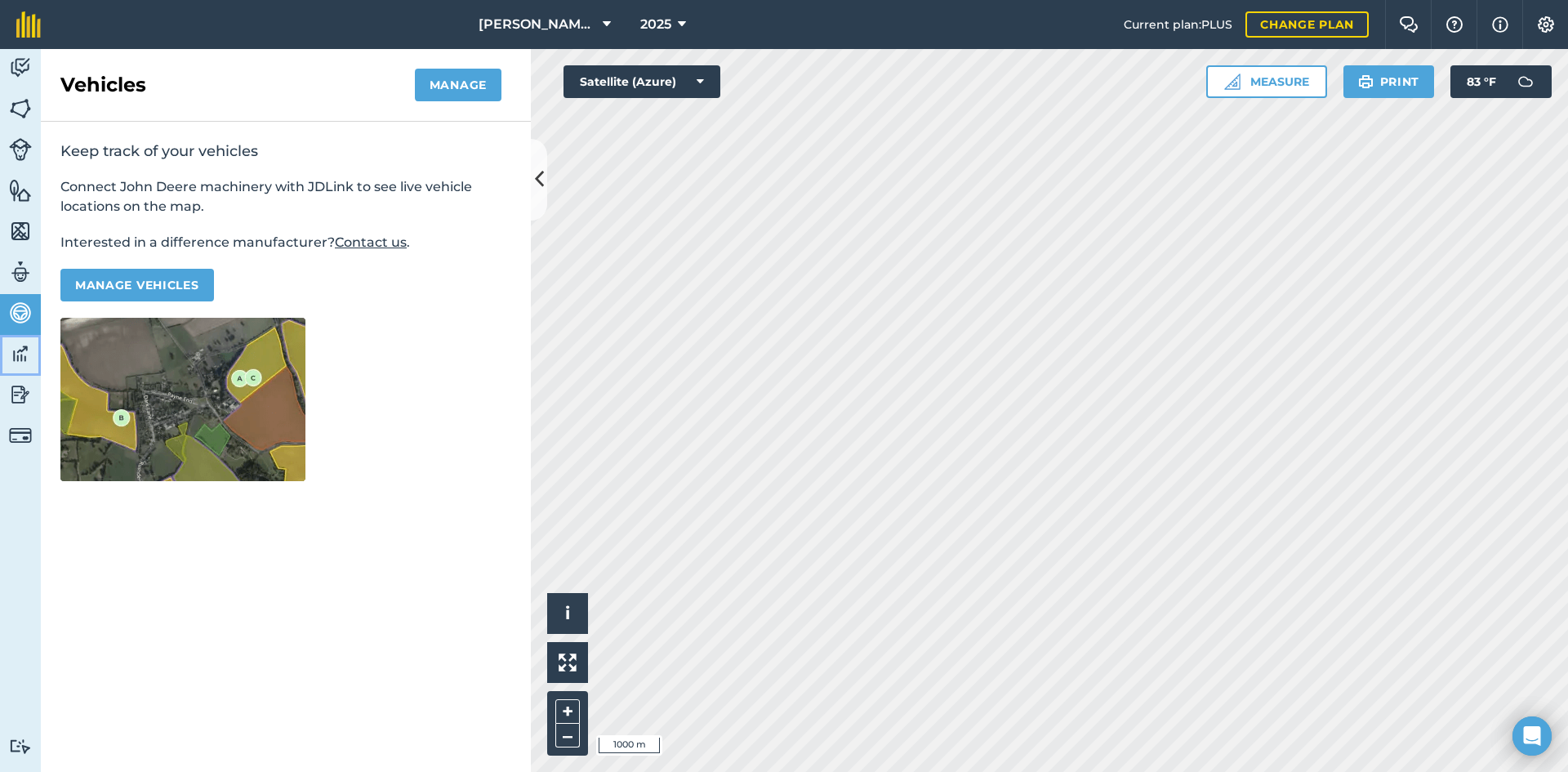
click at [22, 358] on img at bounding box center [21, 354] width 23 height 24
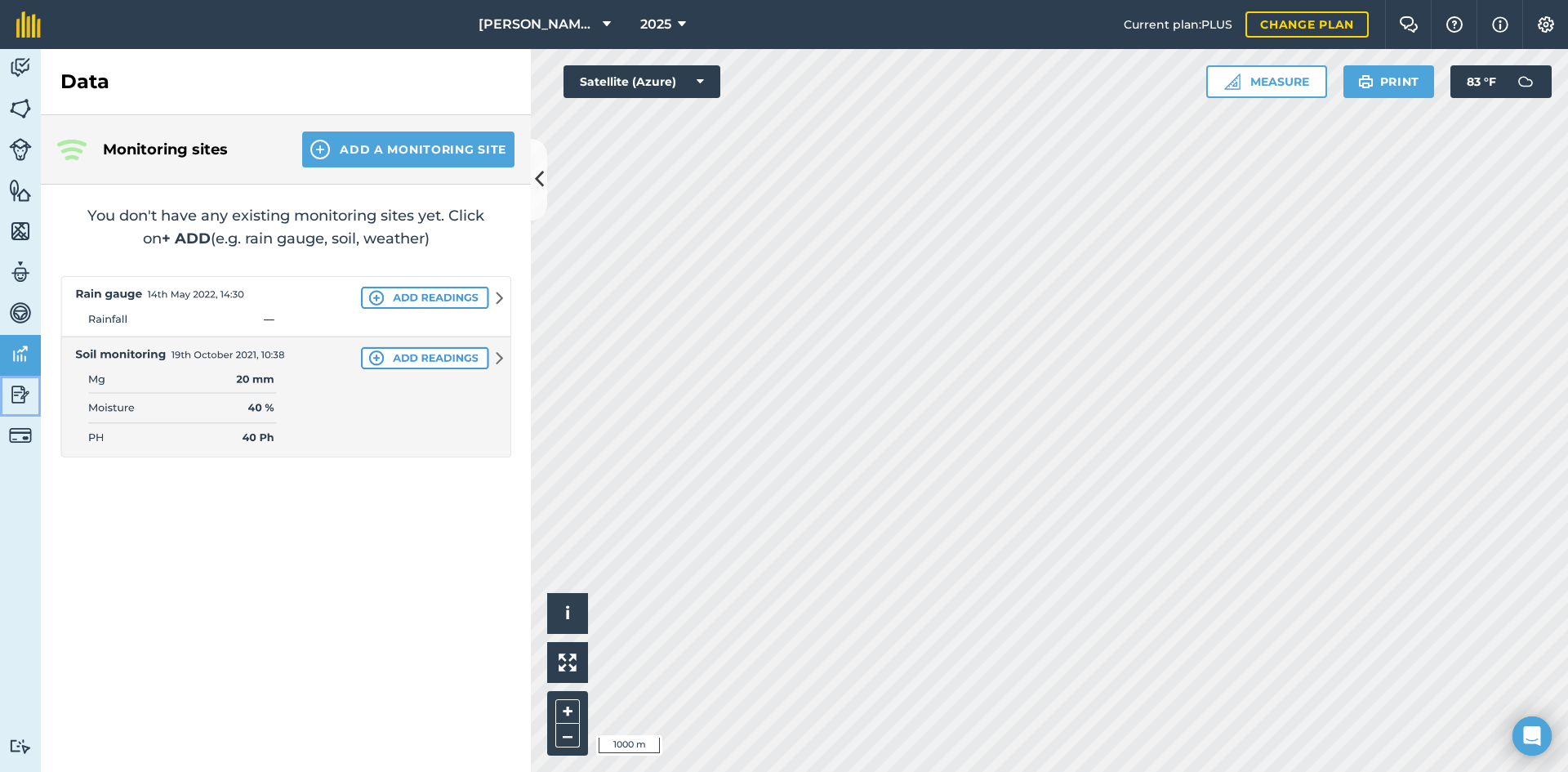
click at [21, 379] on link "Reporting" at bounding box center [20, 396] width 41 height 41
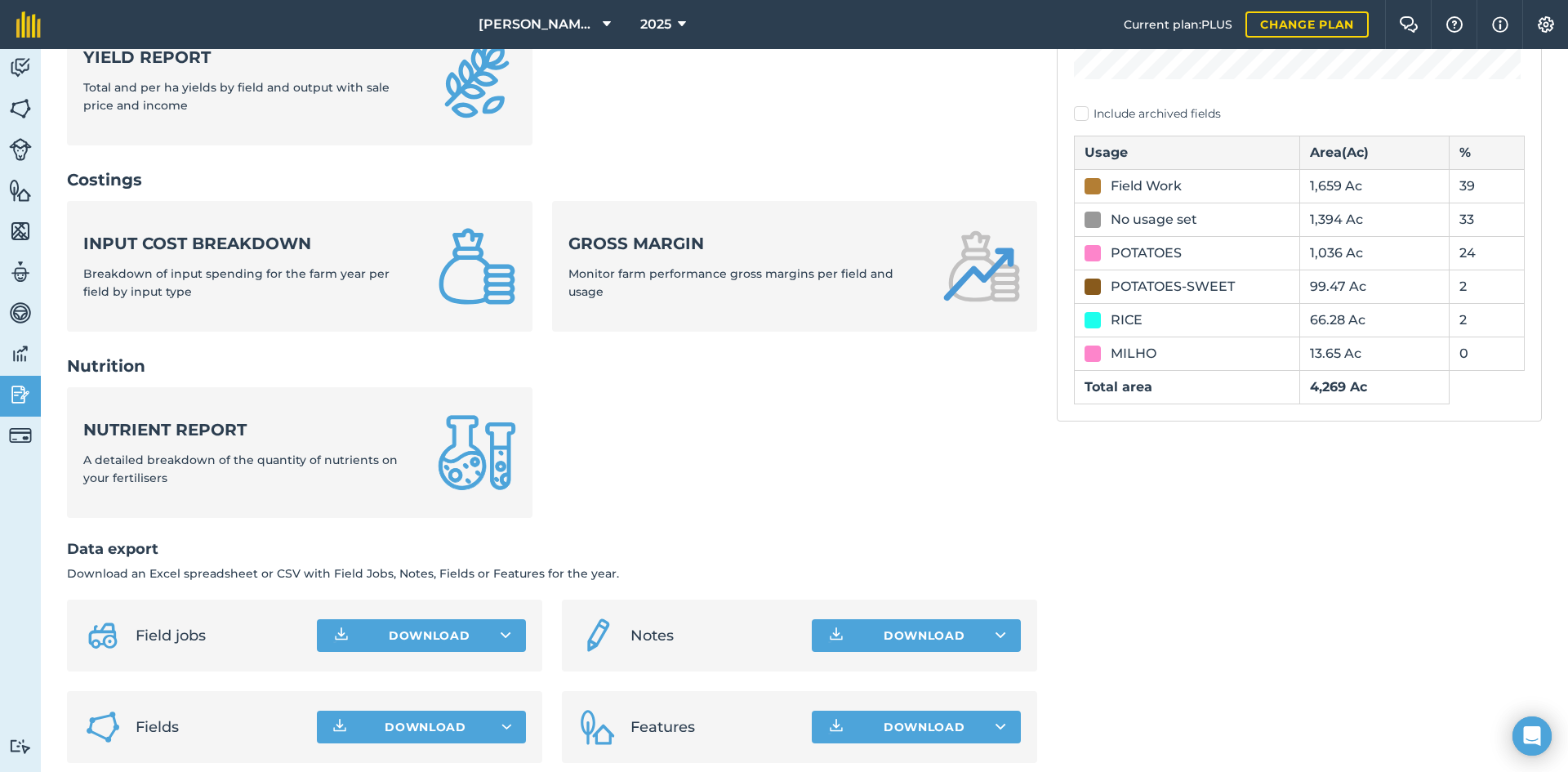
scroll to position [516, 0]
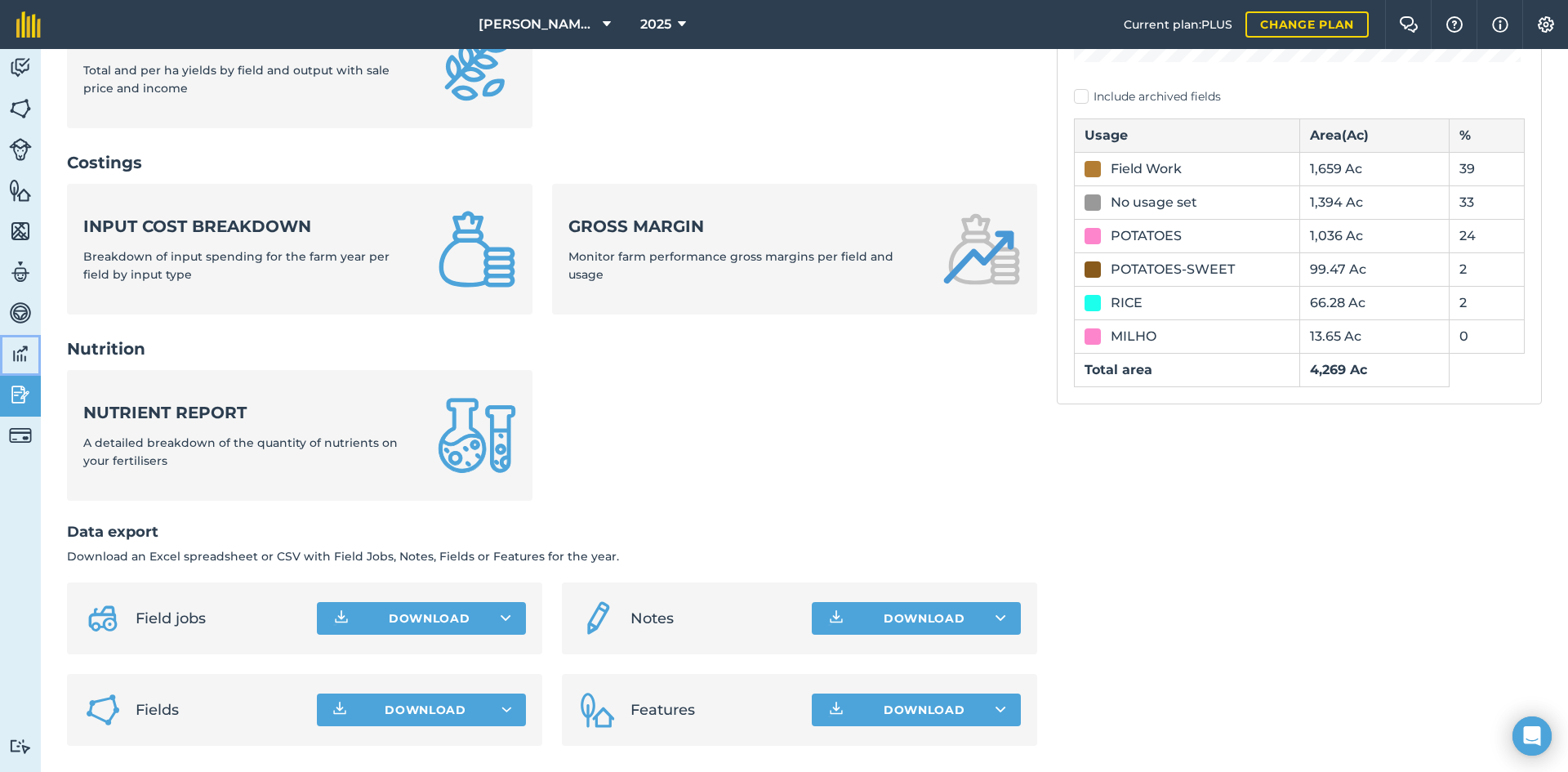
click at [3, 341] on link "Data" at bounding box center [20, 355] width 41 height 41
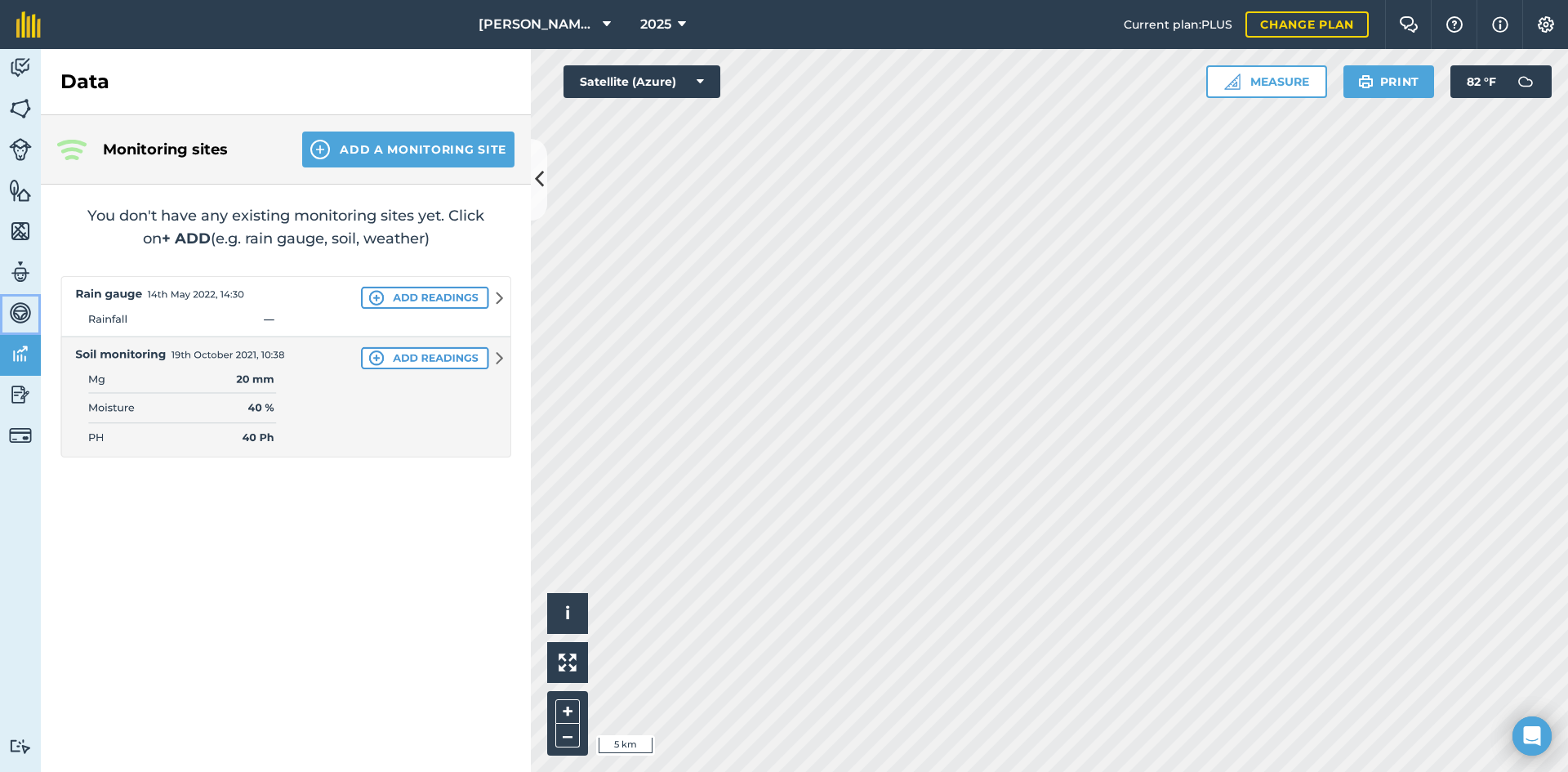
click at [18, 305] on img at bounding box center [21, 313] width 23 height 24
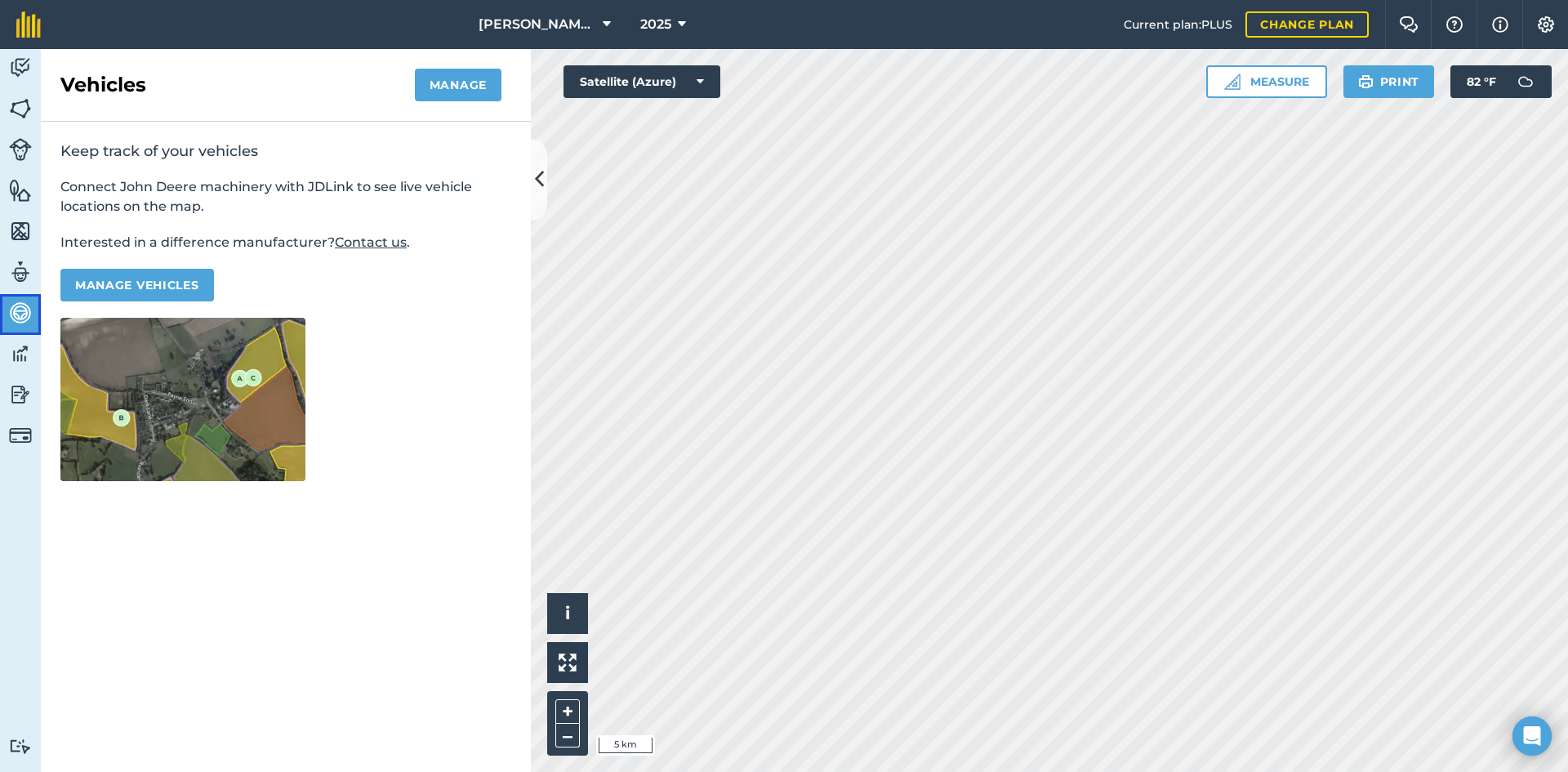
click at [19, 325] on link "Vehicles" at bounding box center [20, 314] width 41 height 41
click at [23, 344] on img at bounding box center [21, 354] width 23 height 24
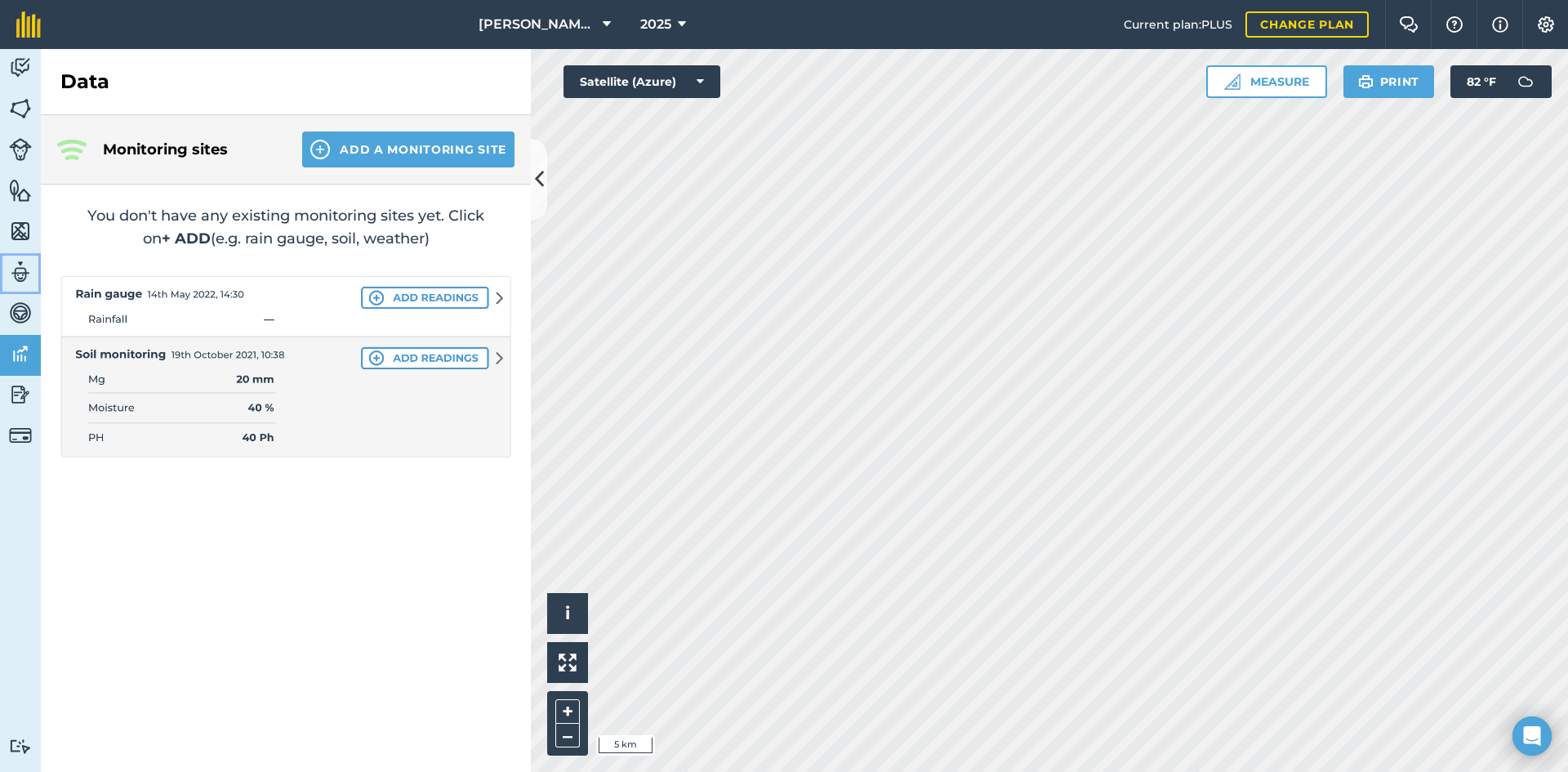
click at [27, 283] on img at bounding box center [21, 271] width 23 height 24
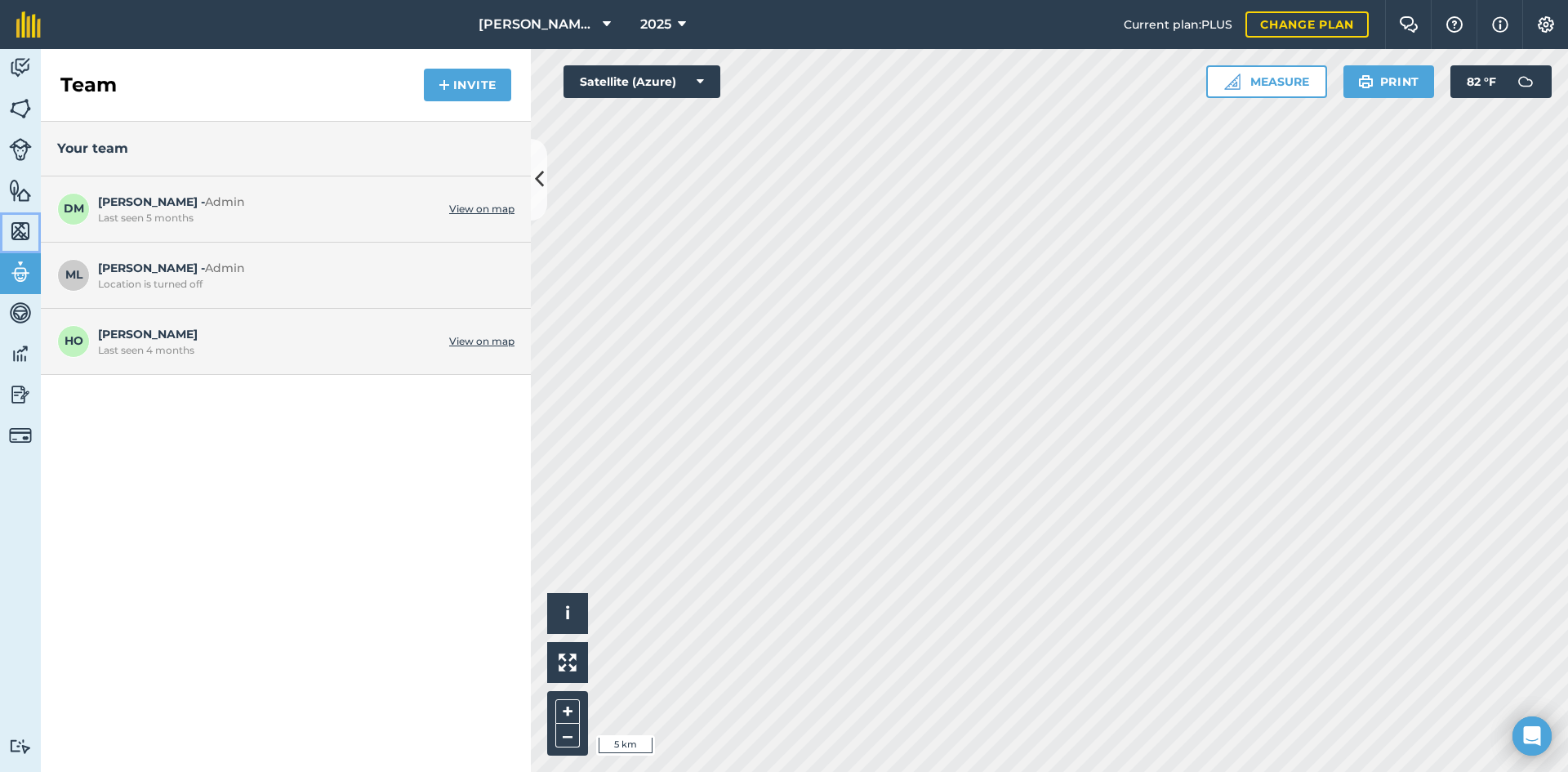
click at [25, 240] on img at bounding box center [21, 230] width 23 height 24
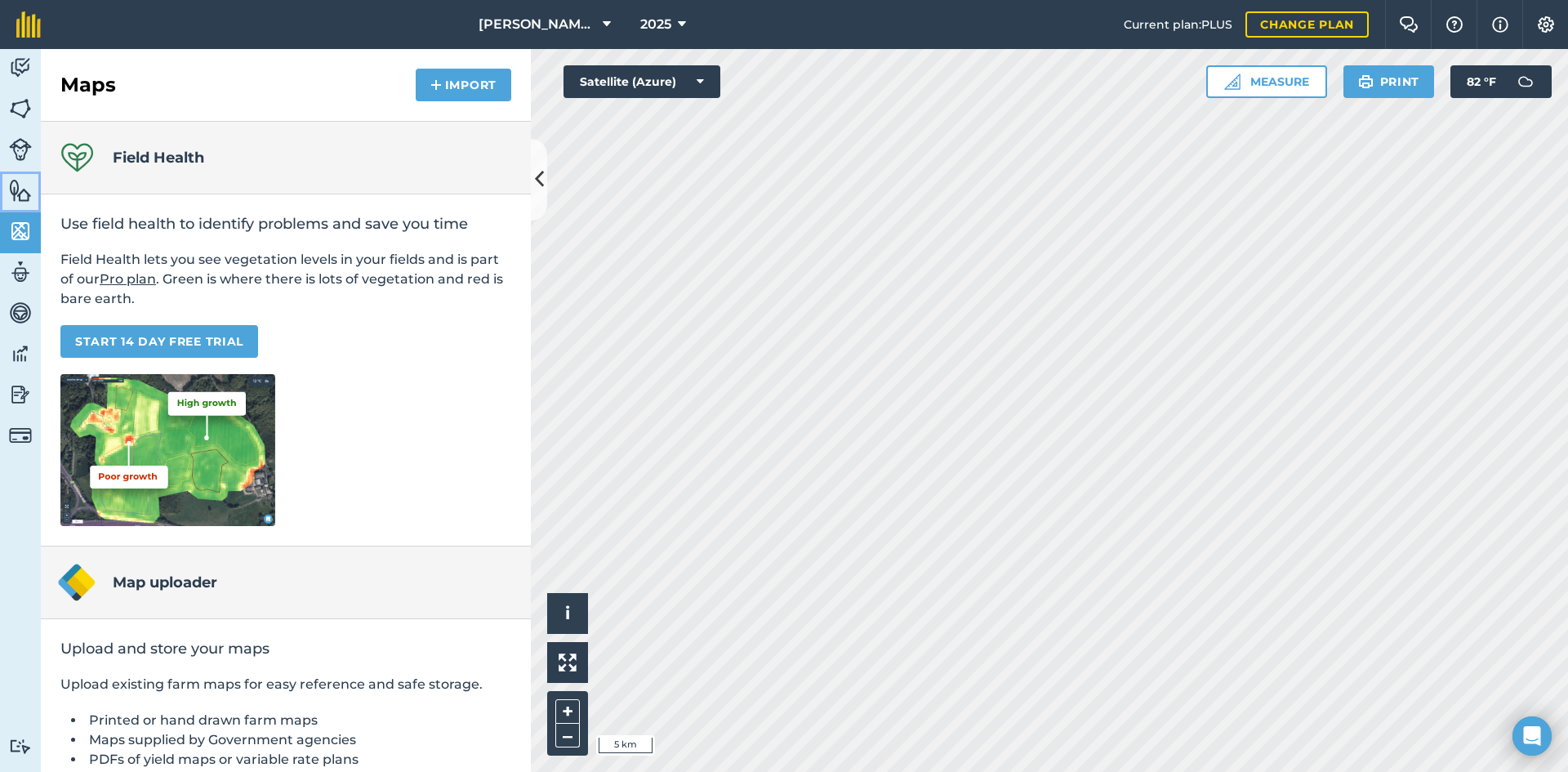
click at [29, 178] on img at bounding box center [21, 190] width 23 height 24
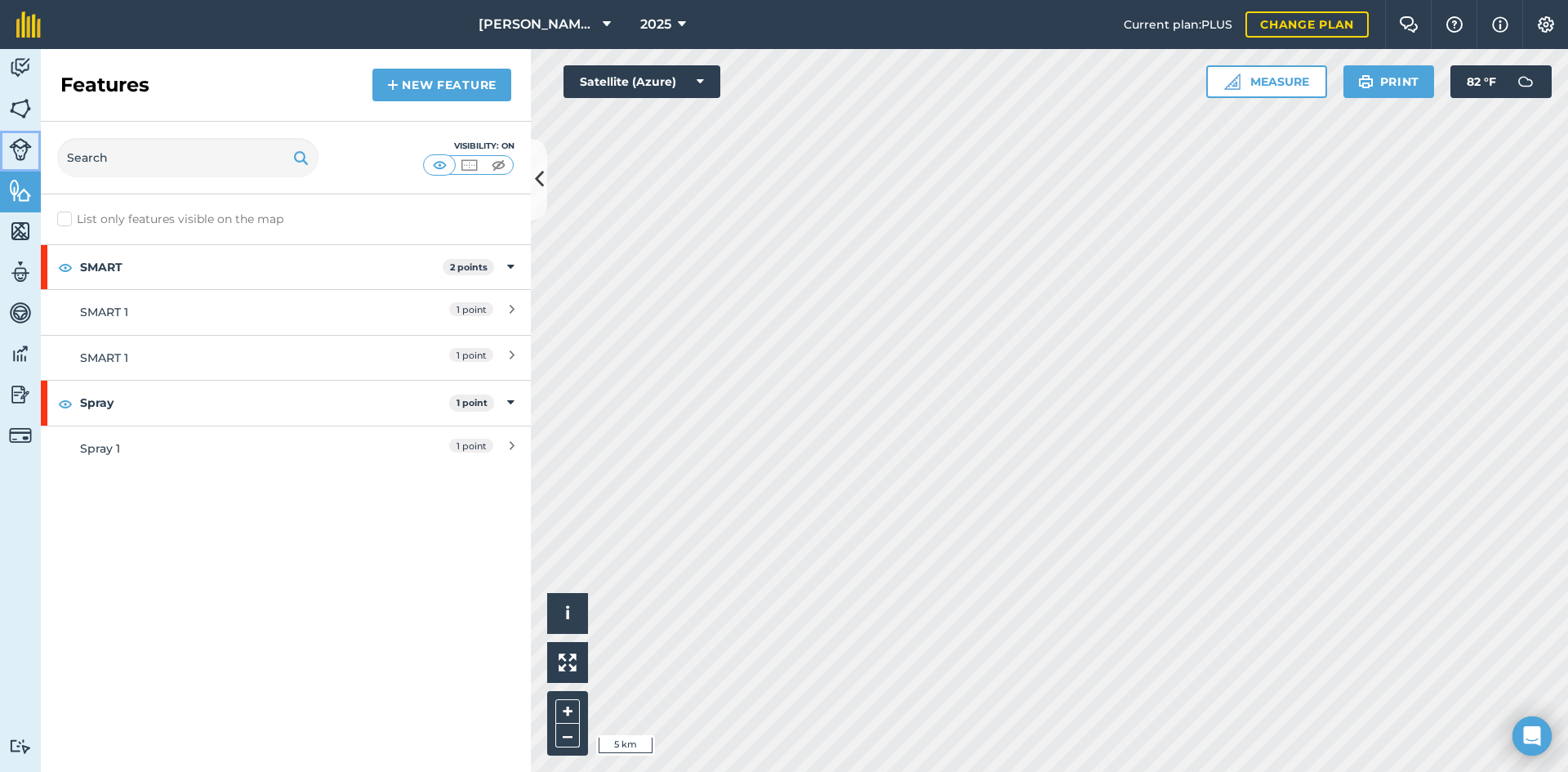
click at [20, 151] on img at bounding box center [21, 150] width 23 height 23
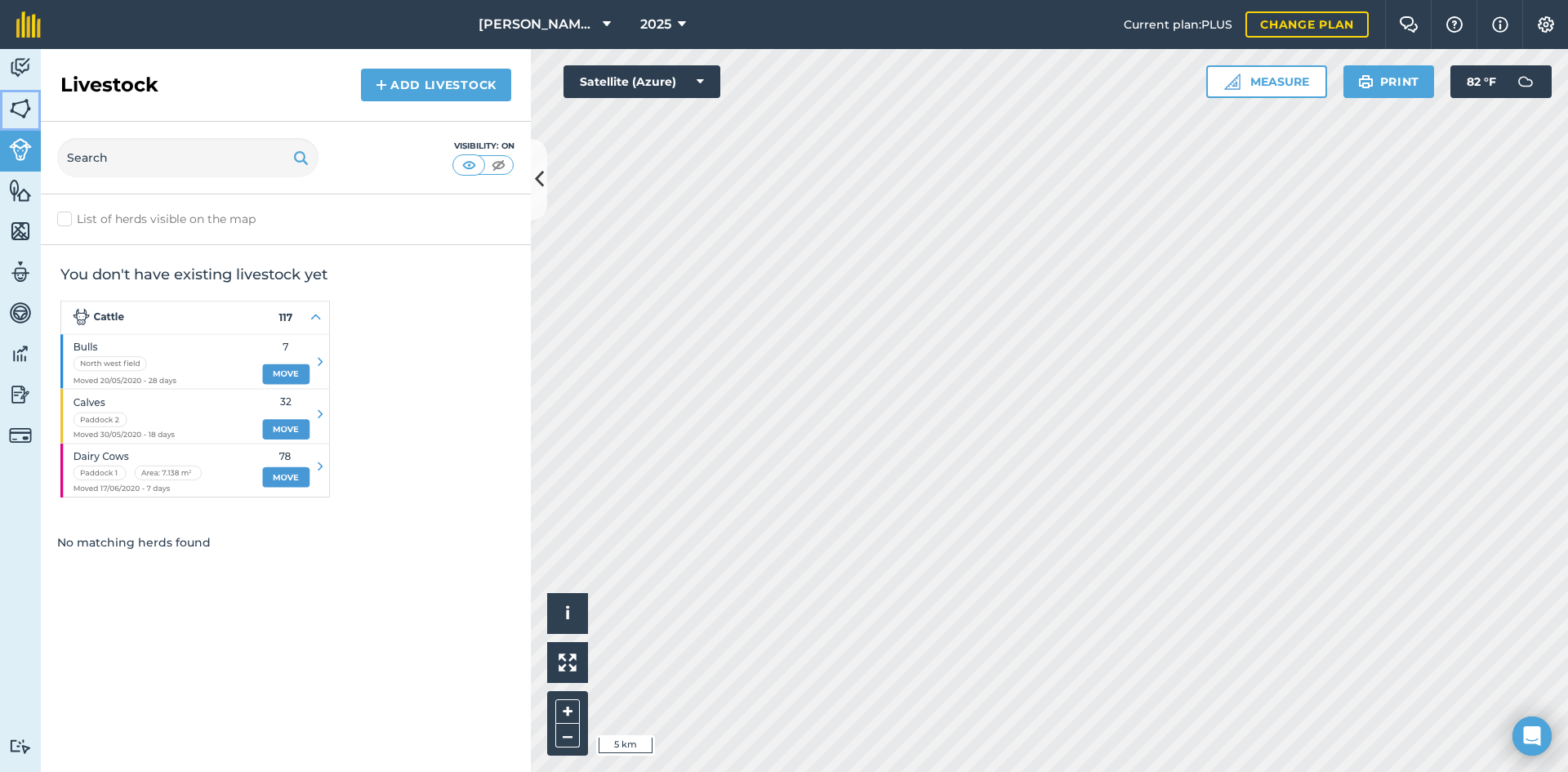
click at [21, 120] on img at bounding box center [21, 108] width 23 height 24
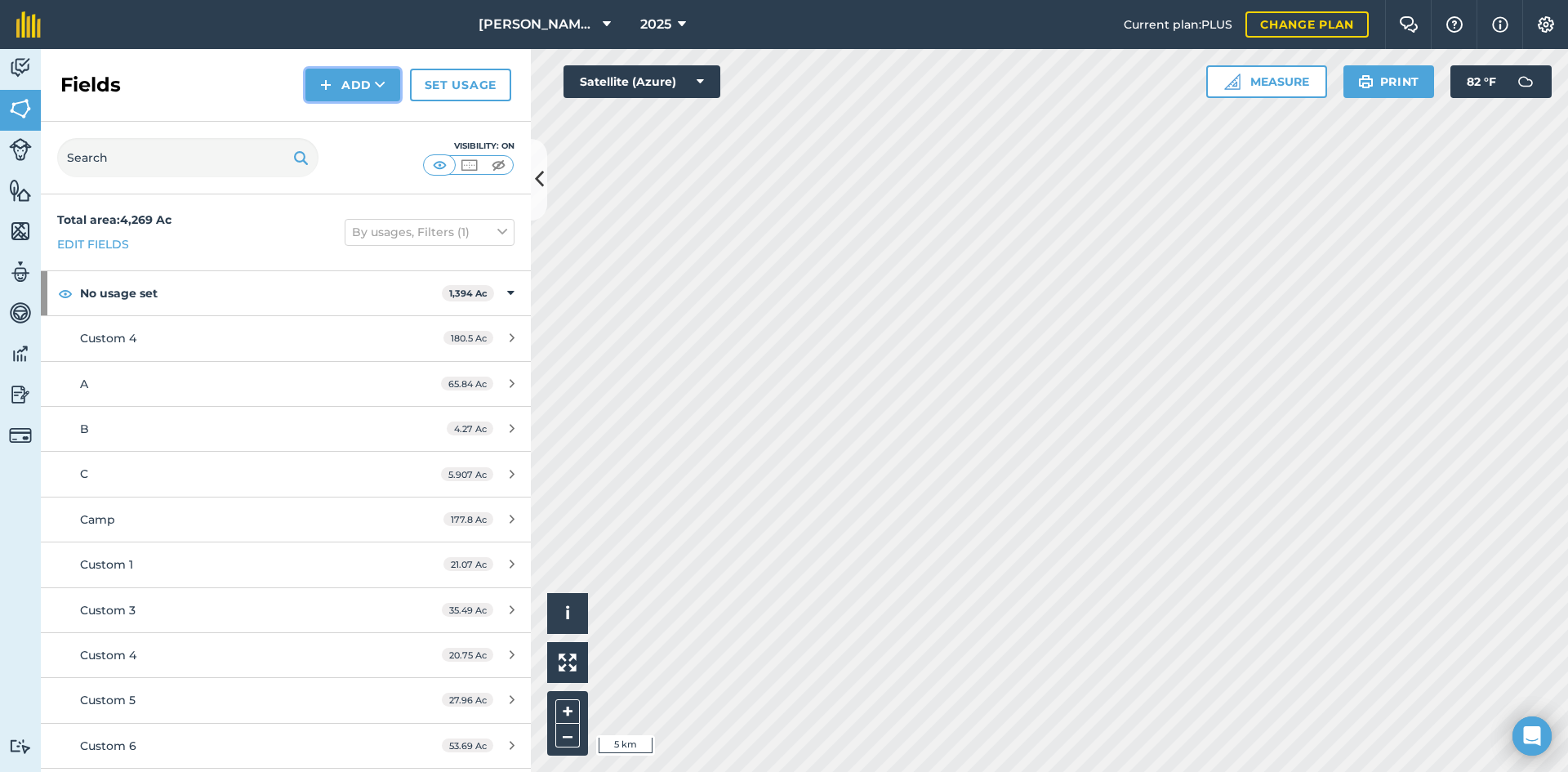
click at [367, 78] on button "Add" at bounding box center [353, 85] width 95 height 32
click at [375, 80] on icon at bounding box center [380, 85] width 11 height 17
click at [27, 82] on link "Activity" at bounding box center [20, 69] width 41 height 41
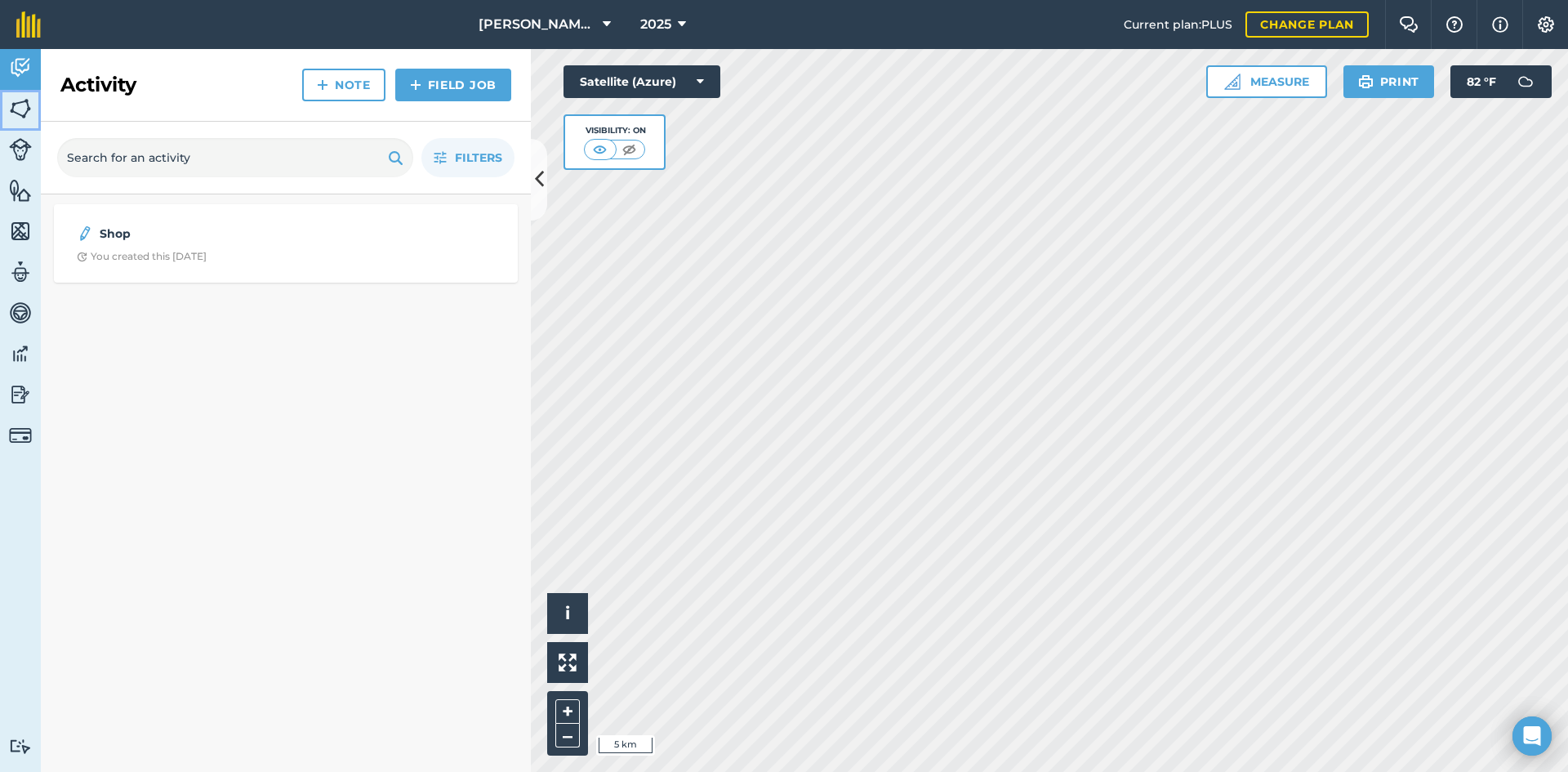
click at [5, 116] on link "Fields" at bounding box center [20, 110] width 41 height 41
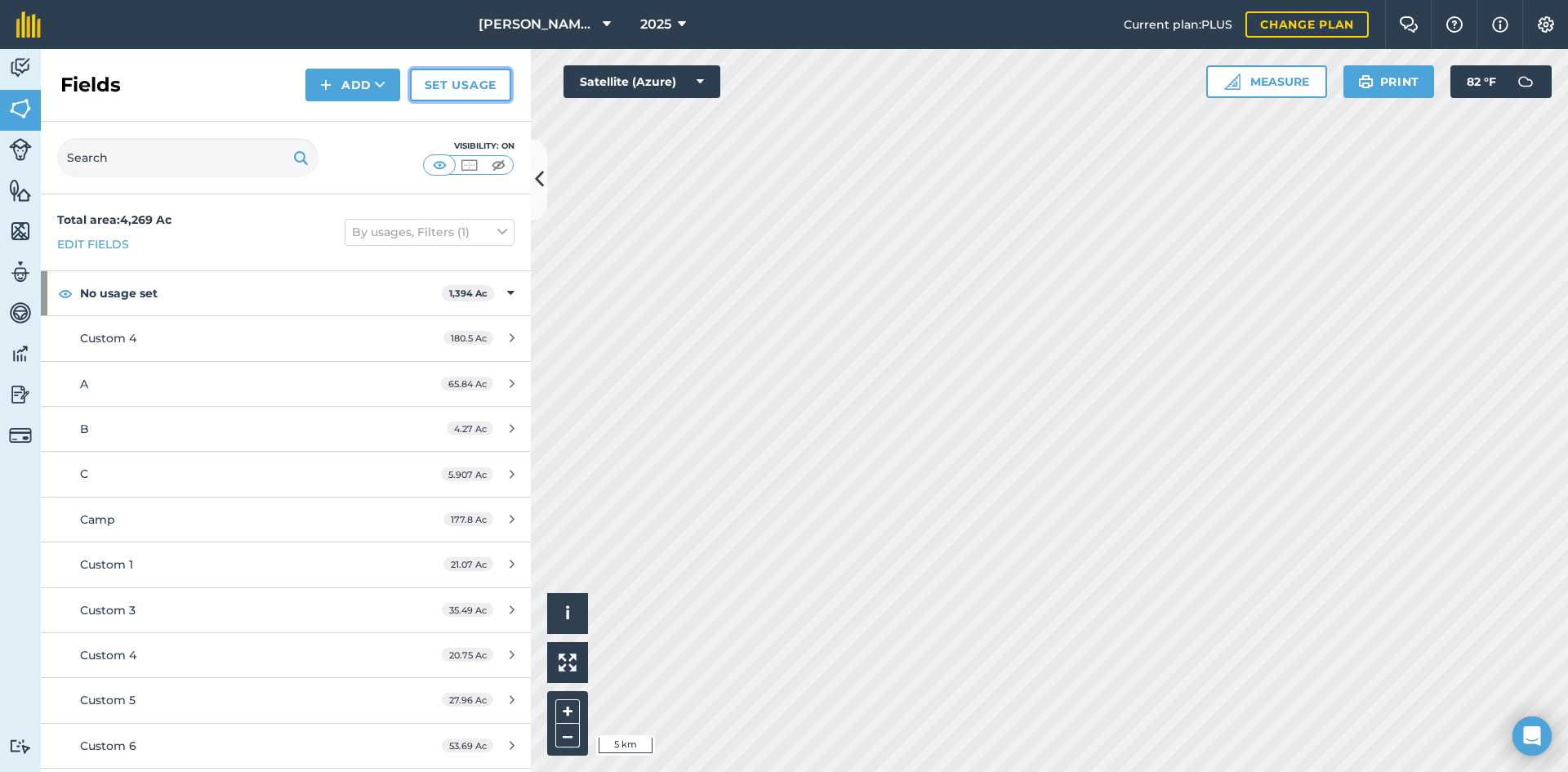
click at [431, 87] on link "Set usage" at bounding box center [461, 85] width 101 height 32
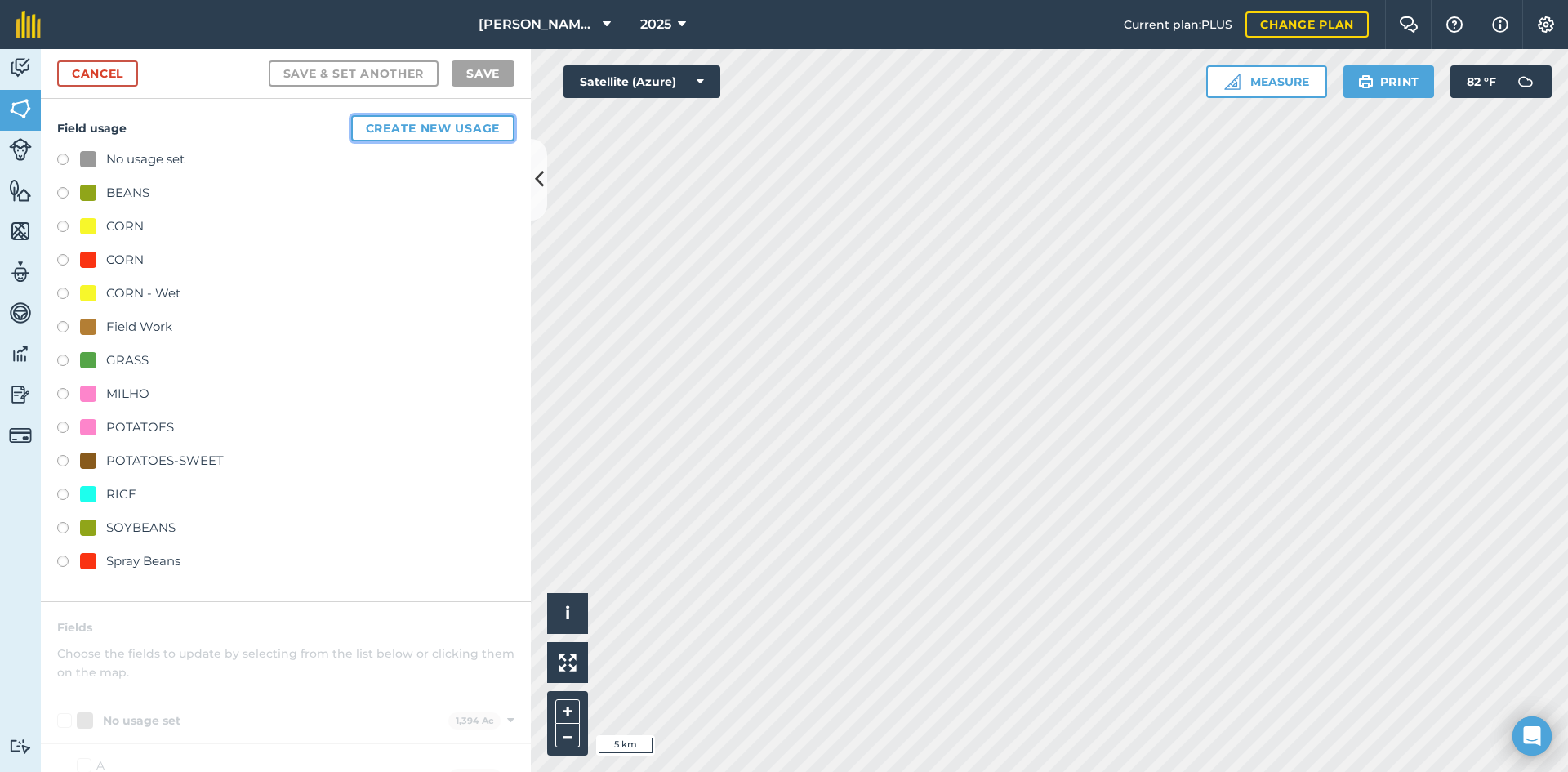
click at [409, 121] on button "Create new usage" at bounding box center [432, 128] width 163 height 26
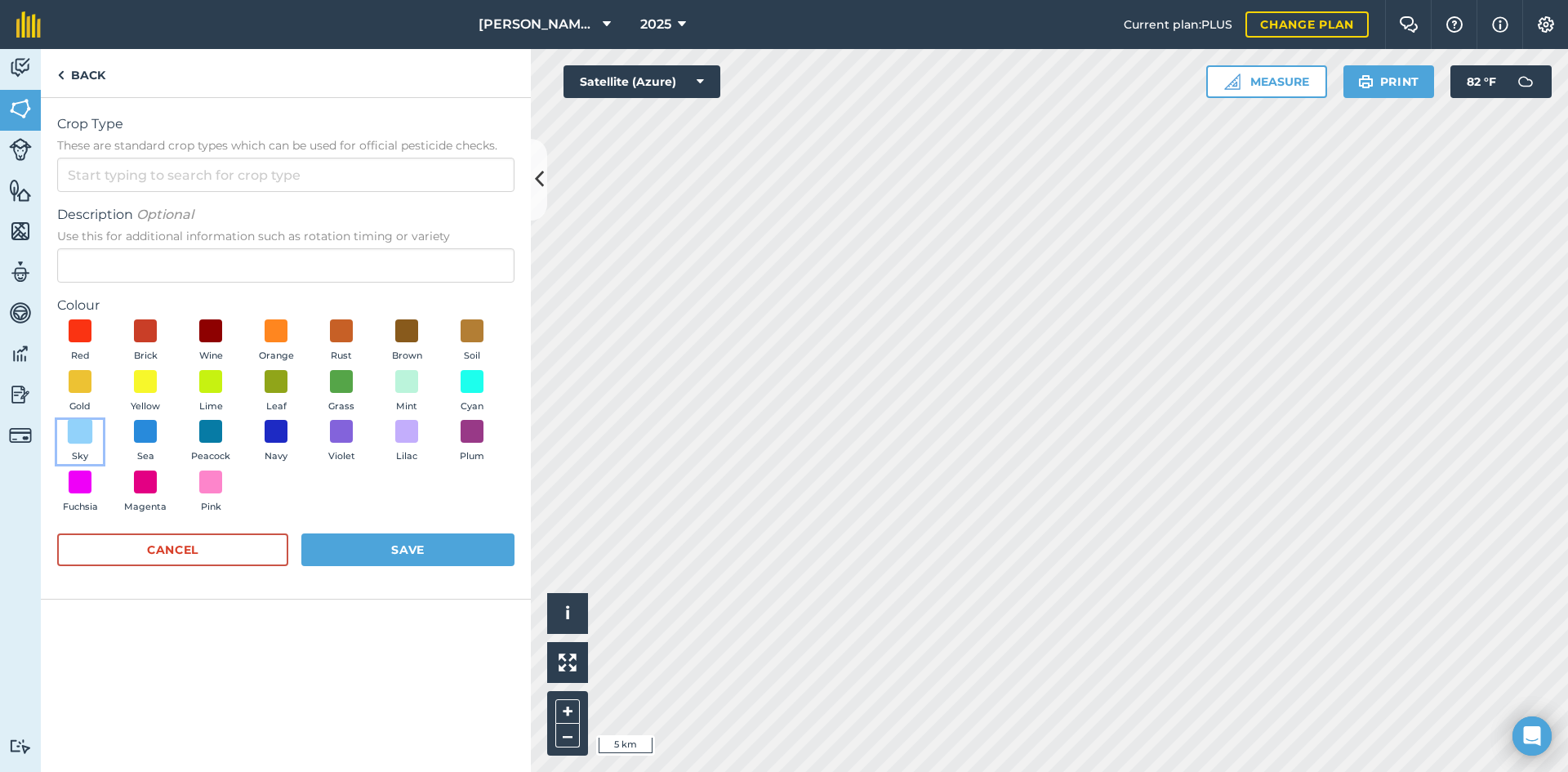
click at [73, 440] on span at bounding box center [81, 432] width 25 height 25
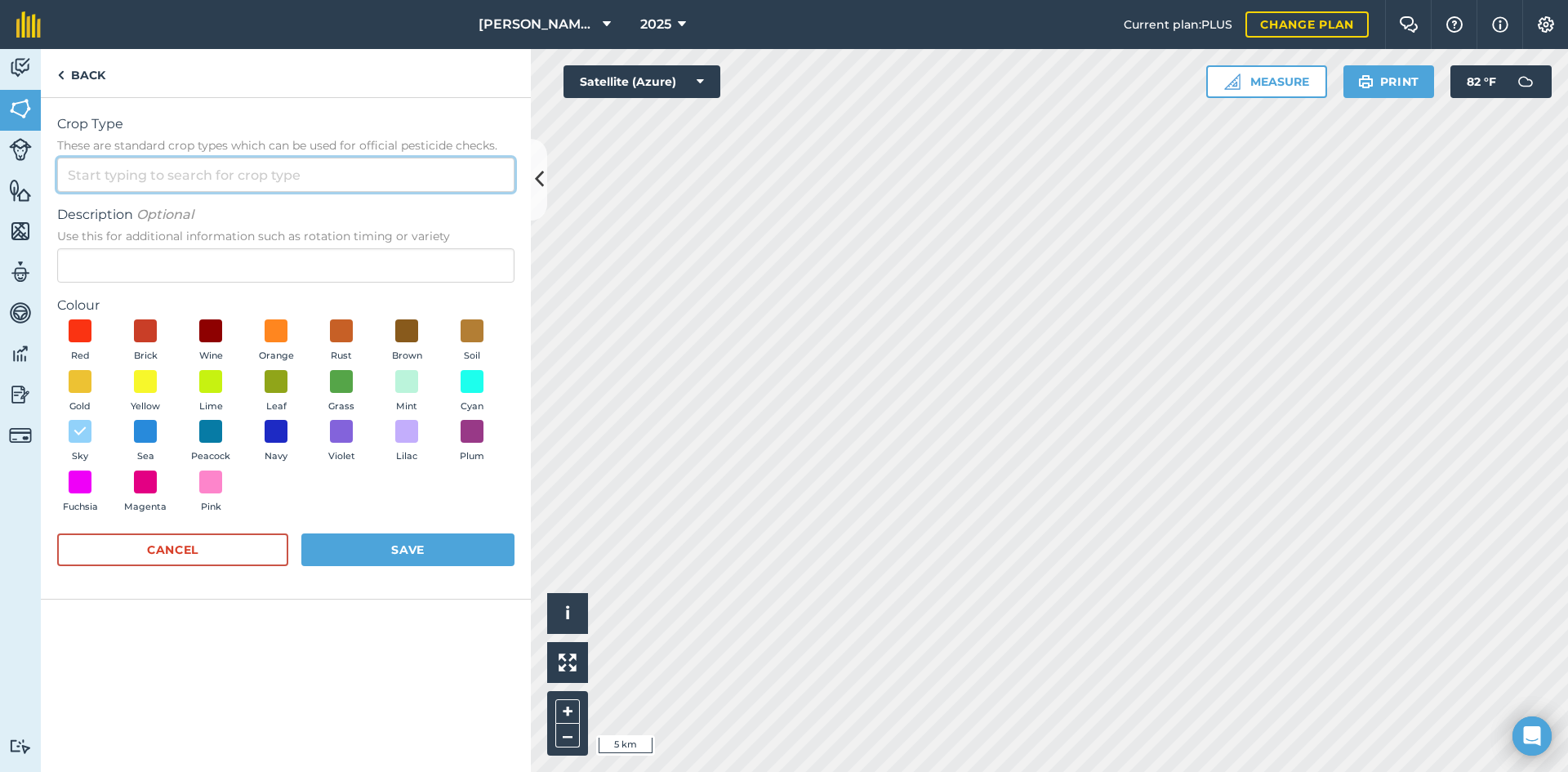
click at [200, 183] on input "Crop Type These are standard crop types which can be used for official pesticid…" at bounding box center [286, 175] width 457 height 34
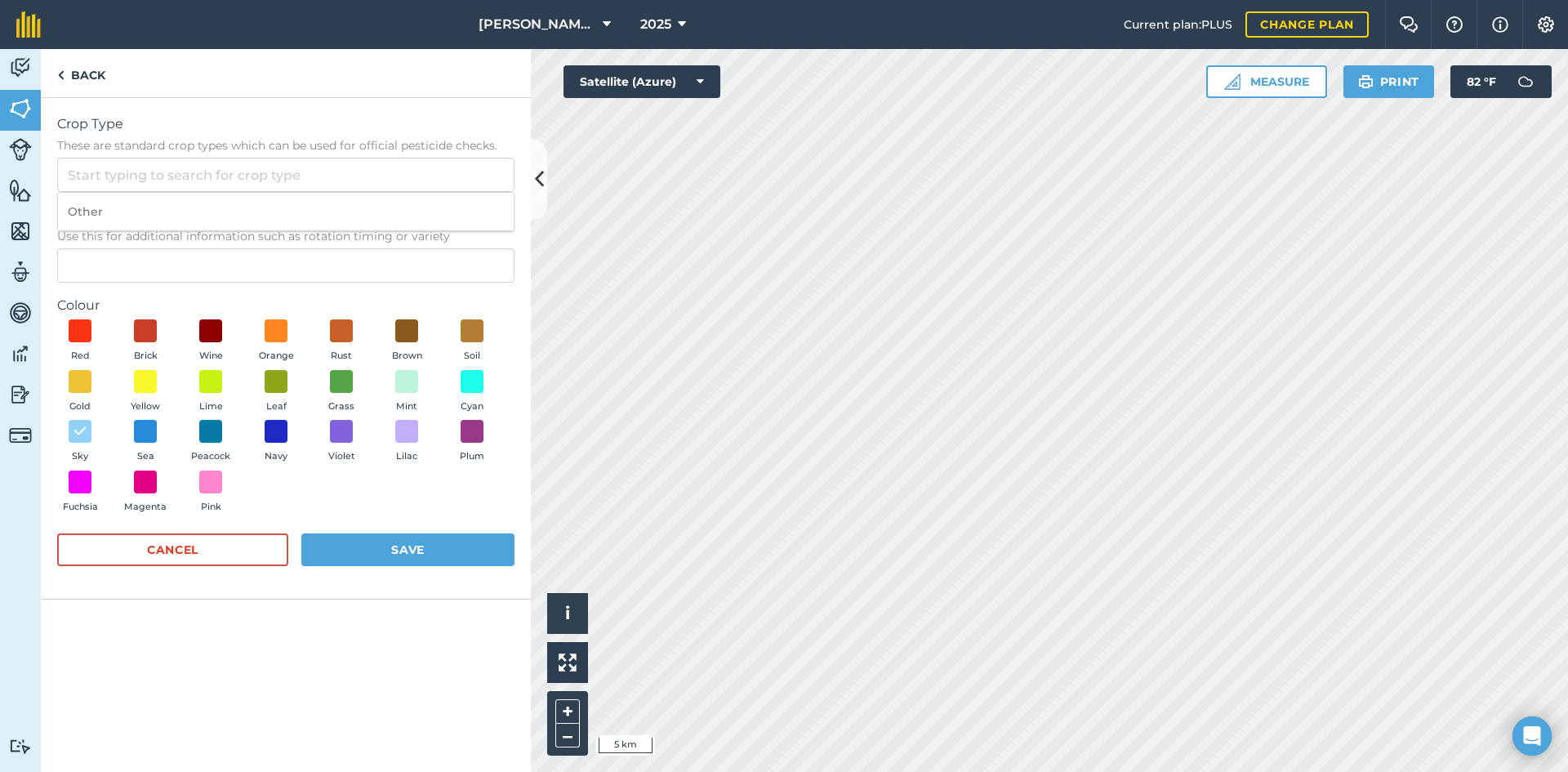
click at [137, 214] on li "Other" at bounding box center [286, 212] width 456 height 38
type input "Other"
click at [126, 260] on input "Description Optional Use this for additional information such as rotation timin…" at bounding box center [286, 265] width 457 height 34
type input "s"
type input "Spray"
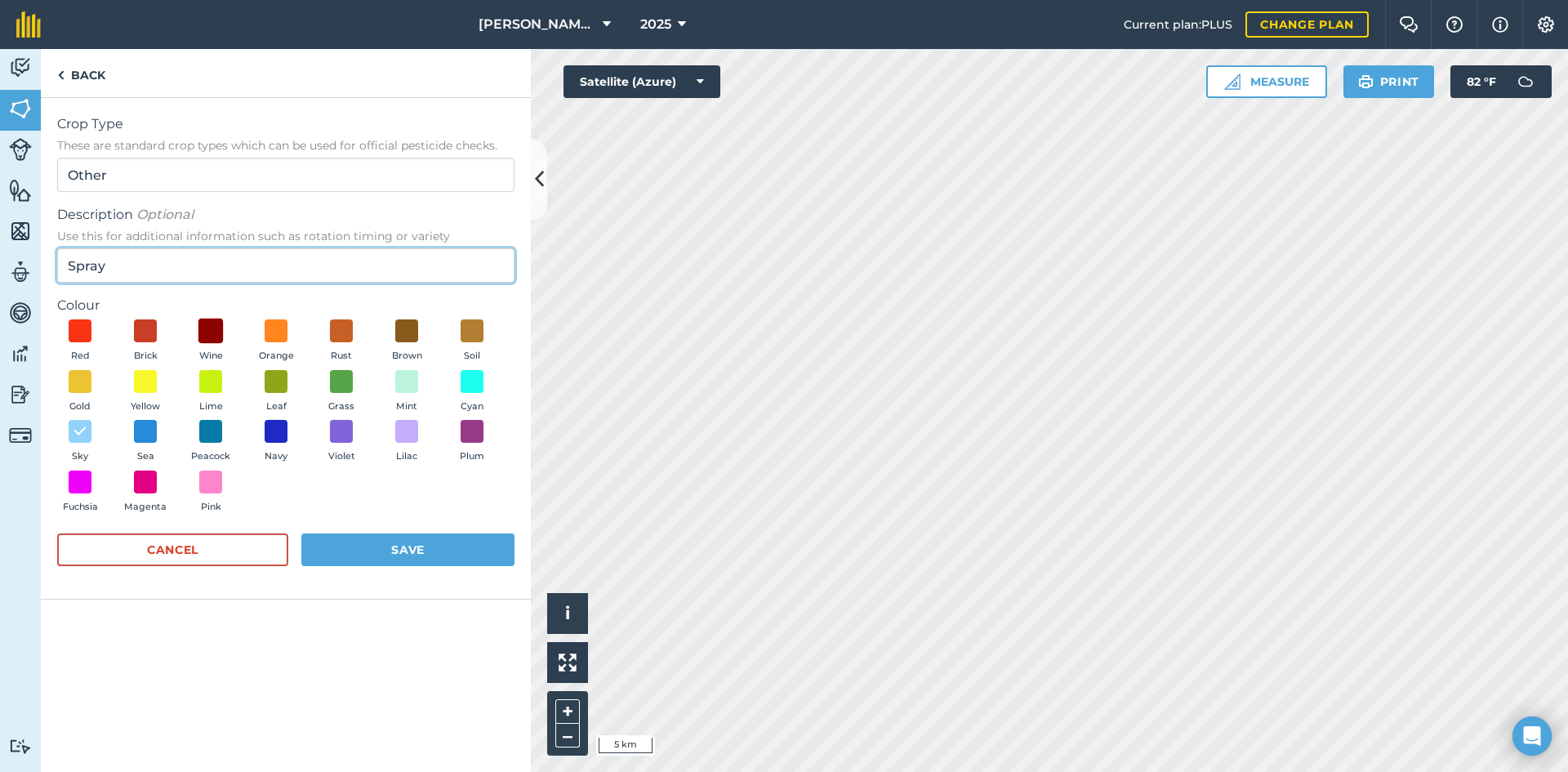
click at [57, 319] on button "Red" at bounding box center [80, 341] width 46 height 44
click at [372, 556] on button "Save" at bounding box center [408, 550] width 213 height 32
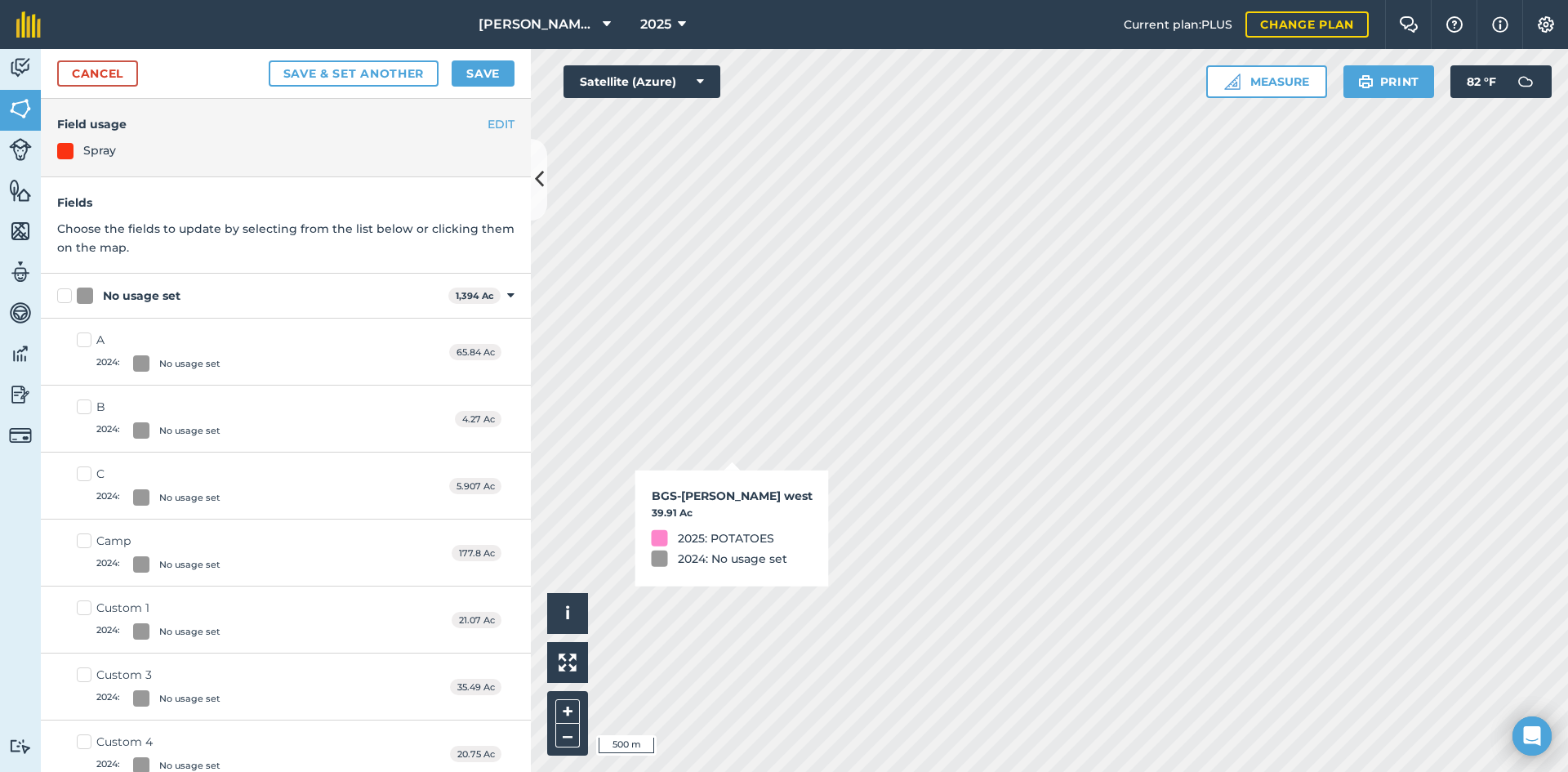
checkbox input "true"
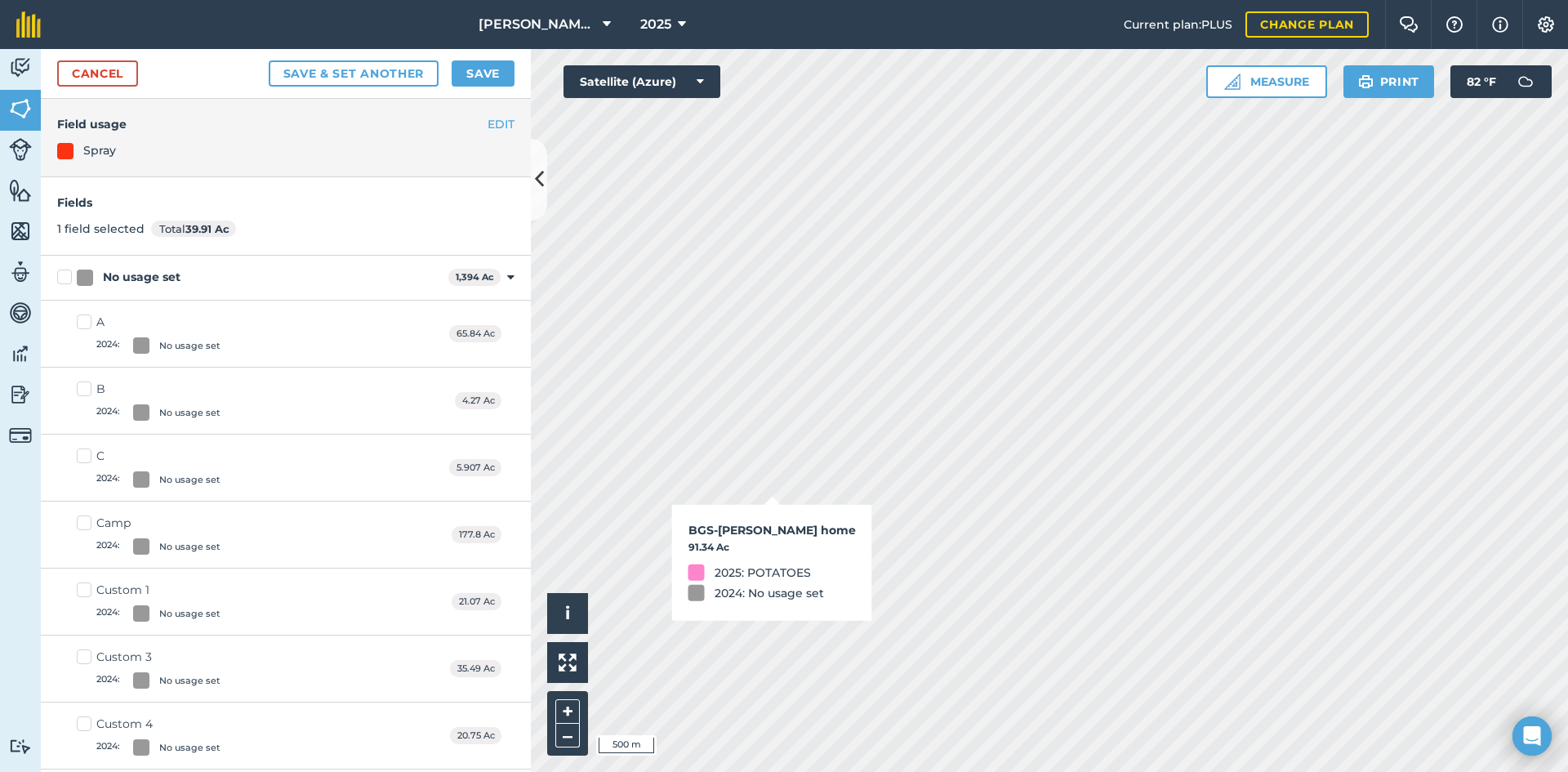
checkbox input "true"
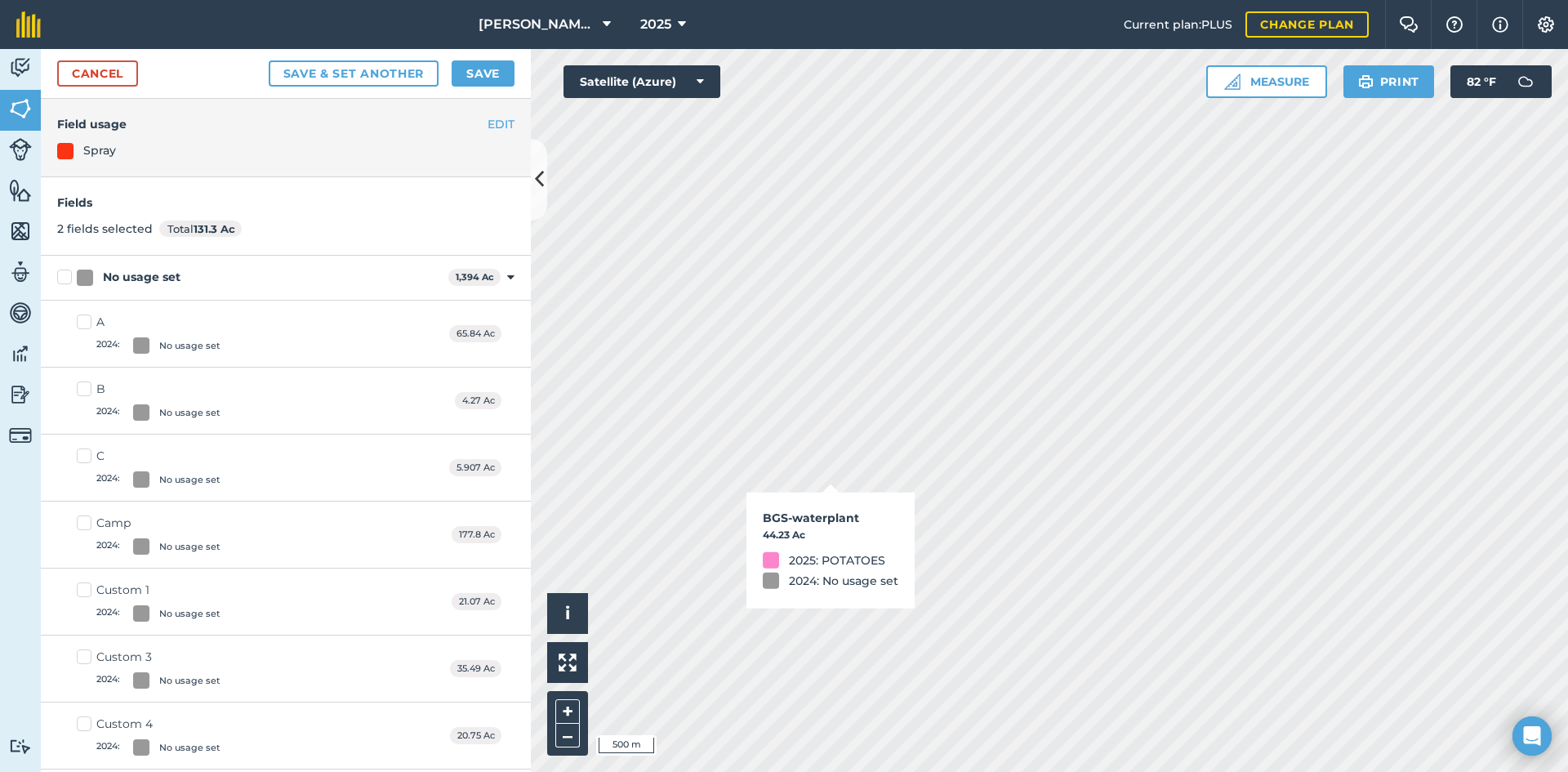
checkbox input "true"
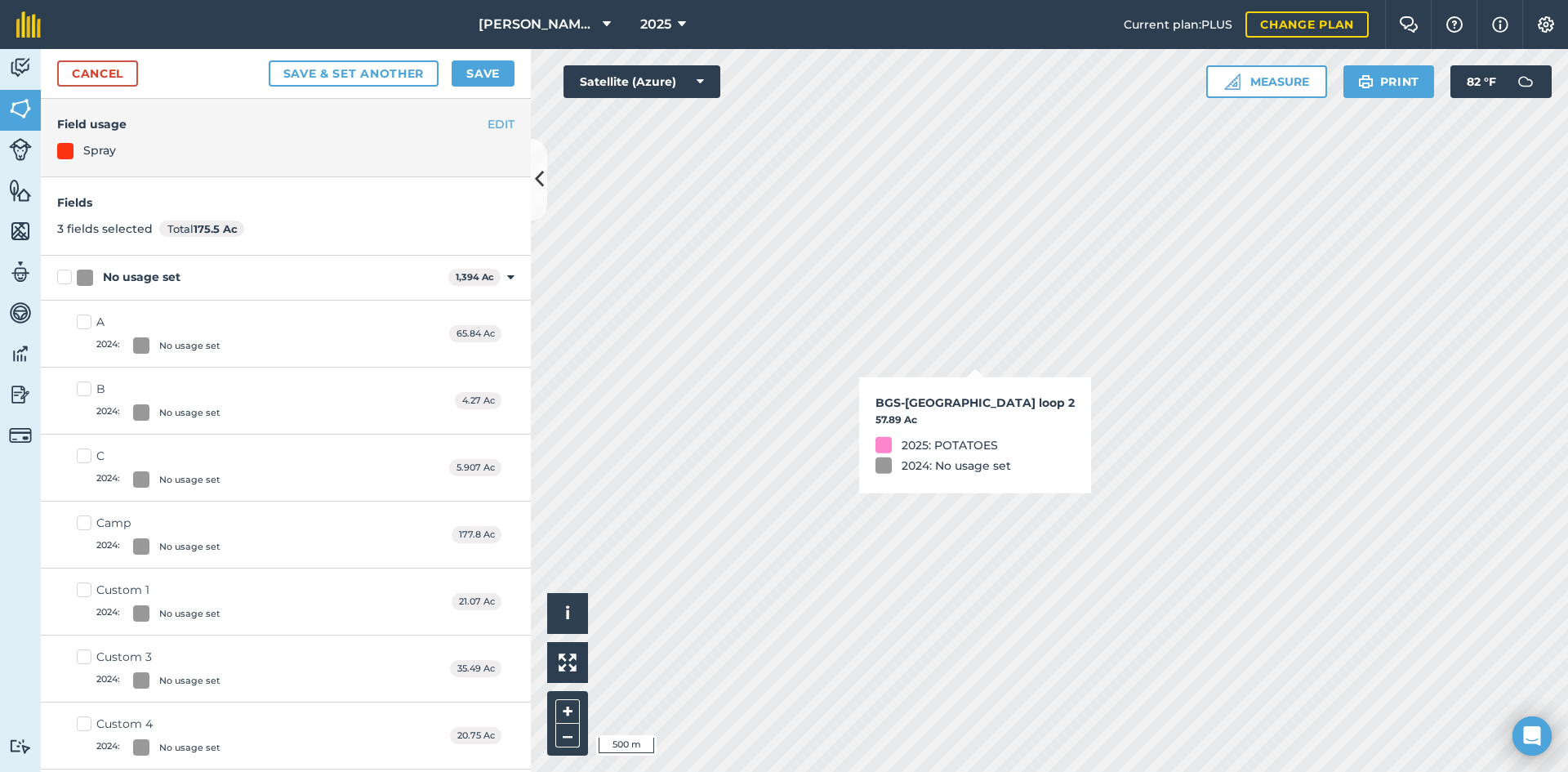
checkbox input "true"
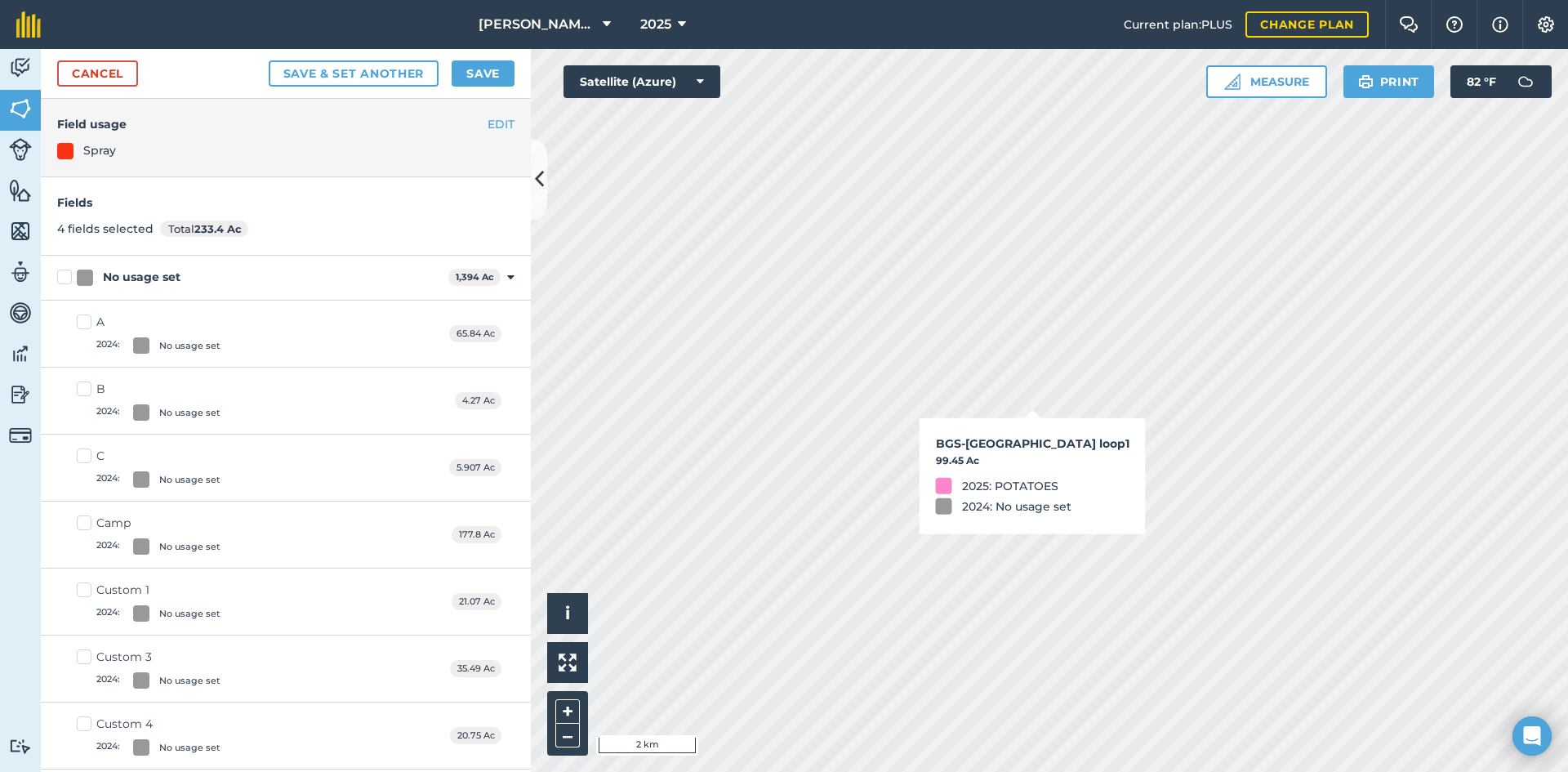
checkbox input "true"
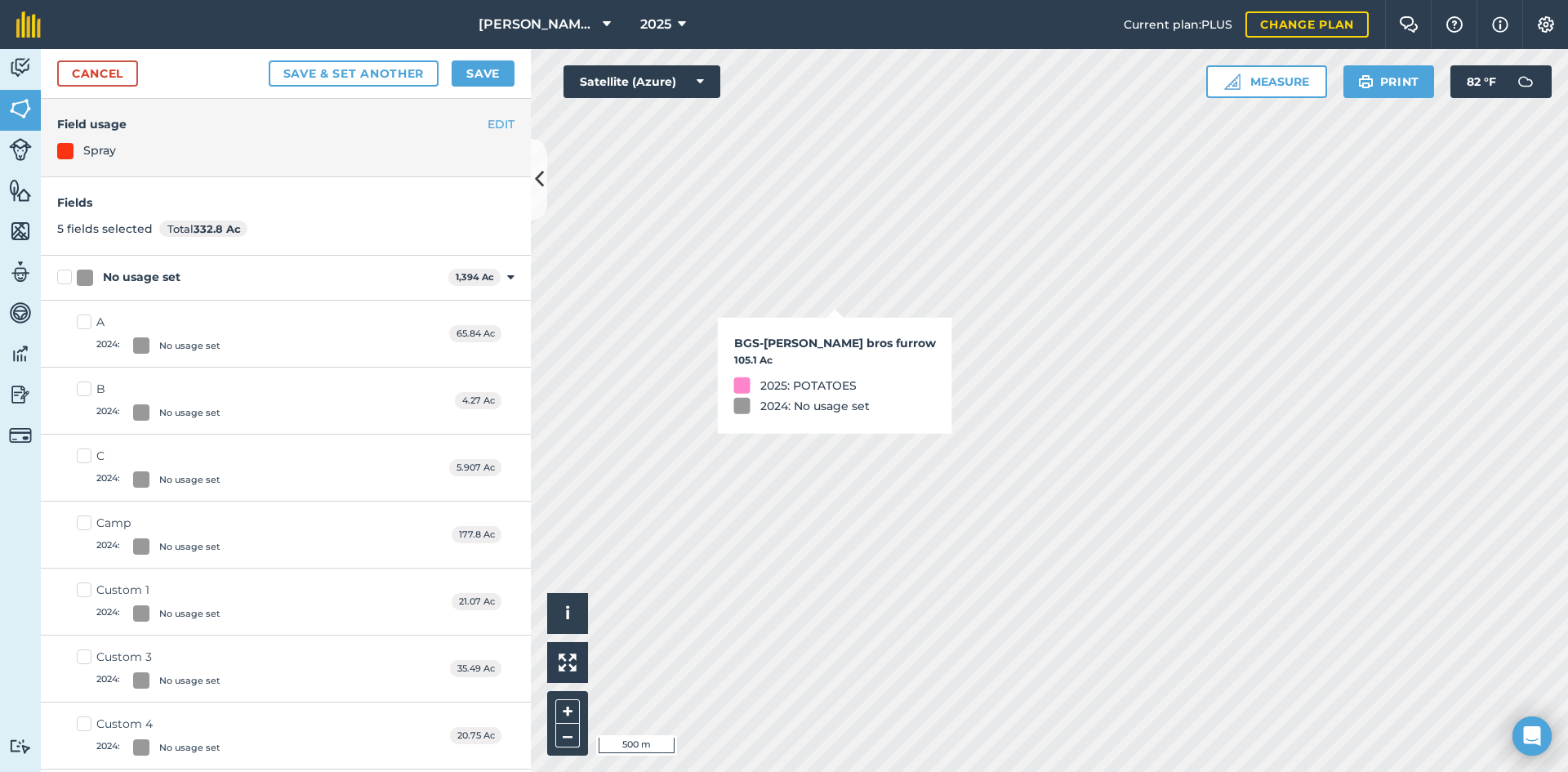
checkbox input "true"
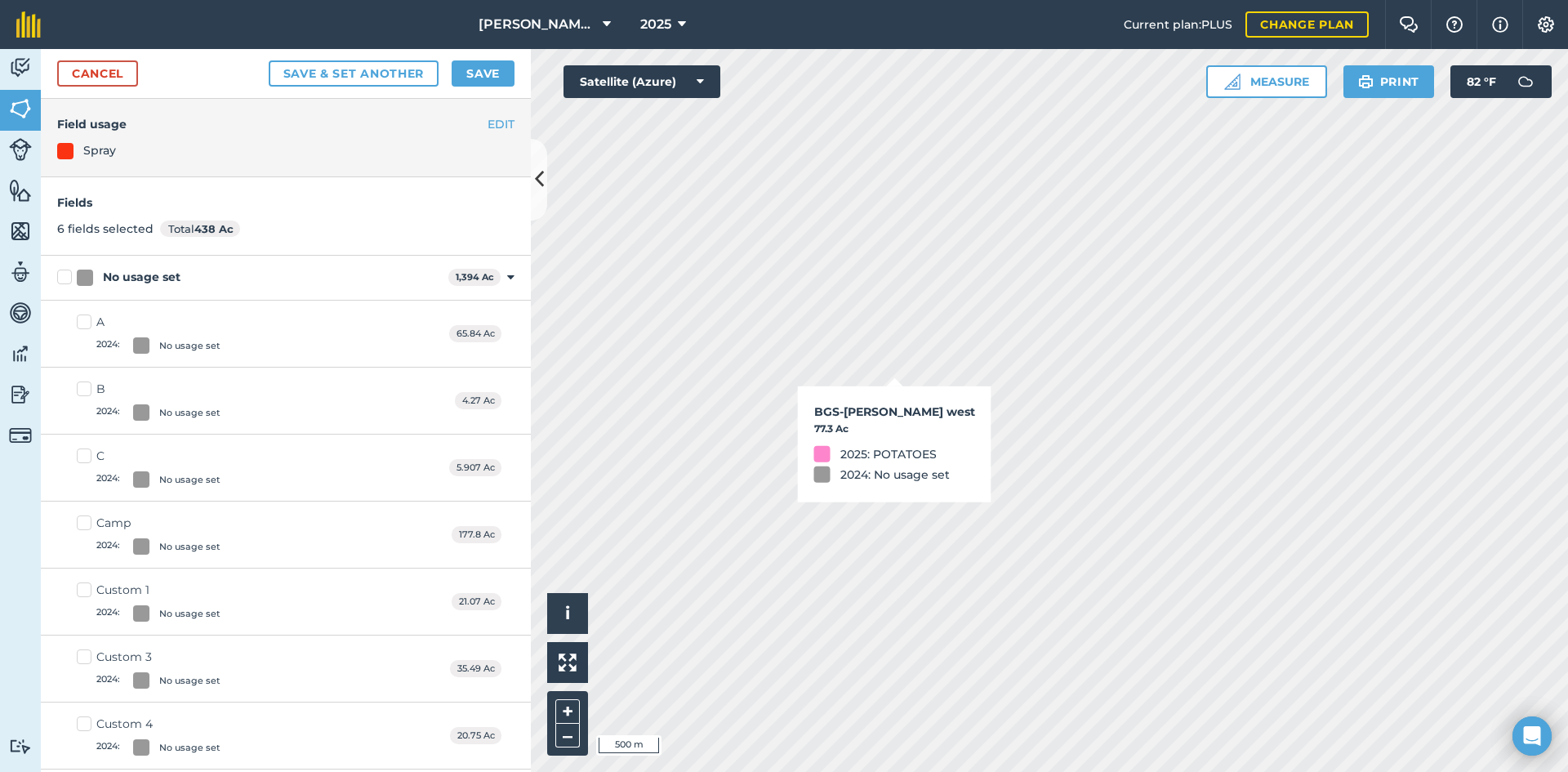
checkbox input "true"
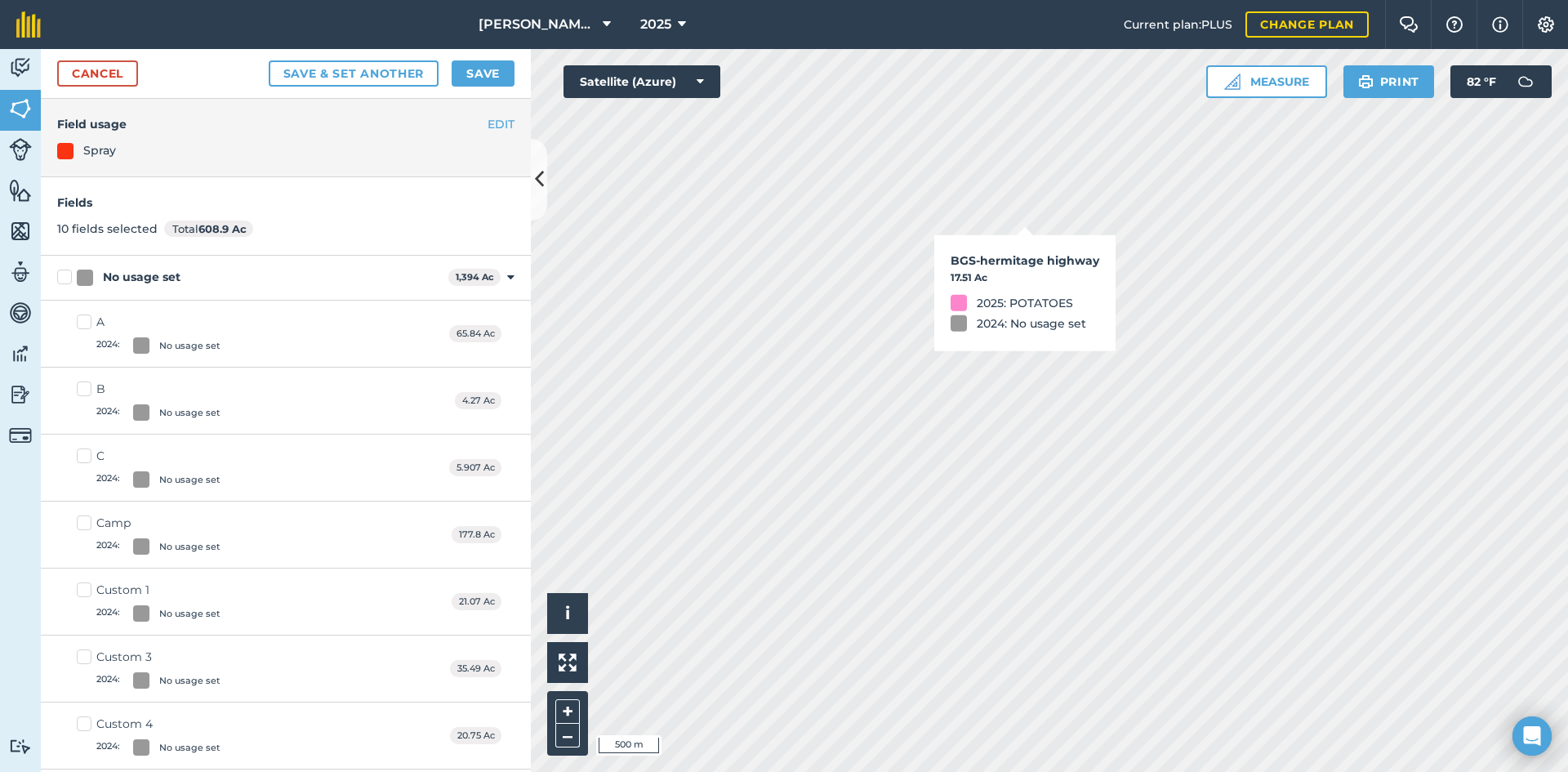
checkbox input "false"
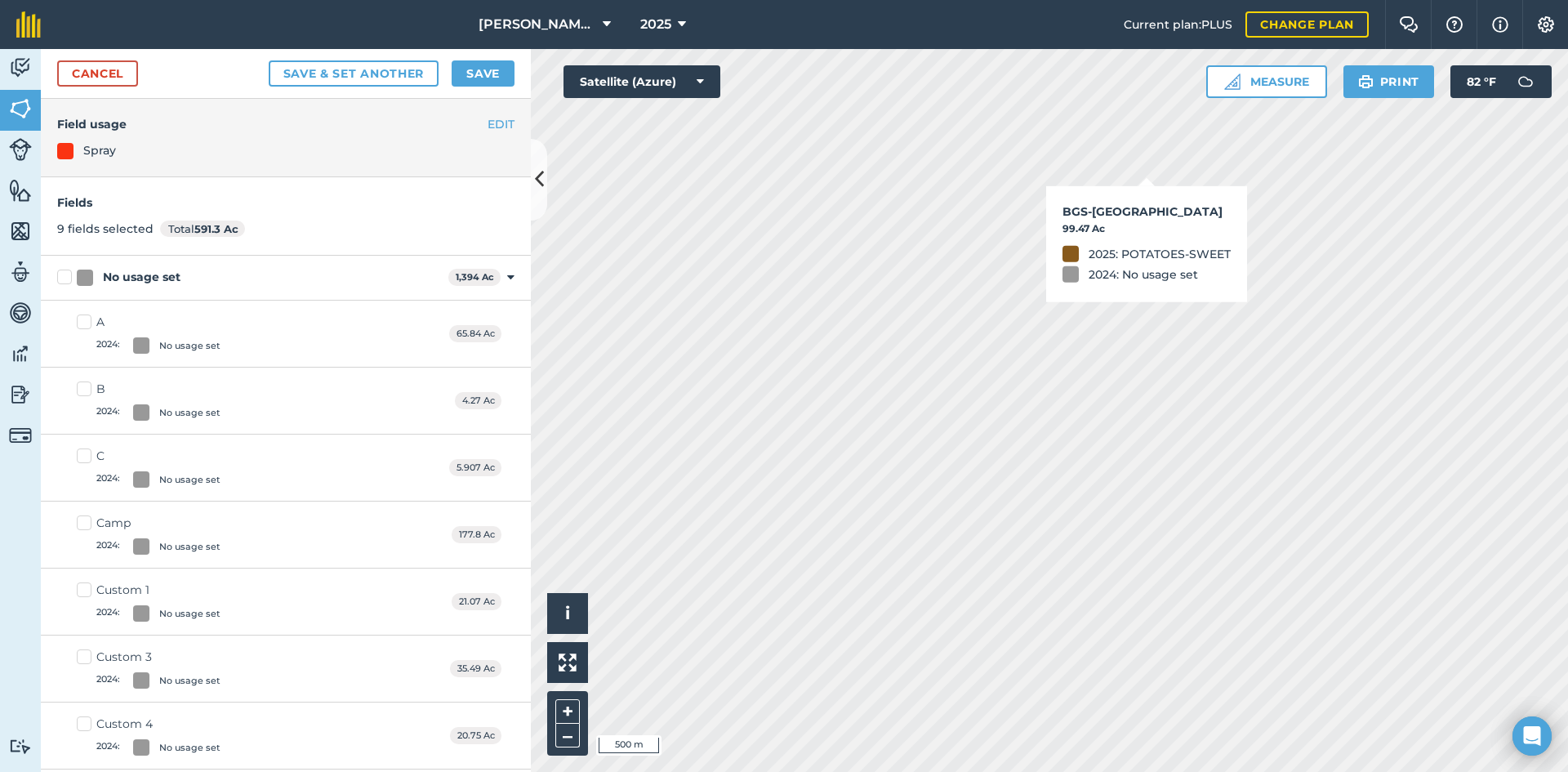
checkbox input "true"
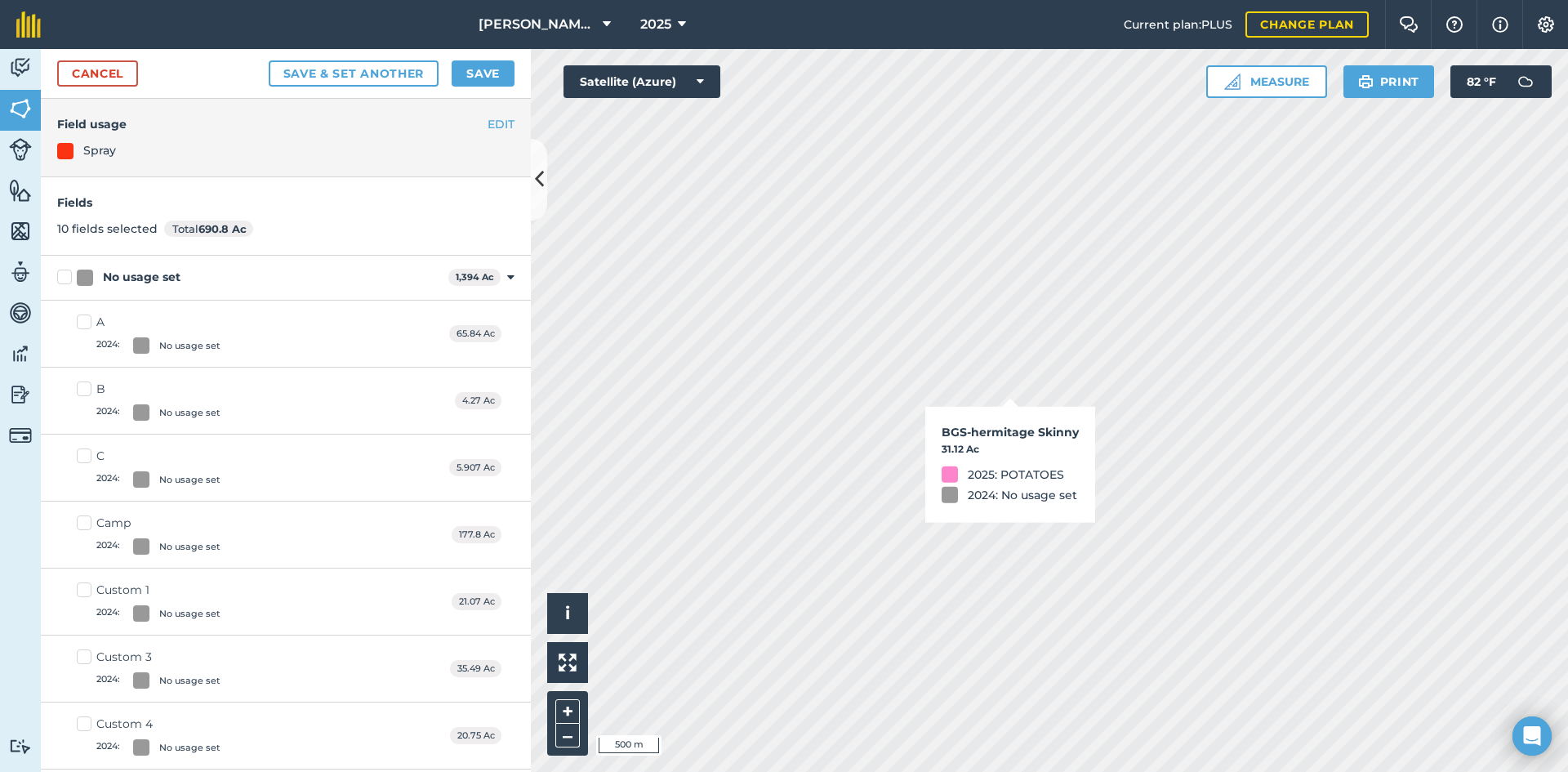
checkbox input "false"
click at [495, 76] on button "Save" at bounding box center [483, 73] width 63 height 26
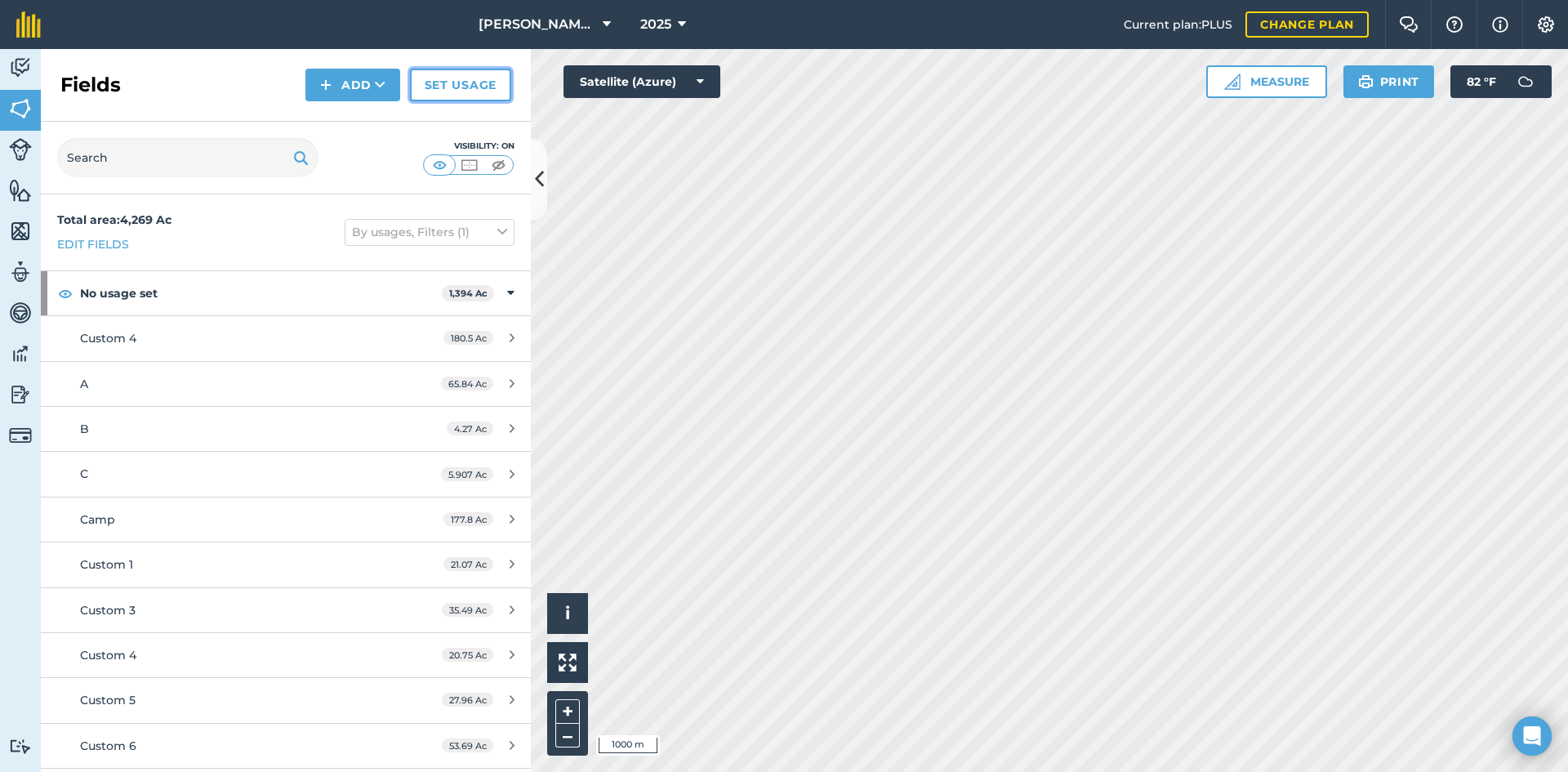
click at [453, 87] on link "Set usage" at bounding box center [461, 85] width 101 height 32
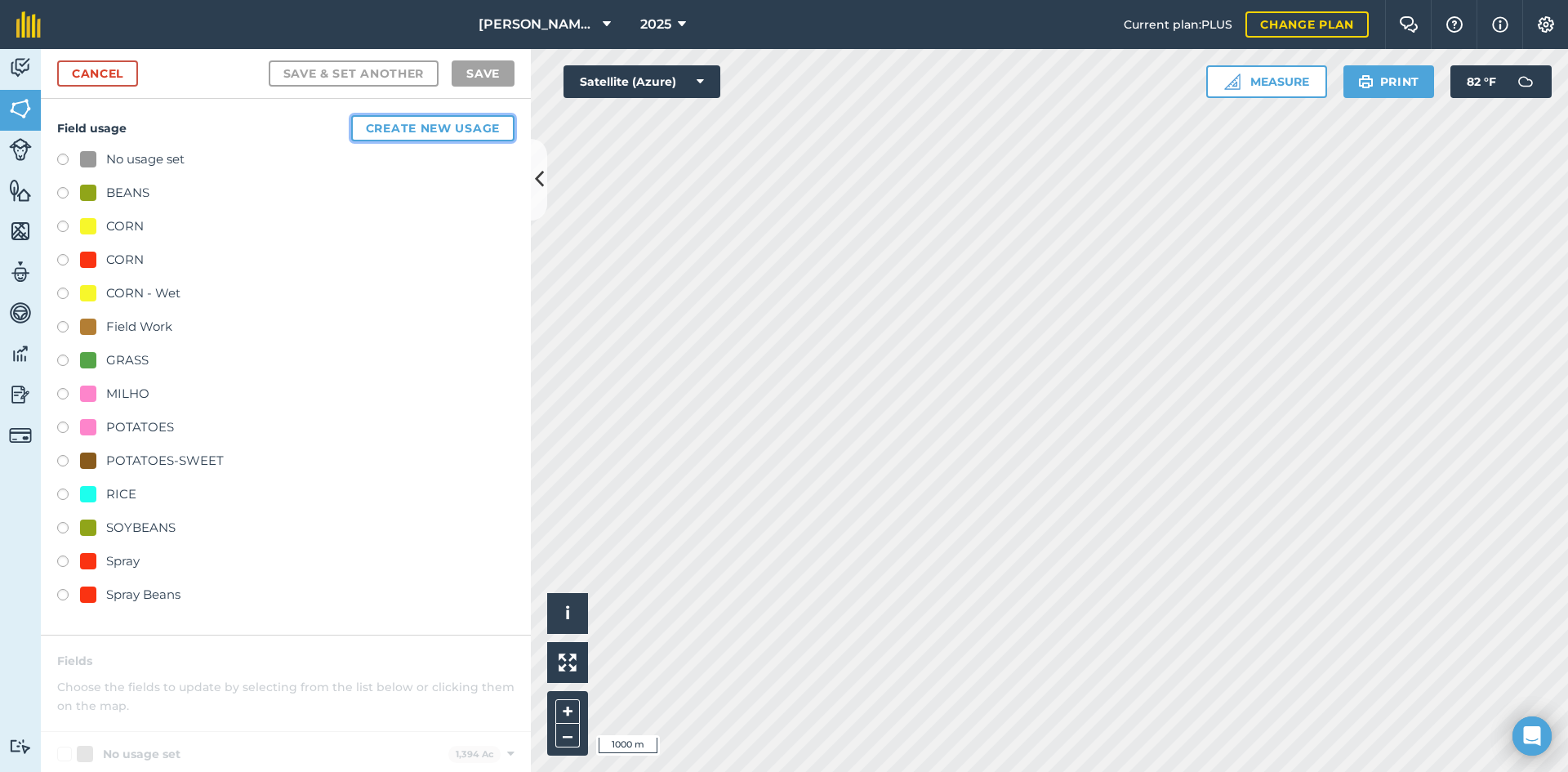
click at [428, 136] on button "Create new usage" at bounding box center [432, 128] width 163 height 26
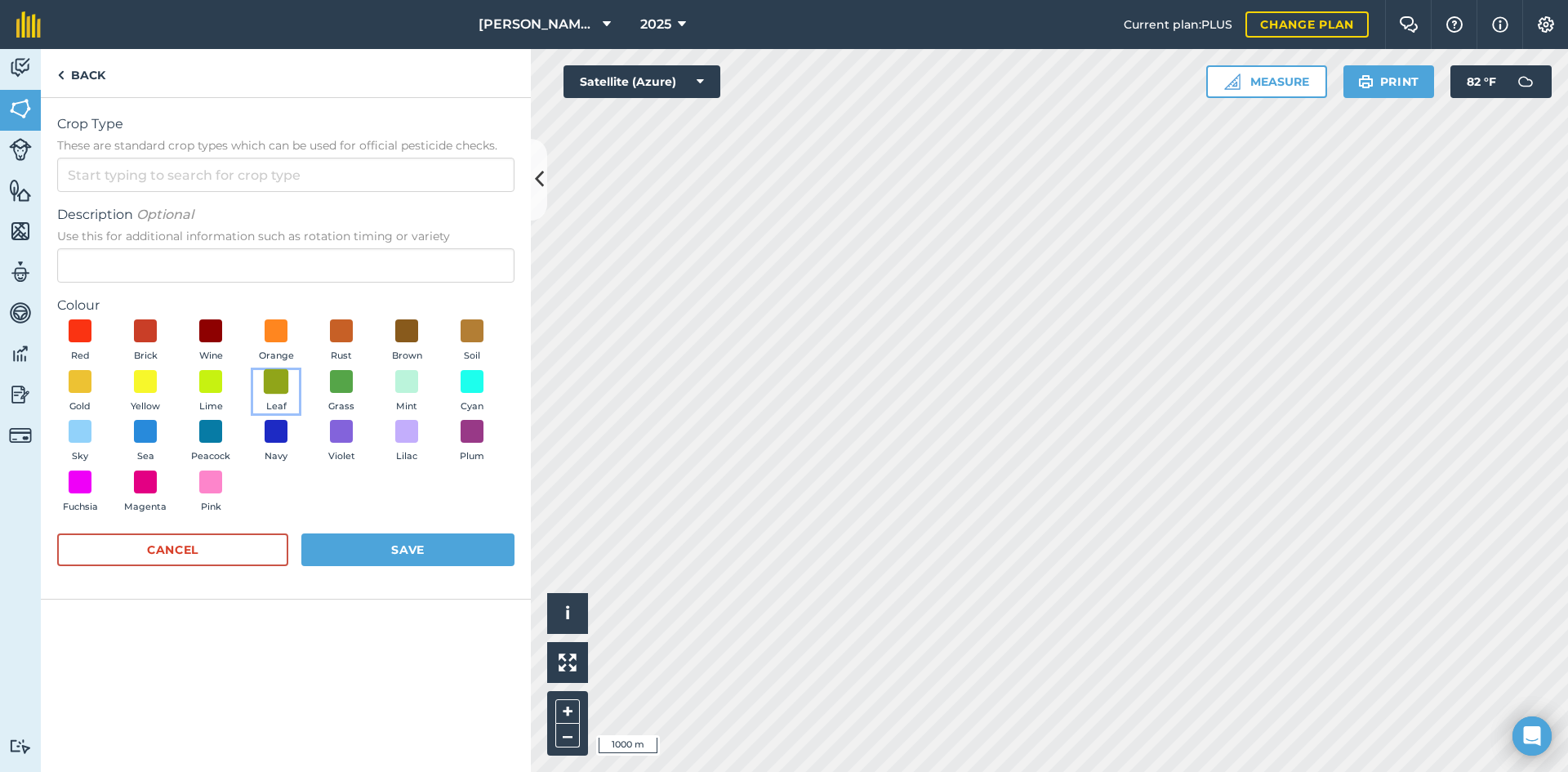
click at [274, 383] on span at bounding box center [276, 381] width 25 height 25
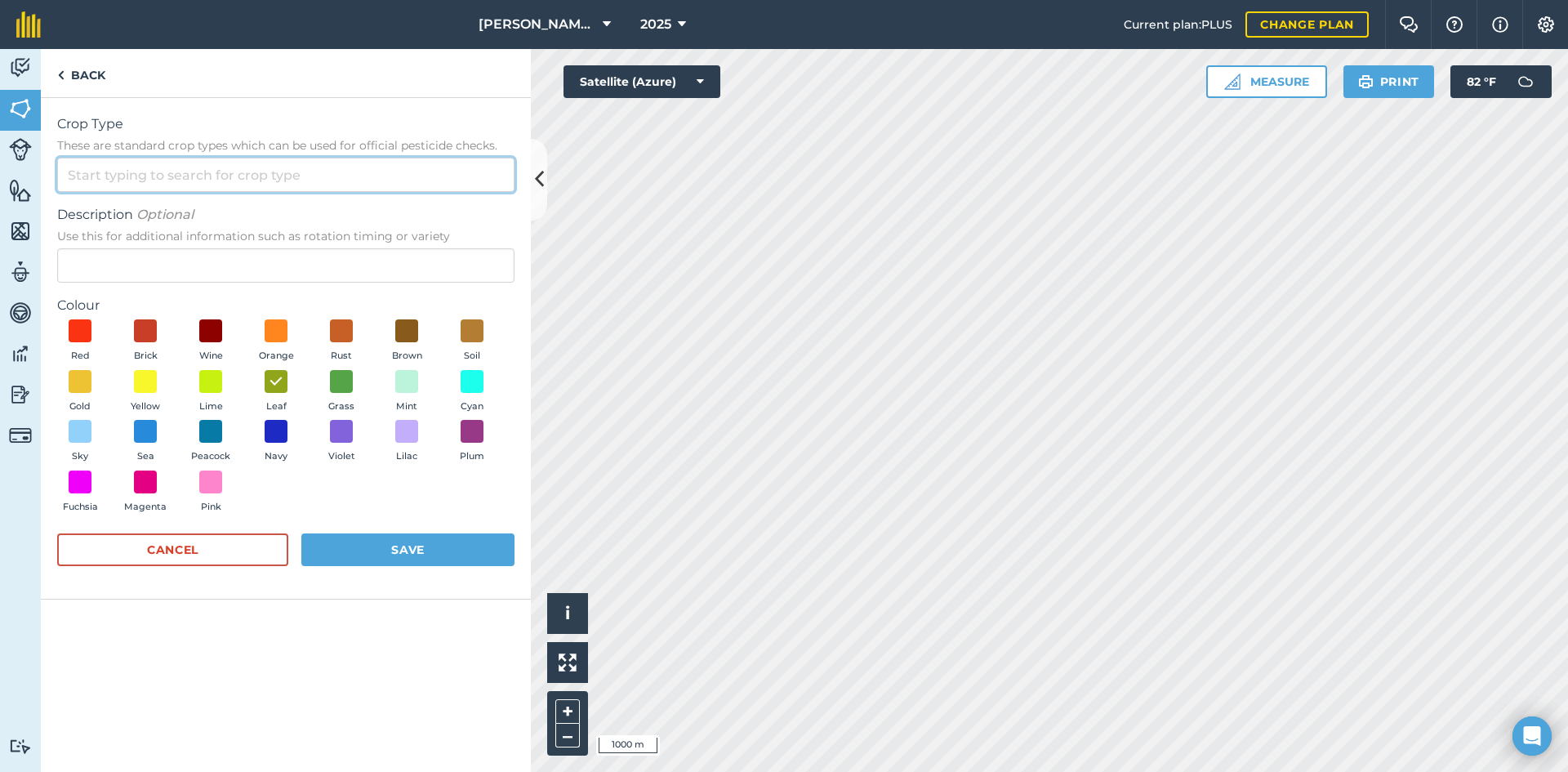
click at [193, 176] on input "Crop Type These are standard crop types which can be used for official pesticid…" at bounding box center [286, 175] width 457 height 34
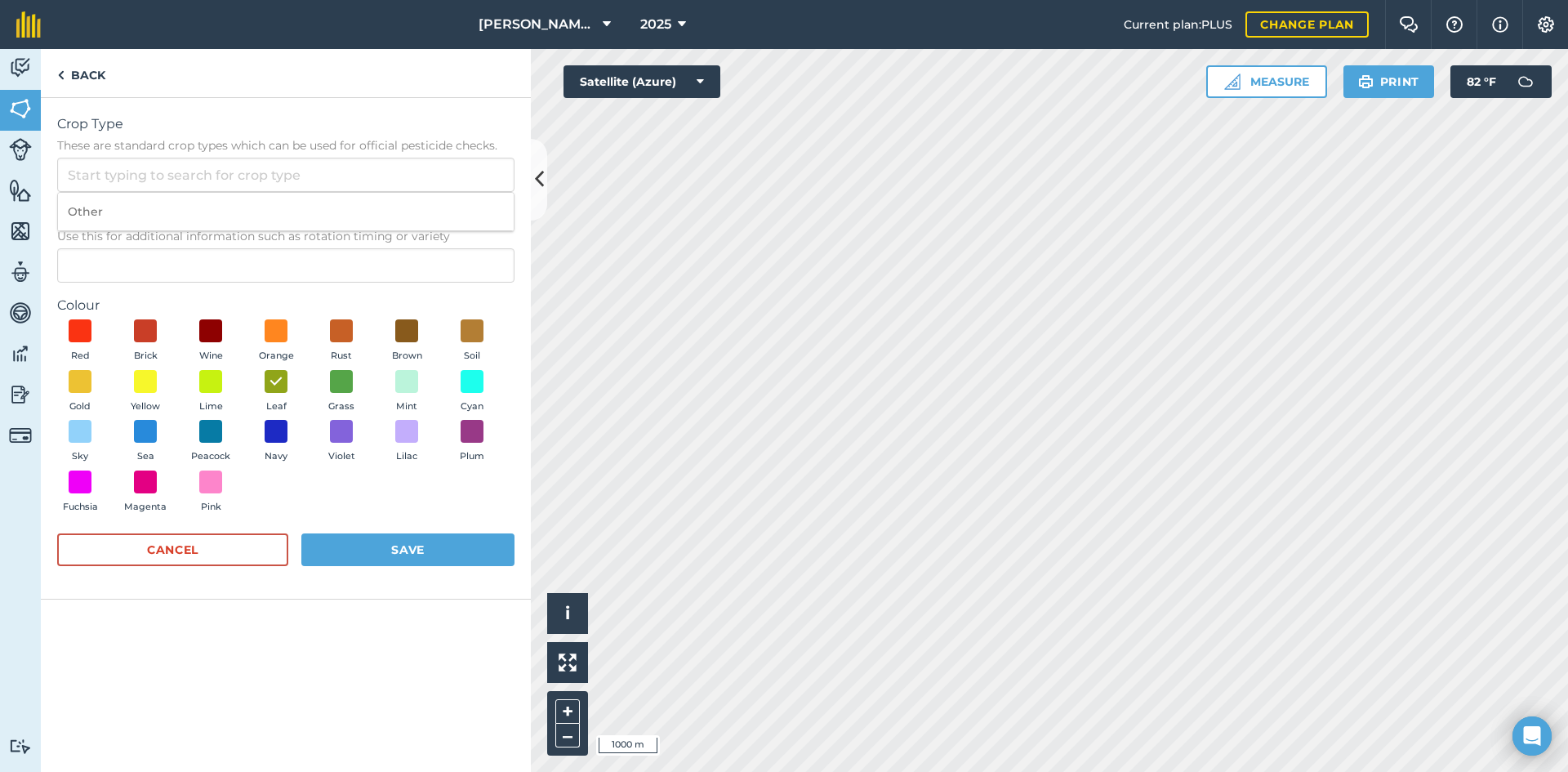
click at [145, 218] on li "Other" at bounding box center [286, 212] width 456 height 38
type input "Other"
click at [138, 258] on input "Description Optional Use this for additional information such as rotation timin…" at bounding box center [286, 265] width 457 height 34
type input "c"
type input "Cut"
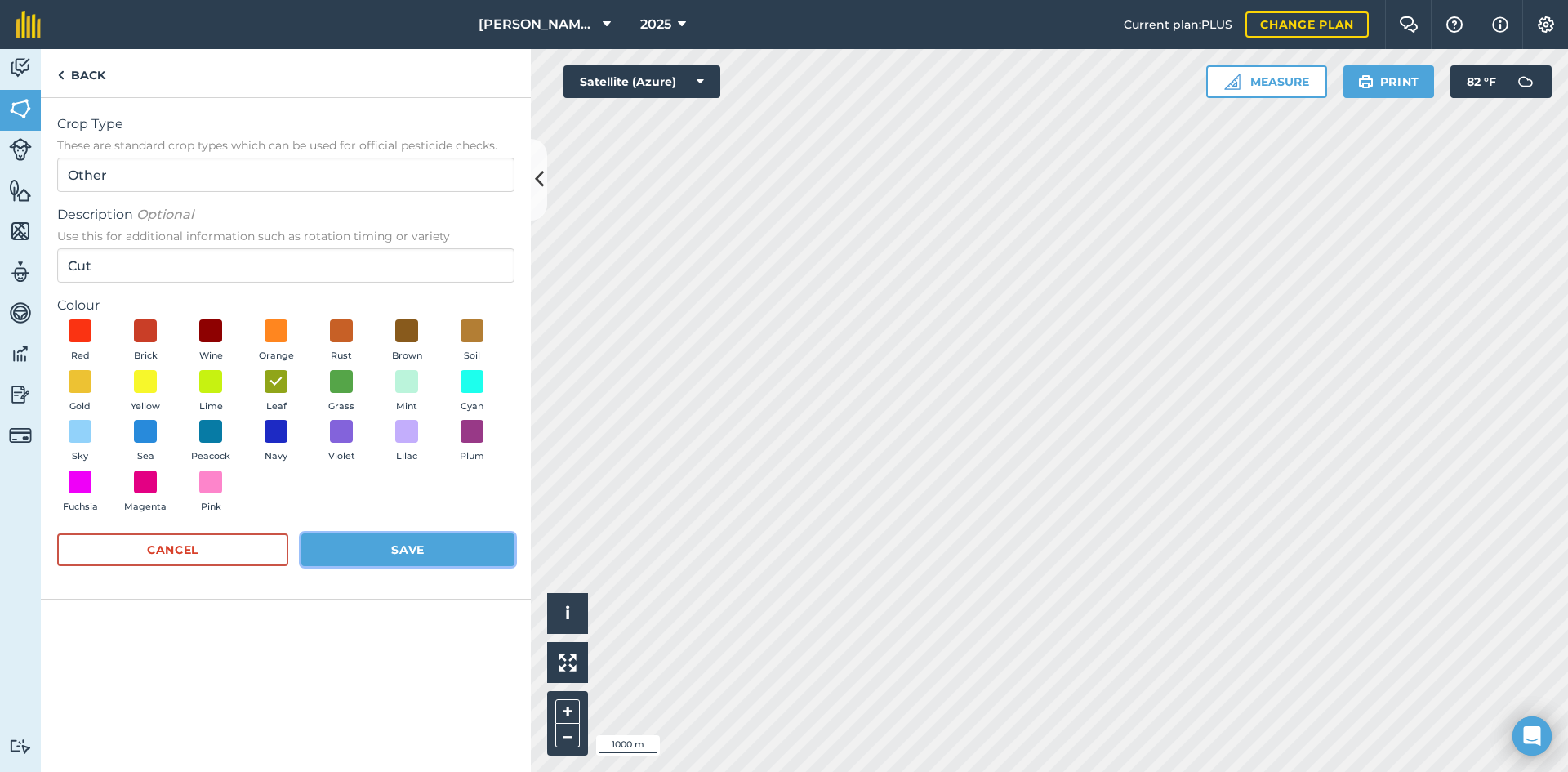
click at [412, 553] on button "Save" at bounding box center [408, 550] width 213 height 32
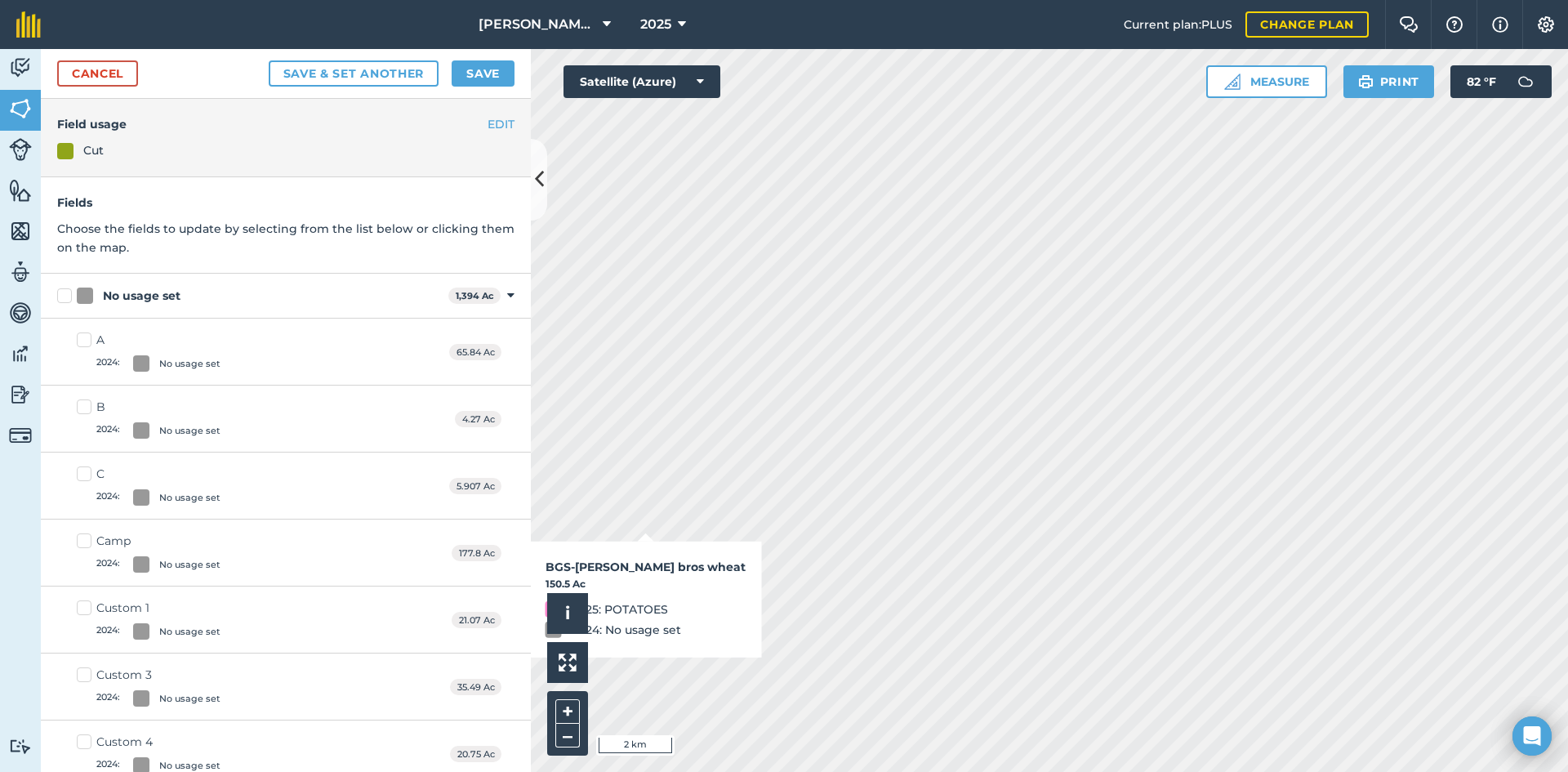
checkbox input "true"
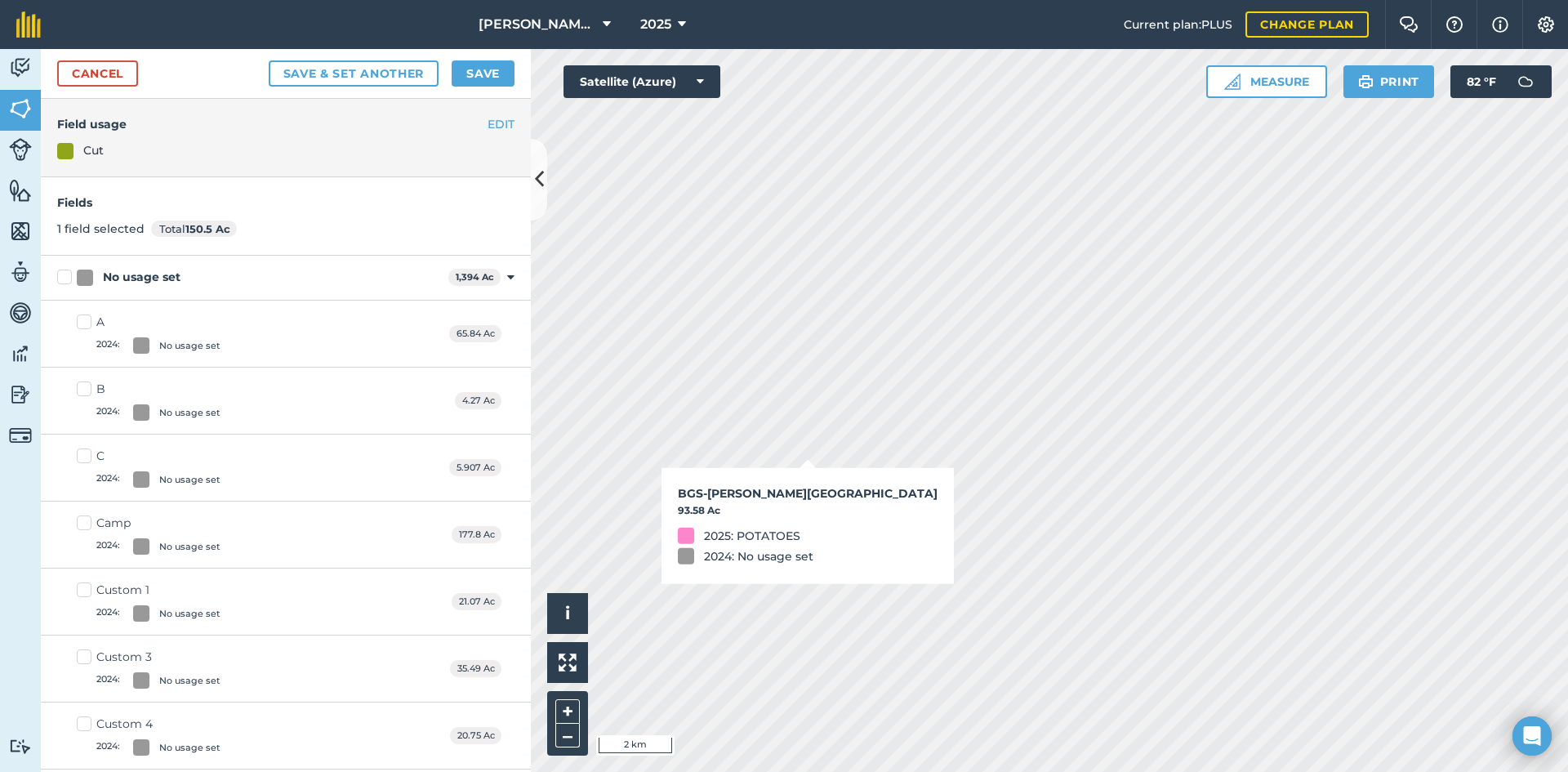
checkbox input "true"
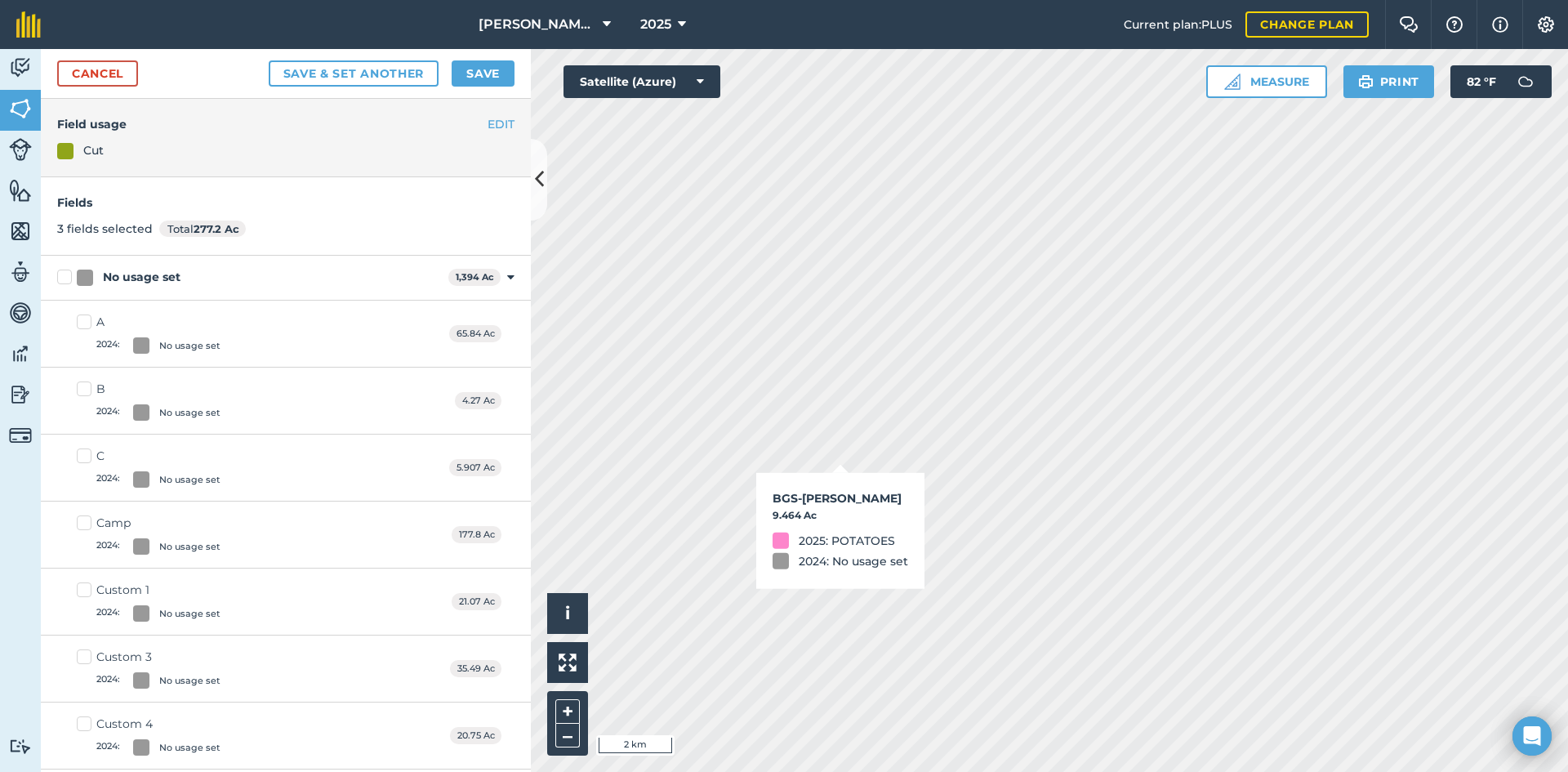
checkbox input "true"
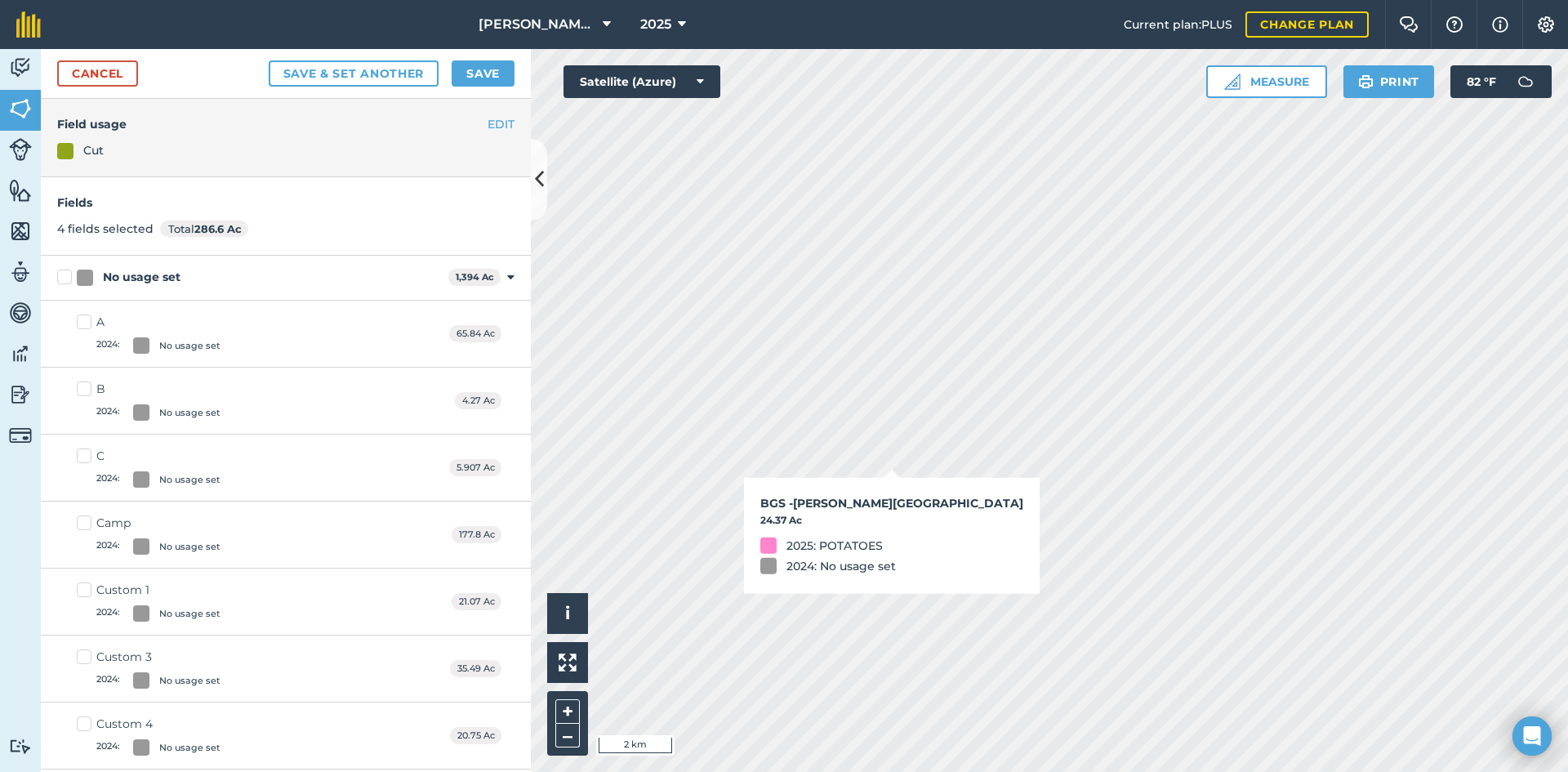
checkbox input "true"
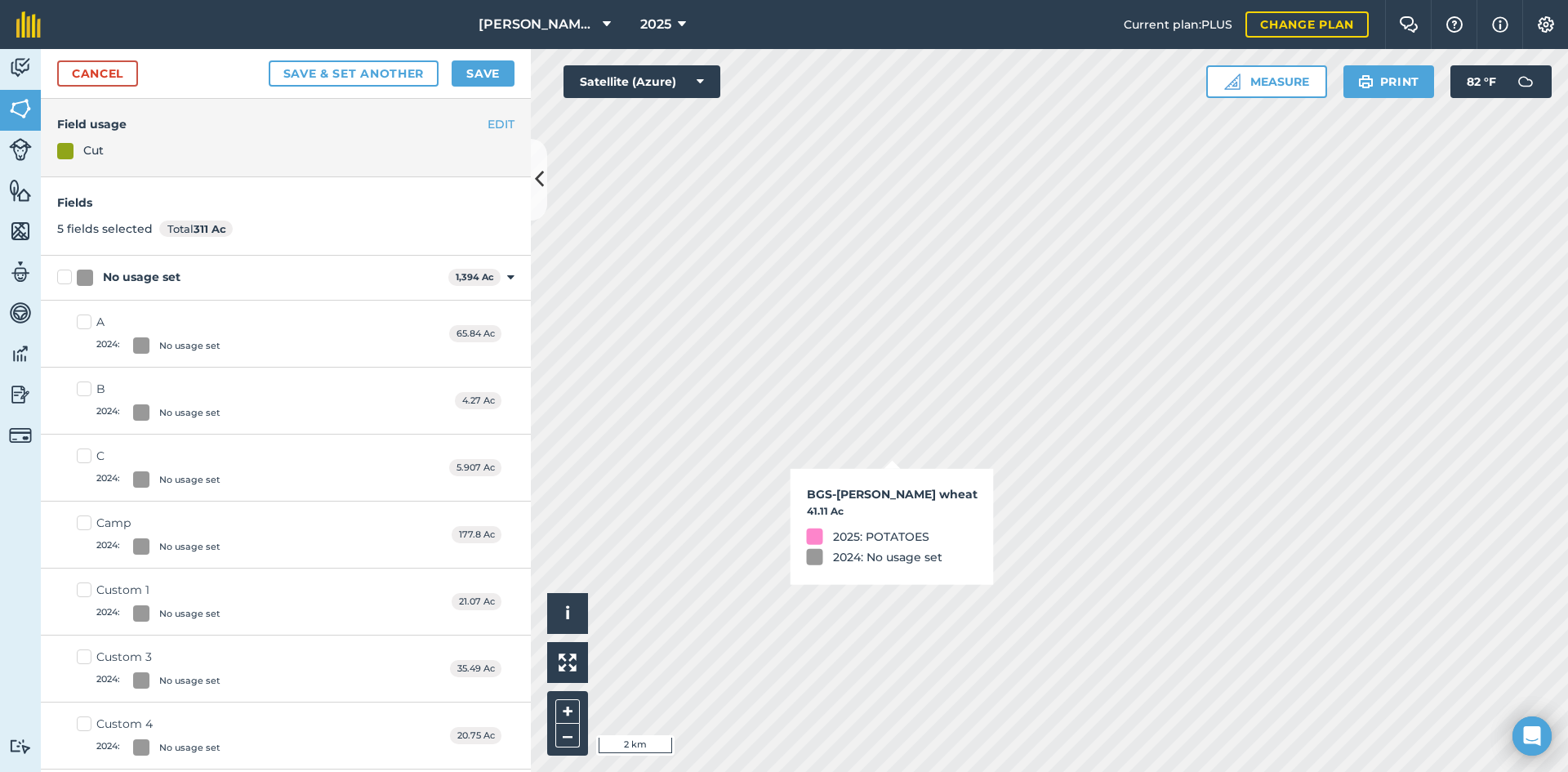
checkbox input "true"
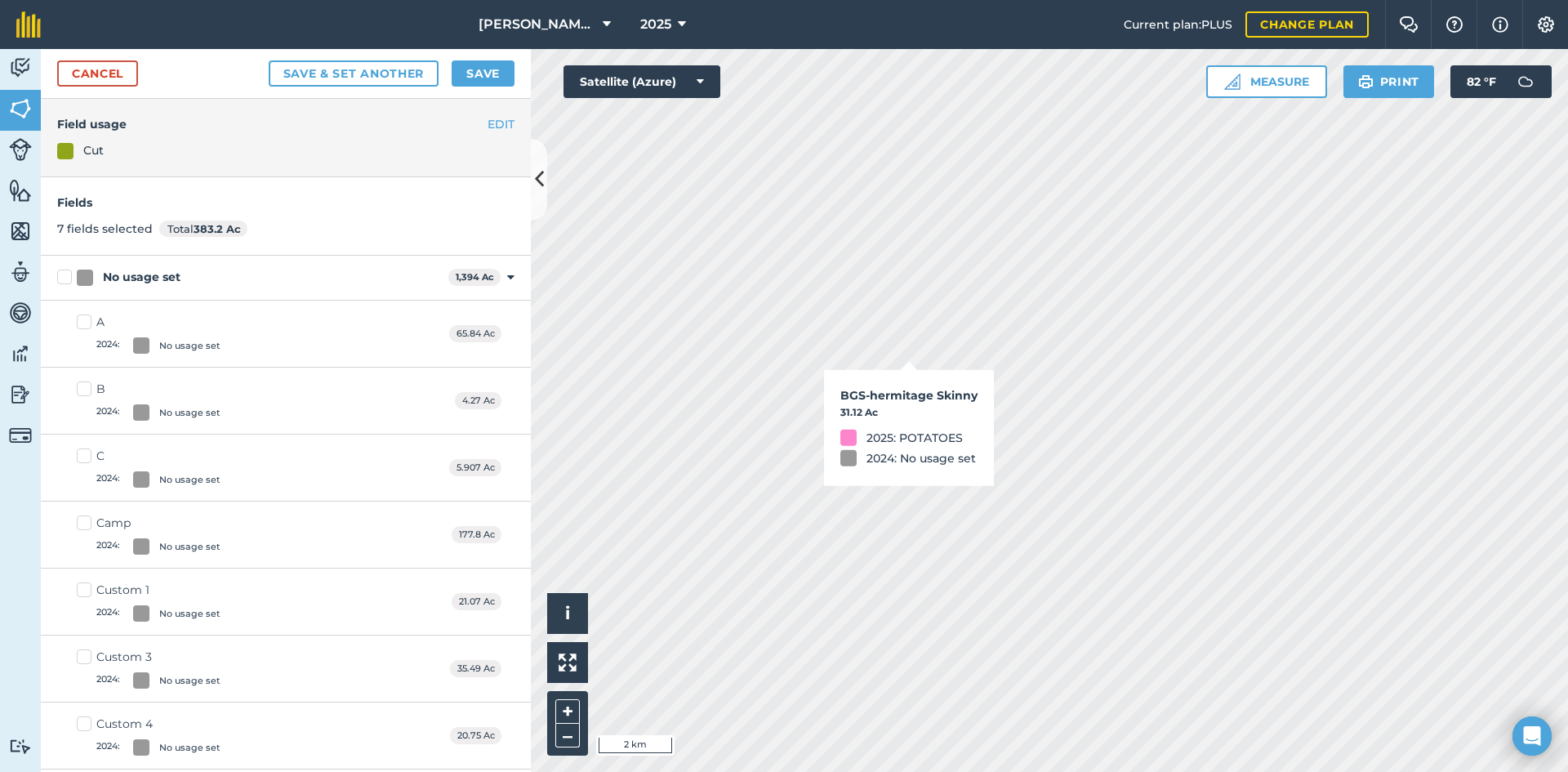
checkbox input "false"
checkbox input "true"
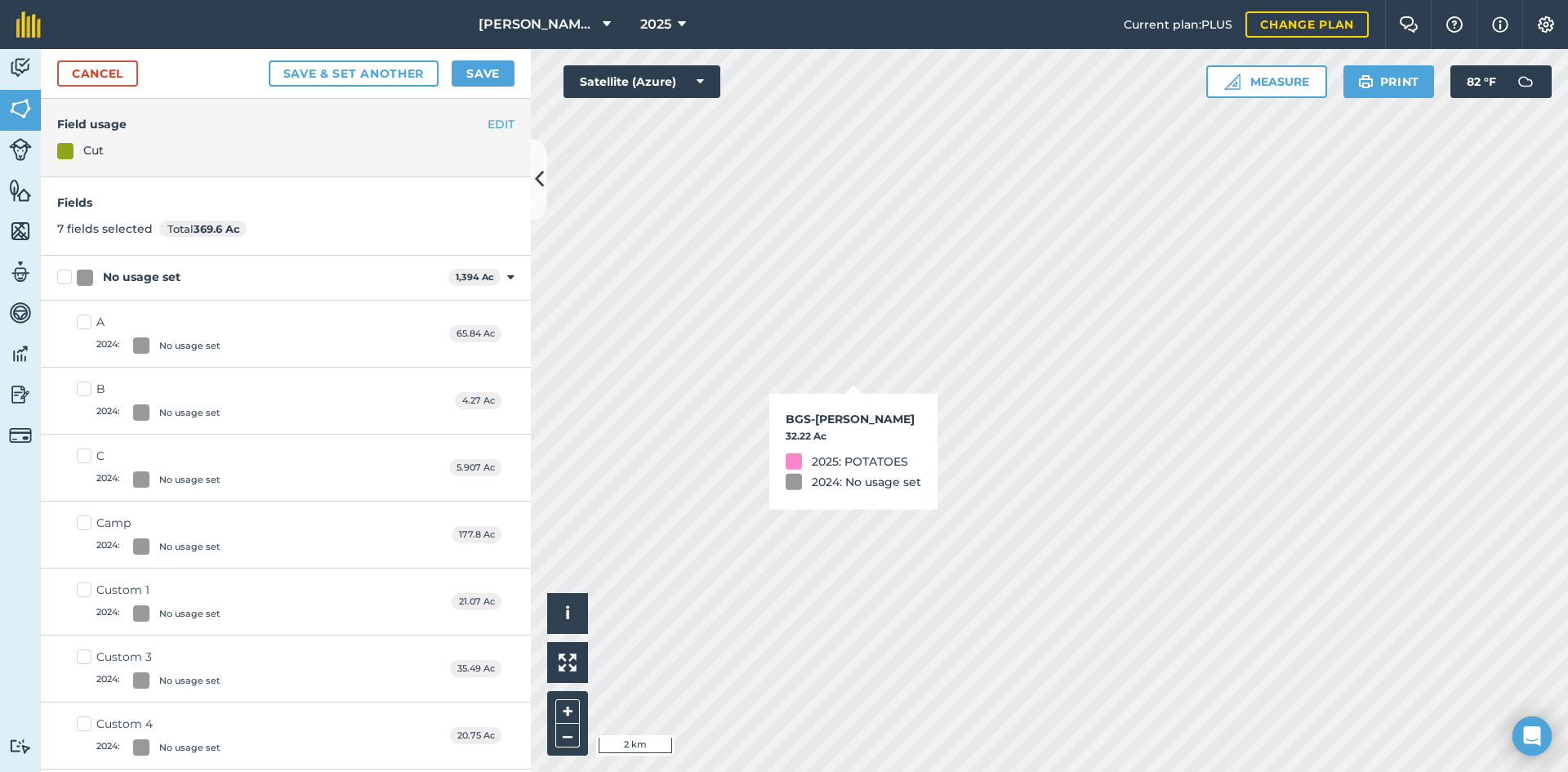
checkbox input "true"
click at [483, 73] on button "Save" at bounding box center [483, 73] width 63 height 26
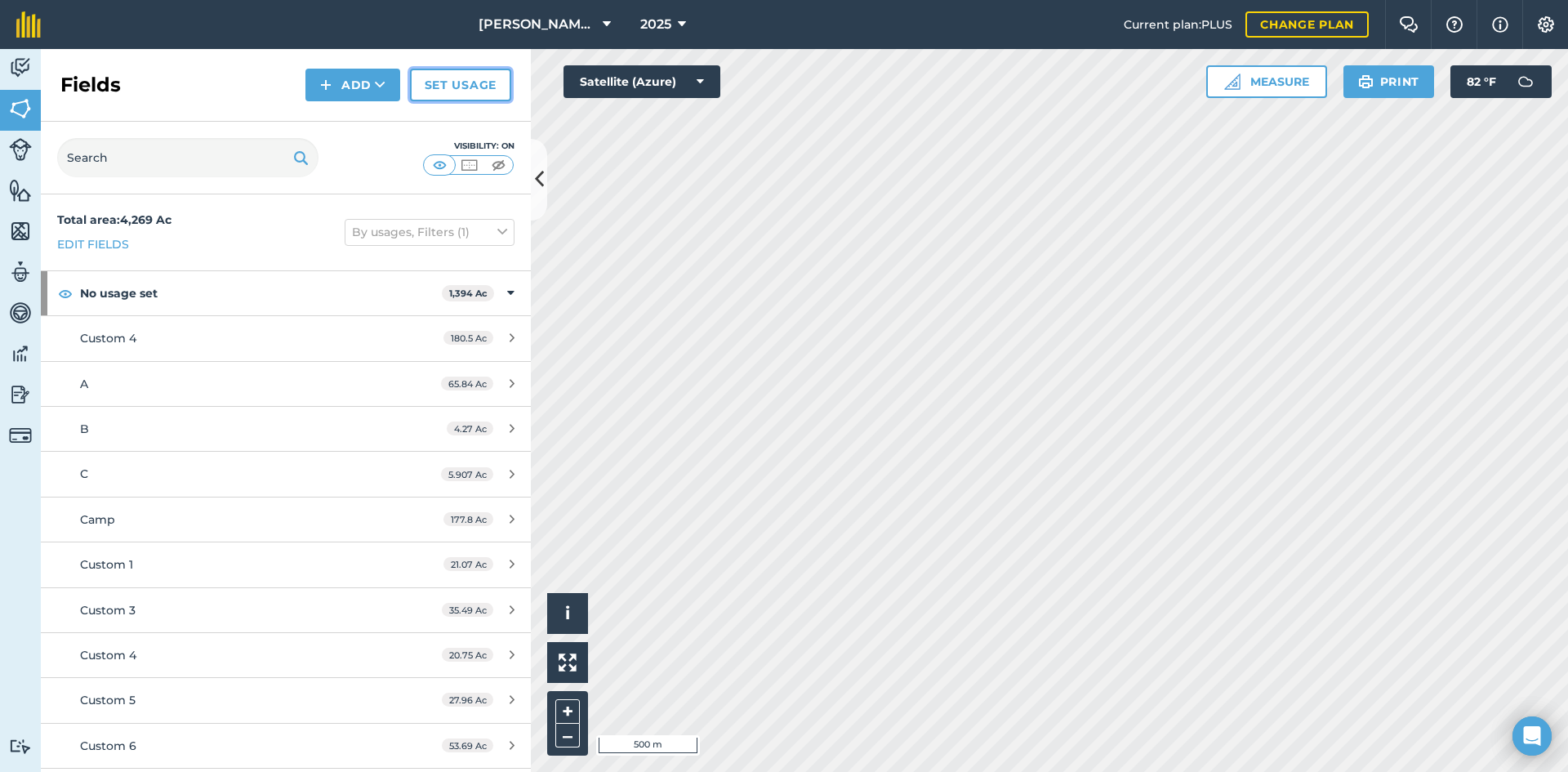
click at [463, 86] on link "Set usage" at bounding box center [461, 85] width 101 height 32
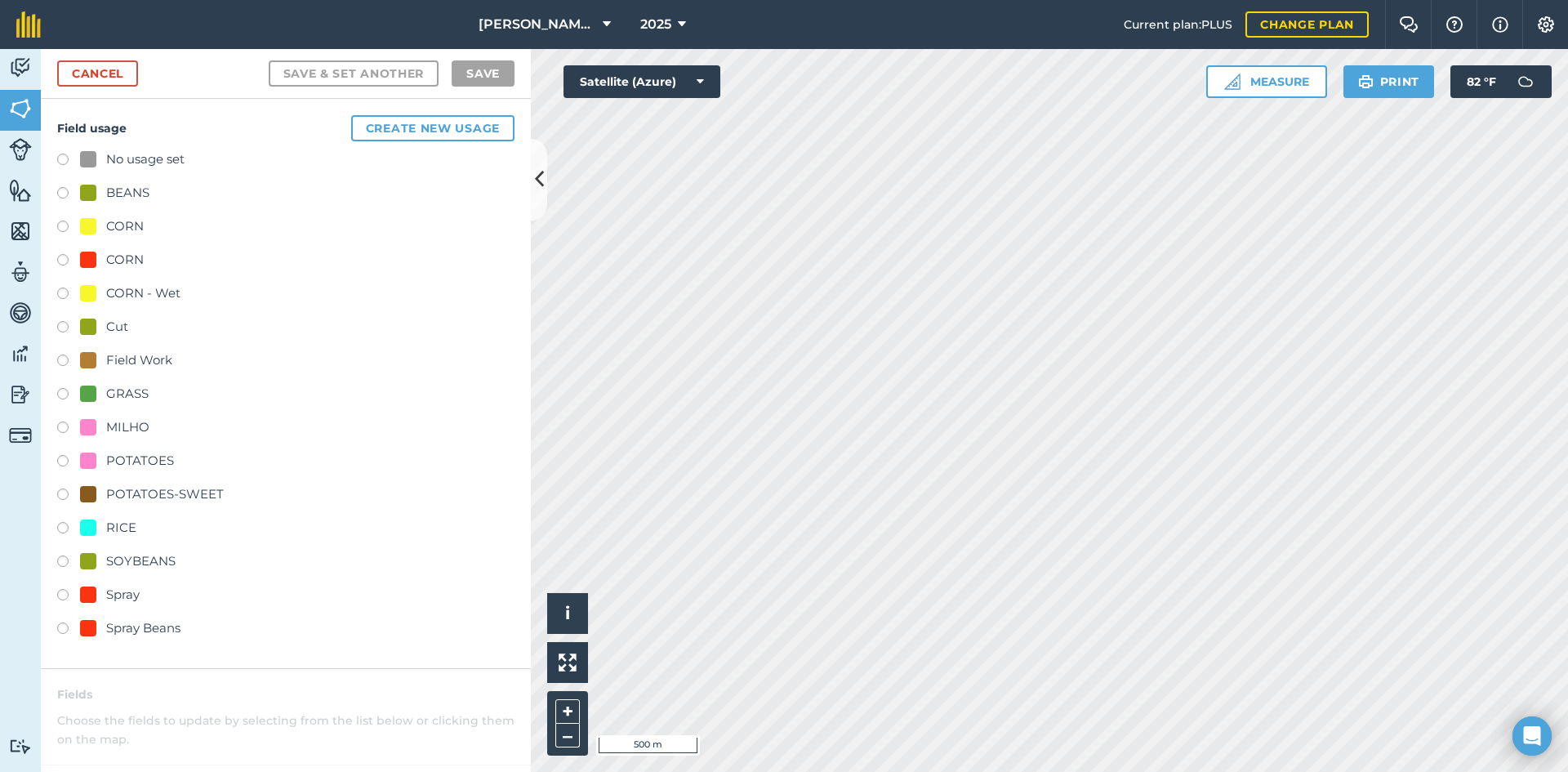
click at [156, 163] on div "No usage set" at bounding box center [145, 160] width 78 height 20
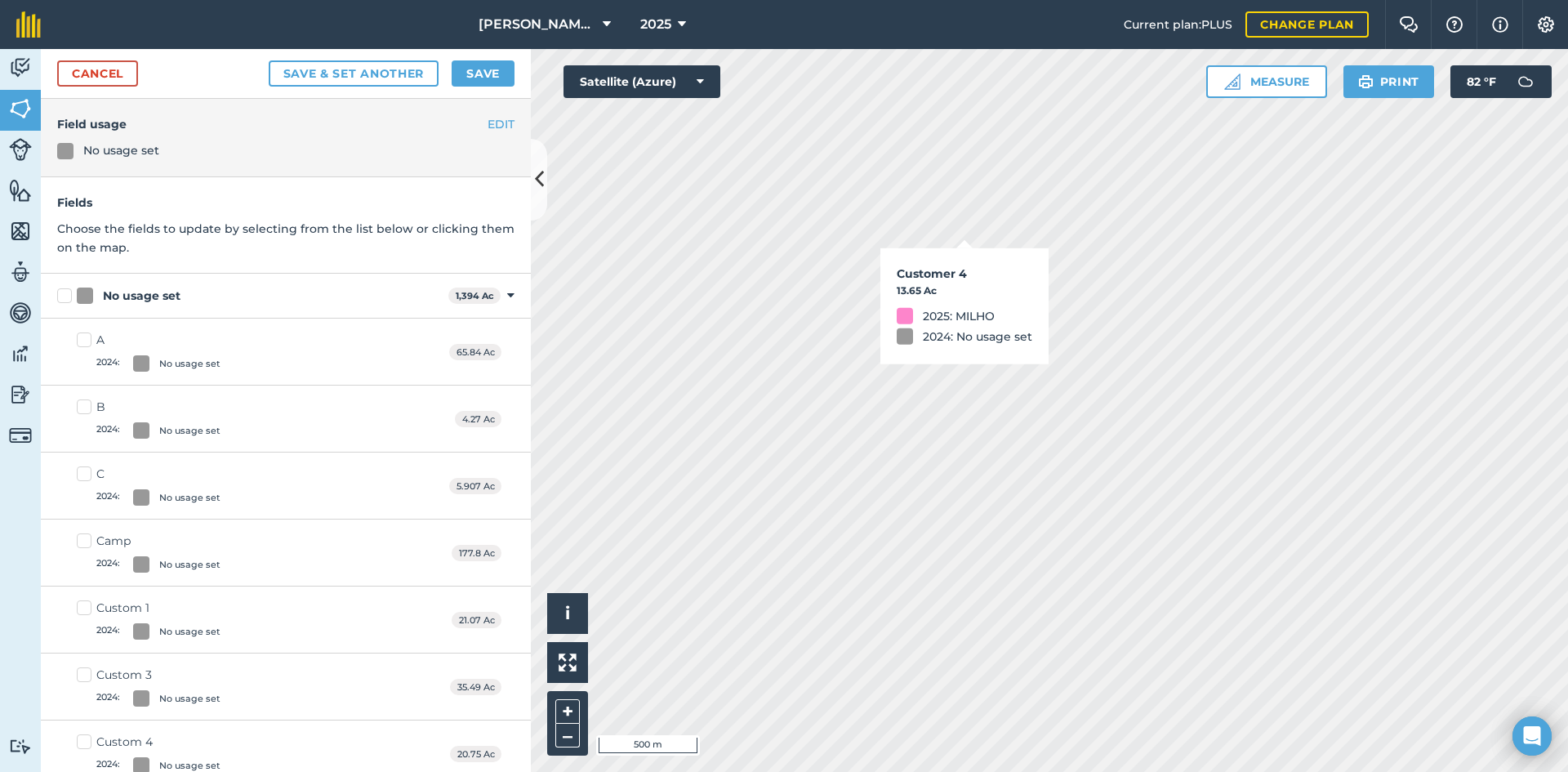
checkbox input "true"
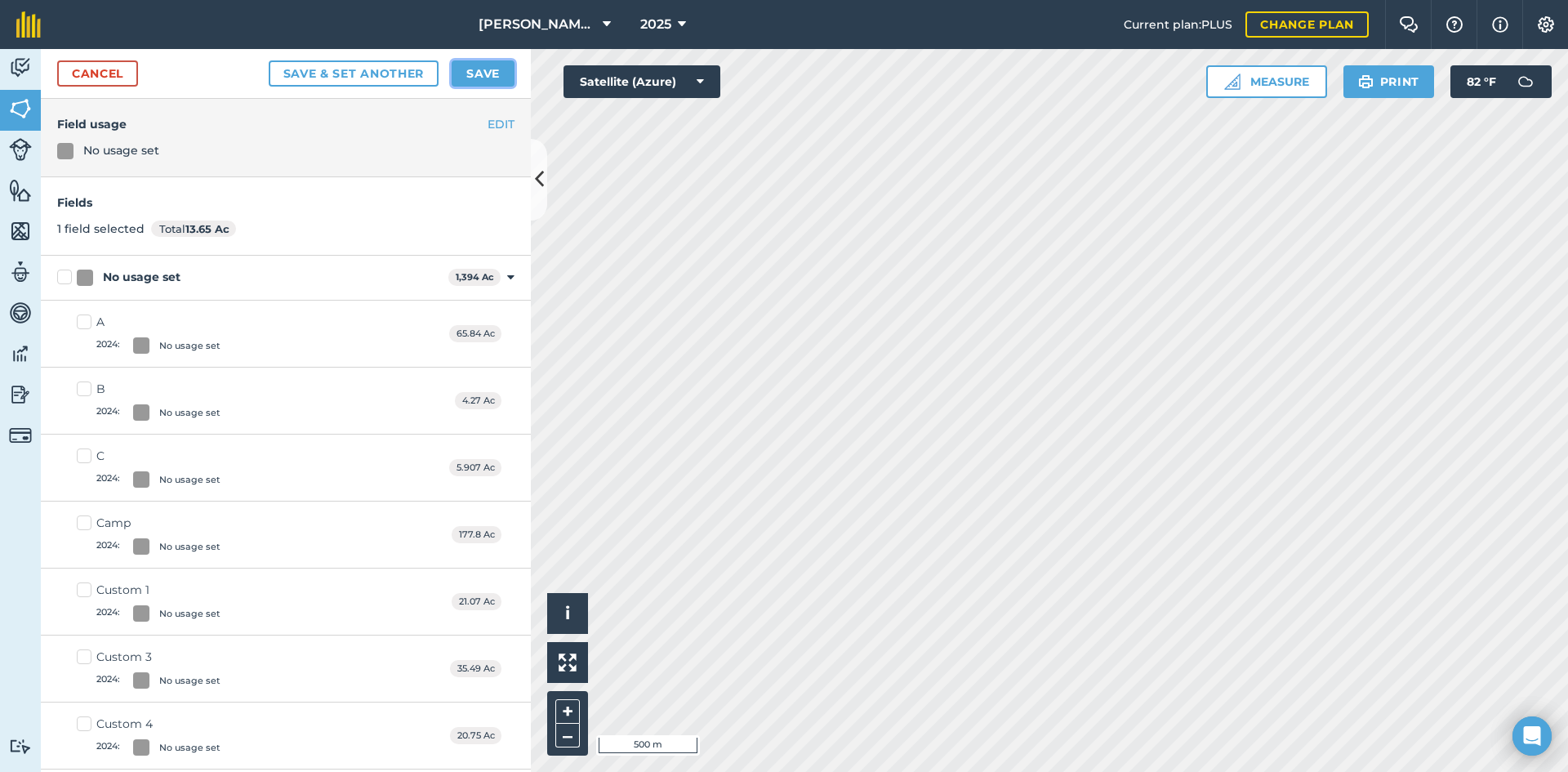
click at [499, 69] on button "Save" at bounding box center [483, 73] width 63 height 26
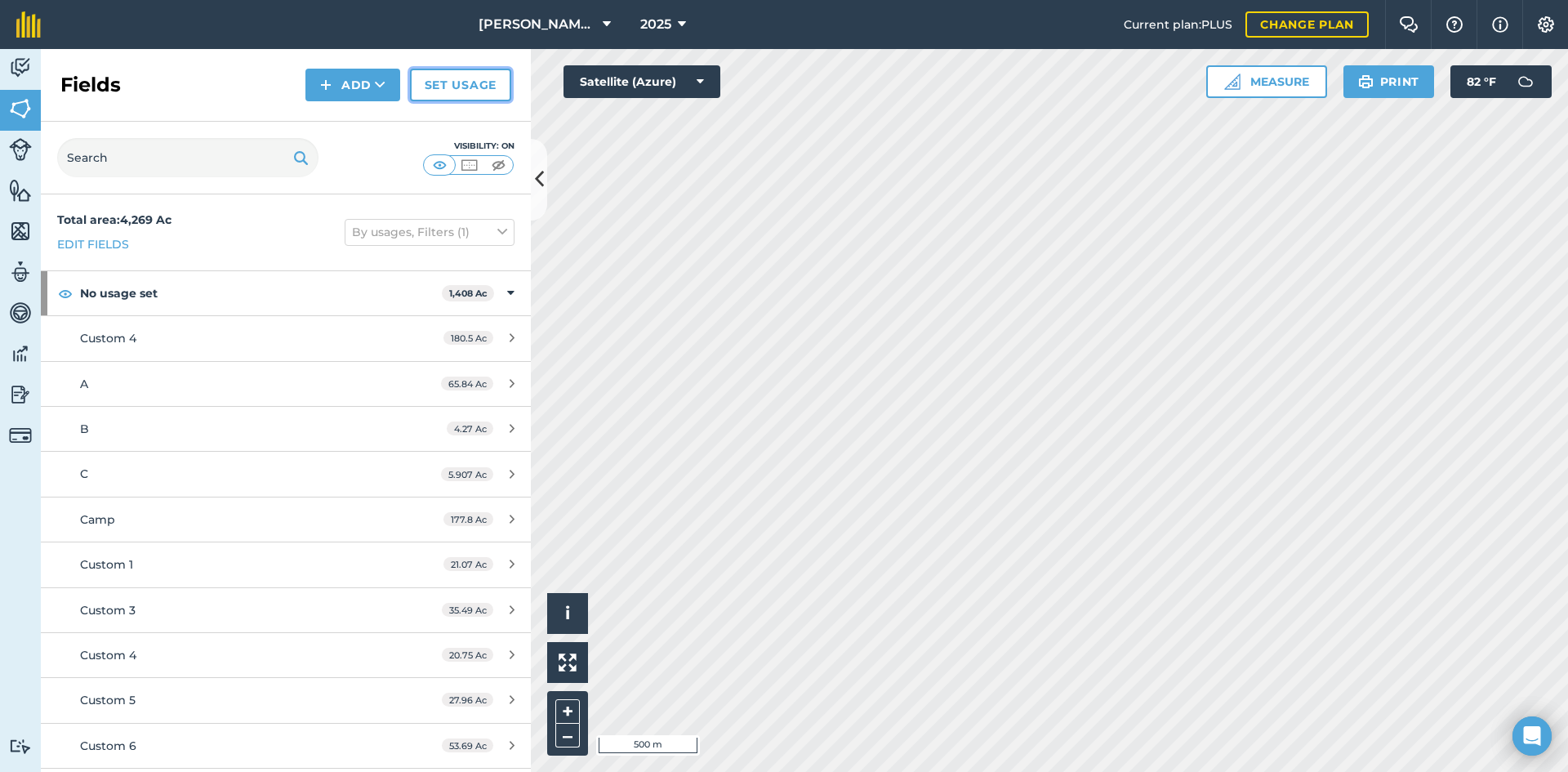
click at [474, 71] on link "Set usage" at bounding box center [461, 85] width 101 height 32
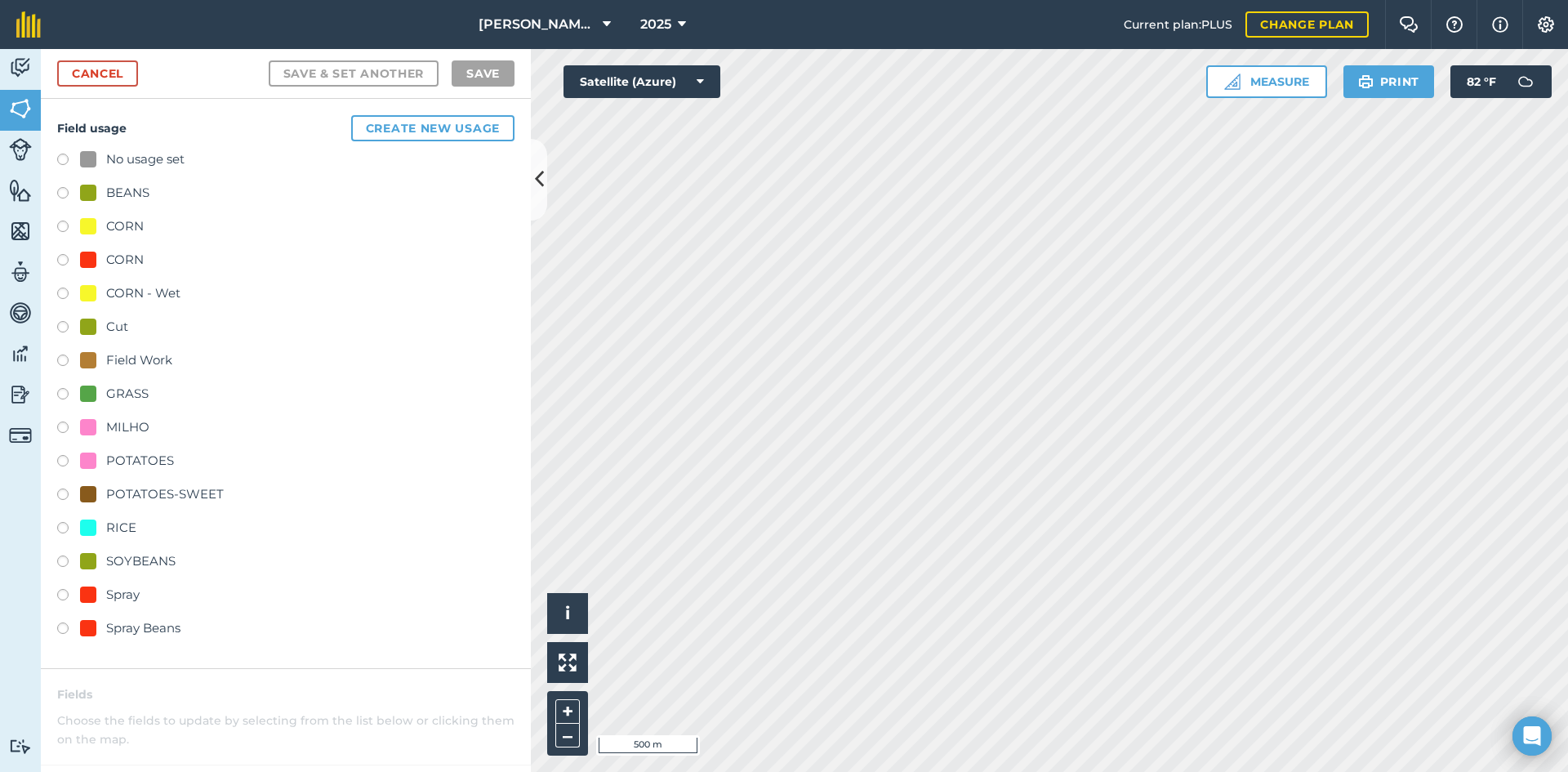
click at [192, 161] on div "No usage set" at bounding box center [286, 161] width 457 height 23
click at [140, 157] on div "No usage set" at bounding box center [145, 160] width 78 height 20
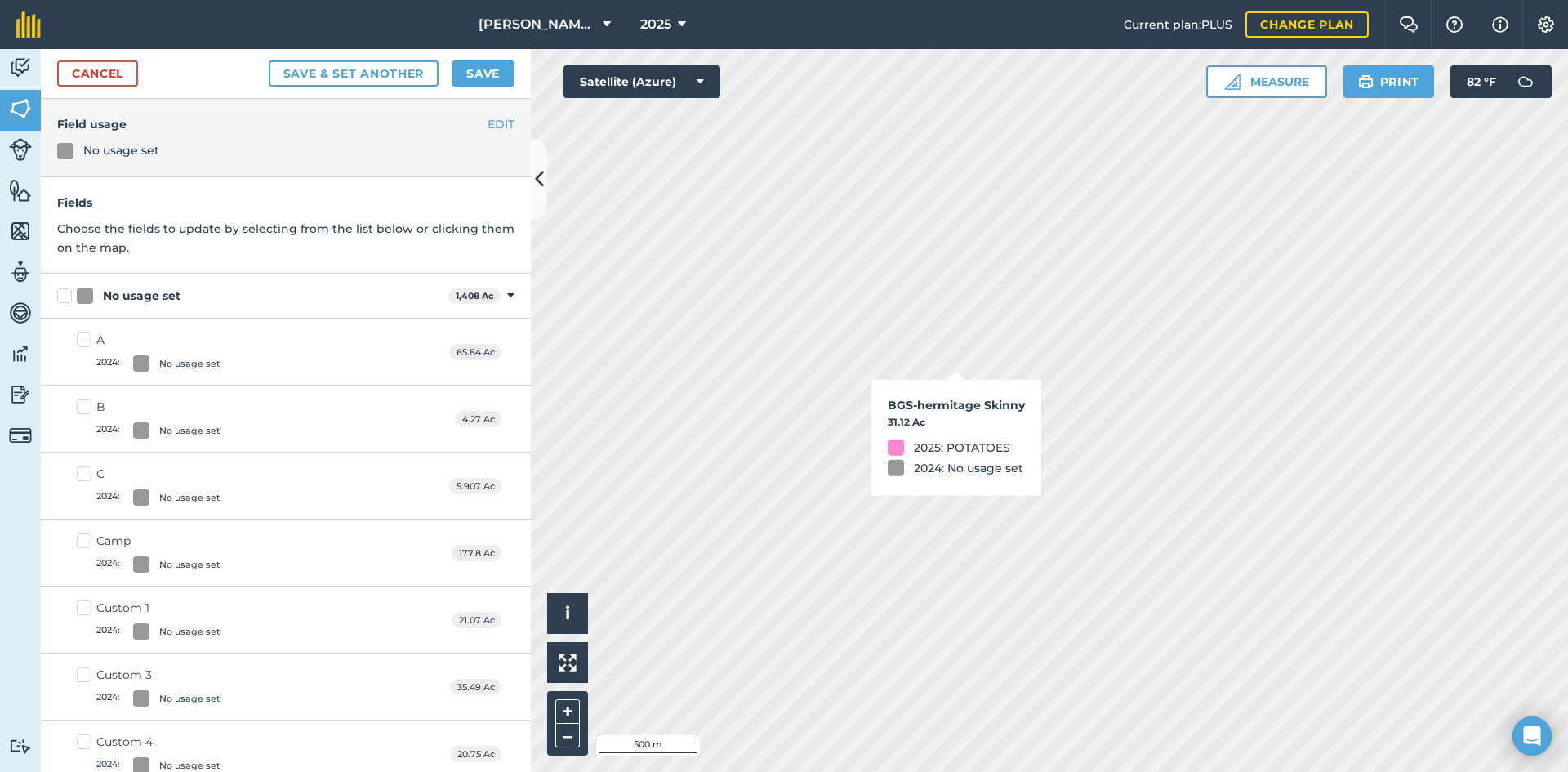
checkbox input "true"
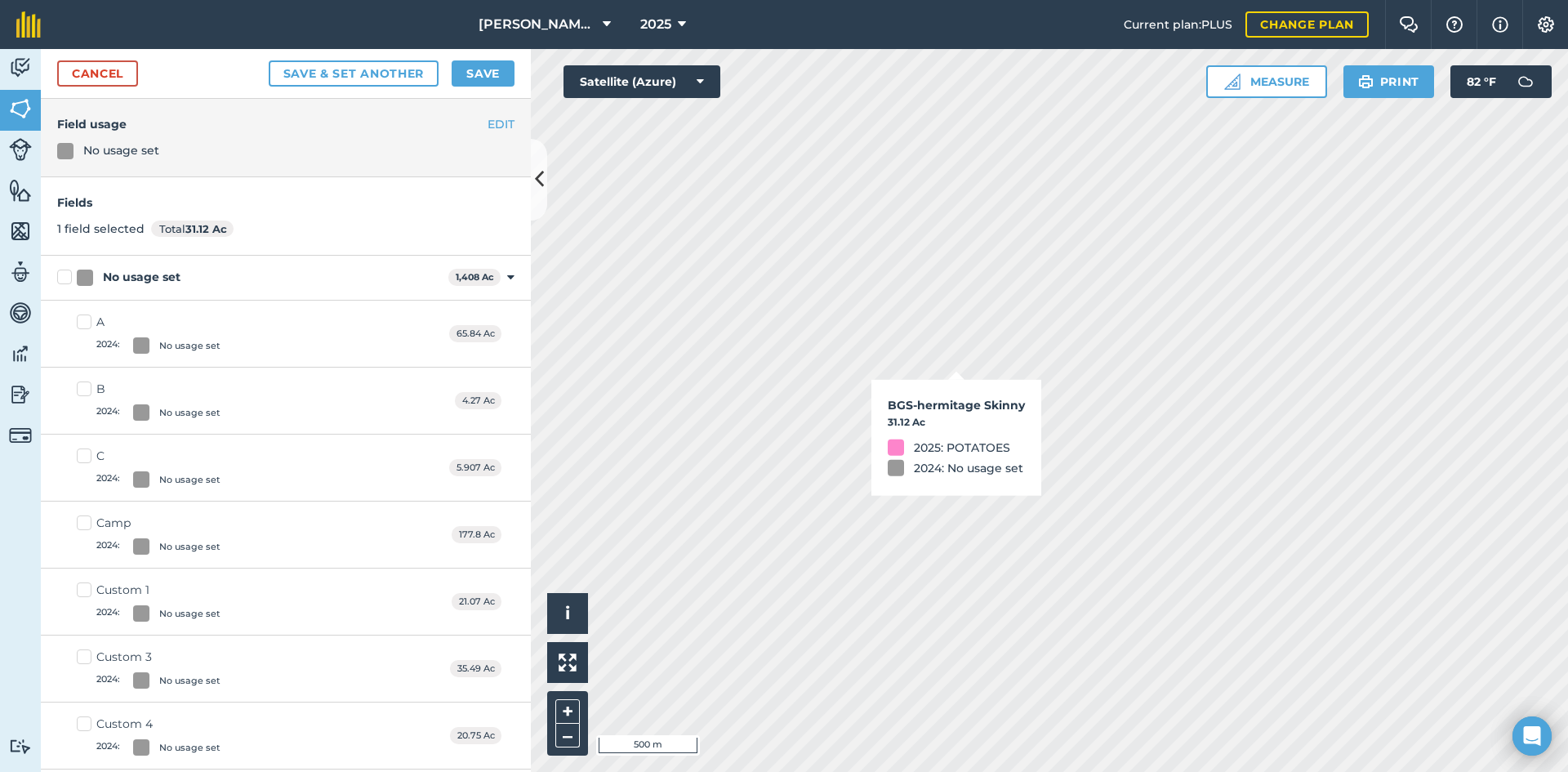
checkbox input "false"
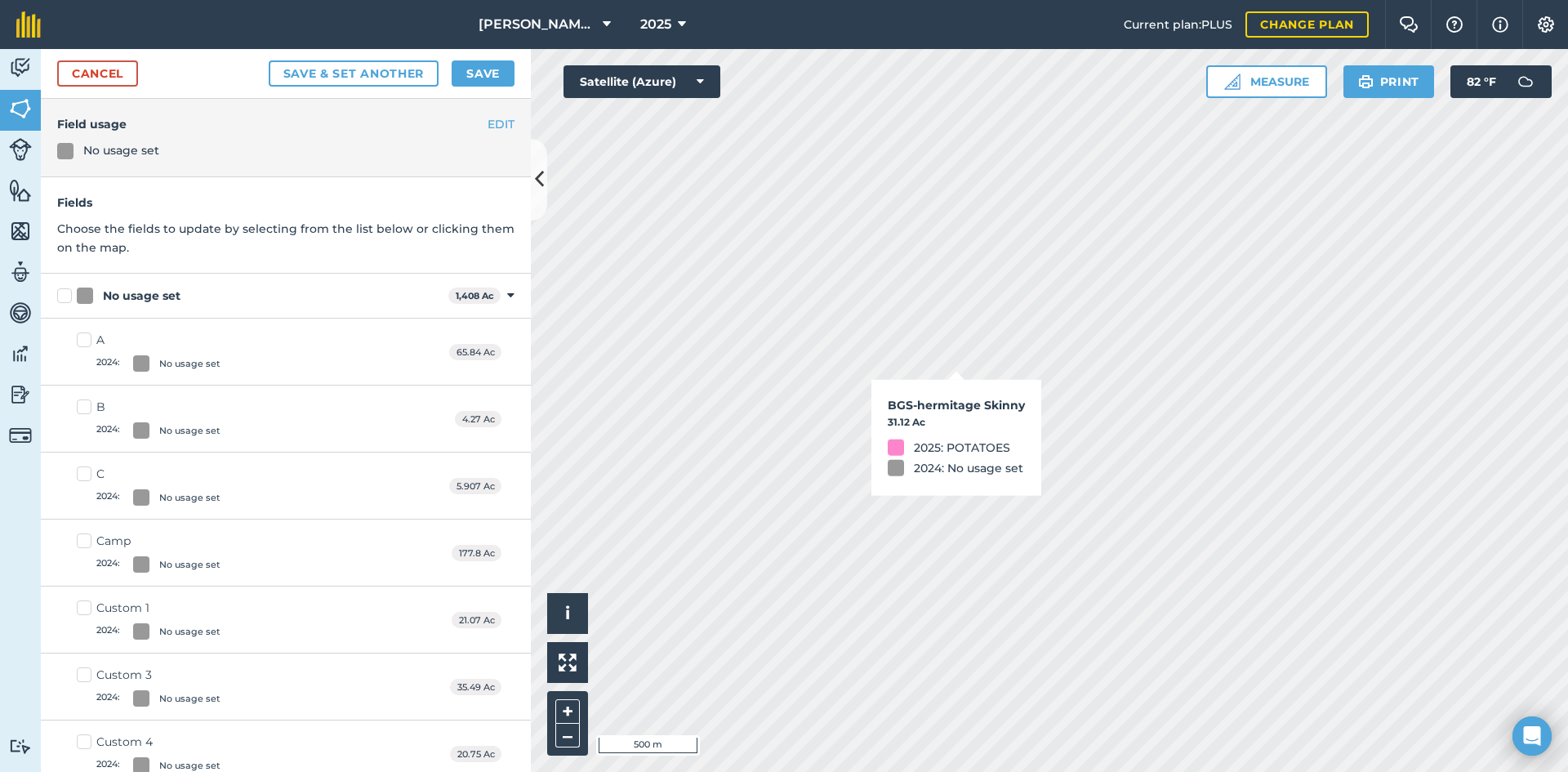
checkbox input "true"
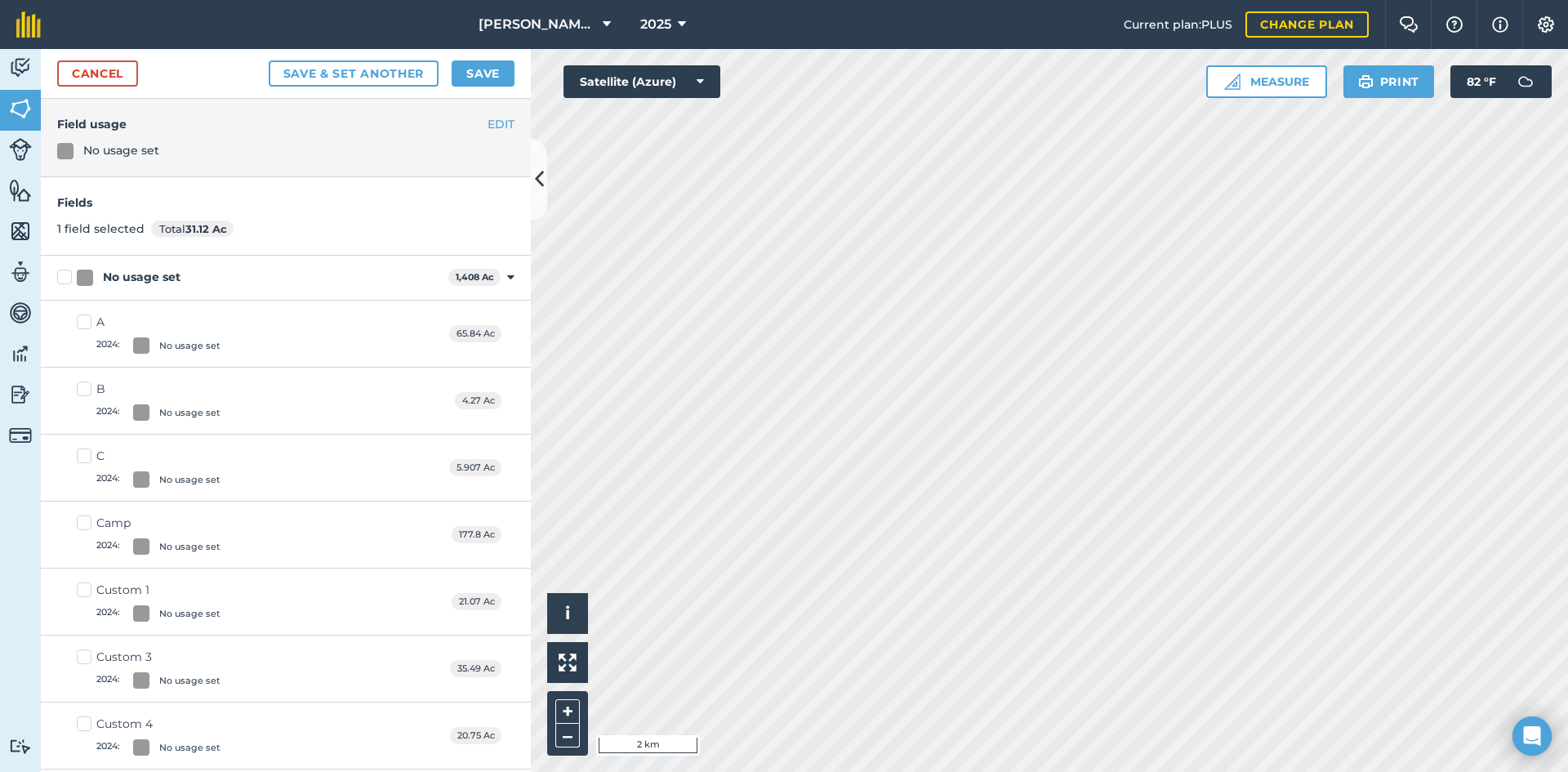
click at [767, 771] on html "[PERSON_NAME] Farm 2025 Current plan : PLUS Change plan Farm Chat Help Info Set…" at bounding box center [784, 386] width 1568 height 772
click at [758, 771] on html "[PERSON_NAME] Farm 2025 Current plan : PLUS Change plan Farm Chat Help Info Set…" at bounding box center [784, 386] width 1568 height 772
click at [478, 75] on button "Save" at bounding box center [483, 73] width 63 height 26
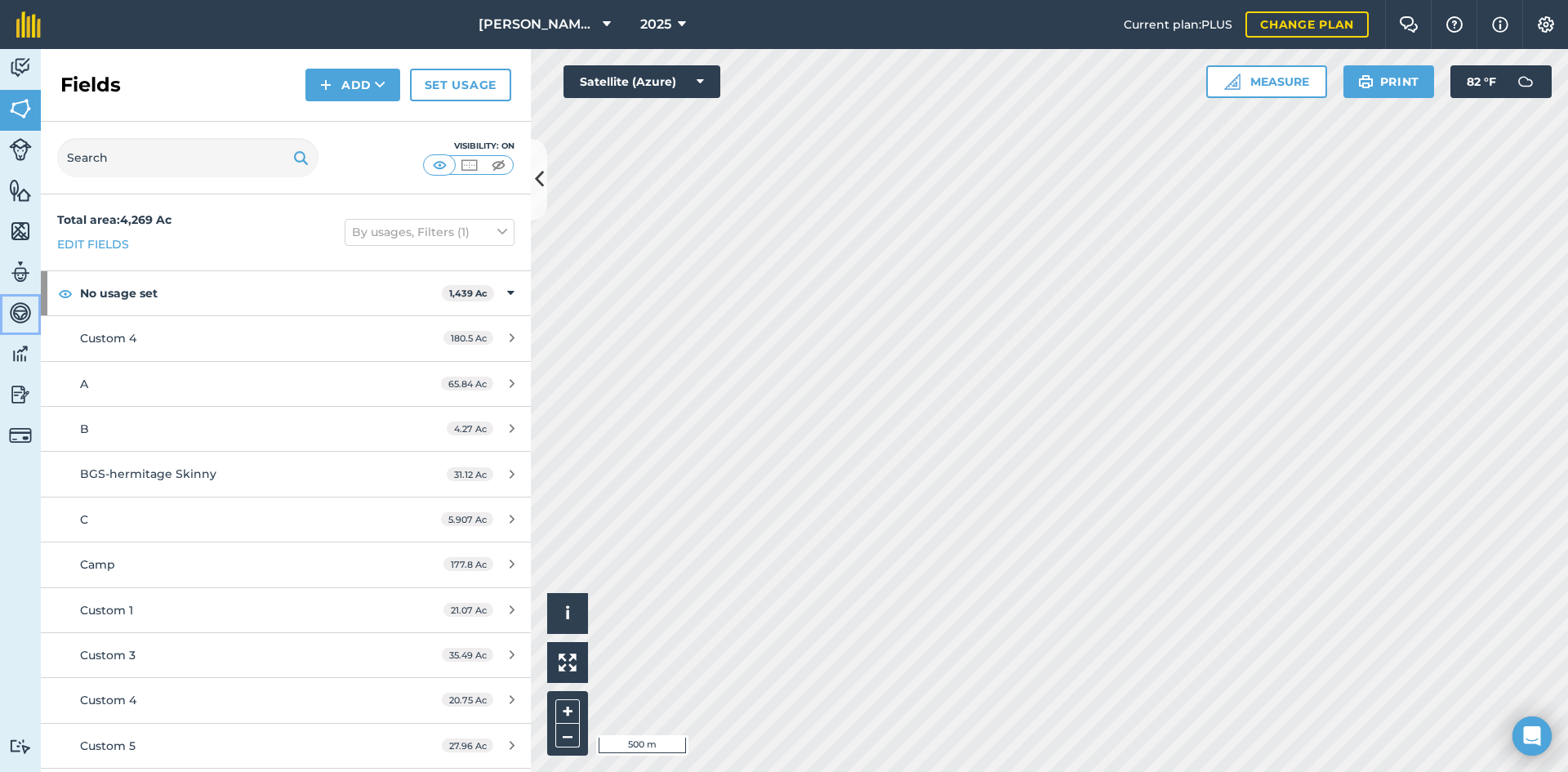
click at [25, 305] on img at bounding box center [21, 313] width 23 height 24
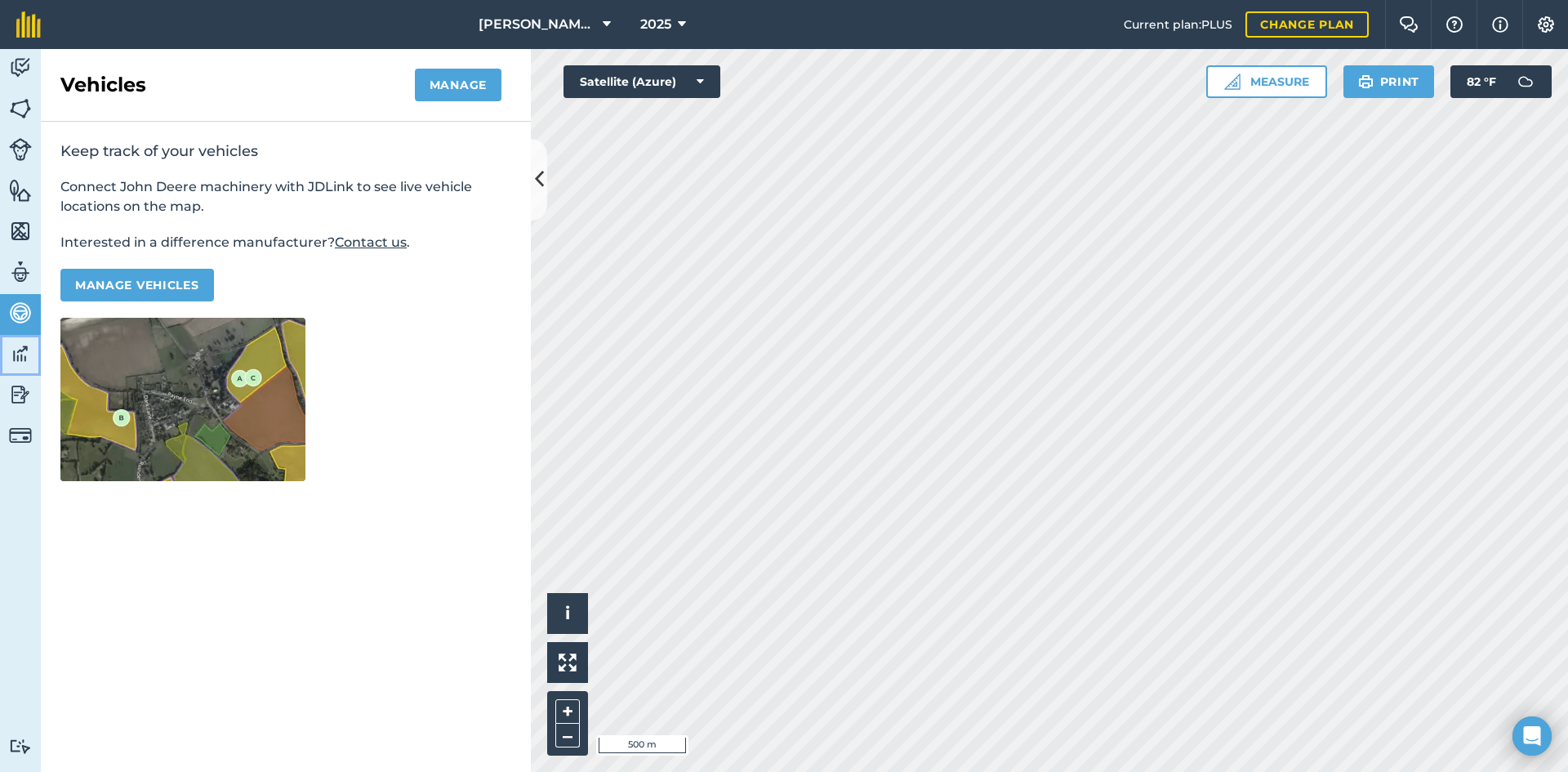
click at [21, 359] on img at bounding box center [21, 354] width 23 height 24
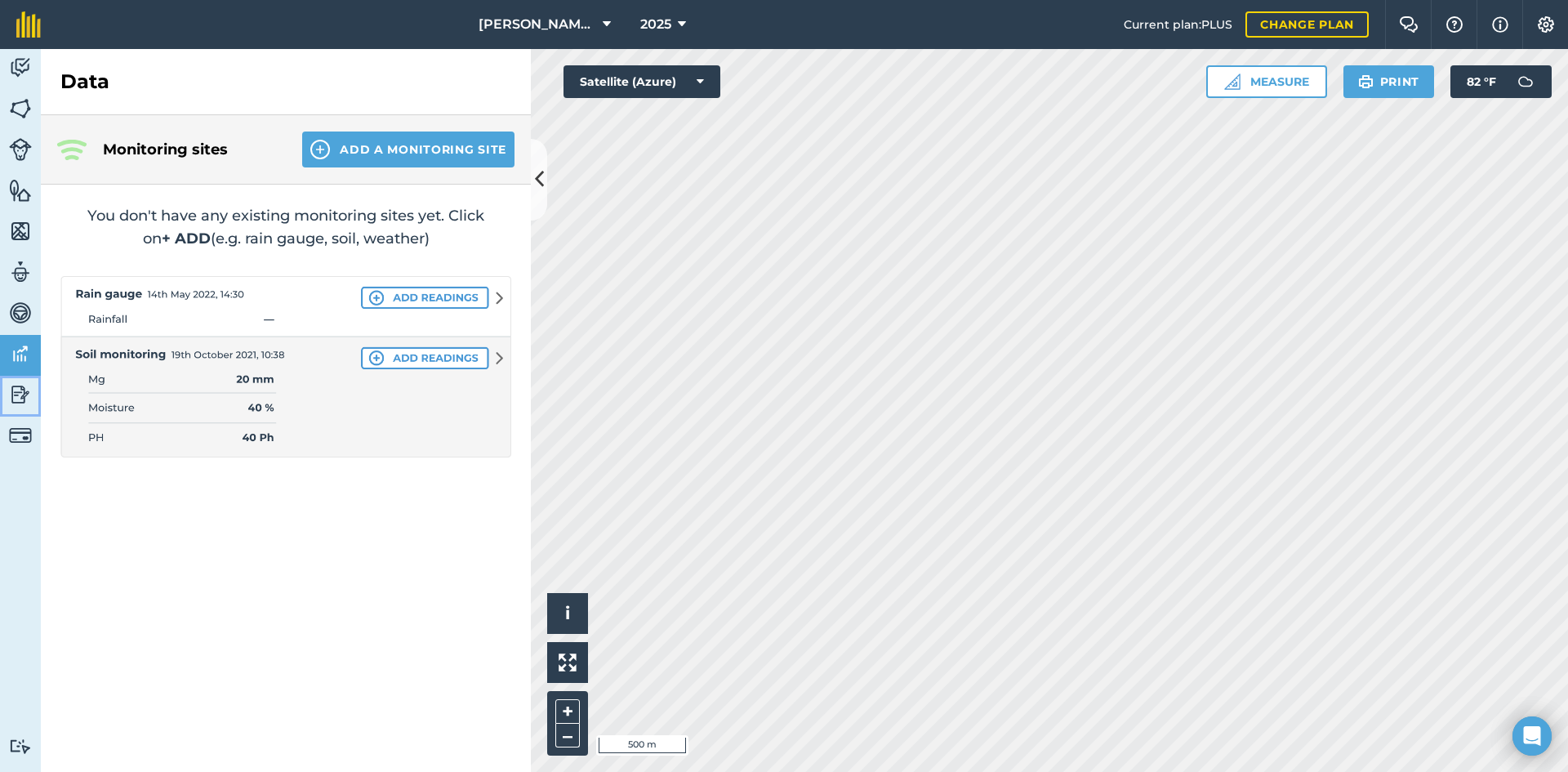
click at [17, 383] on img at bounding box center [21, 394] width 23 height 24
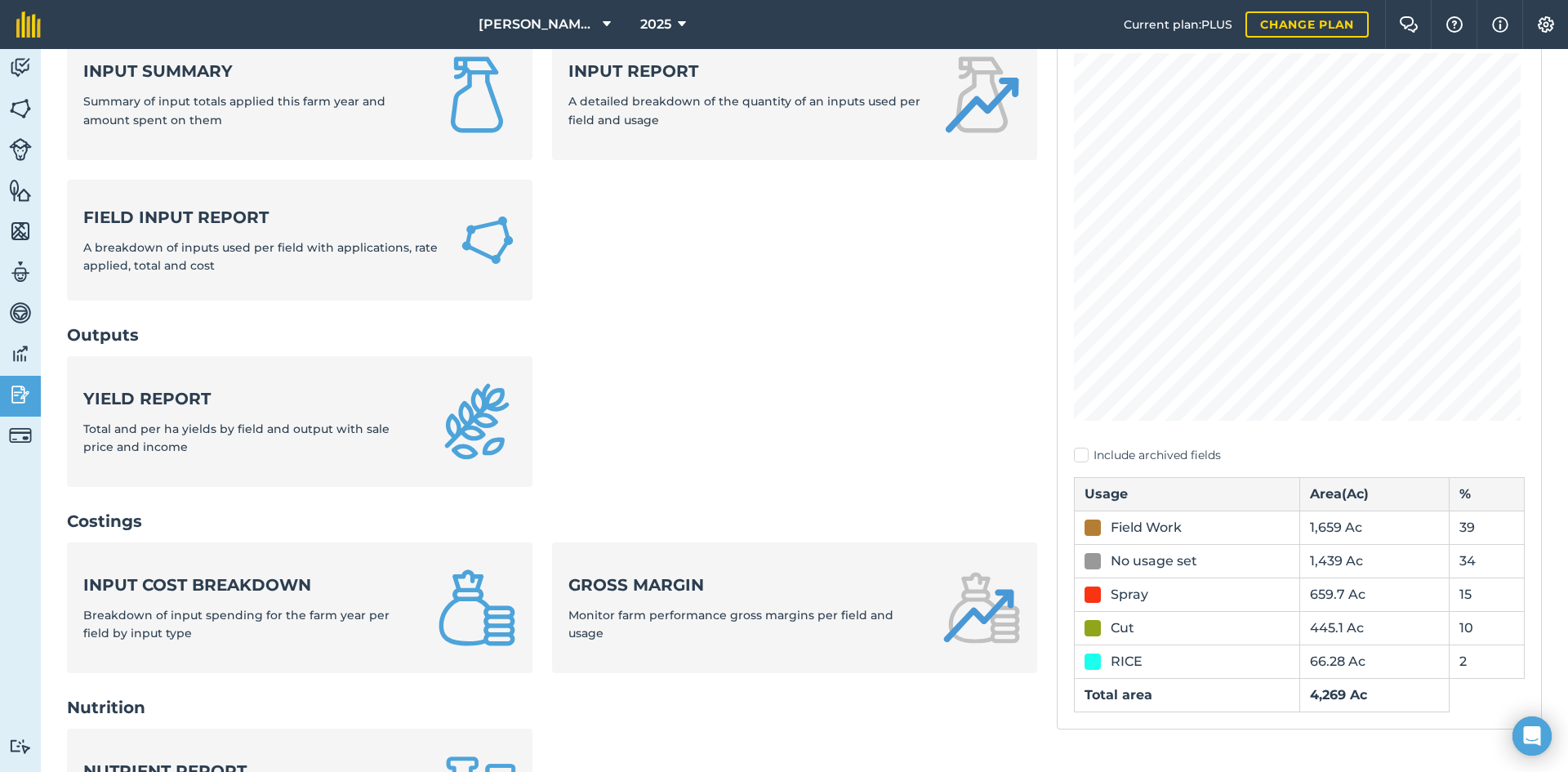
scroll to position [163, 0]
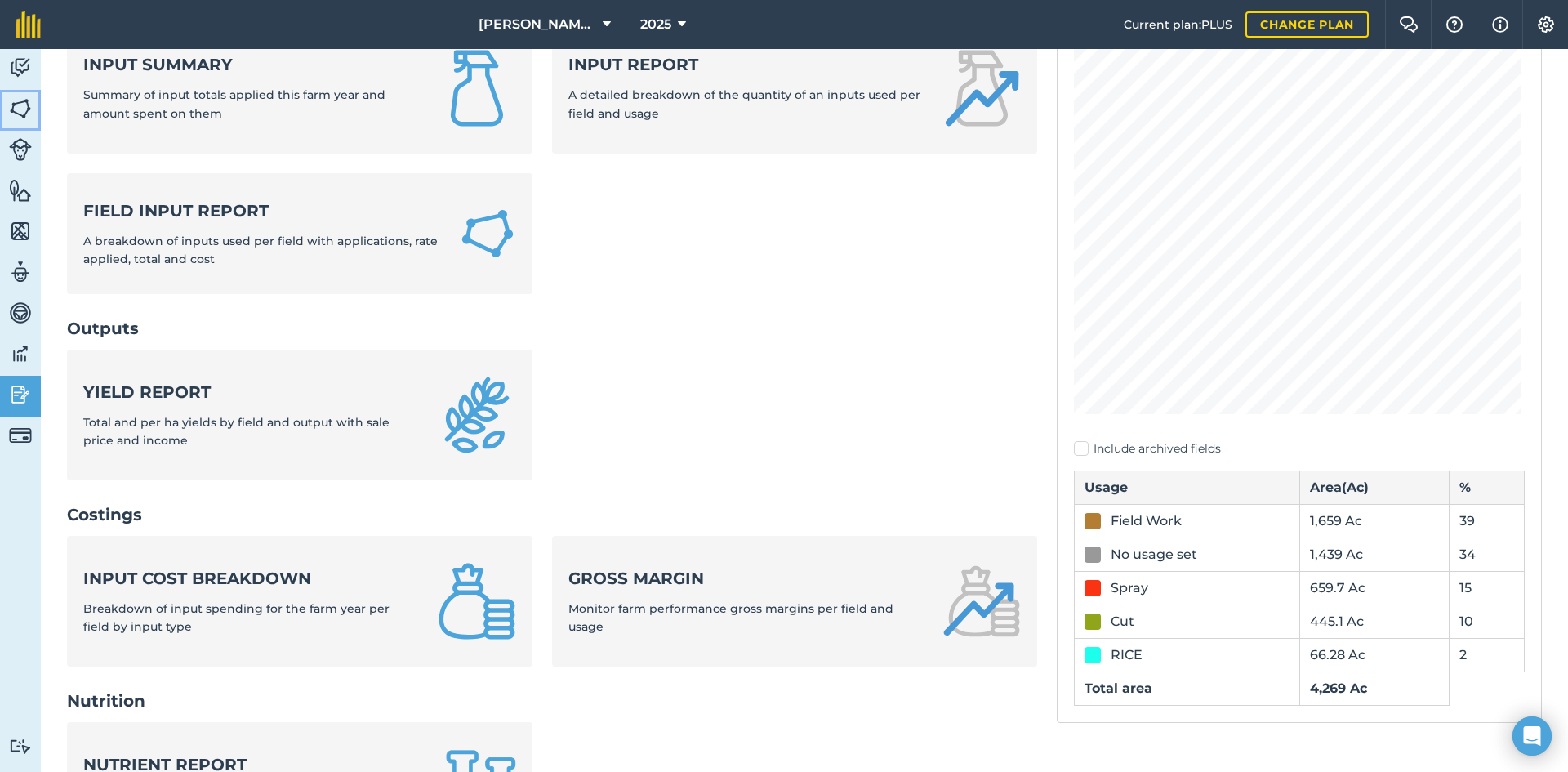
click at [33, 116] on link "Fields" at bounding box center [20, 110] width 41 height 41
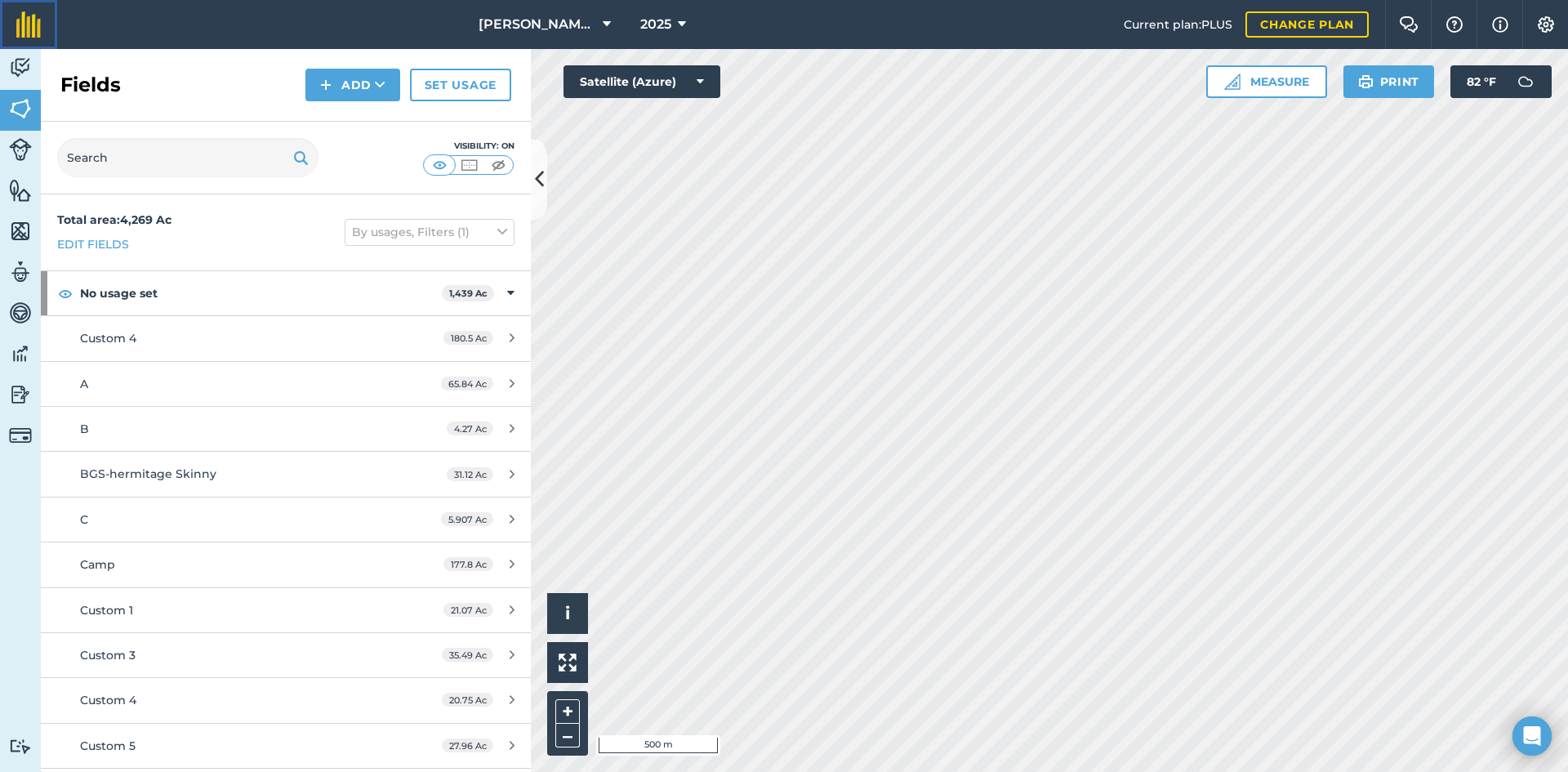
click at [26, 27] on img at bounding box center [28, 24] width 24 height 26
